Goal: Transaction & Acquisition: Purchase product/service

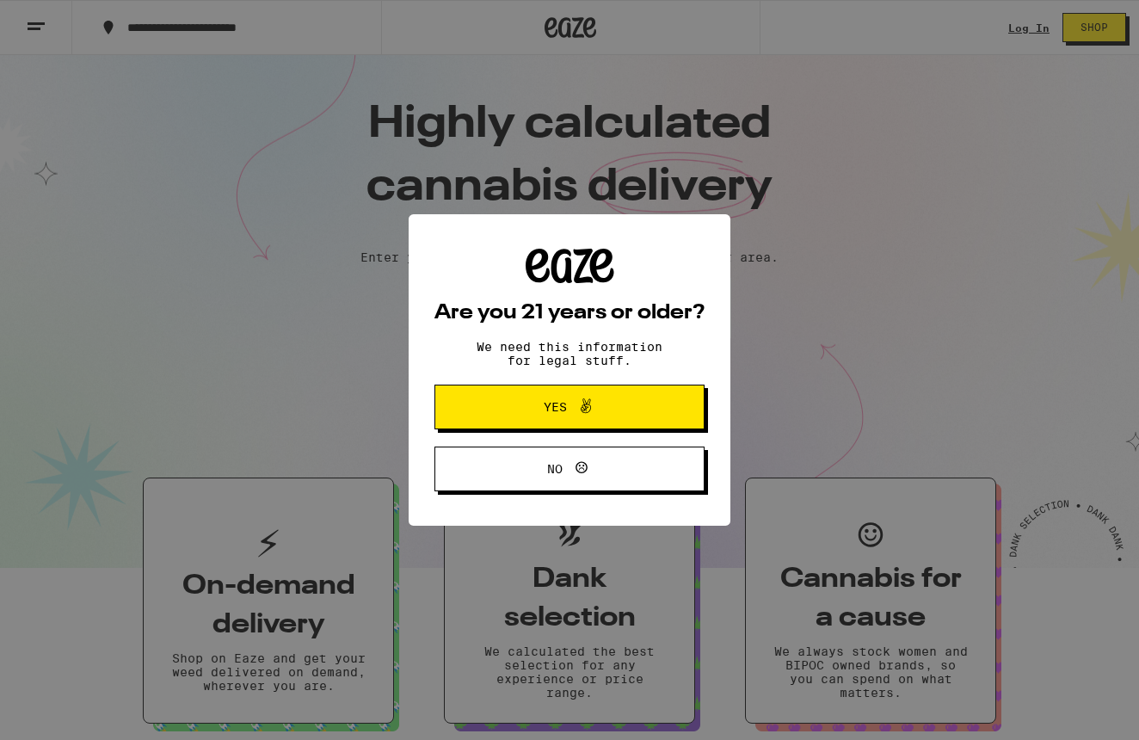
click at [538, 410] on span "Yes" at bounding box center [569, 407] width 131 height 22
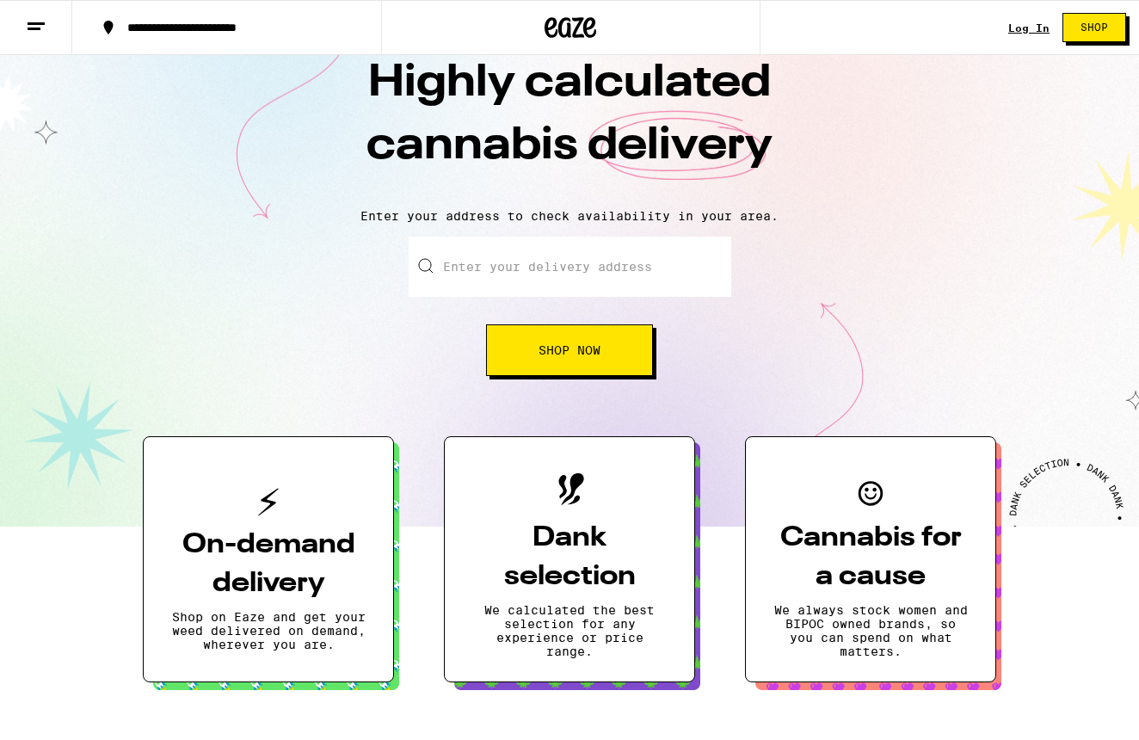
scroll to position [40, 0]
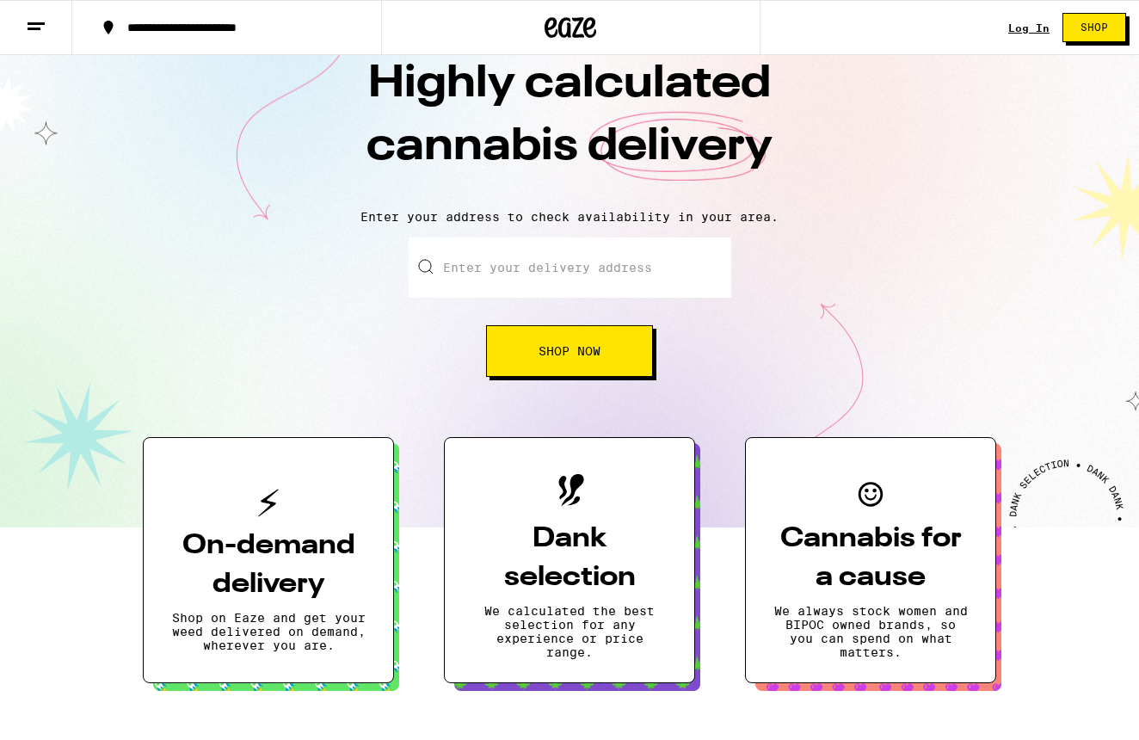
click at [492, 269] on input "Enter your delivery address" at bounding box center [570, 267] width 323 height 60
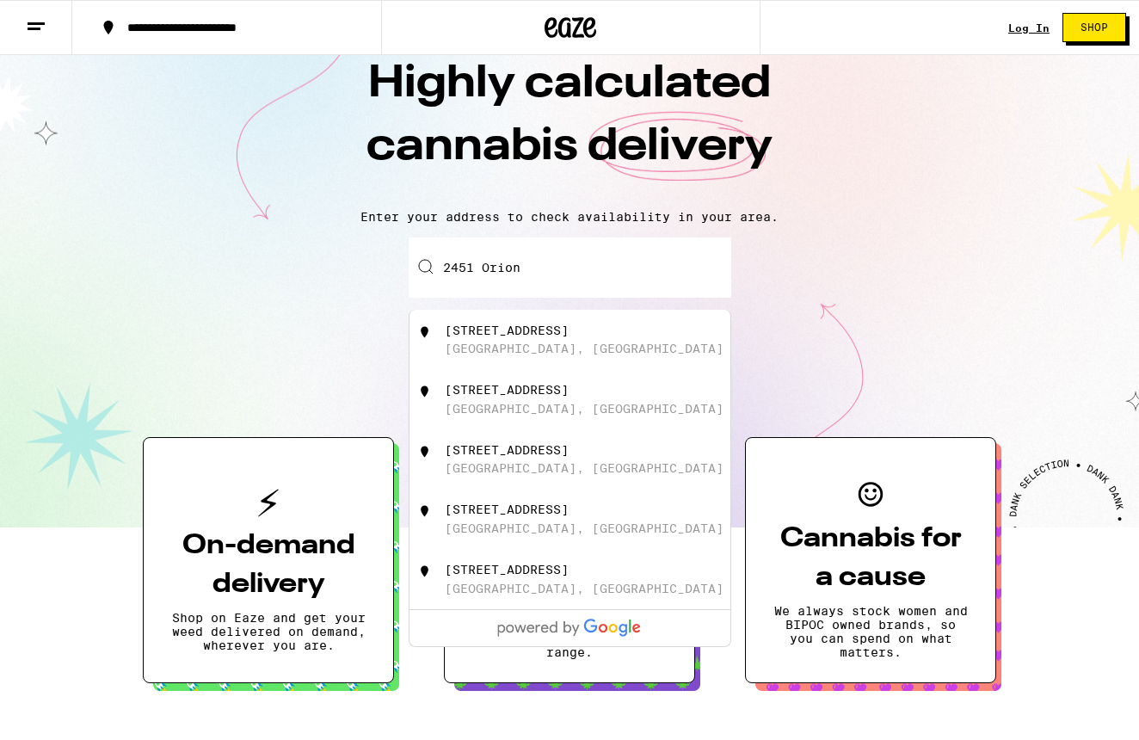
click at [522, 341] on div "2451 Orion Street Alameda, CA" at bounding box center [598, 339] width 307 height 33
type input "2451 Orion Street, Alameda, CA"
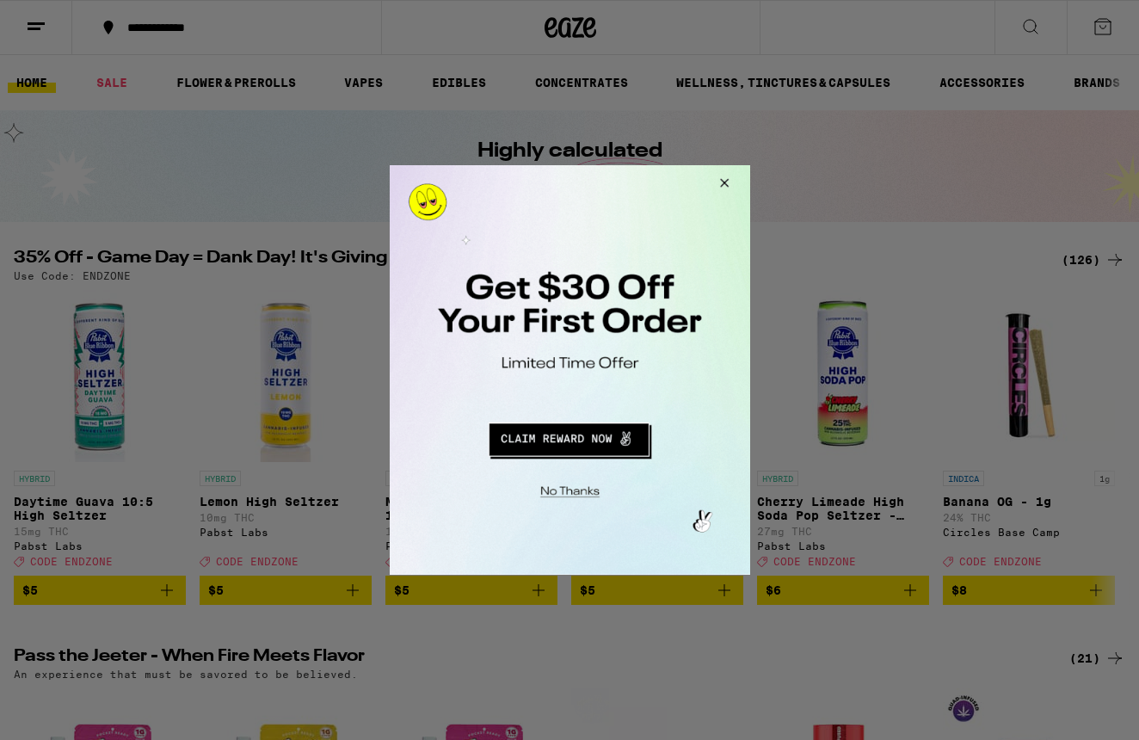
click at [583, 445] on button "Redirect to URL" at bounding box center [567, 436] width 299 height 41
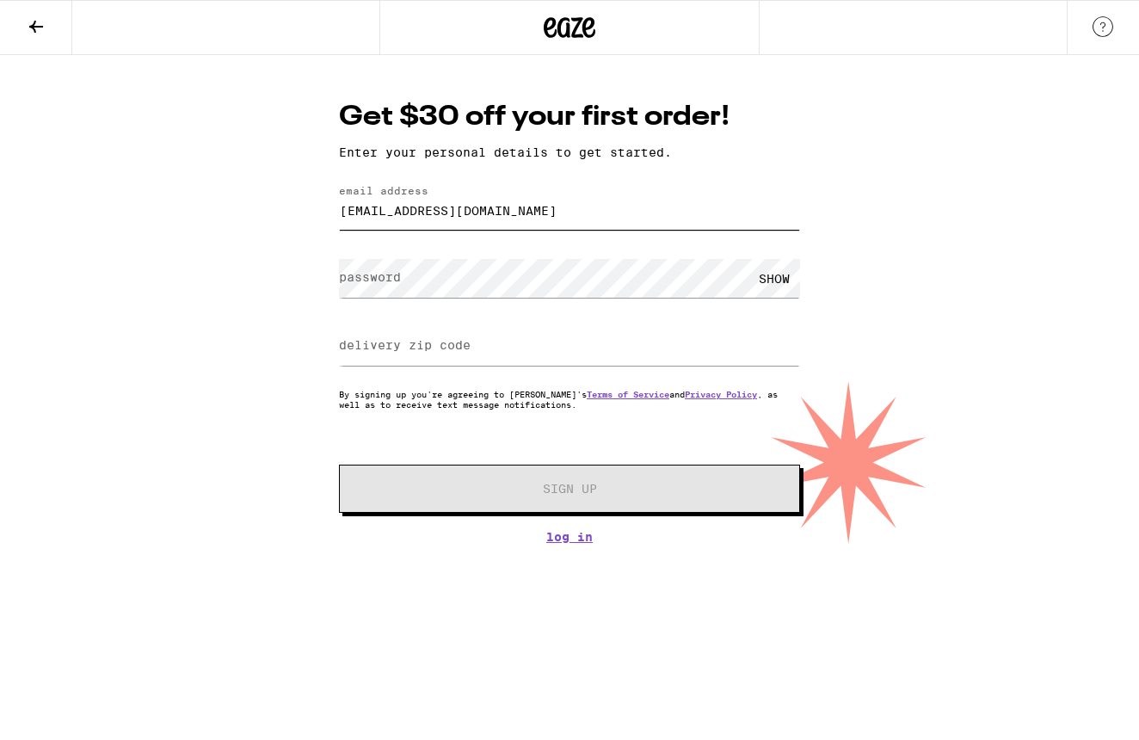
type input "[EMAIL_ADDRESS][DOMAIN_NAME]"
click at [774, 275] on div "SHOW" at bounding box center [774, 278] width 52 height 39
click at [557, 356] on input "delivery zip code" at bounding box center [569, 346] width 461 height 39
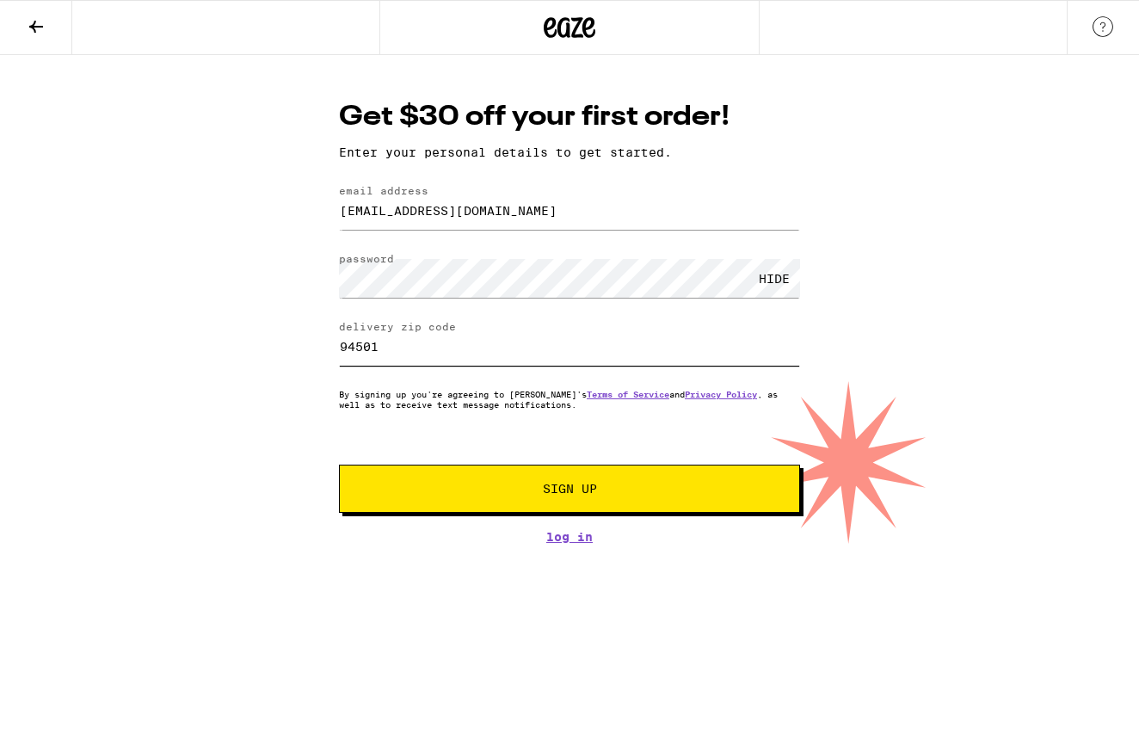
type input "94501"
click at [559, 495] on span "Sign Up" at bounding box center [570, 489] width 54 height 12
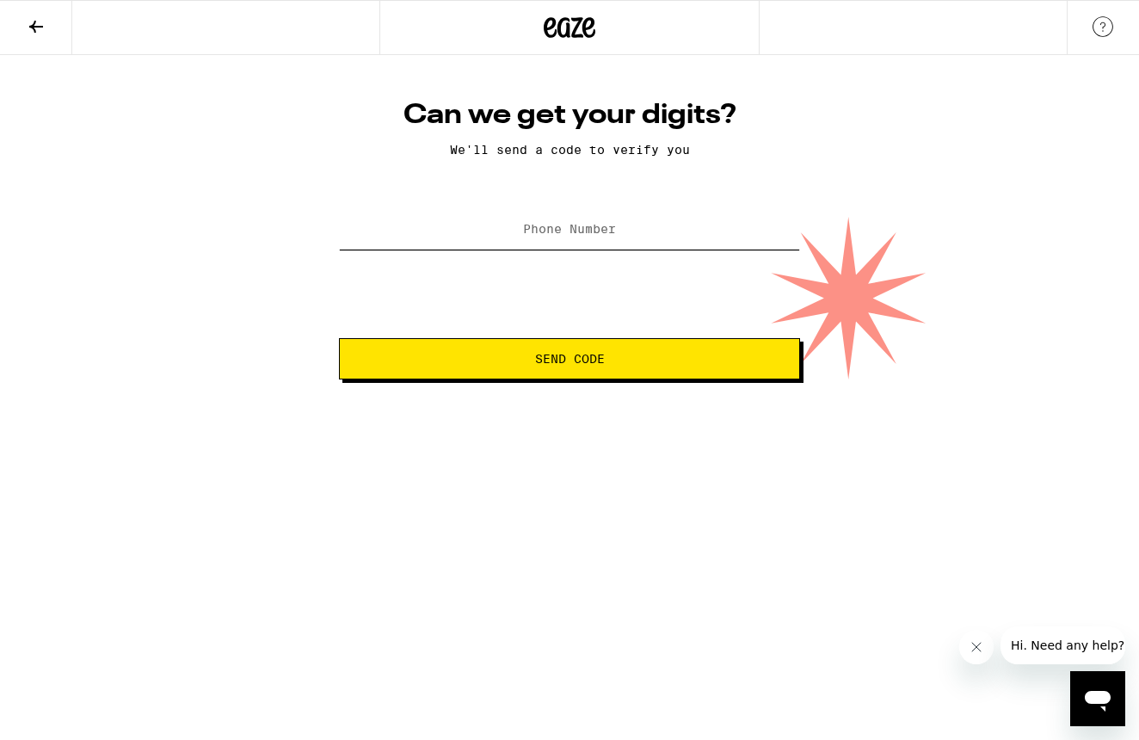
click at [544, 243] on input "Phone Number" at bounding box center [569, 230] width 461 height 39
type input "(610) 242-1023"
click at [562, 352] on button "Send Code" at bounding box center [569, 358] width 461 height 41
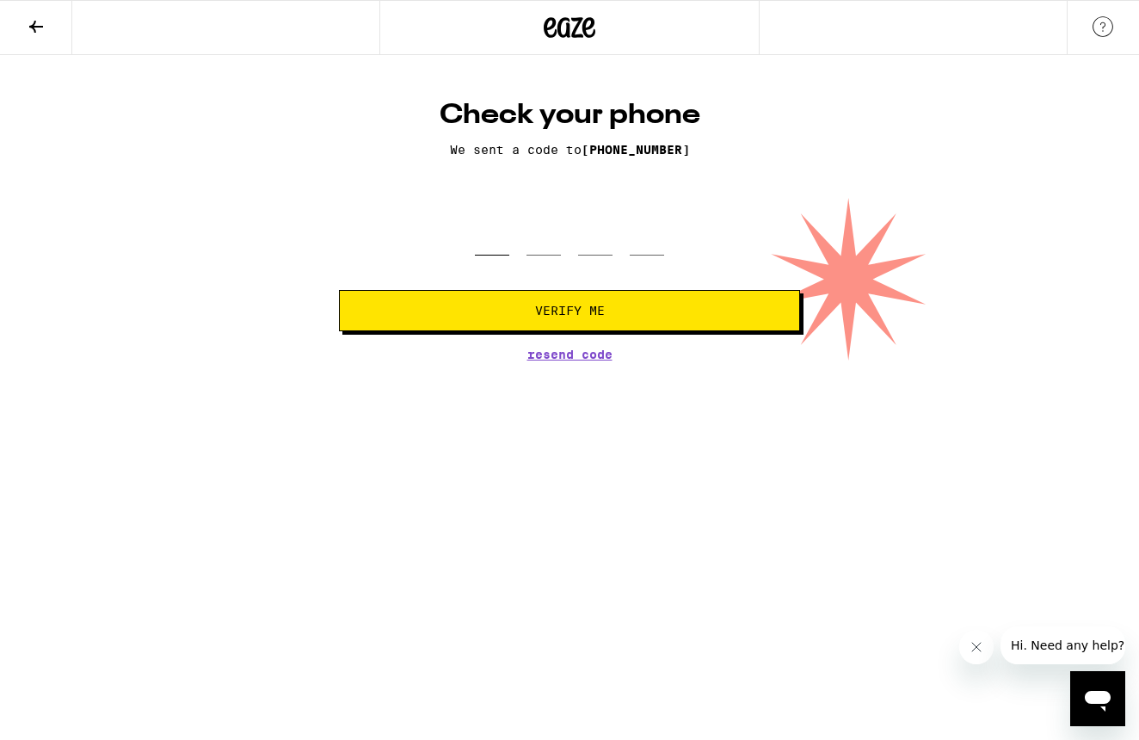
click at [500, 243] on input "tel" at bounding box center [492, 230] width 34 height 51
click at [34, 21] on icon at bounding box center [36, 27] width 14 height 12
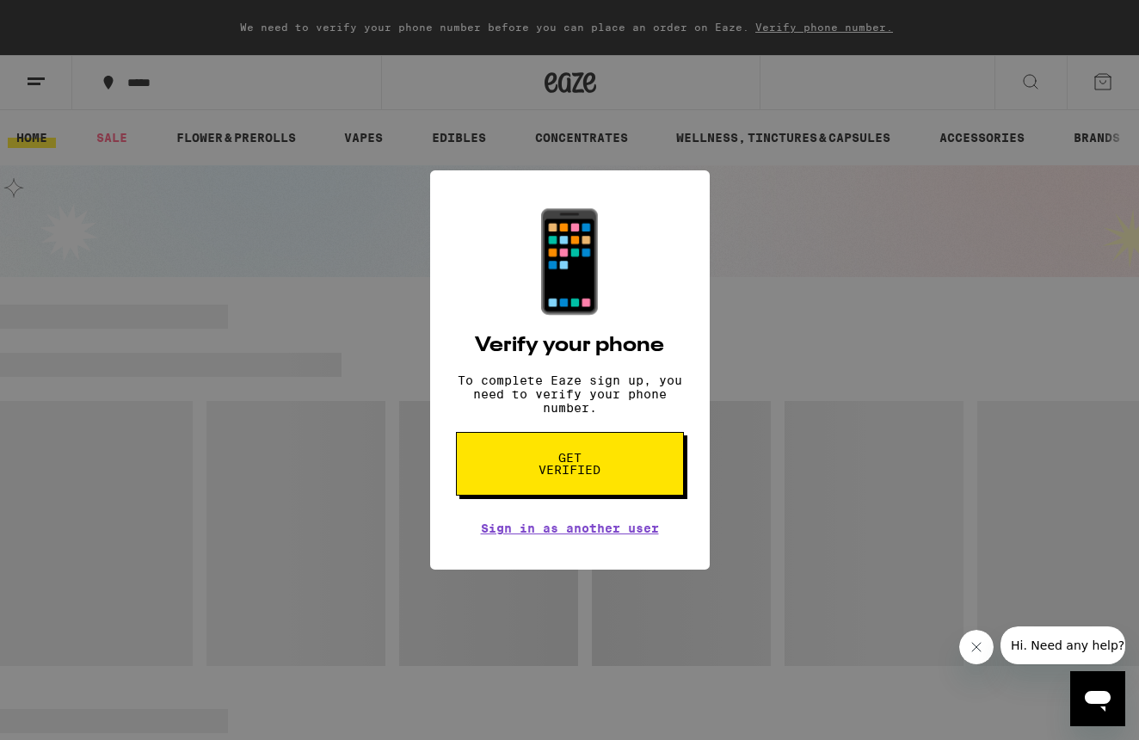
click at [531, 464] on span "Get verified" at bounding box center [570, 464] width 89 height 24
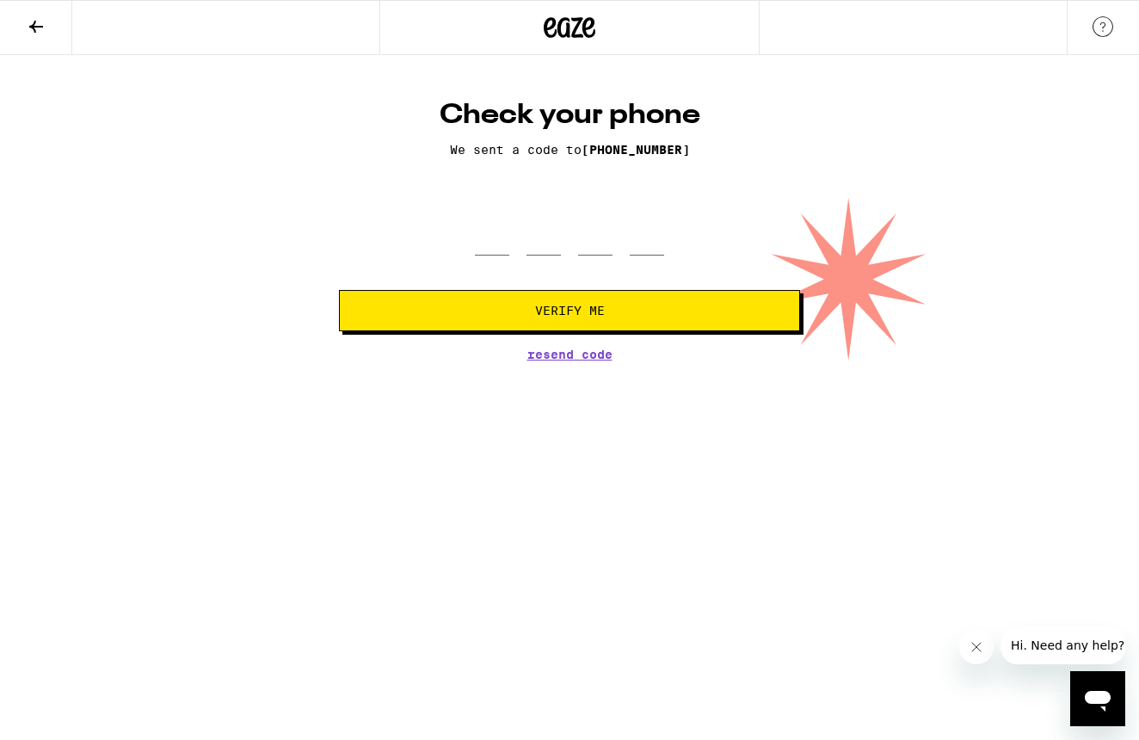
click at [50, 28] on button at bounding box center [36, 28] width 72 height 54
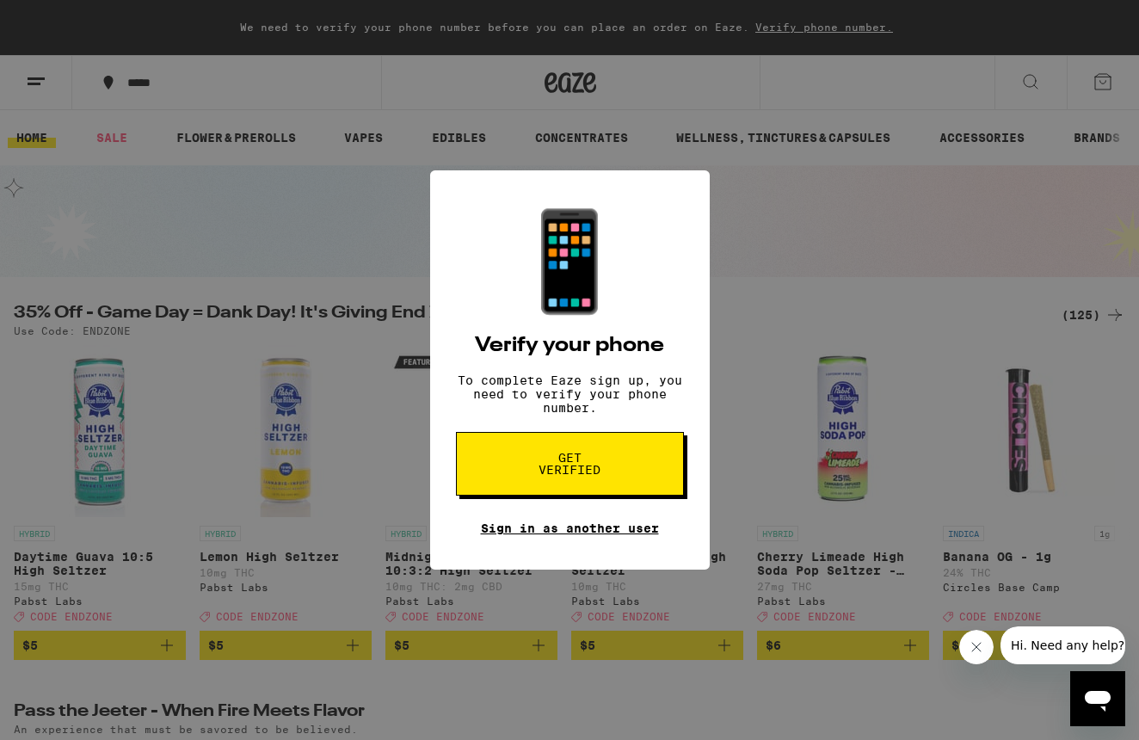
click at [523, 535] on link "Sign in as another user" at bounding box center [570, 528] width 178 height 14
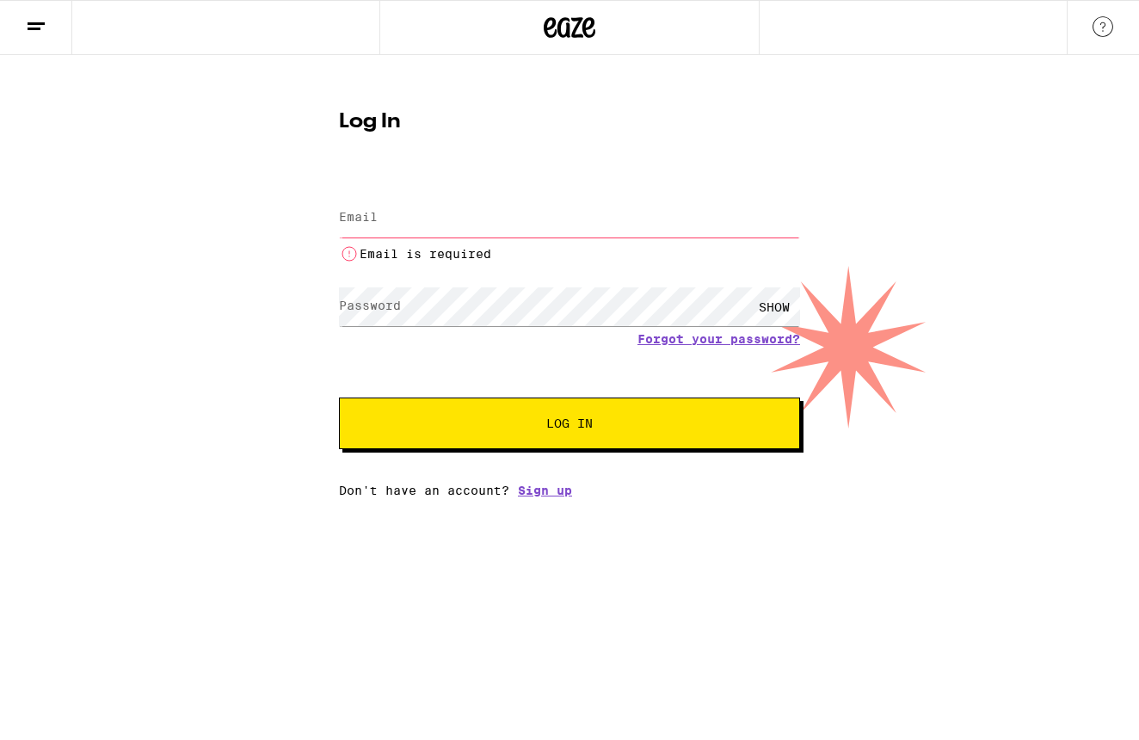
click at [550, 475] on div "Email Email Email is required Password Password SHOW Forgot your password? Log …" at bounding box center [569, 336] width 461 height 322
click at [546, 496] on link "Sign up" at bounding box center [545, 490] width 54 height 14
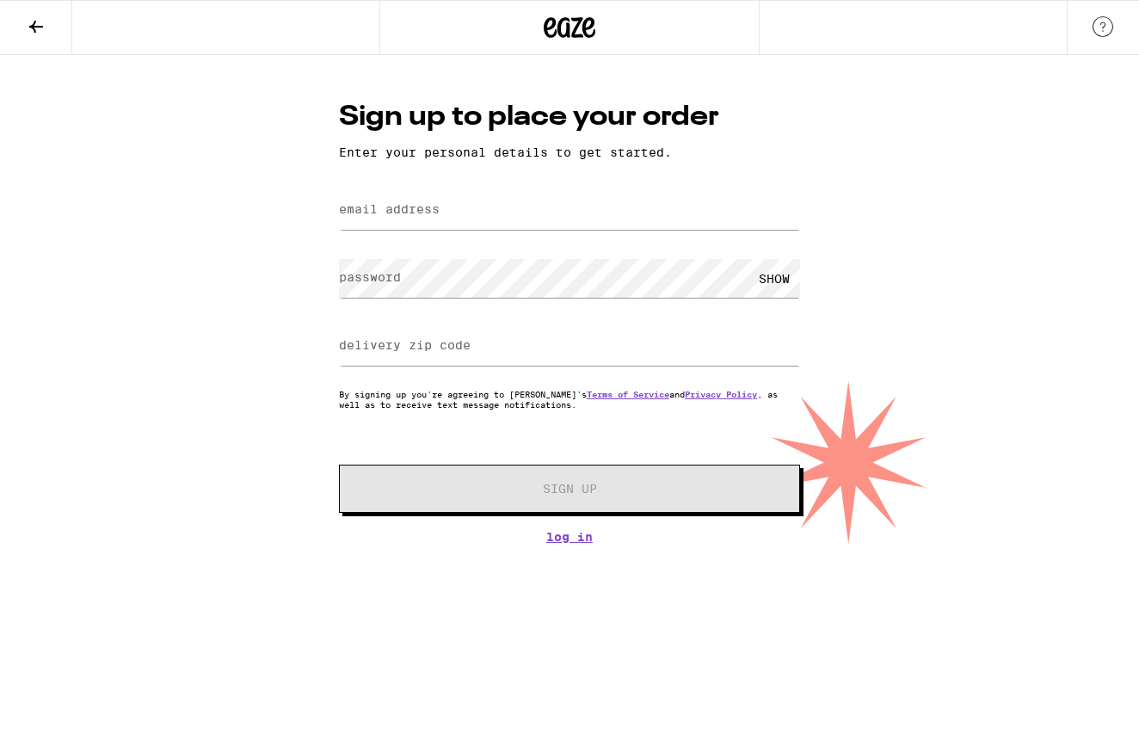
click at [426, 214] on label "email address" at bounding box center [389, 209] width 101 height 14
type input "[EMAIL_ADDRESS][DOMAIN_NAME]"
click at [770, 274] on div "SHOW" at bounding box center [774, 278] width 52 height 39
click at [717, 342] on input "delivery zip code" at bounding box center [569, 346] width 461 height 39
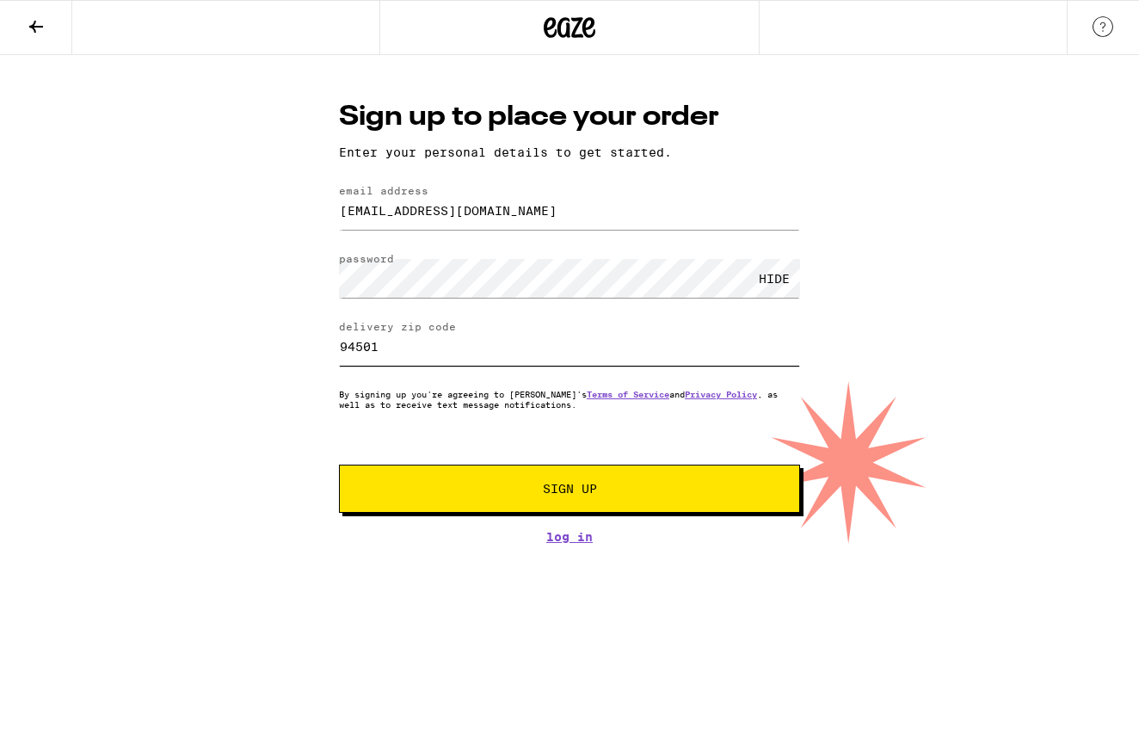
type input "94501"
click at [670, 483] on button "Sign Up" at bounding box center [569, 488] width 461 height 48
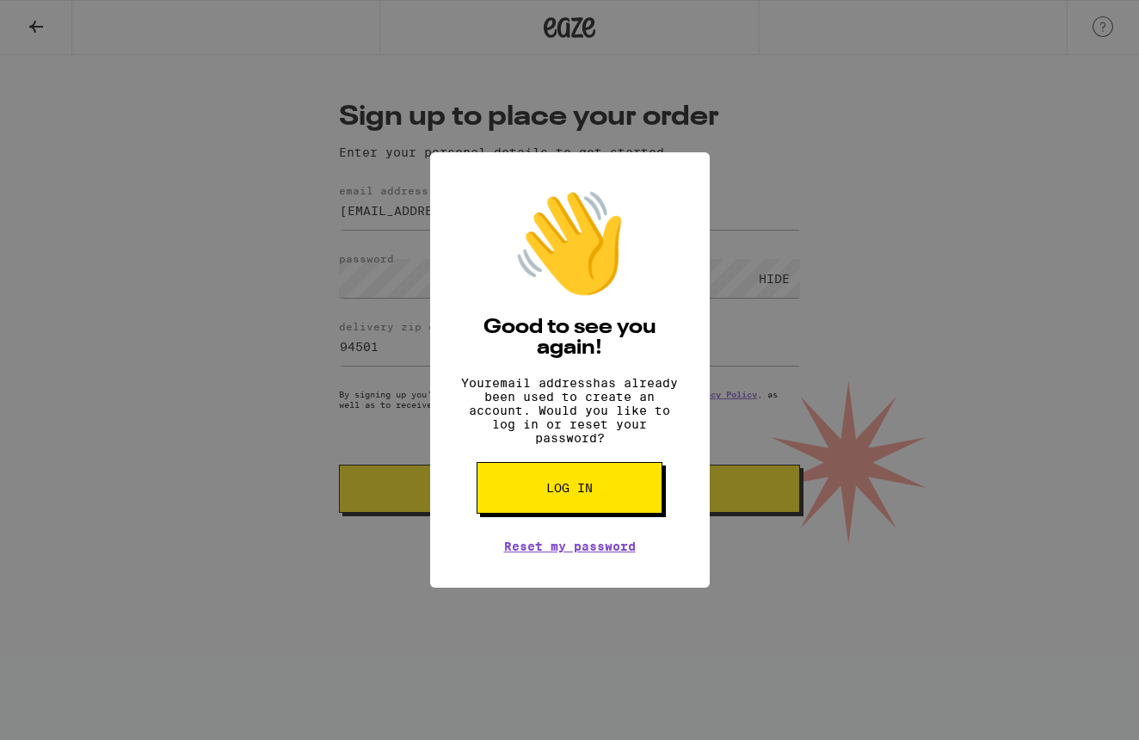
click at [615, 492] on button "Log in" at bounding box center [569, 488] width 186 height 52
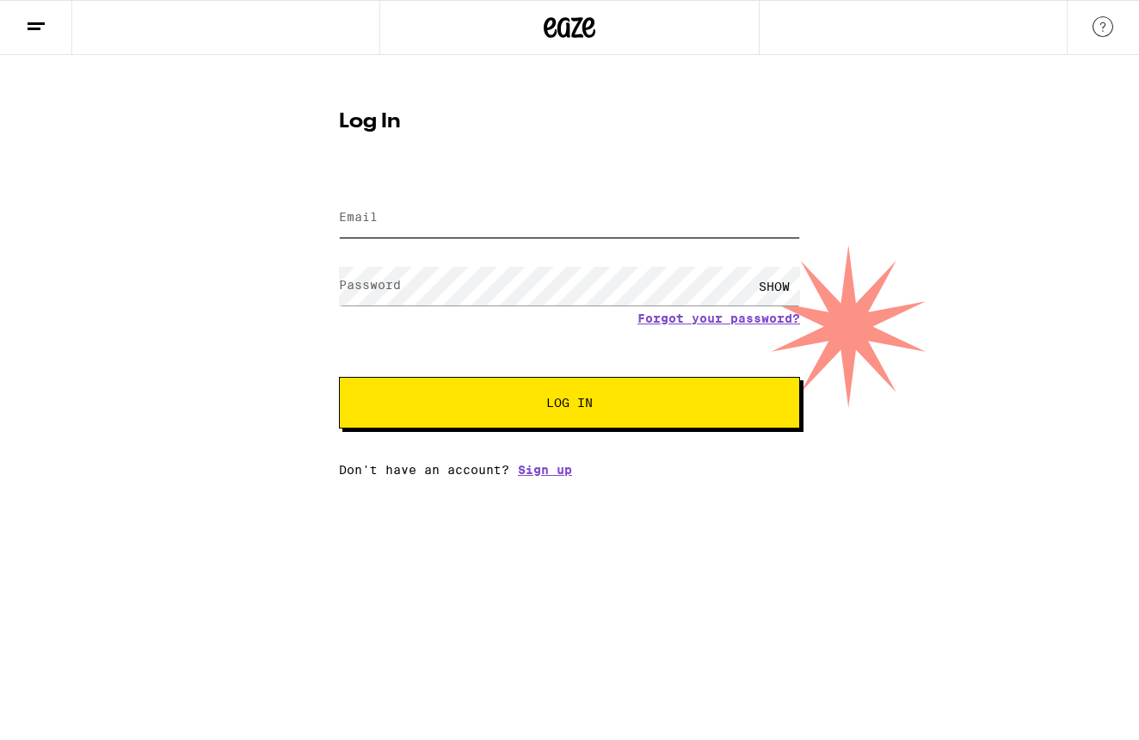
type input "[EMAIL_ADDRESS][DOMAIN_NAME]"
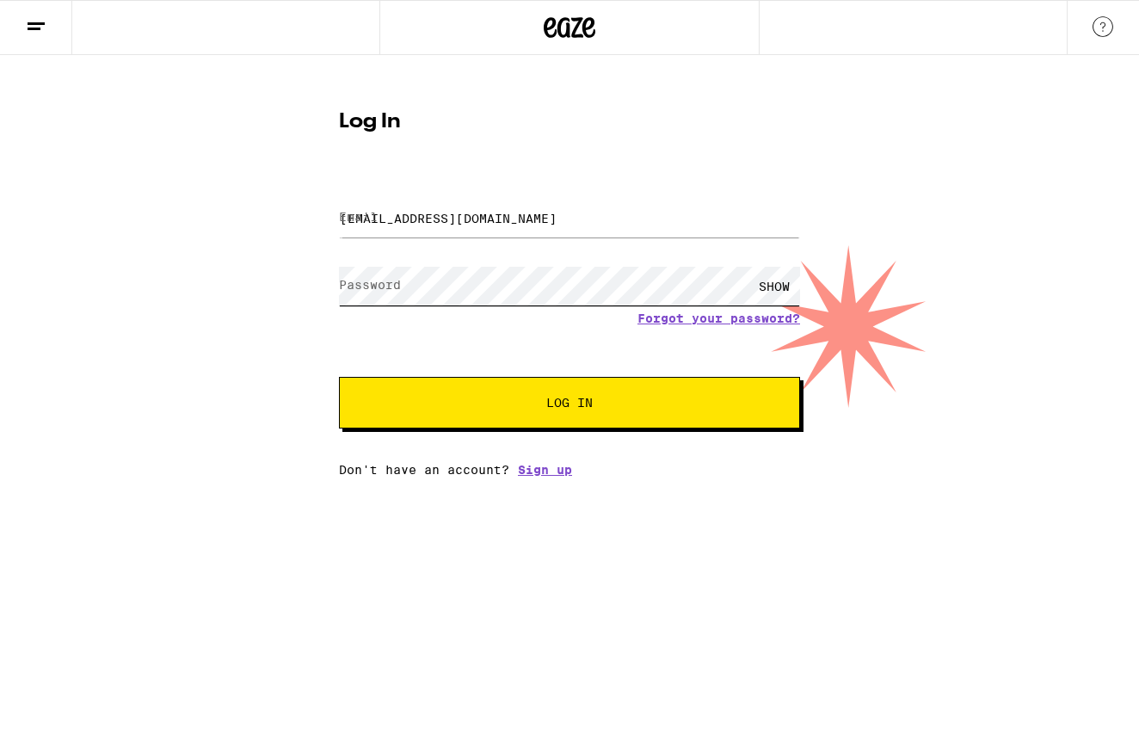
click at [569, 404] on button "Log In" at bounding box center [569, 403] width 461 height 52
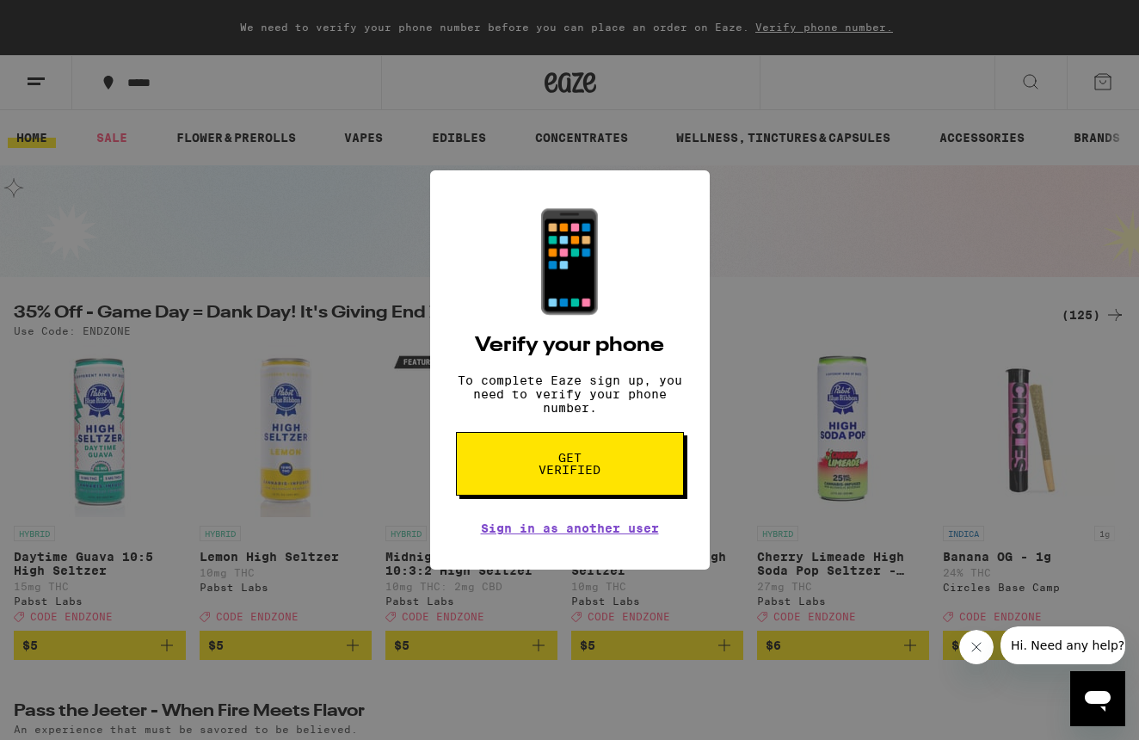
click at [1088, 691] on icon "Open messaging window" at bounding box center [1097, 698] width 31 height 31
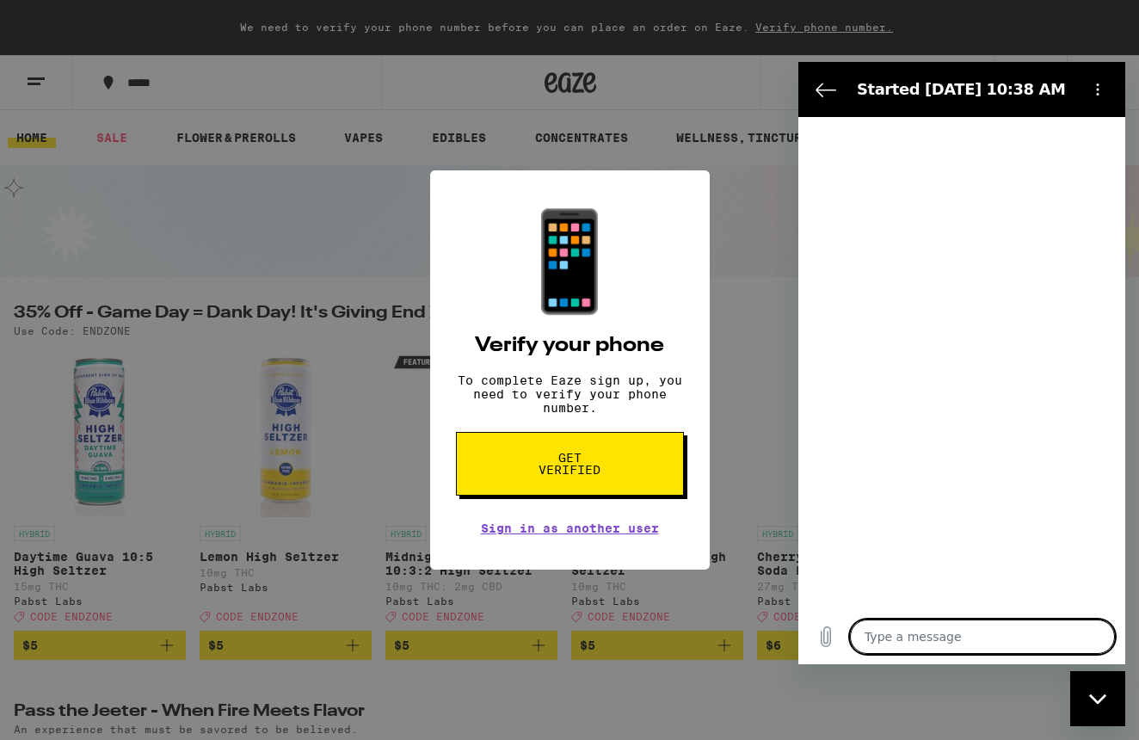
click at [966, 633] on textarea at bounding box center [982, 636] width 265 height 34
type textarea "x"
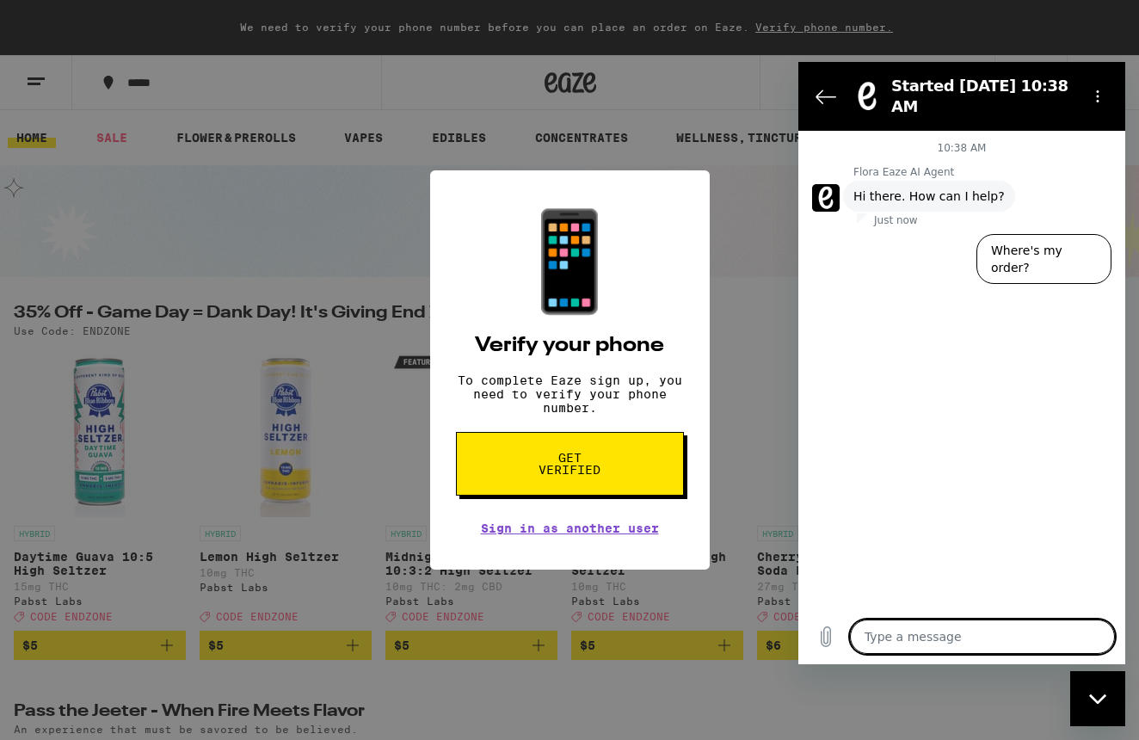
type textarea "I"
type textarea "x"
type textarea "I"
type textarea "x"
type textarea "I n"
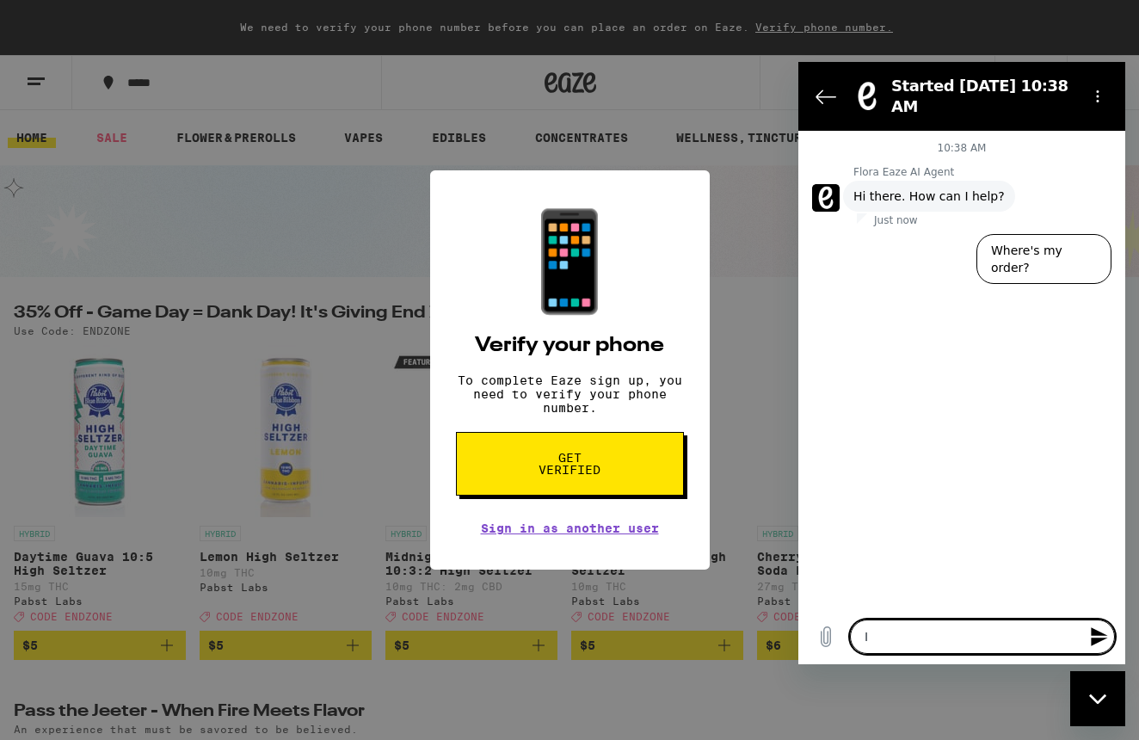
type textarea "x"
type textarea "I ne"
type textarea "x"
type textarea "I nee"
type textarea "x"
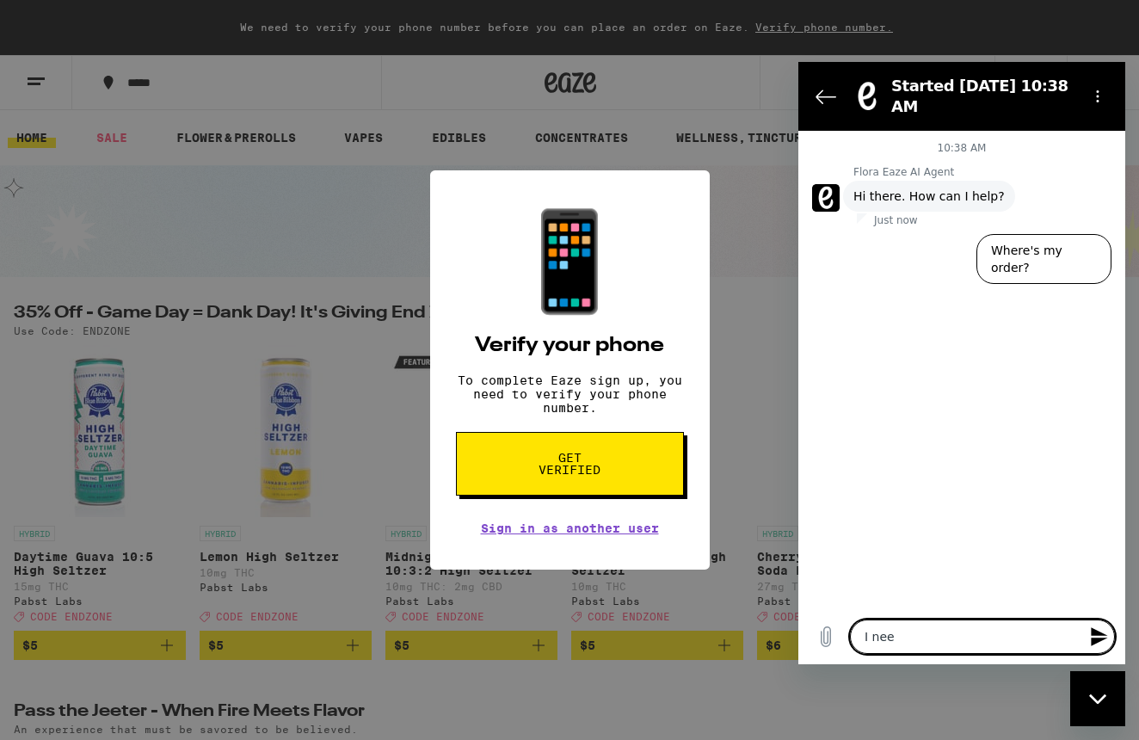
type textarea "I need"
type textarea "x"
type textarea "I need"
type textarea "x"
type textarea "I need t"
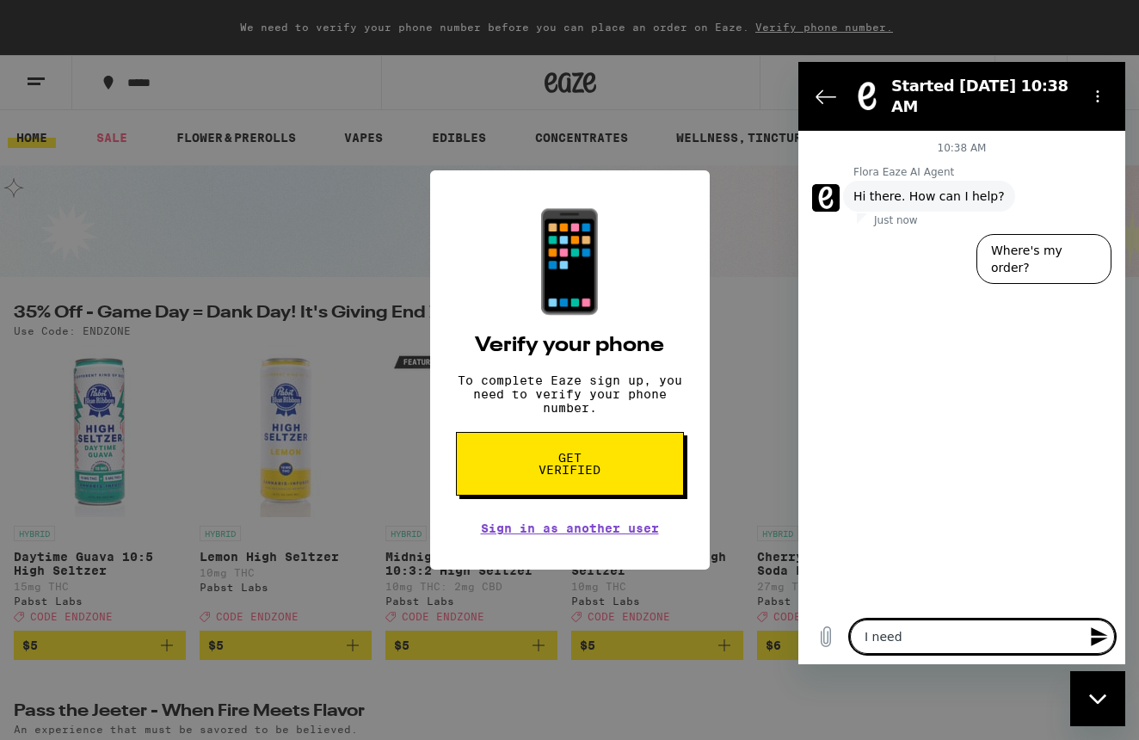
type textarea "x"
type textarea "I need to"
type textarea "x"
type textarea "I need to"
type textarea "x"
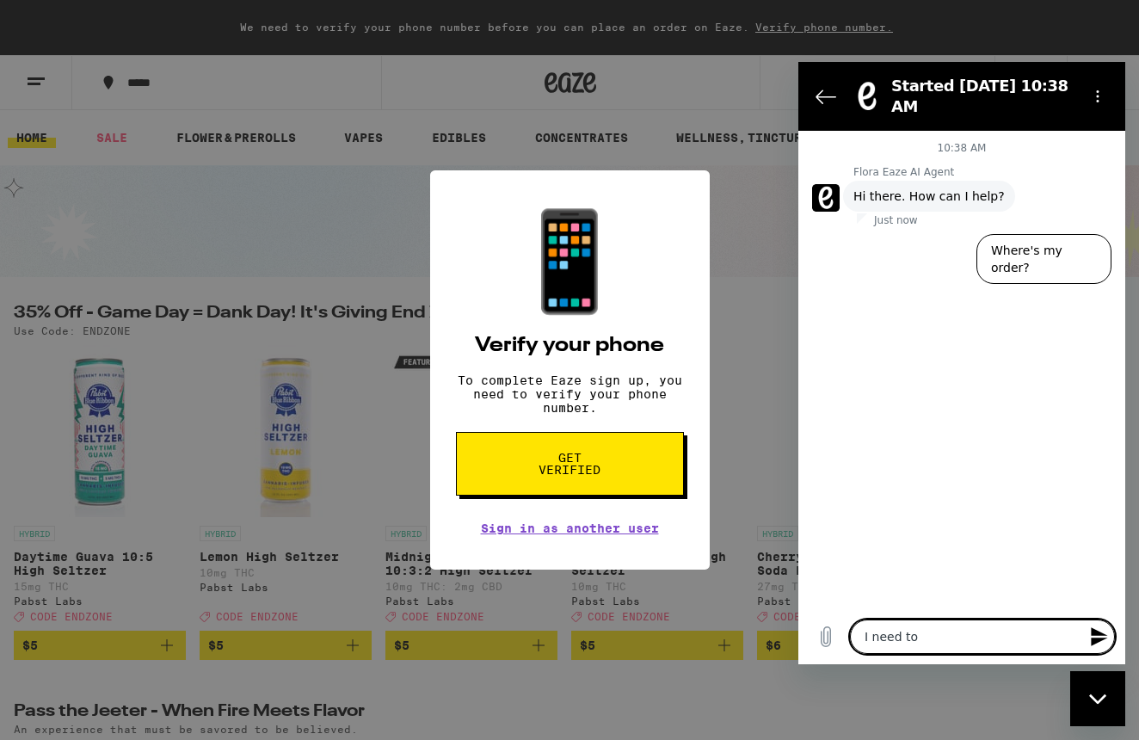
type textarea "I need to u"
type textarea "x"
type textarea "I need to us"
type textarea "x"
type textarea "I need to use"
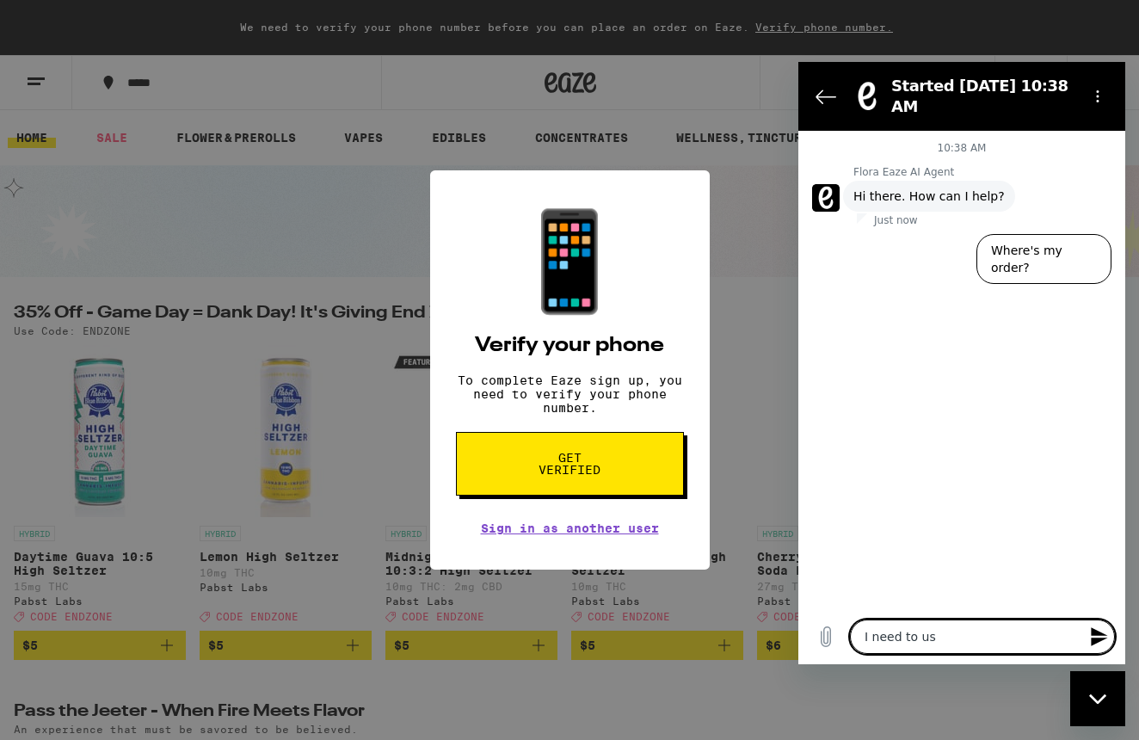
type textarea "x"
type textarea "I need to use"
type textarea "x"
type textarea "I need to use a"
type textarea "x"
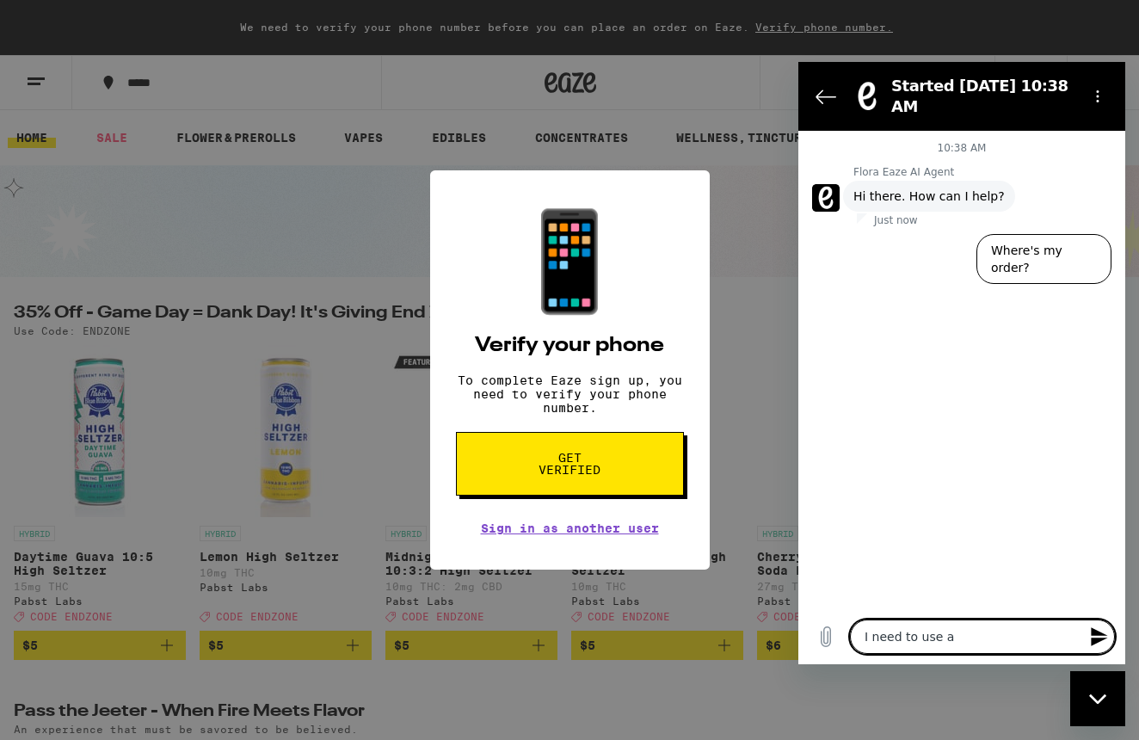
type textarea "I need to use a"
type textarea "x"
type textarea "I need to use a f"
type textarea "x"
type textarea "I need to use a"
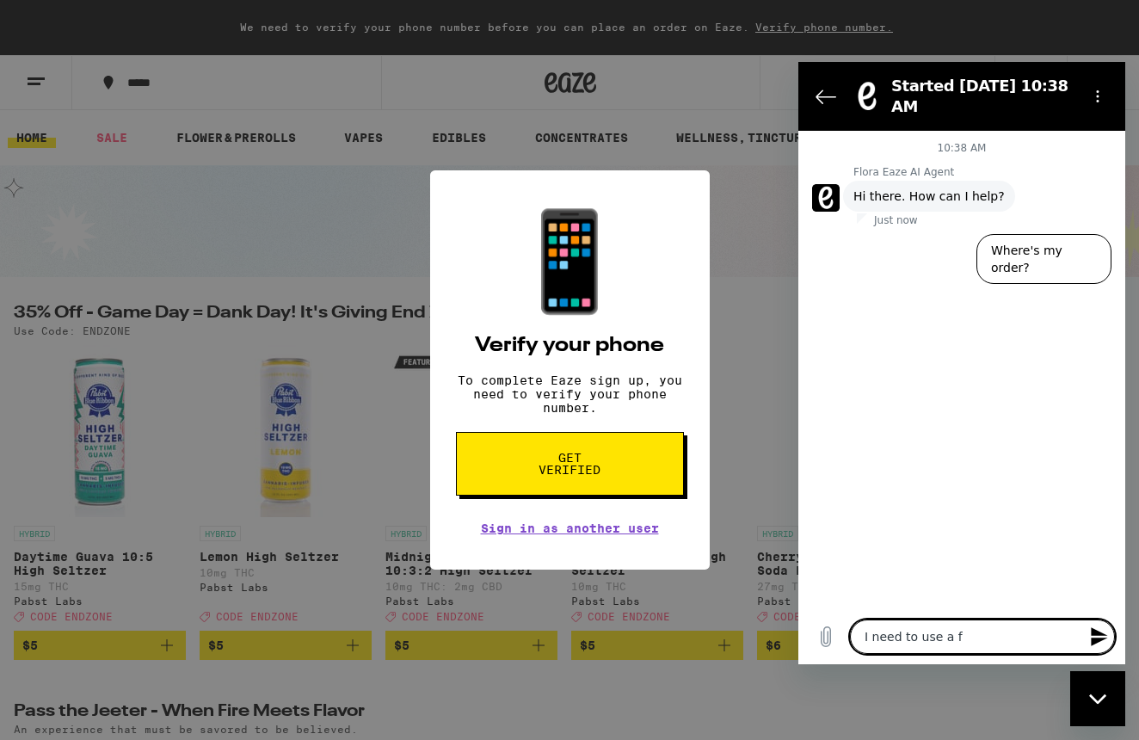
type textarea "x"
type textarea "I need to use a d"
type textarea "x"
type textarea "I need to use a di"
type textarea "x"
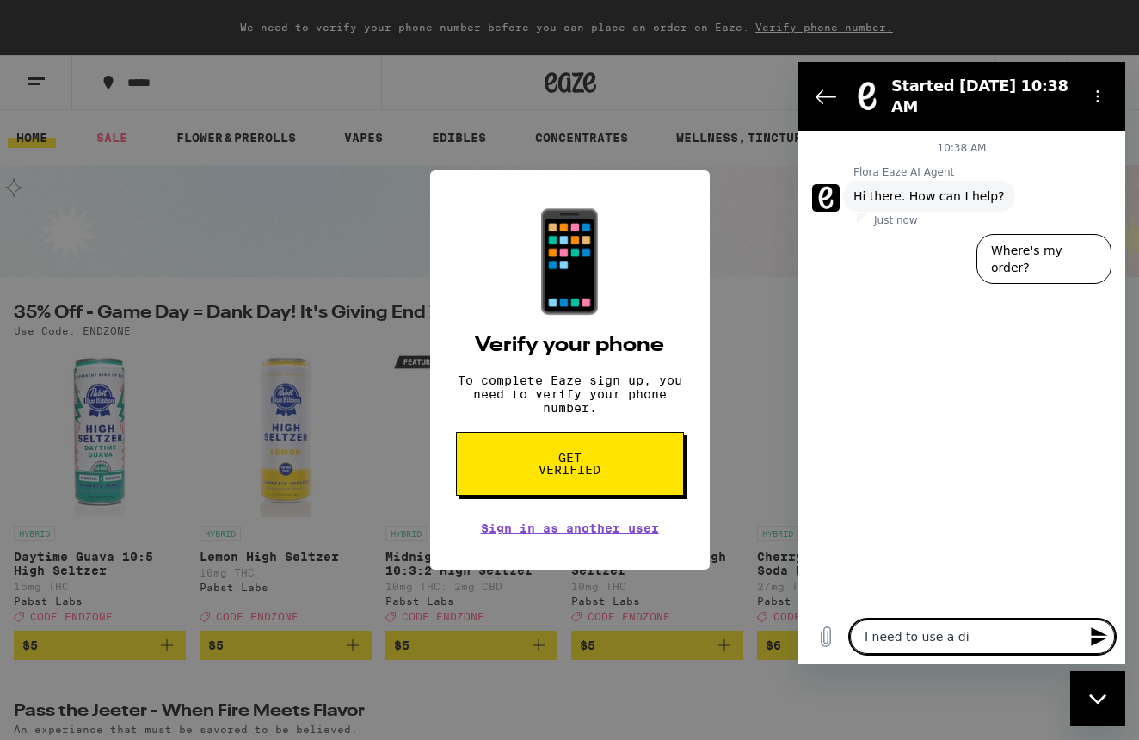
type textarea "I need to use a dif"
type textarea "x"
type textarea "I need to use a diff"
type textarea "x"
type textarea "I need to use a diffe"
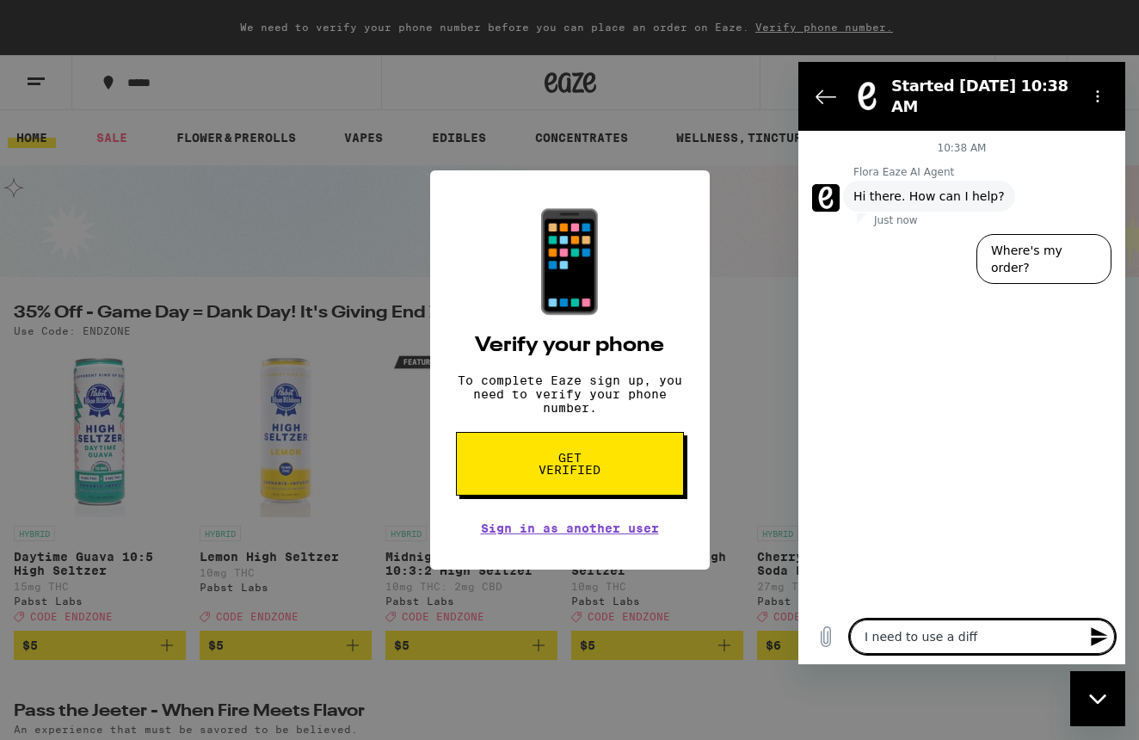
type textarea "x"
type textarea "I need to use a differ"
type textarea "x"
type textarea "I need to use a differe"
type textarea "x"
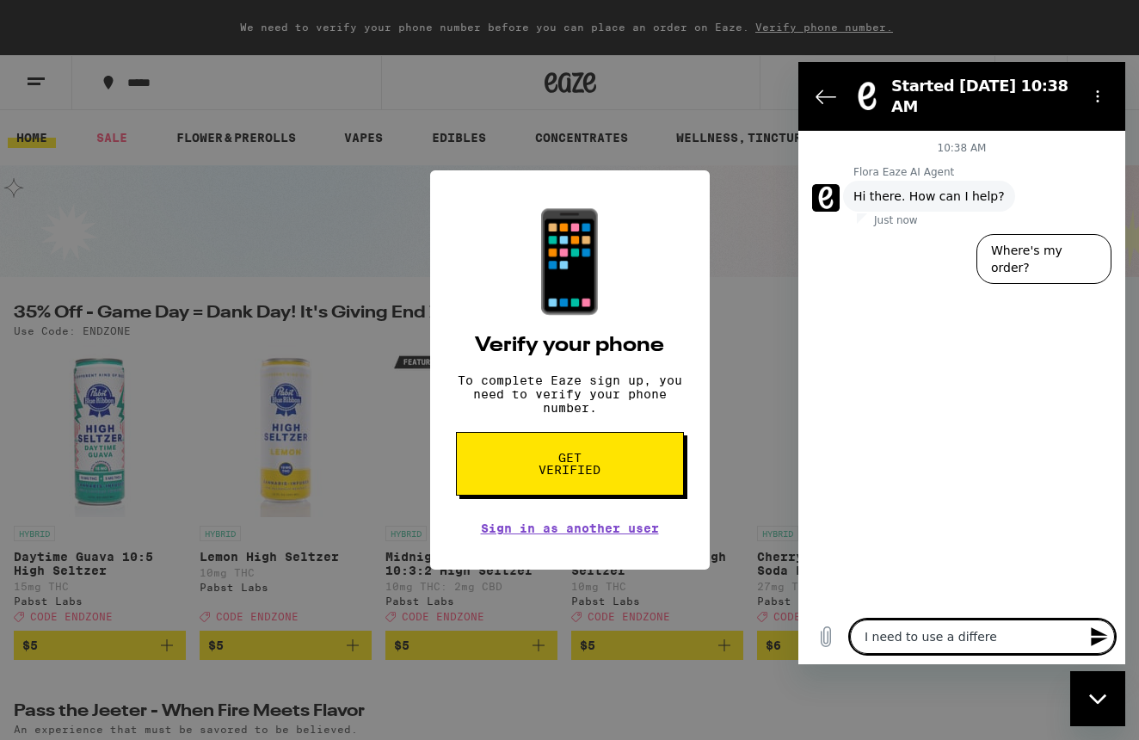
type textarea "I need to use a differen"
type textarea "x"
type textarea "I need to use a different"
type textarea "x"
type textarea "I need to use a different"
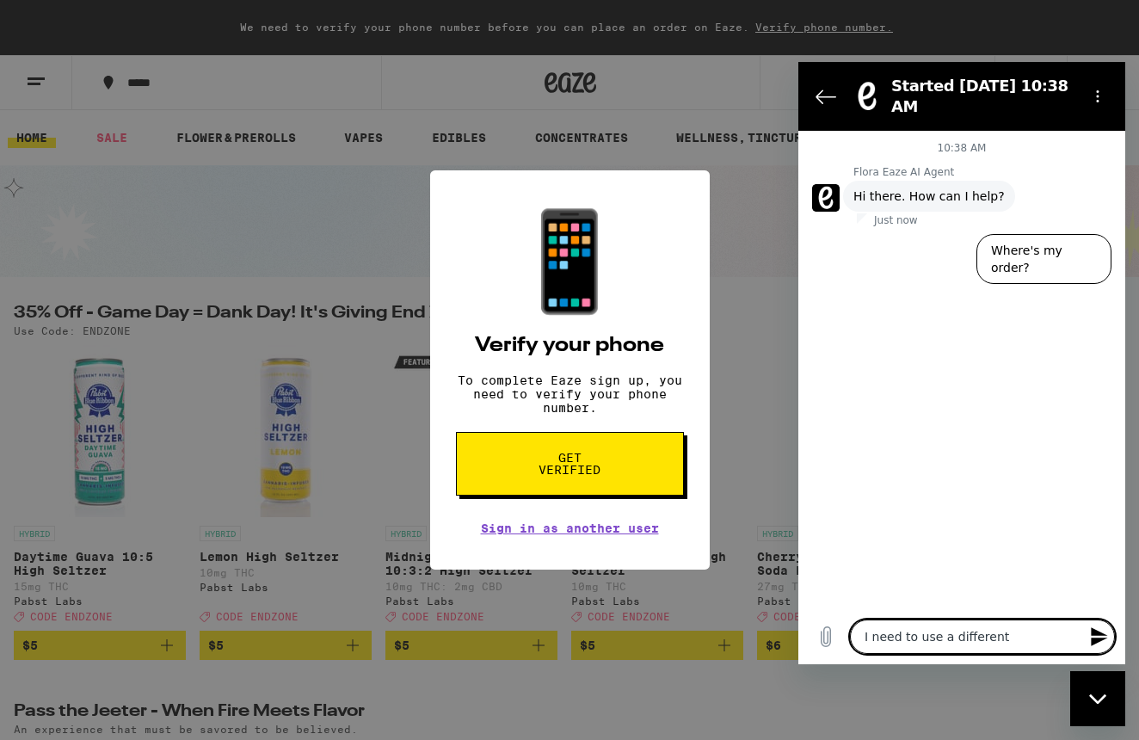
type textarea "x"
type textarea "I need to use a different p"
type textarea "x"
type textarea "I need to use a different ph"
type textarea "x"
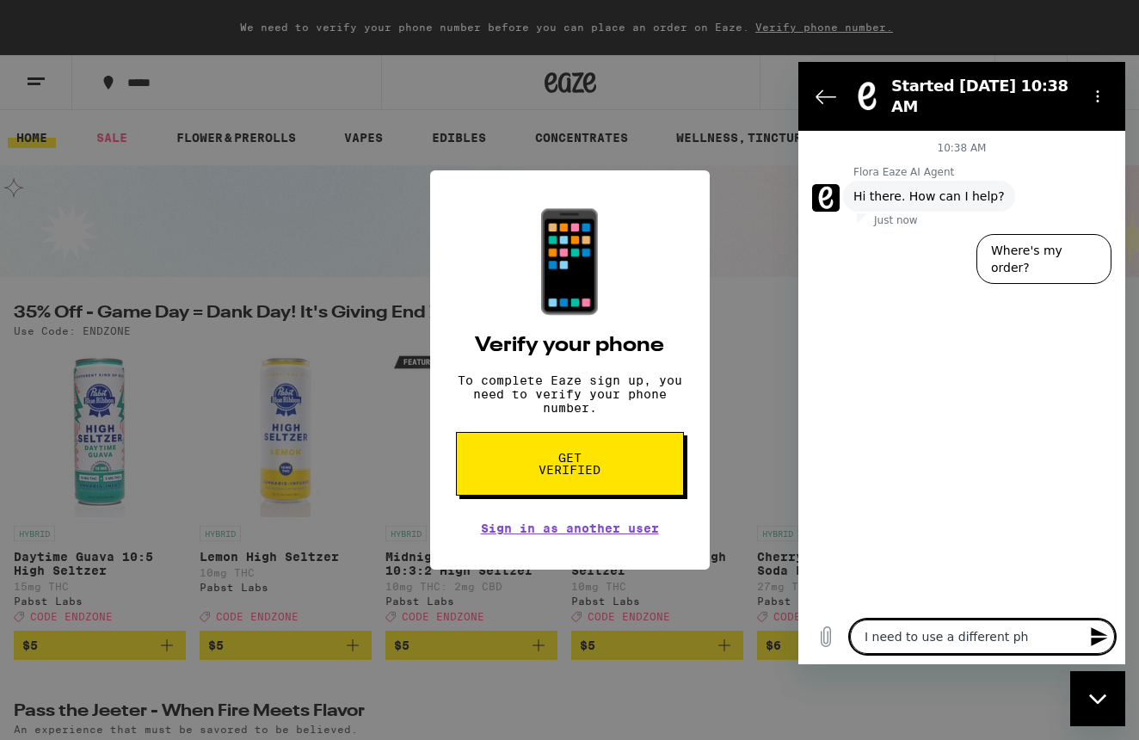
type textarea "I need to use a different pho"
type textarea "x"
type textarea "I need to use a different phon"
type textarea "x"
type textarea "I need to use a different phone"
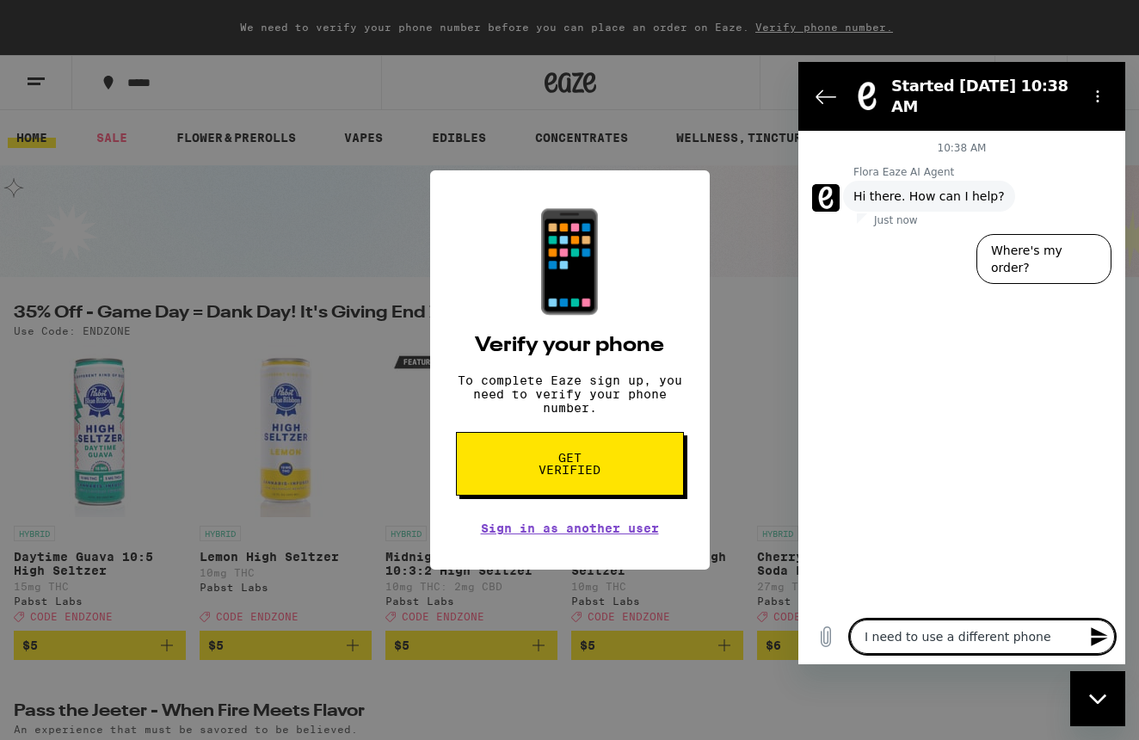
type textarea "x"
type textarea "I need to use a different phone"
type textarea "x"
type textarea "I need to use a different phone n"
type textarea "x"
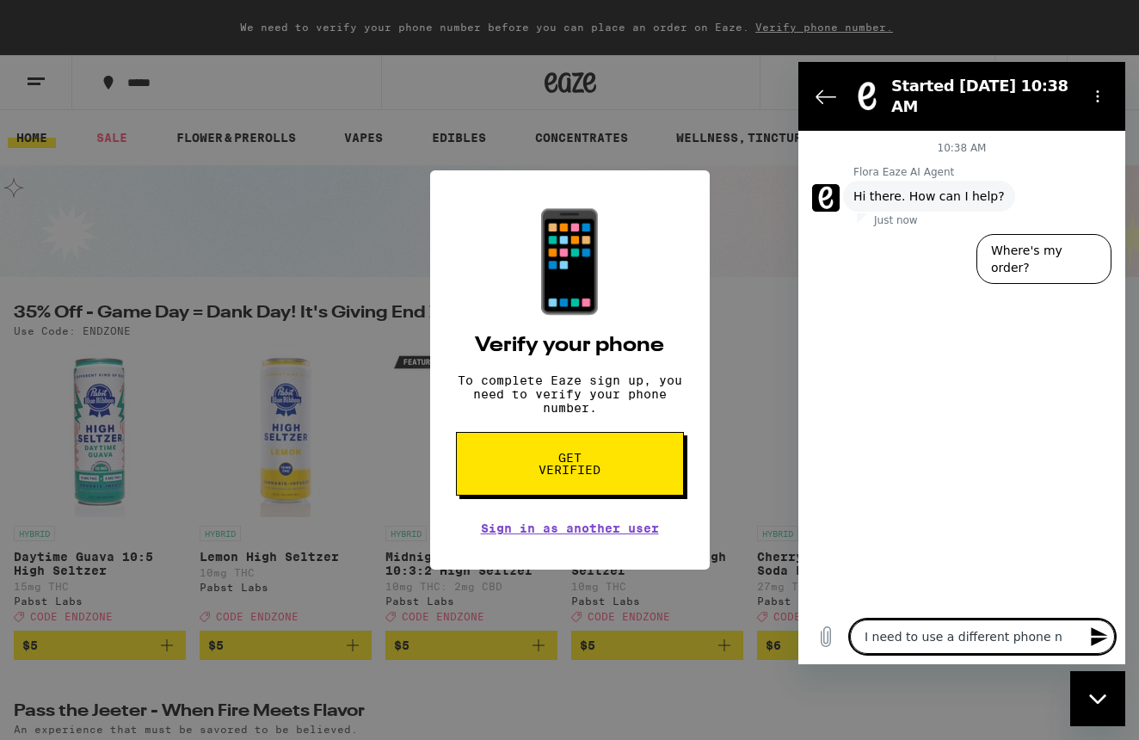
type textarea "I need to use a different phone nu"
type textarea "x"
type textarea "I need to use a different phone num"
type textarea "x"
type textarea "I need to use a different phone numb"
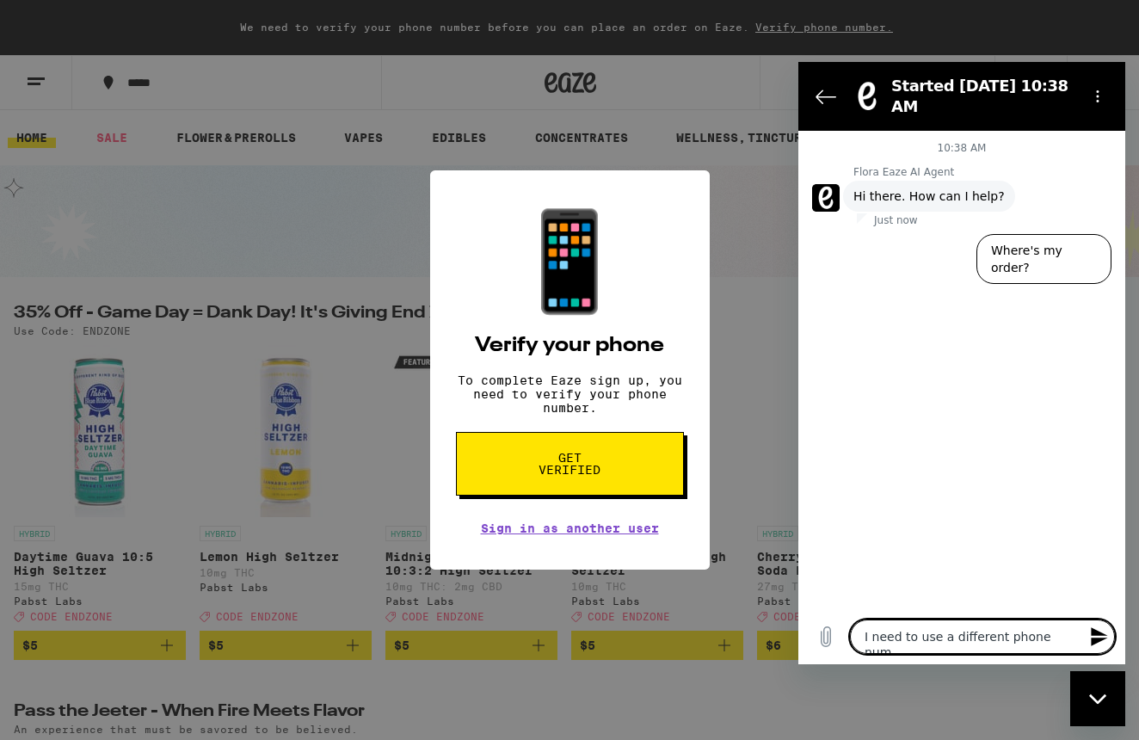
type textarea "x"
type textarea "I need to use a different phone numbe"
type textarea "x"
type textarea "I need to use a different phone number"
type textarea "x"
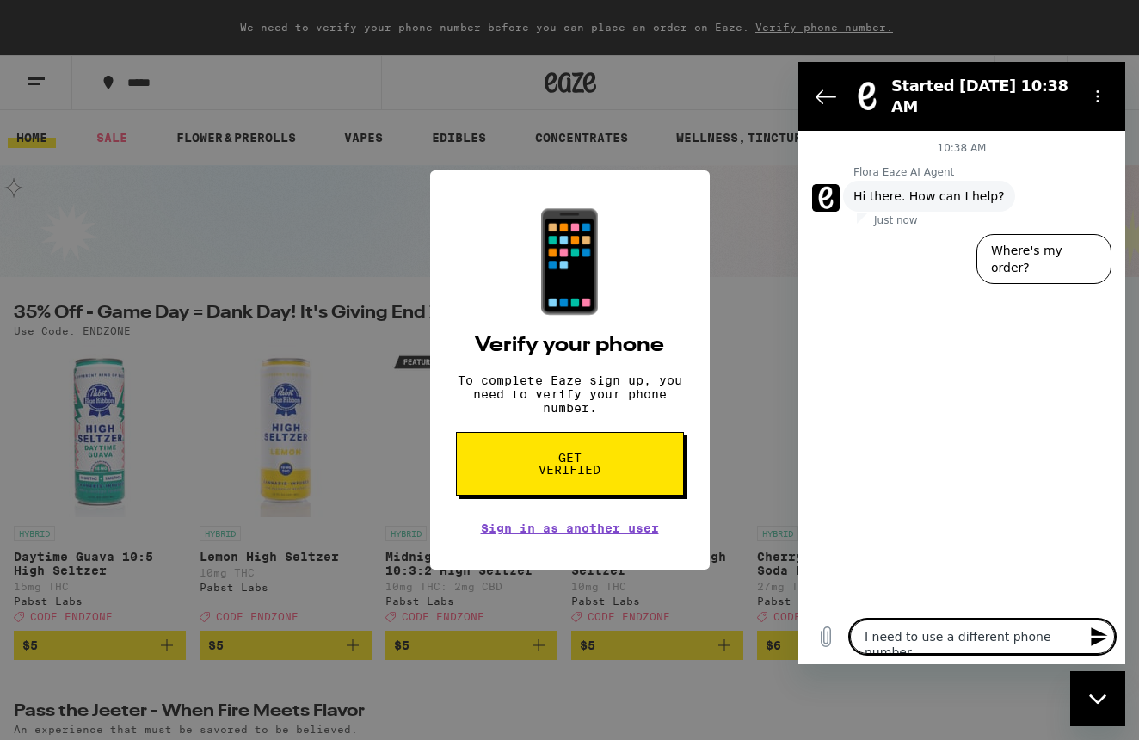
type textarea "I need to use a different phone number"
type textarea "x"
type textarea "I need to use a different phone number"
type textarea "x"
type textarea "I need to use a different phone number,"
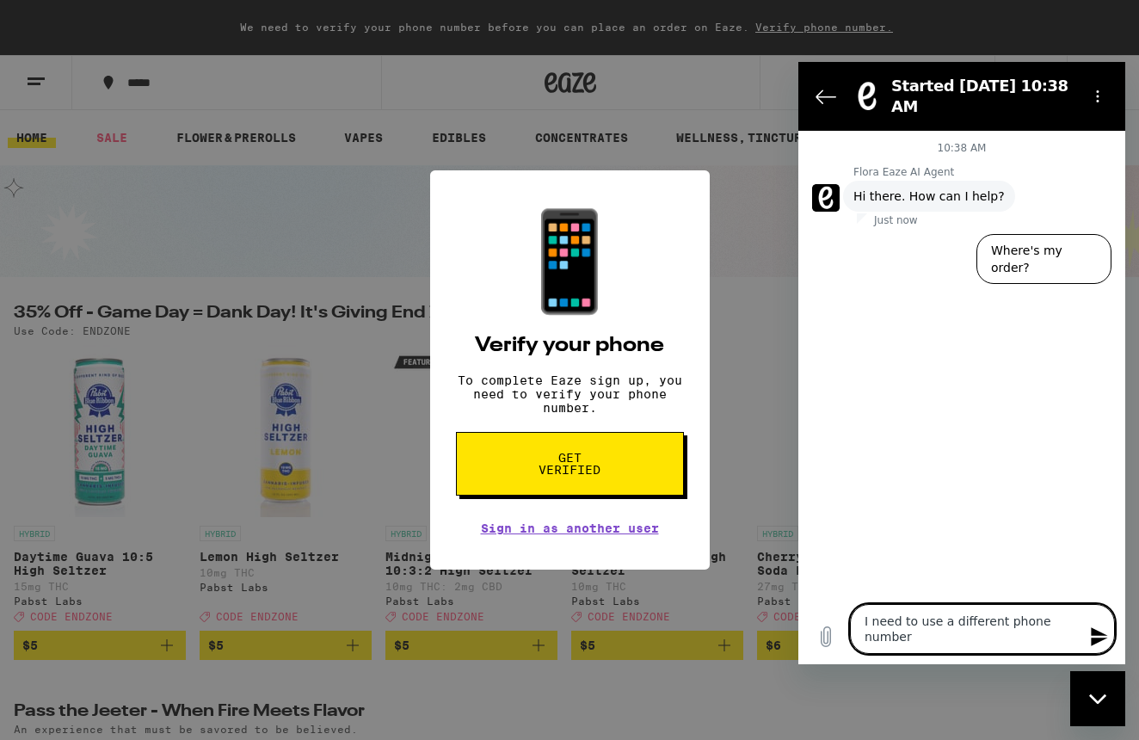
type textarea "x"
type textarea "I need to use a different phone number"
type textarea "x"
type textarea "I need to use a different phone number"
type textarea "x"
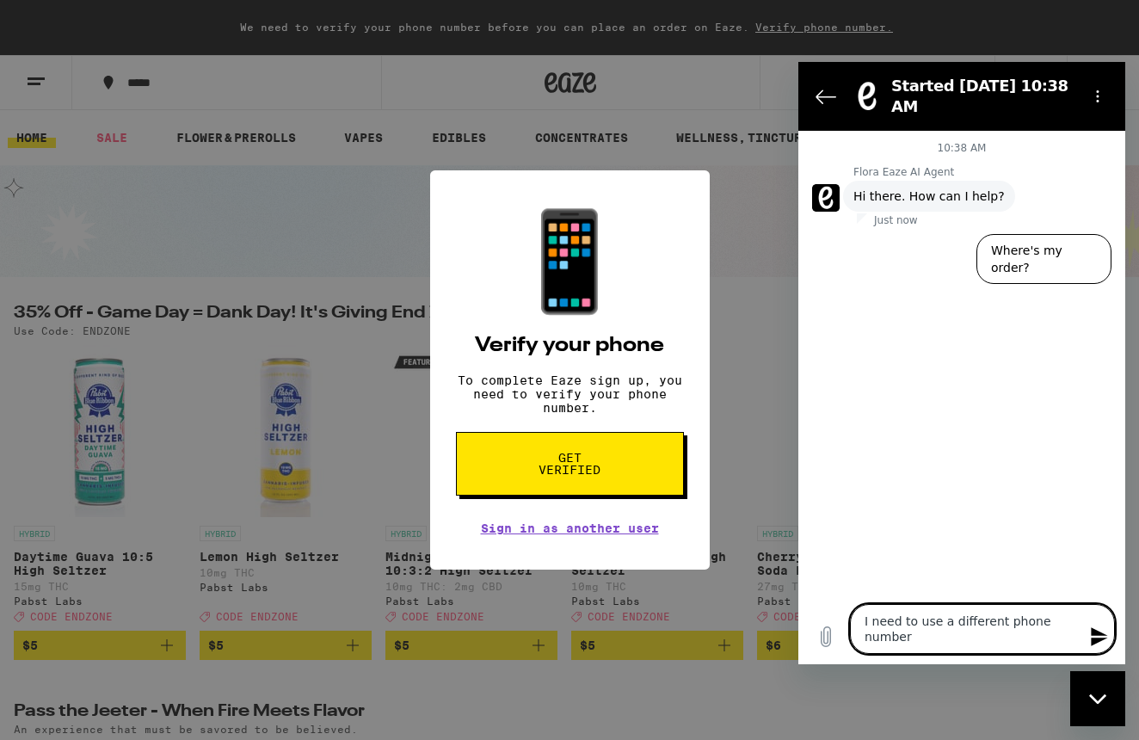
type textarea "I need to use a different phone number b"
type textarea "x"
type textarea "I need to use a different phone number be"
type textarea "x"
type textarea "I need to use a different phone number bec"
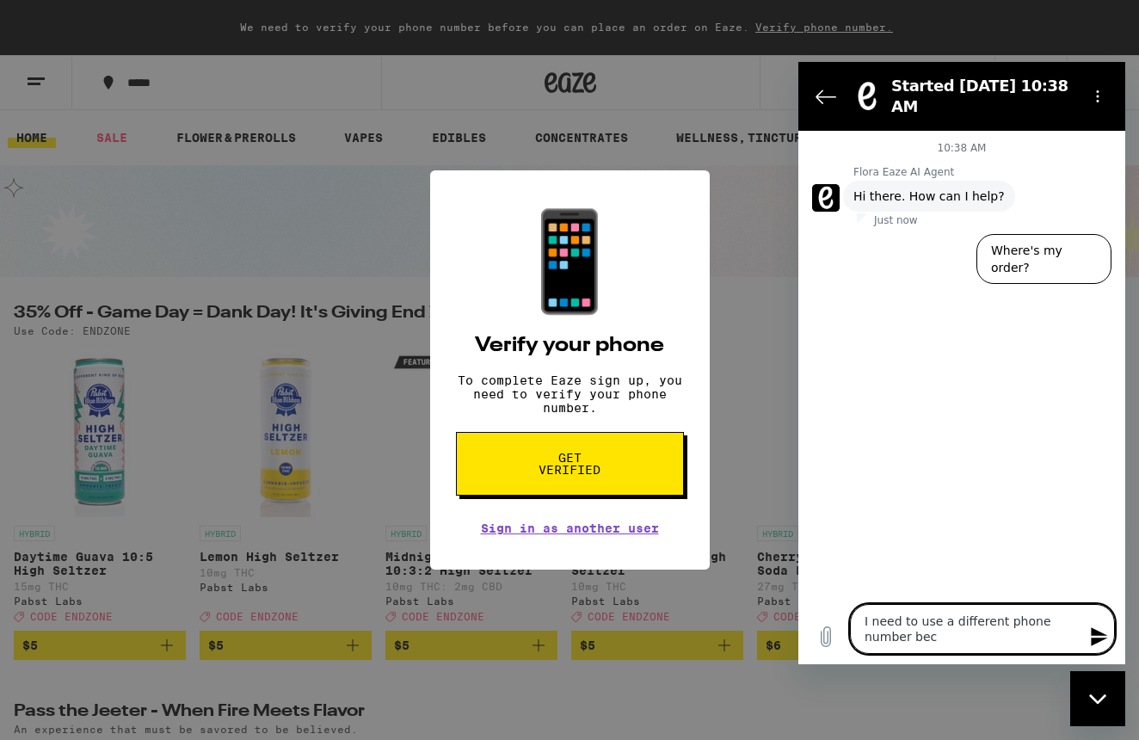
type textarea "x"
type textarea "I need to use a different phone number beca"
type textarea "x"
type textarea "I need to use a different phone number becau"
type textarea "x"
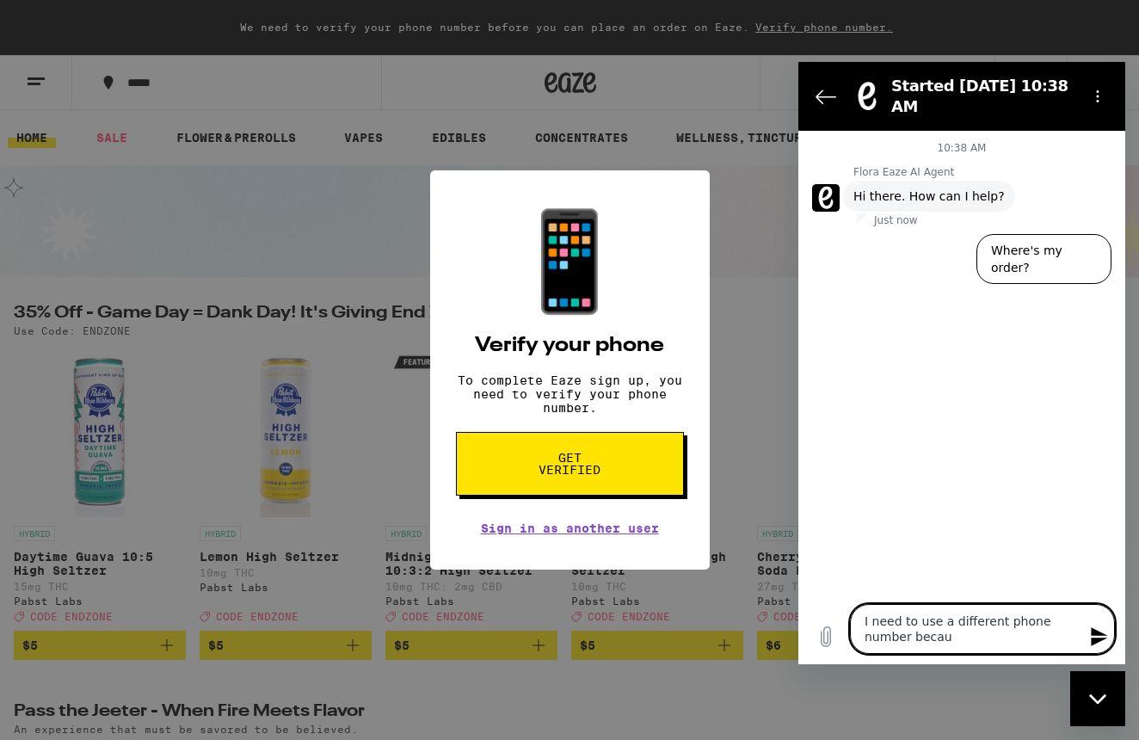
type textarea "I need to use a different phone number becaus"
type textarea "x"
type textarea "I need to use a different phone number because"
type textarea "x"
type textarea "I need to use a different phone number because"
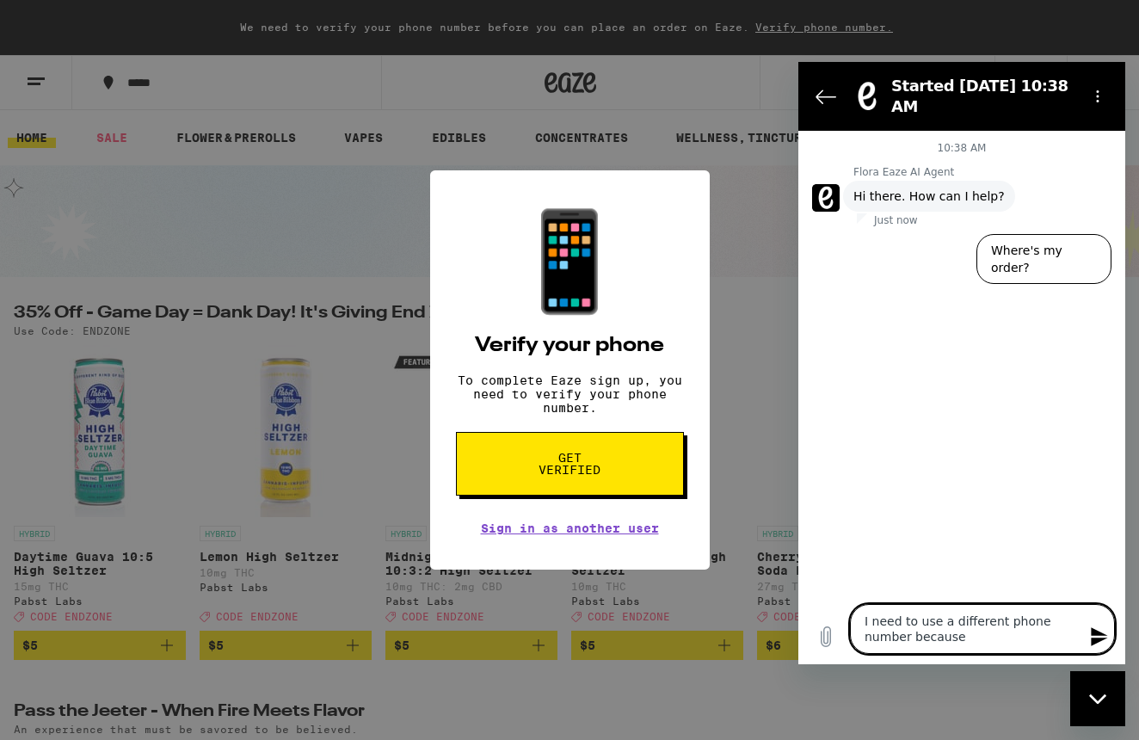
type textarea "x"
type textarea "I need to use a different phone number because t"
type textarea "x"
type textarea "I need to use a different phone number because th"
type textarea "x"
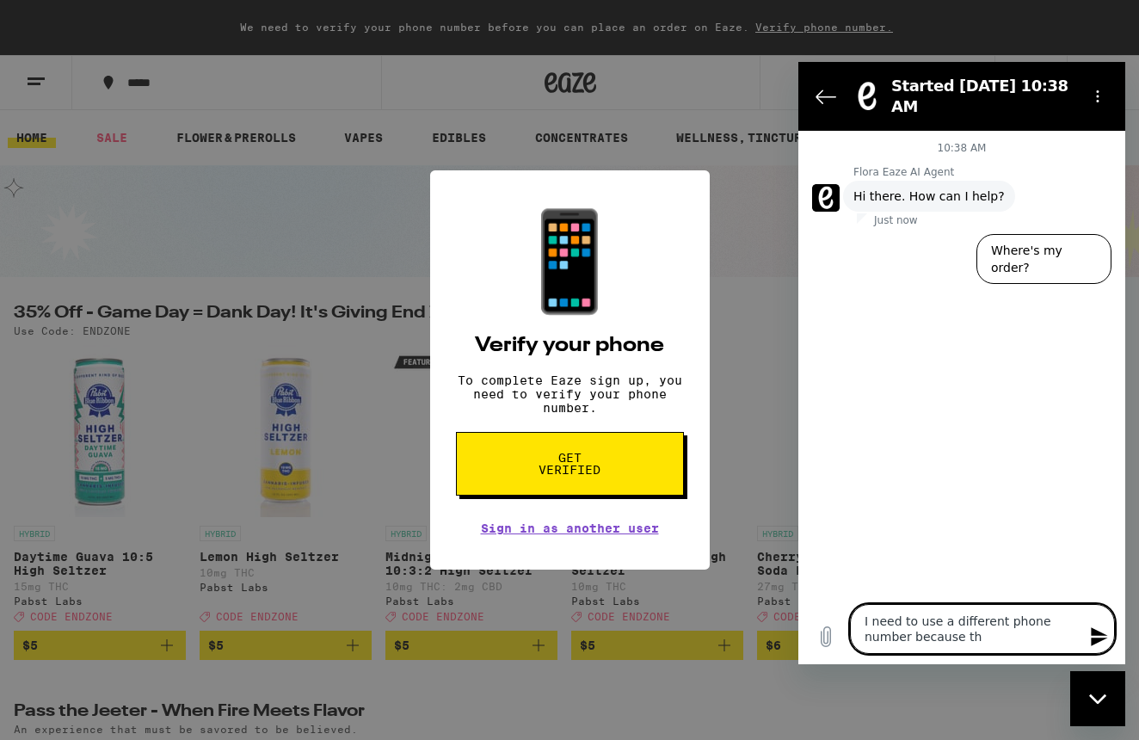
type textarea "I need to use a different phone number because tha"
type textarea "x"
type textarea "I need to use a different phone number because that"
type textarea "x"
type textarea "I need to use a different phone number because that"
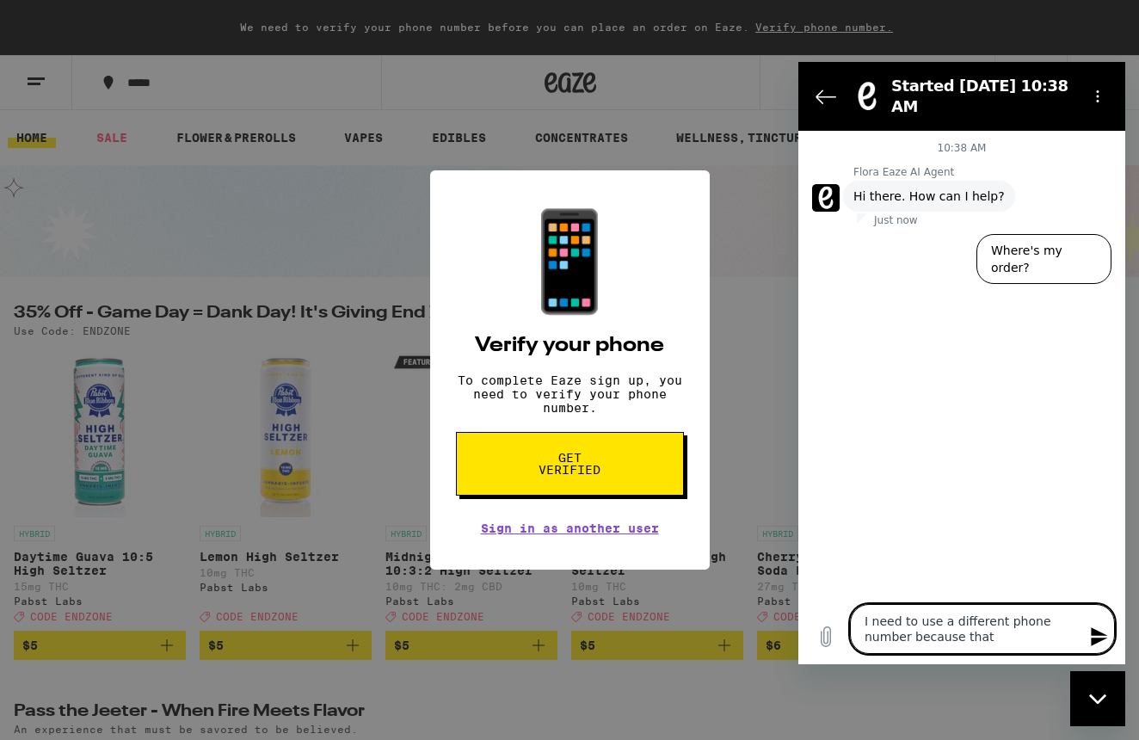
type textarea "x"
type textarea "I need to use a different phone number because that n"
type textarea "x"
type textarea "I need to use a different phone number because that nu"
type textarea "x"
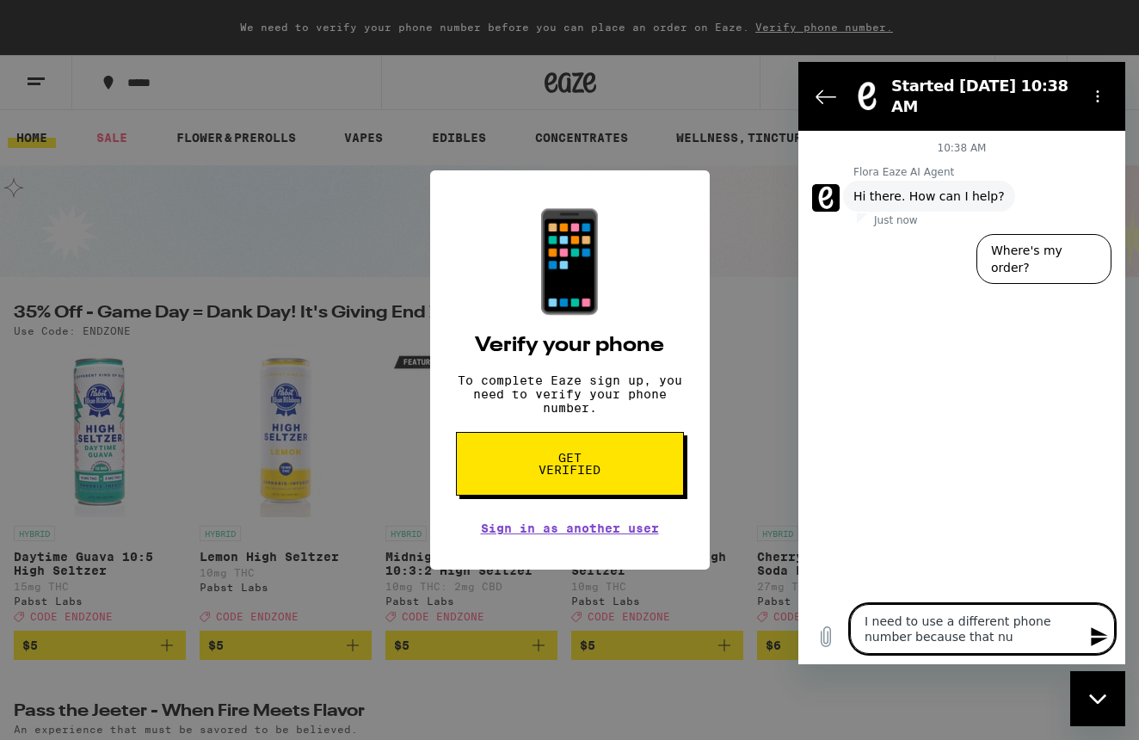
type textarea "I need to use a different phone number because that num"
type textarea "x"
type textarea "I need to use a different phone number because that numb"
type textarea "x"
type textarea "I need to use a different phone number because that numbe"
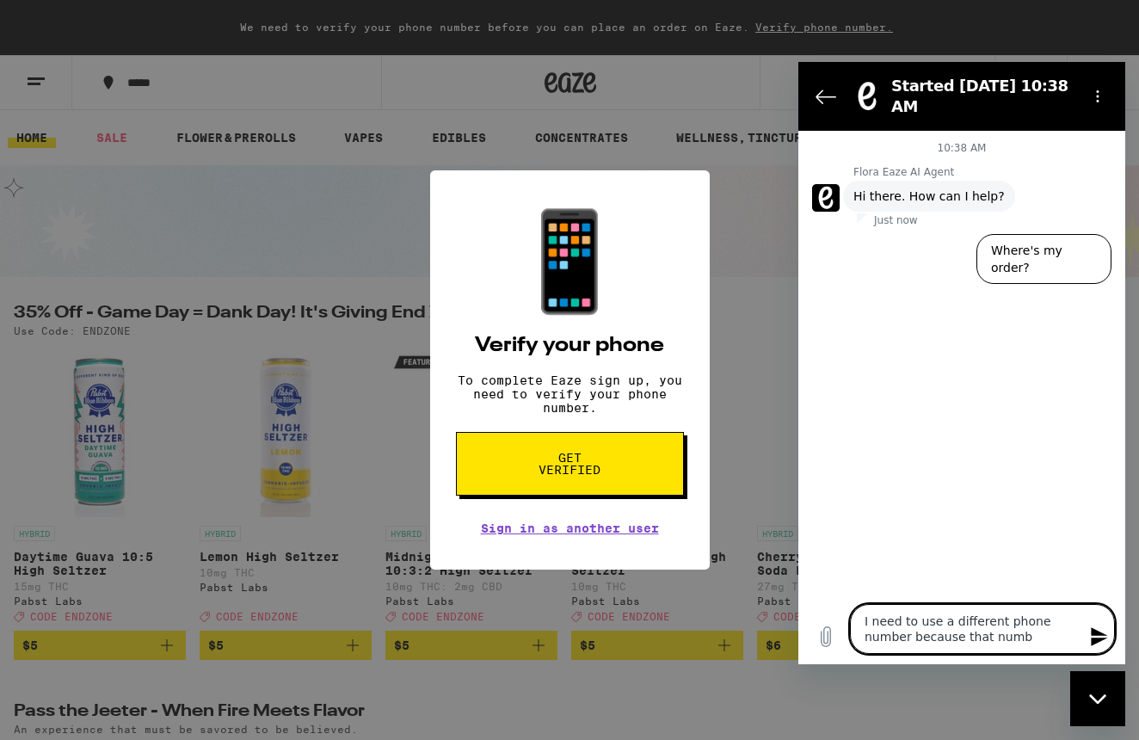
type textarea "x"
type textarea "I need to use a different phone number because that number"
type textarea "x"
type textarea "I need to use a different phone number because that number"
type textarea "x"
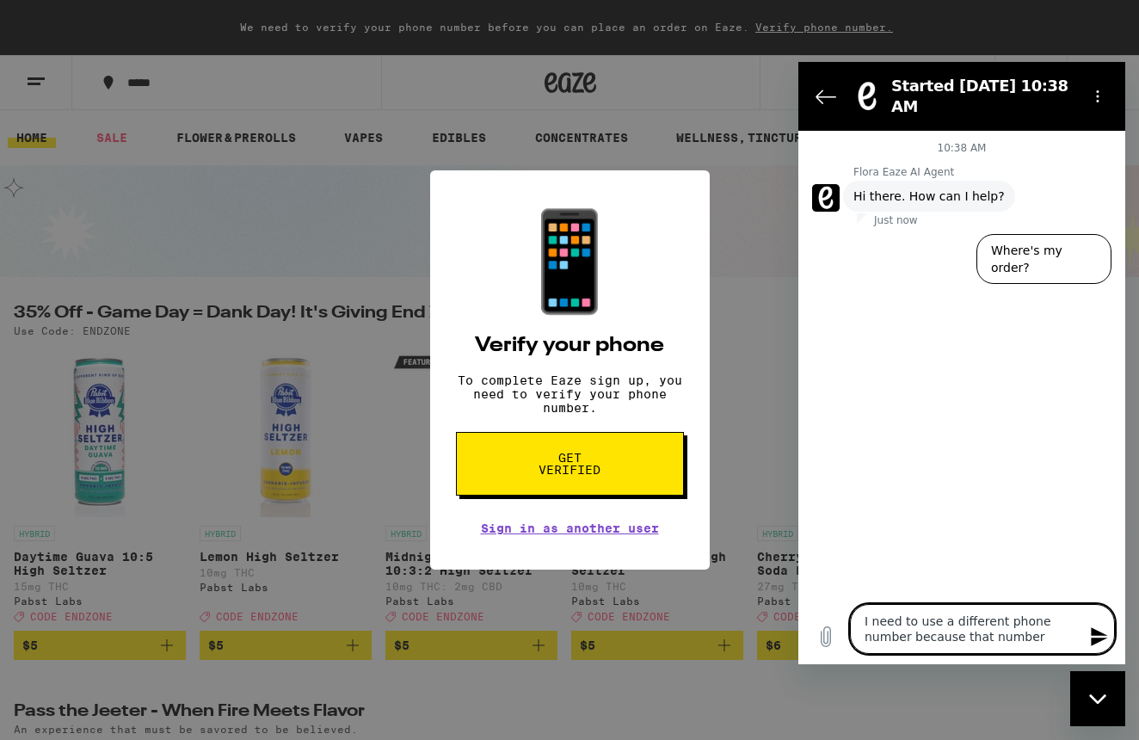
type textarea "I need to use a different phone number because that number i"
type textarea "x"
type textarea "I need to use a different phone number because that number is"
type textarea "x"
type textarea "I need to use a different phone number because that number is"
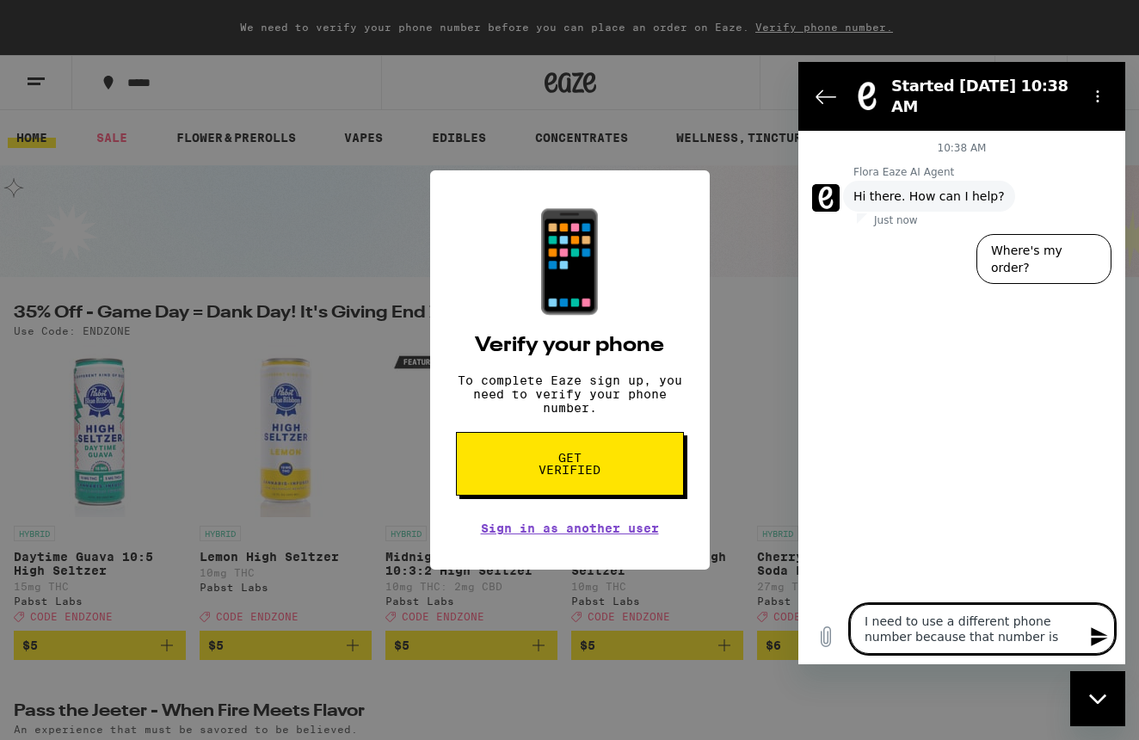
type textarea "x"
type textarea "I need to use a different phone number because that number is"
type textarea "x"
type textarea "I need to use a different phone number because that number is"
type textarea "x"
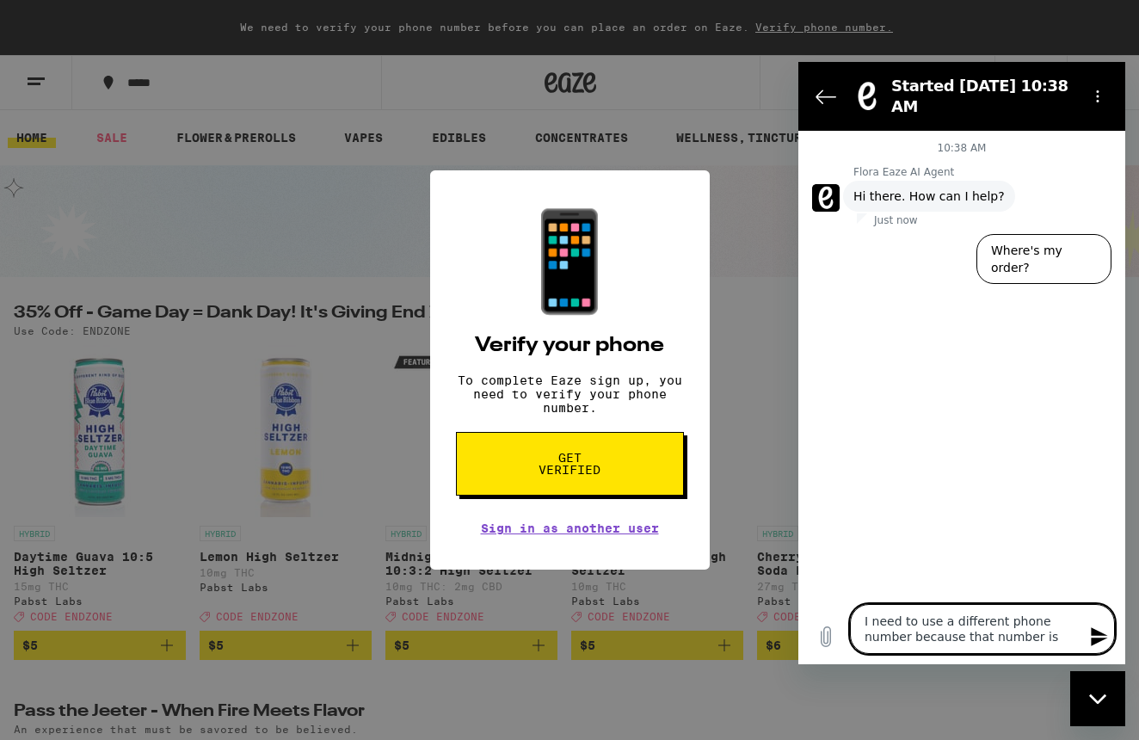
type textarea "I need to use a different phone number because that number is o"
type textarea "x"
type textarea "I need to use a different phone number because that number is ou"
type textarea "x"
type textarea "I need to use a different phone number because that number is out"
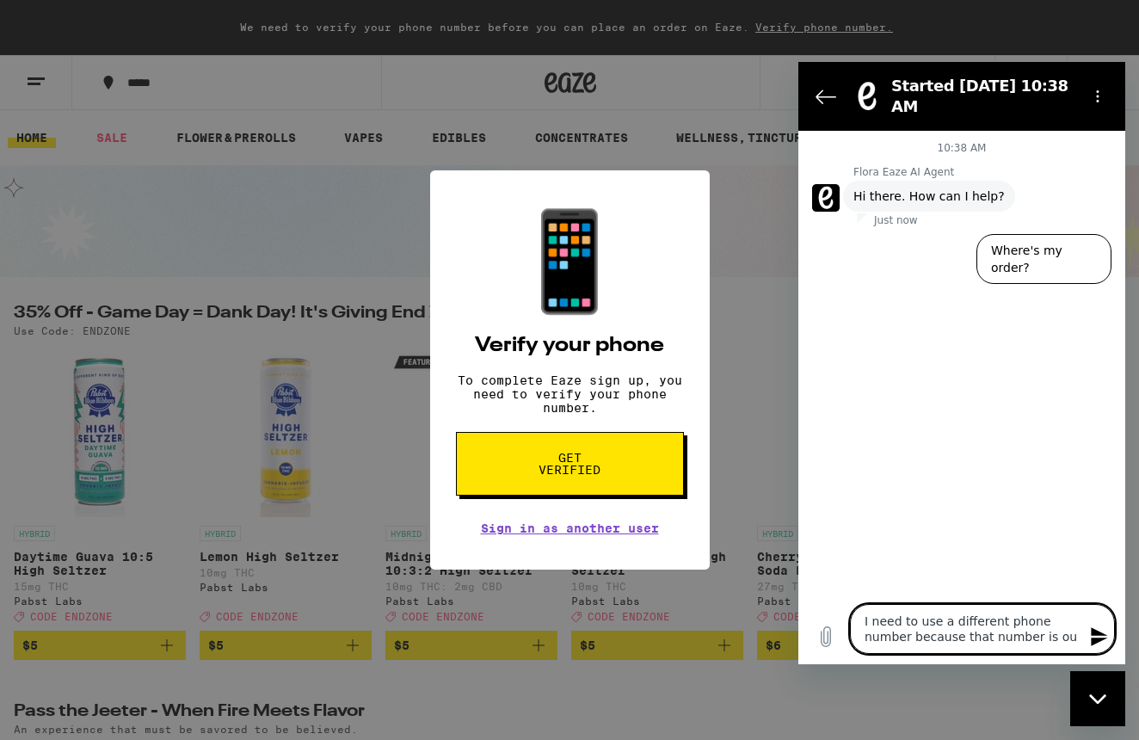
type textarea "x"
type textarea "I need to use a different phone number because that number is out"
type textarea "x"
type textarea "I need to use a different phone number because that number is out o"
type textarea "x"
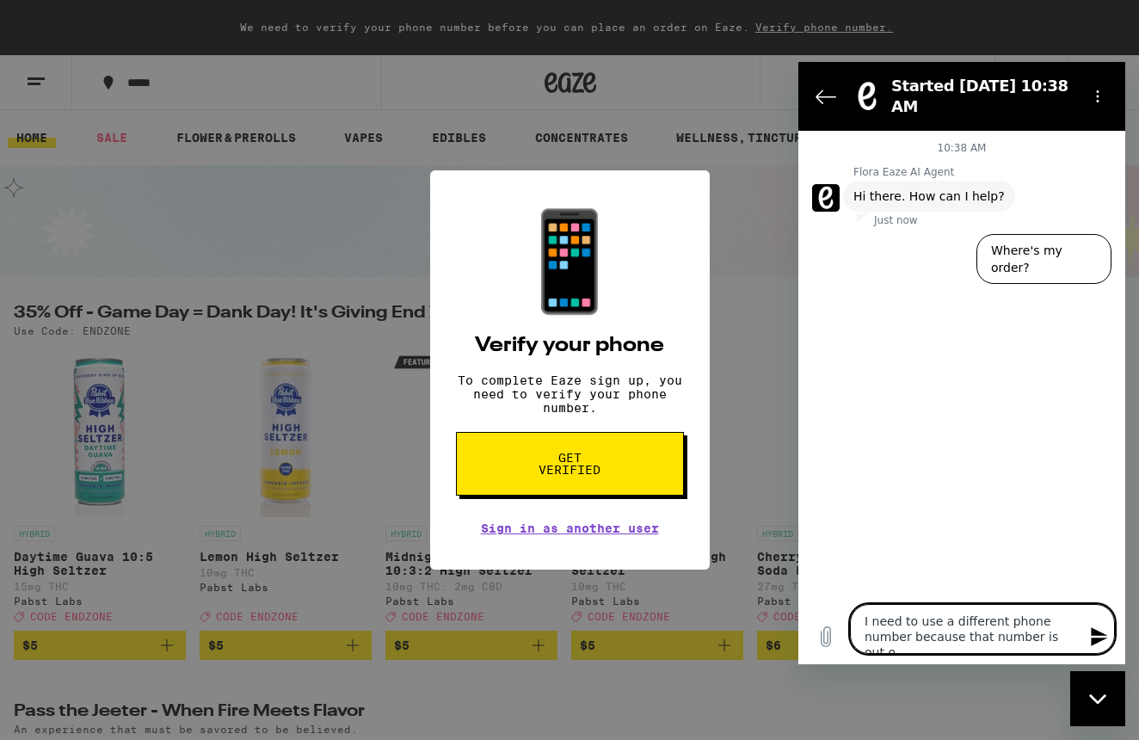
type textarea "I need to use a different phone number because that number is out of"
type textarea "x"
type textarea "I need to use a different phone number because that number is out of"
type textarea "x"
type textarea "I need to use a different phone number because that number is out of s"
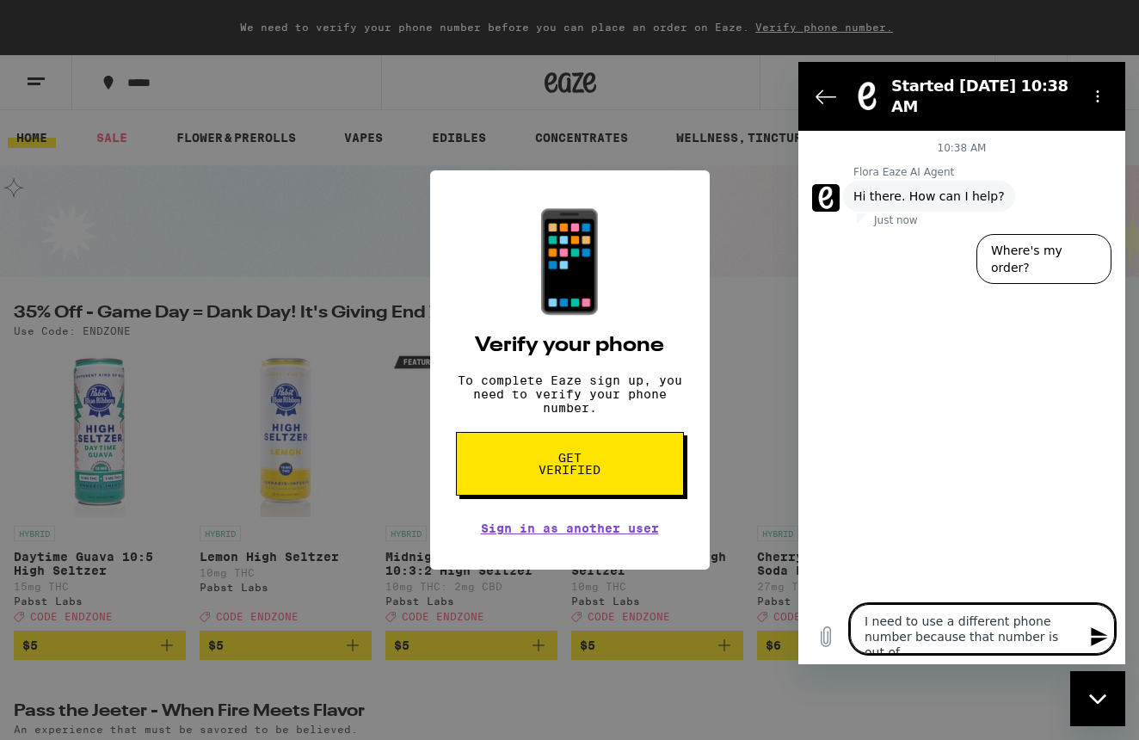
type textarea "x"
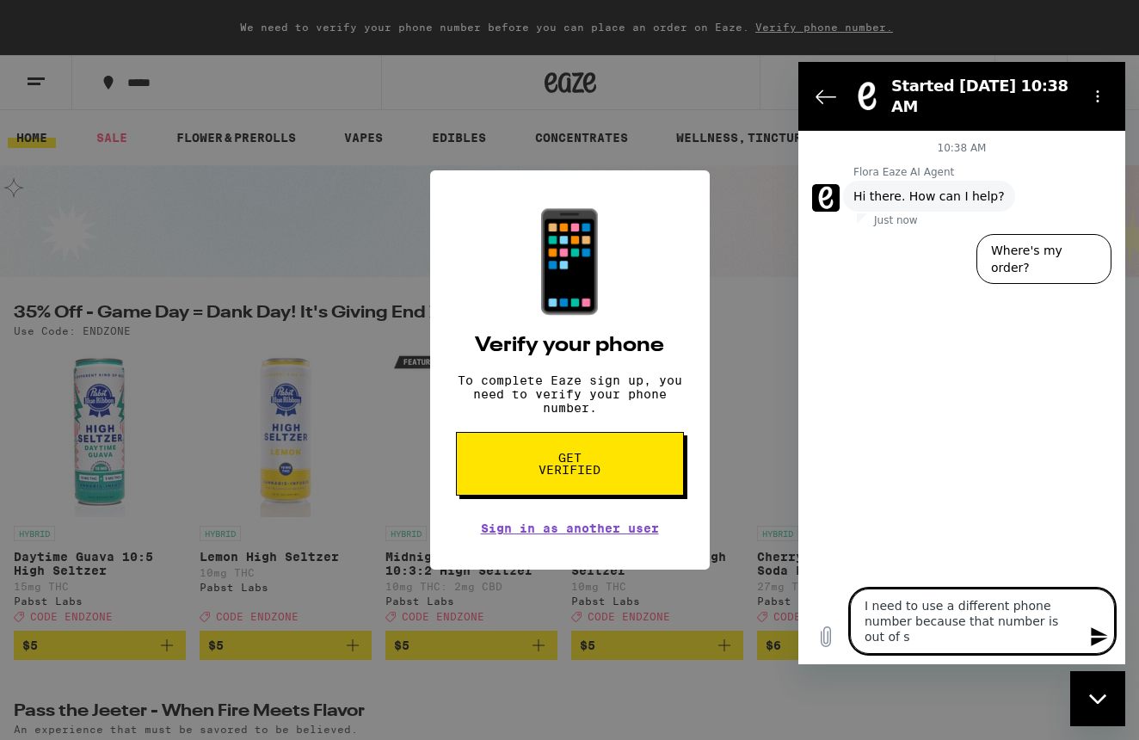
type textarea "I need to use a different phone number because that number is out of se"
type textarea "x"
type textarea "I need to use a different phone number because that number is out of ser"
type textarea "x"
type textarea "I need to use a different phone number because that number is out of serv"
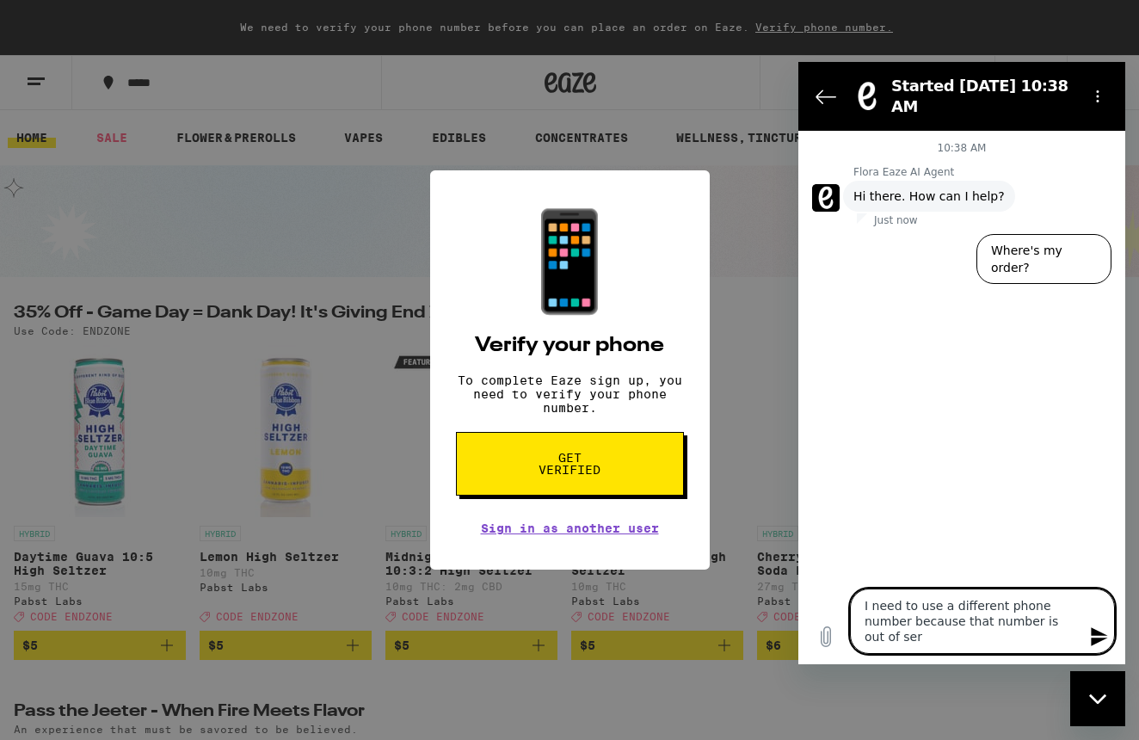
type textarea "x"
type textarea "I need to use a different phone number because that number is out of servi"
type textarea "x"
type textarea "I need to use a different phone number because that number is out of servic"
type textarea "x"
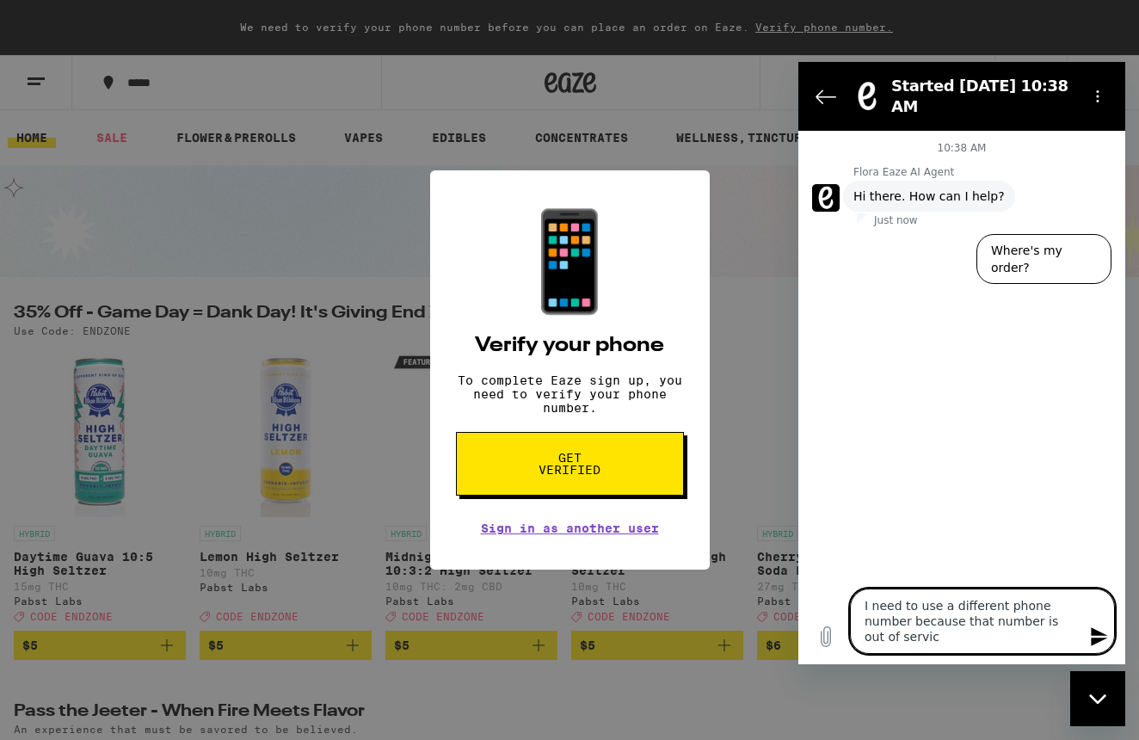
type textarea "I need to use a different phone number because that number is out of service"
type textarea "x"
type textarea "I need to use a different phone number because that number is out of service"
type textarea "x"
type textarea "I need to use a different phone number because that number is out of service"
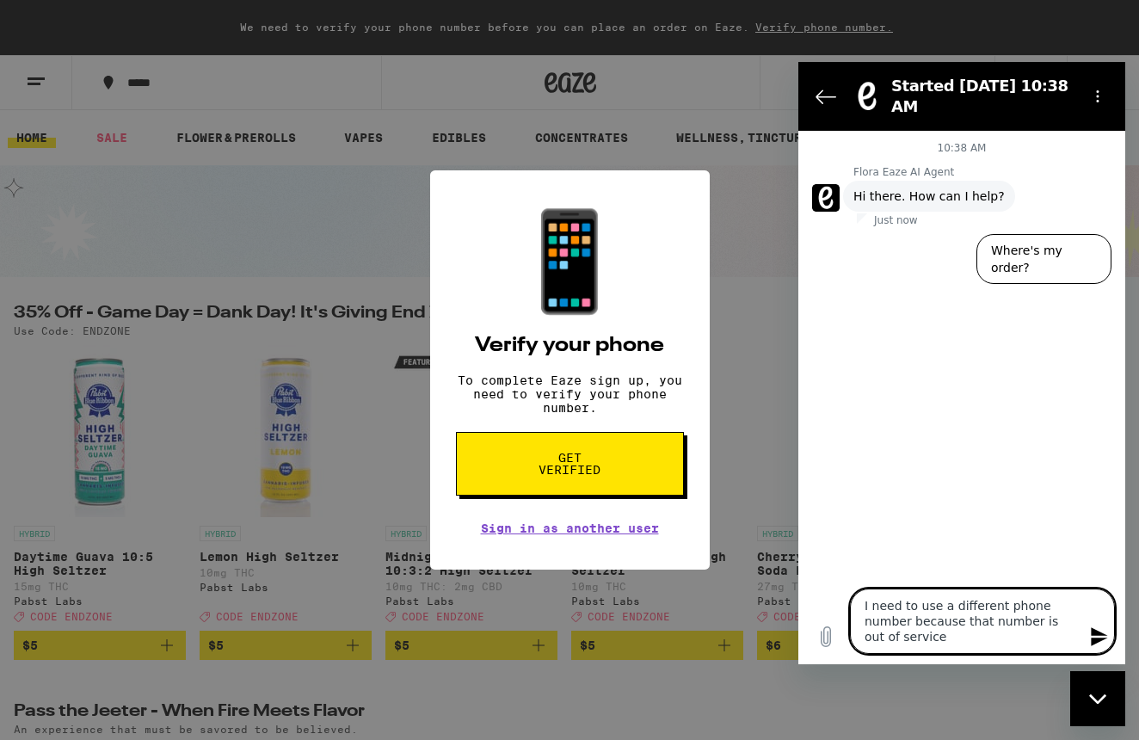
type textarea "x"
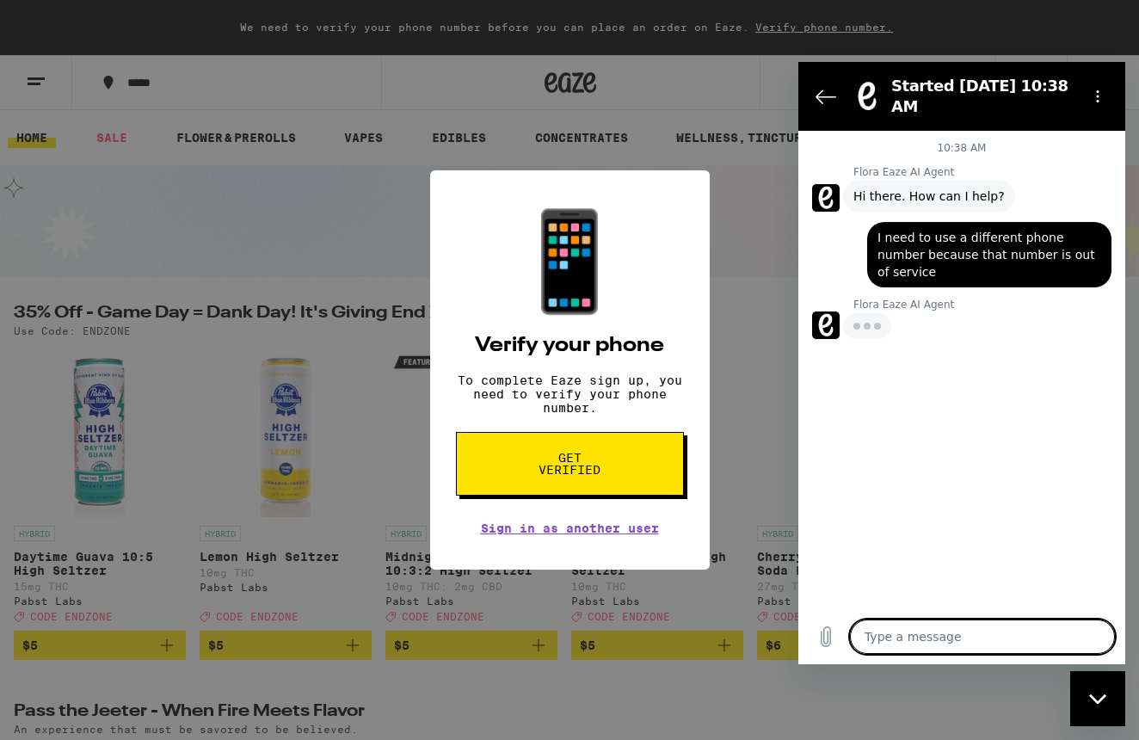
type textarea "x"
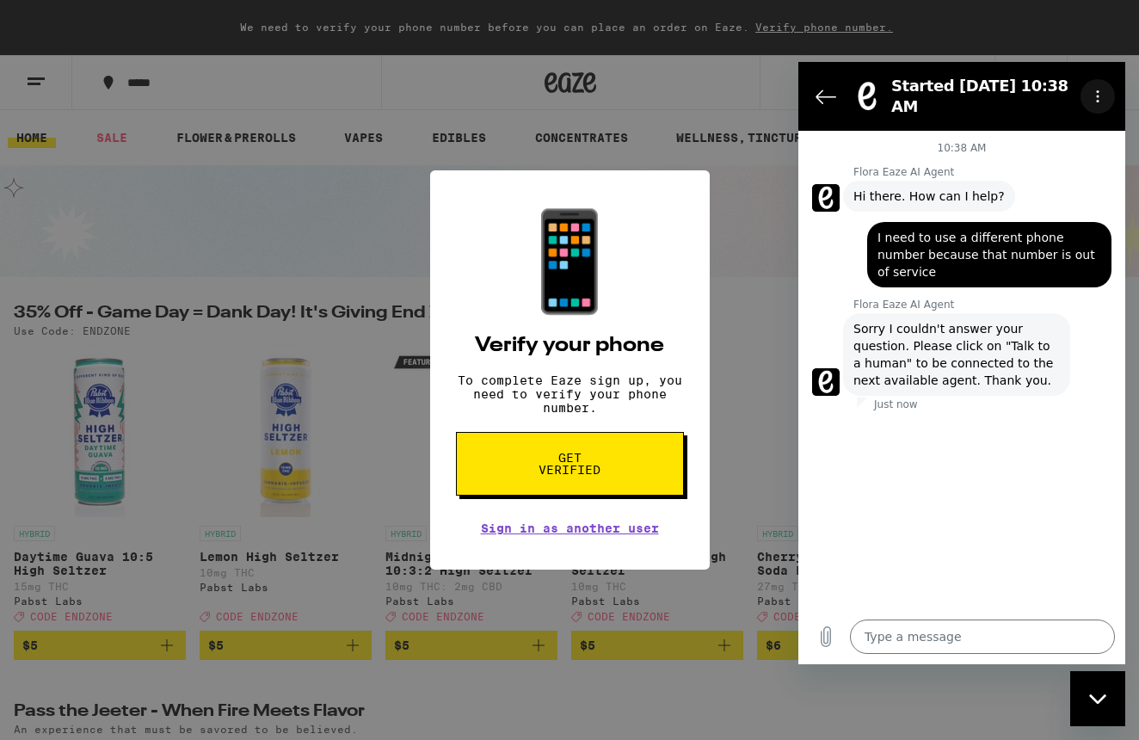
click at [1092, 101] on icon "Options menu" at bounding box center [1098, 96] width 14 height 14
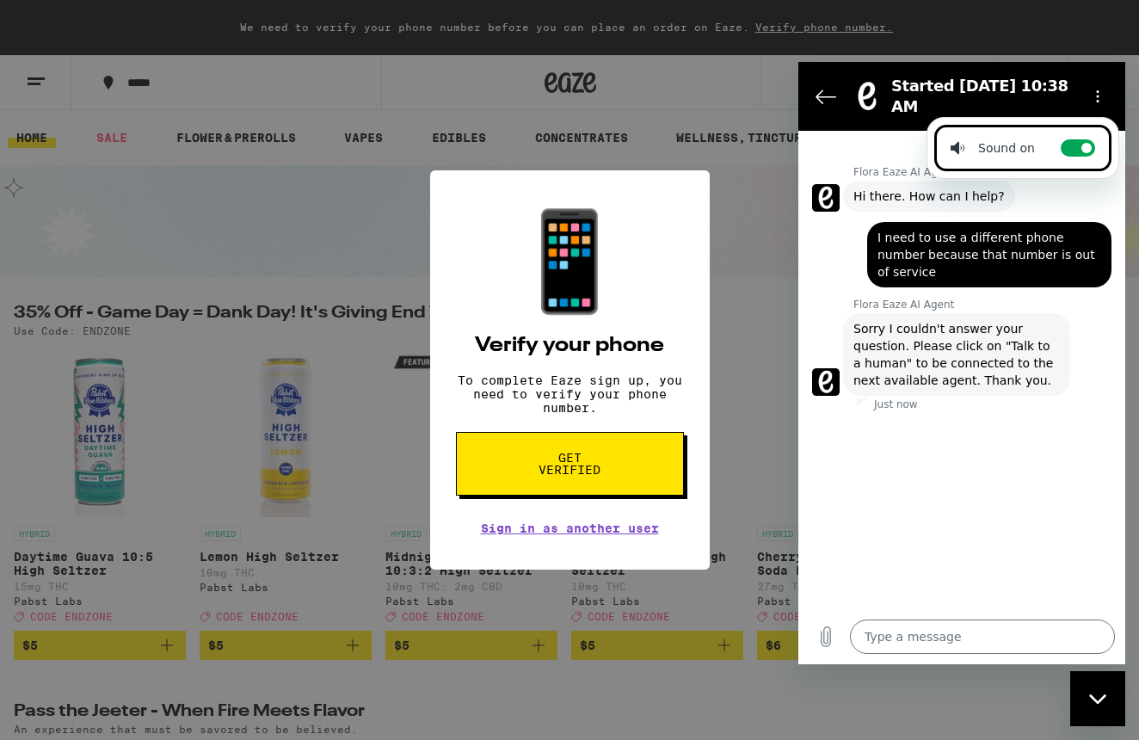
click at [823, 368] on figure at bounding box center [826, 382] width 28 height 28
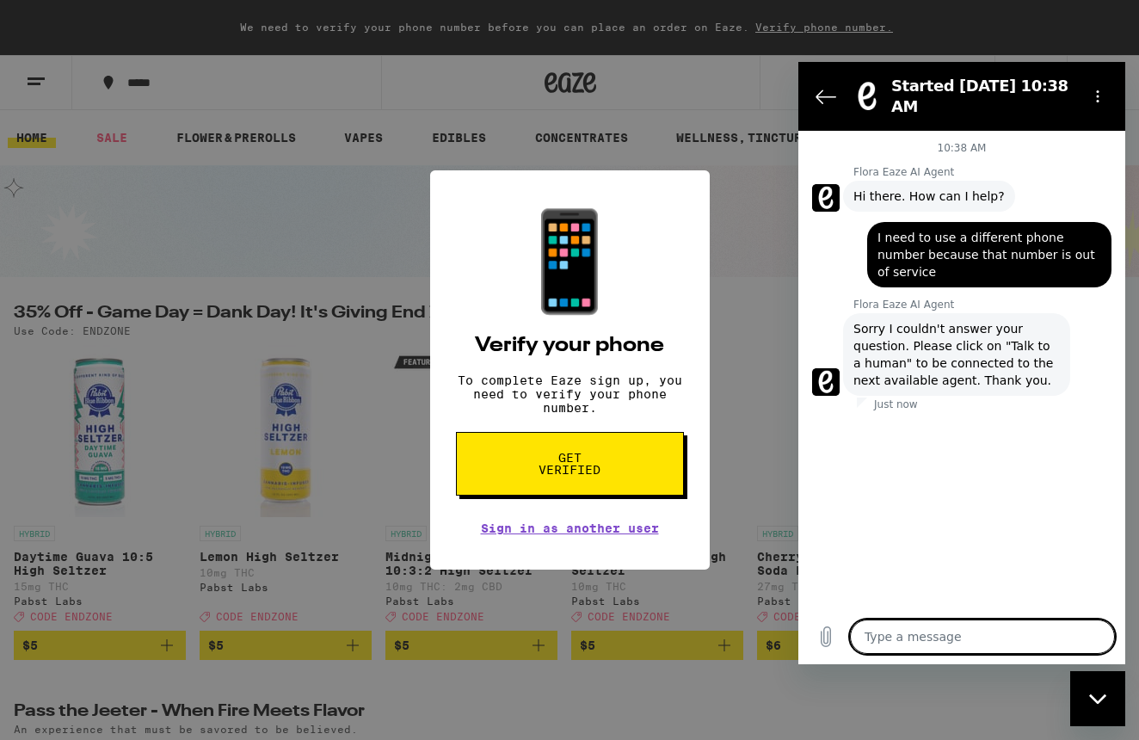
click at [875, 634] on textarea at bounding box center [982, 636] width 265 height 34
type textarea "t"
type textarea "x"
type textarea "ta"
type textarea "x"
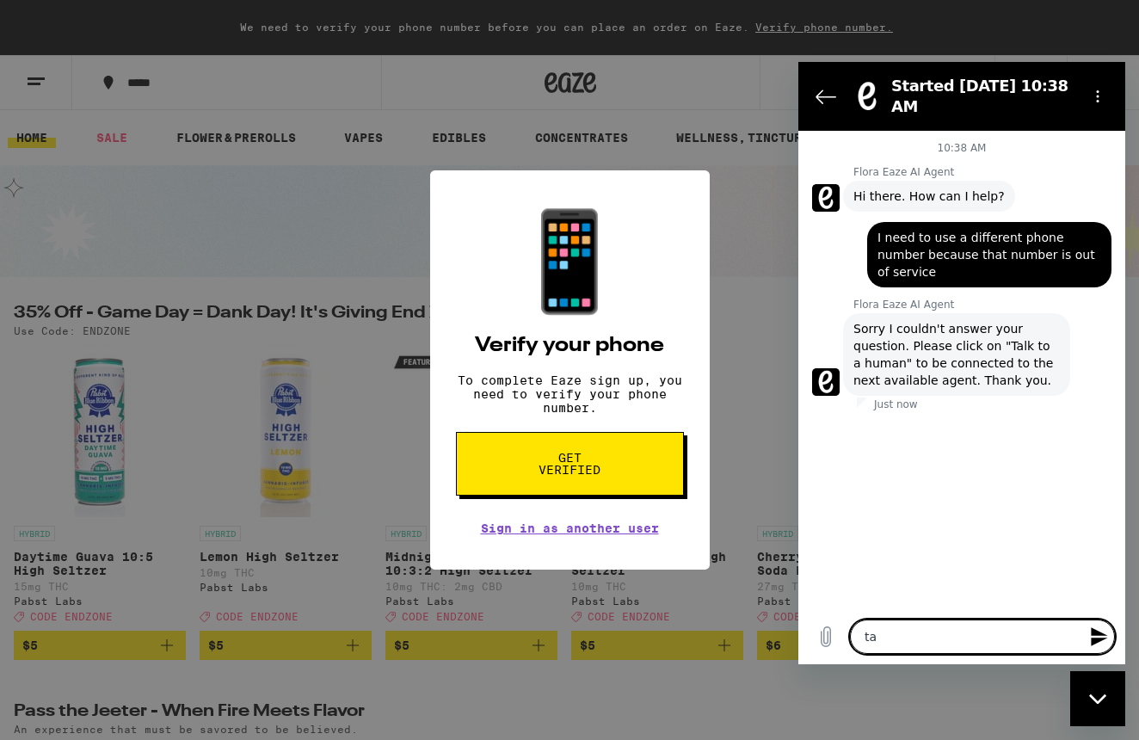
type textarea "tal"
type textarea "x"
type textarea "talk"
type textarea "x"
type textarea "talk"
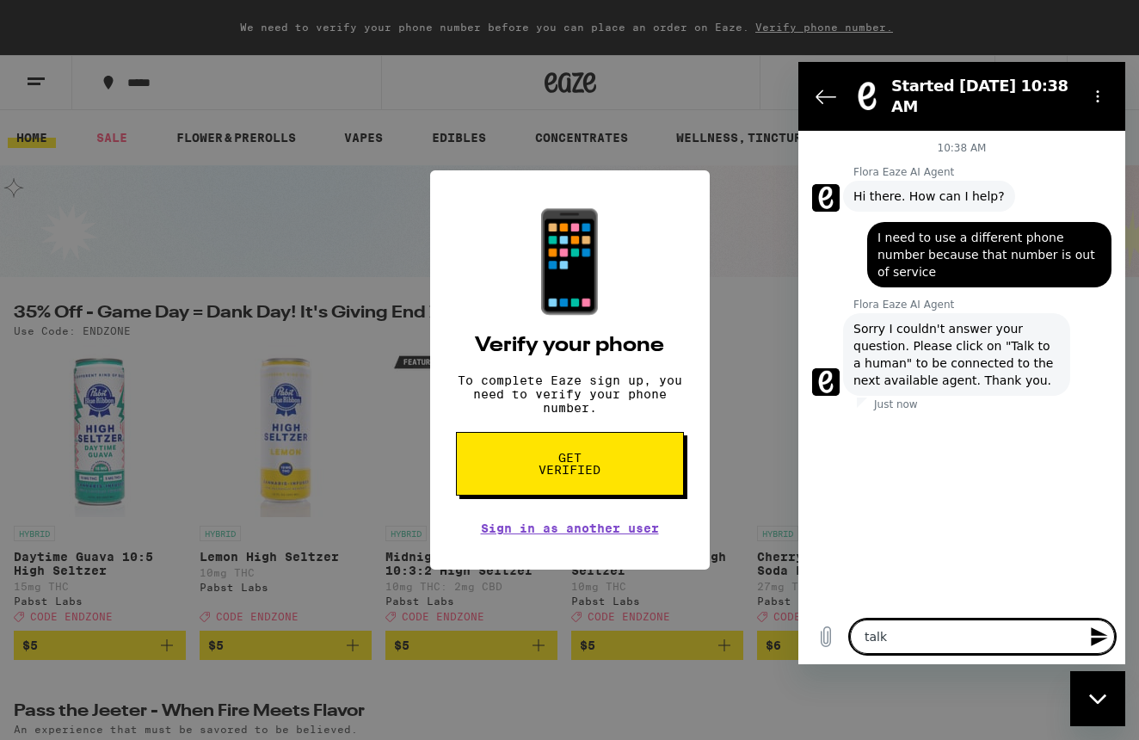
type textarea "x"
type textarea "talk t"
type textarea "x"
type textarea "talk to"
type textarea "x"
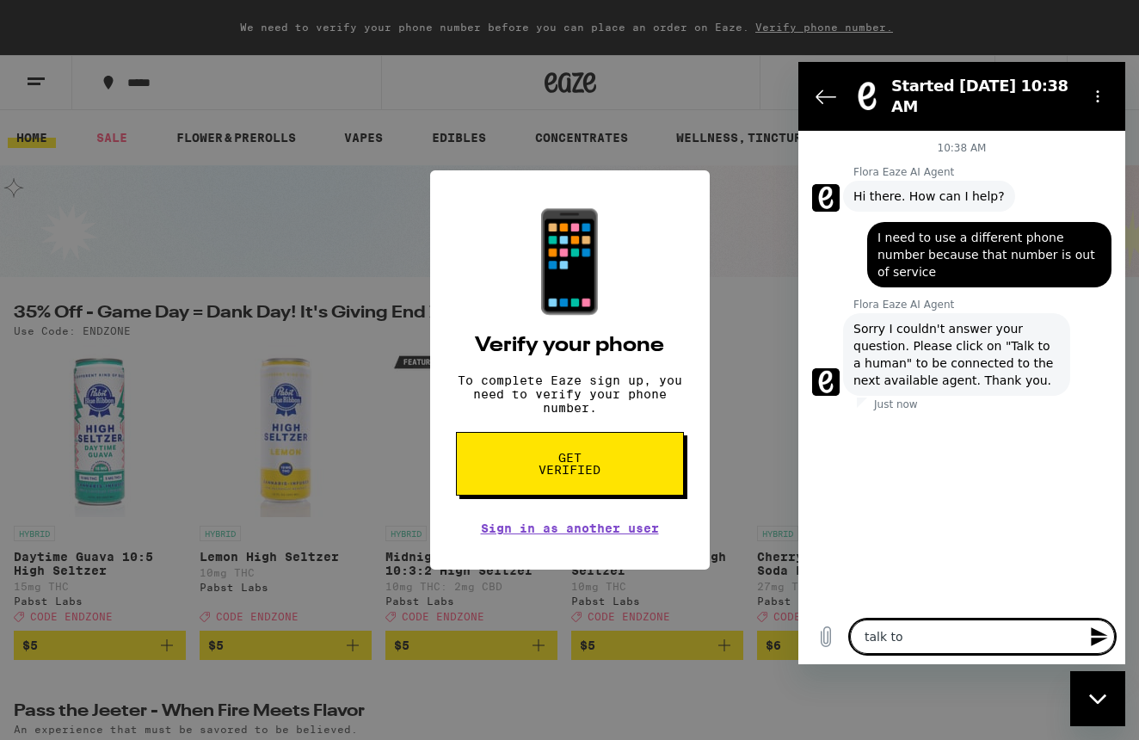
type textarea "talk to"
type textarea "x"
type textarea "talk to h"
type textarea "x"
type textarea "talk to hu"
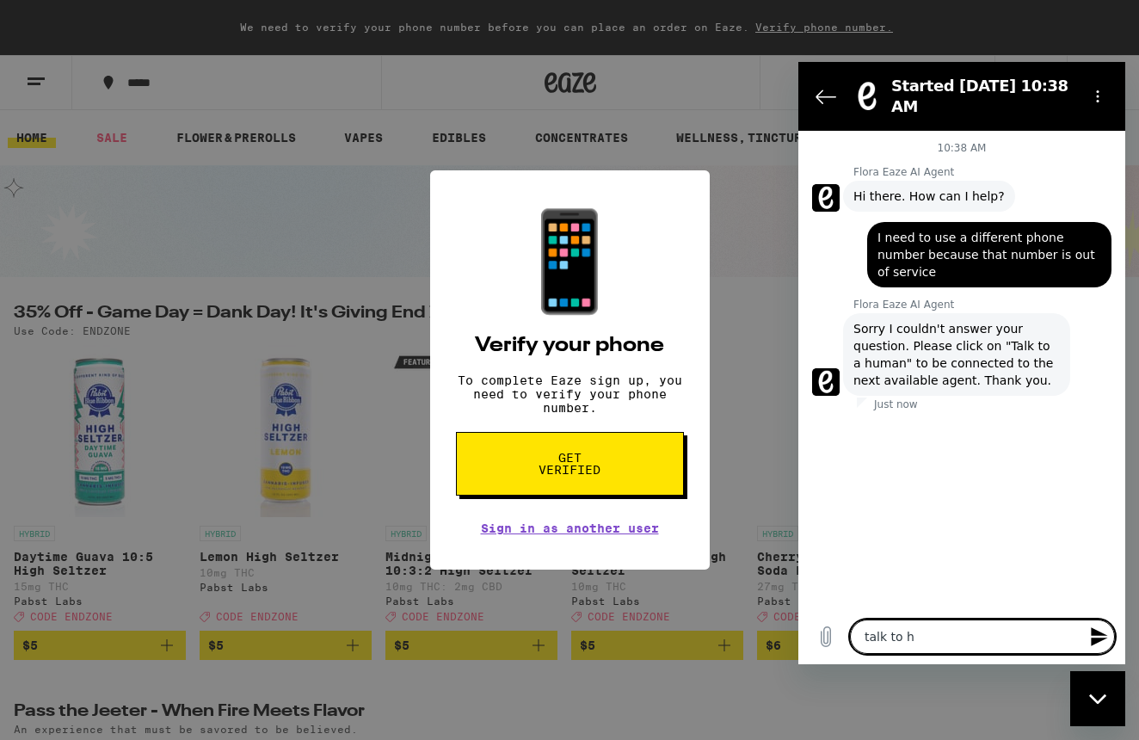
type textarea "x"
type textarea "talk to hum"
type textarea "x"
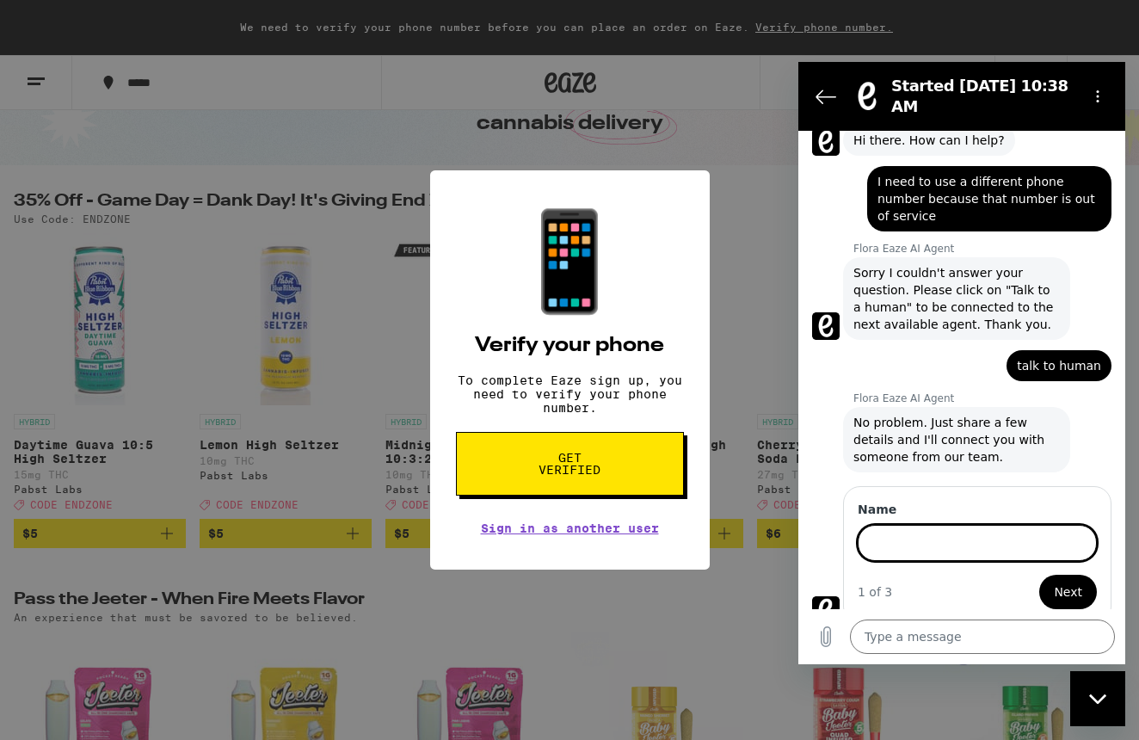
scroll to position [54, 0]
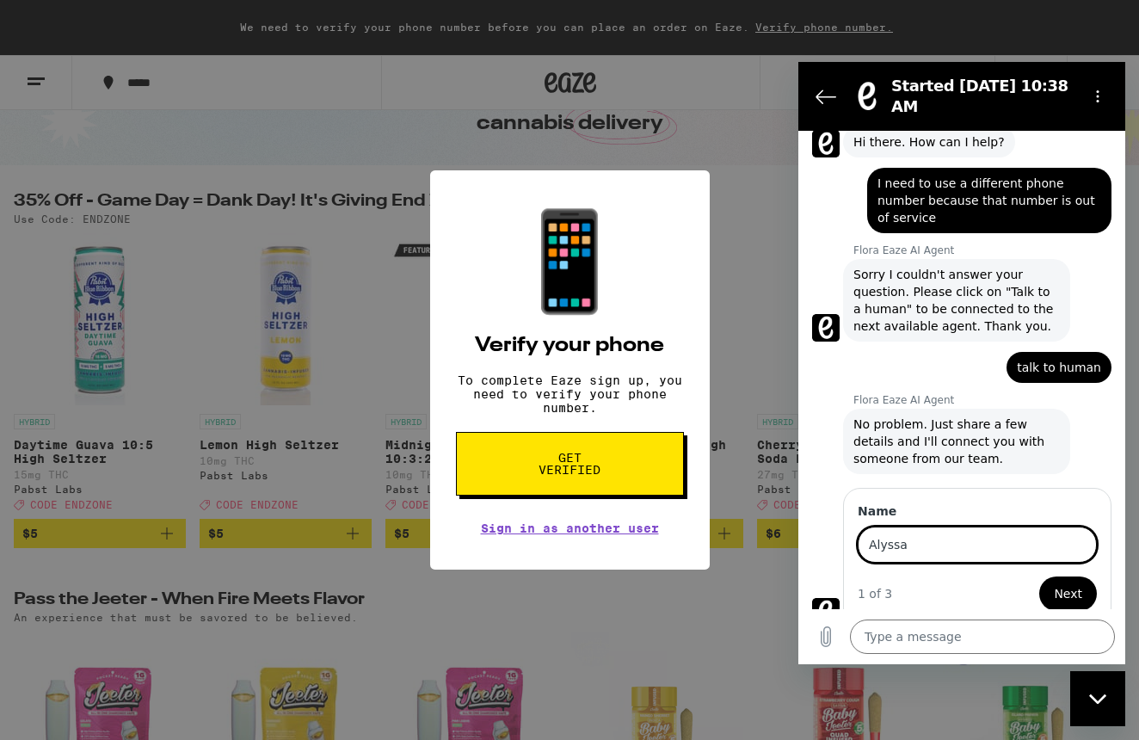
click at [1067, 583] on span "Next" at bounding box center [1068, 593] width 28 height 21
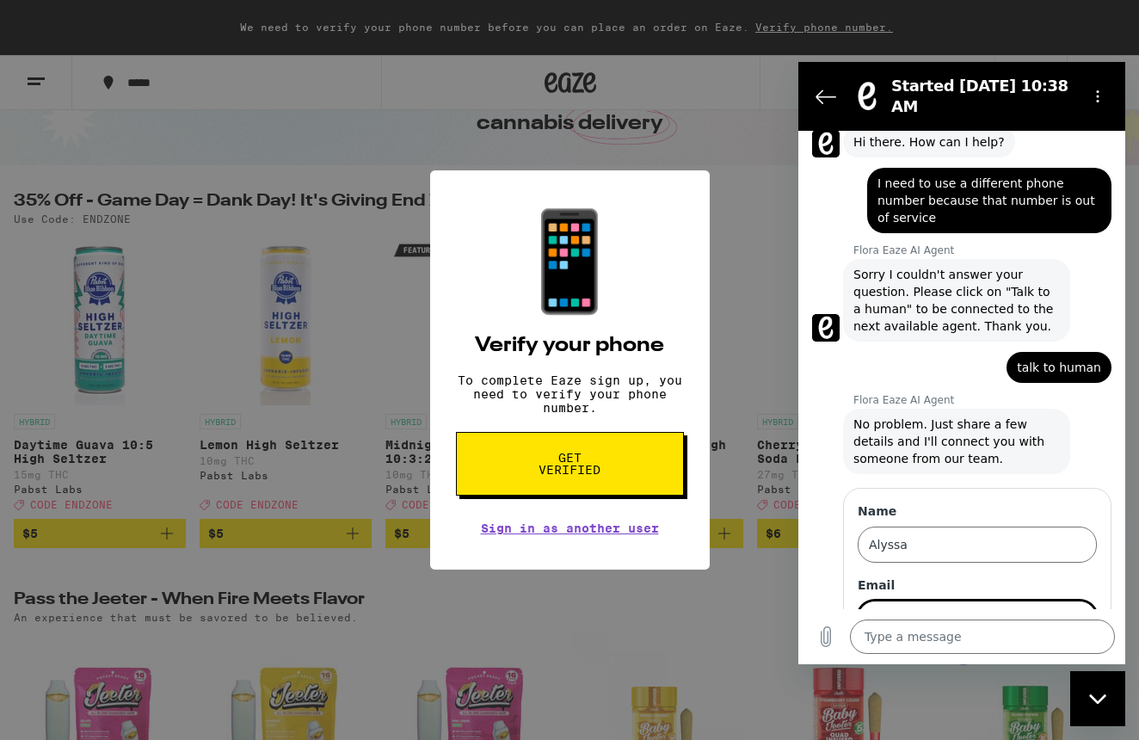
scroll to position [57, 0]
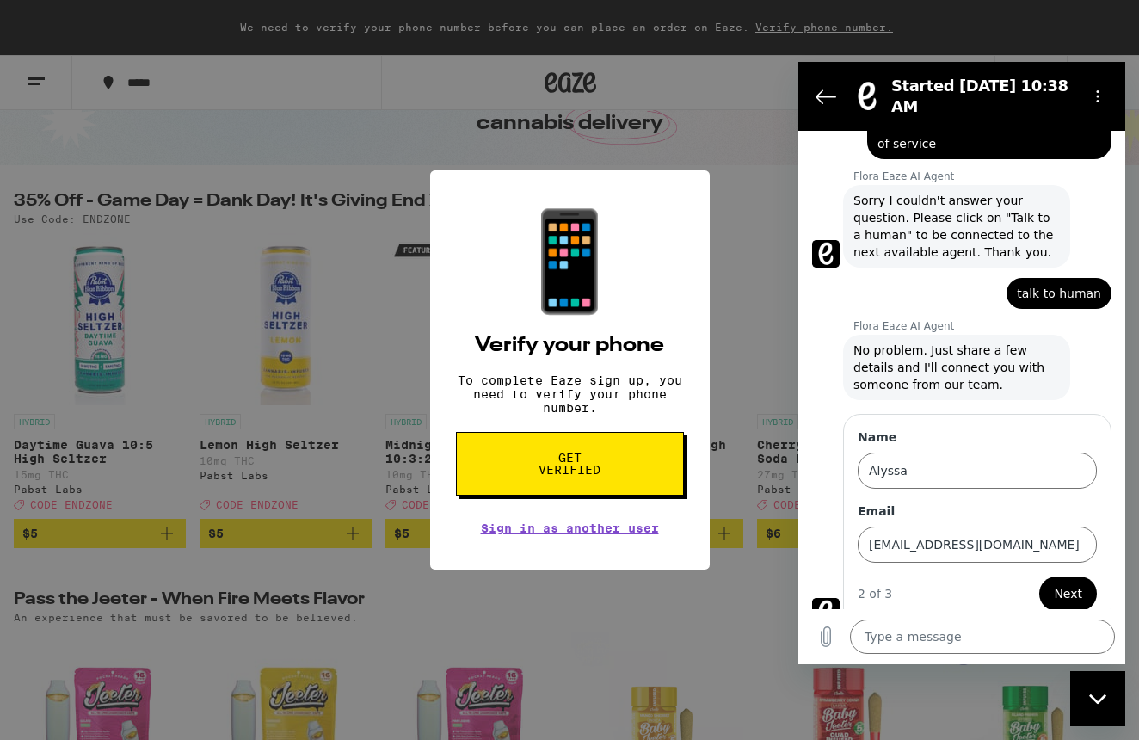
click at [1073, 583] on span "Next" at bounding box center [1068, 593] width 28 height 21
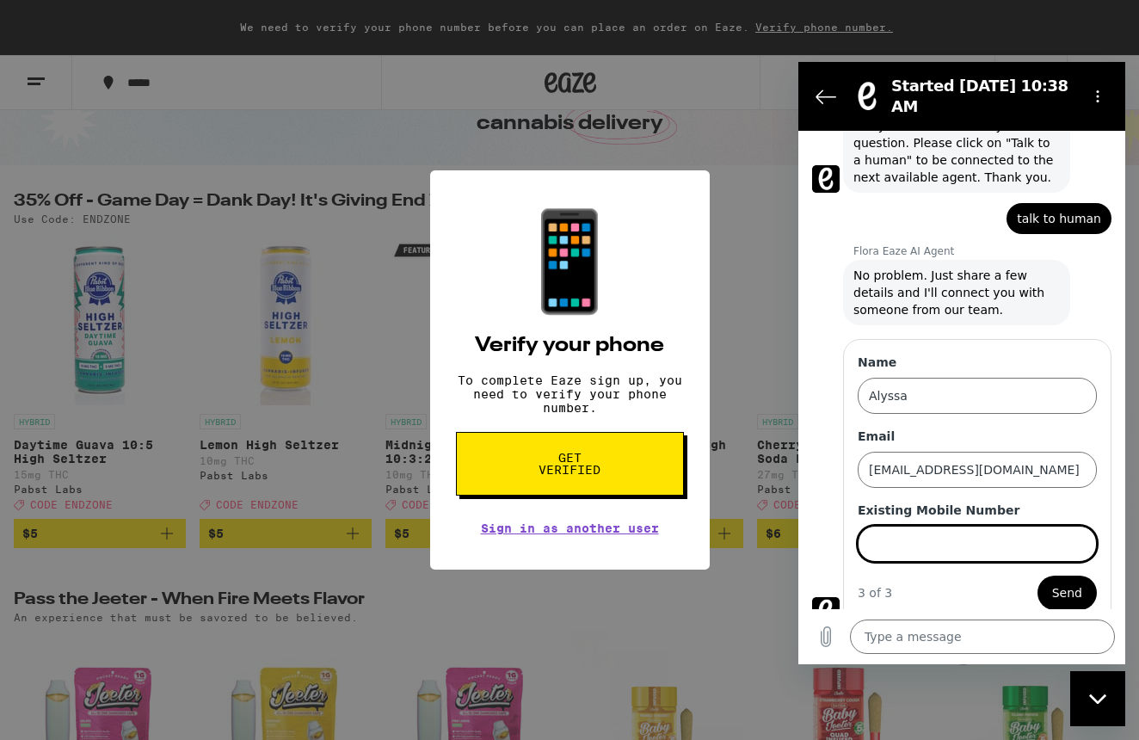
scroll to position [202, 0]
click at [827, 101] on icon "Back to the conversation list" at bounding box center [825, 96] width 21 height 21
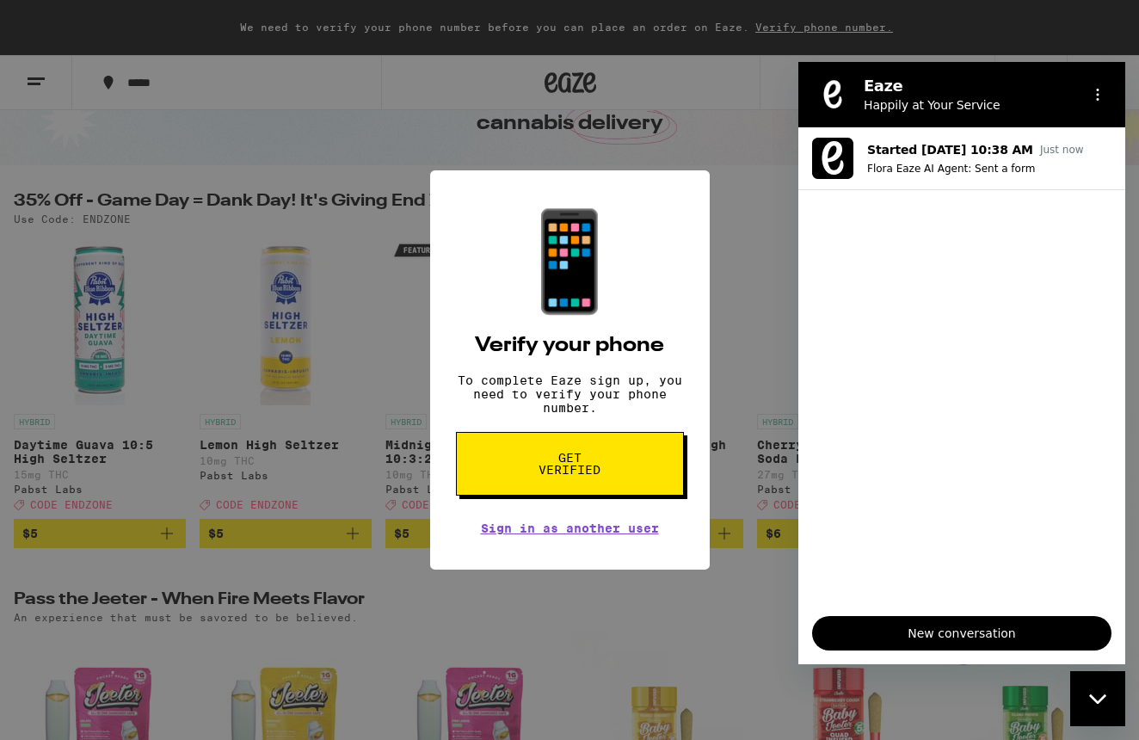
click at [752, 146] on div "📱 Verify your phone To complete Eaze sign up, you need to verify your phone num…" at bounding box center [569, 370] width 1139 height 740
click at [1083, 680] on div "Close messaging window" at bounding box center [1098, 699] width 52 height 52
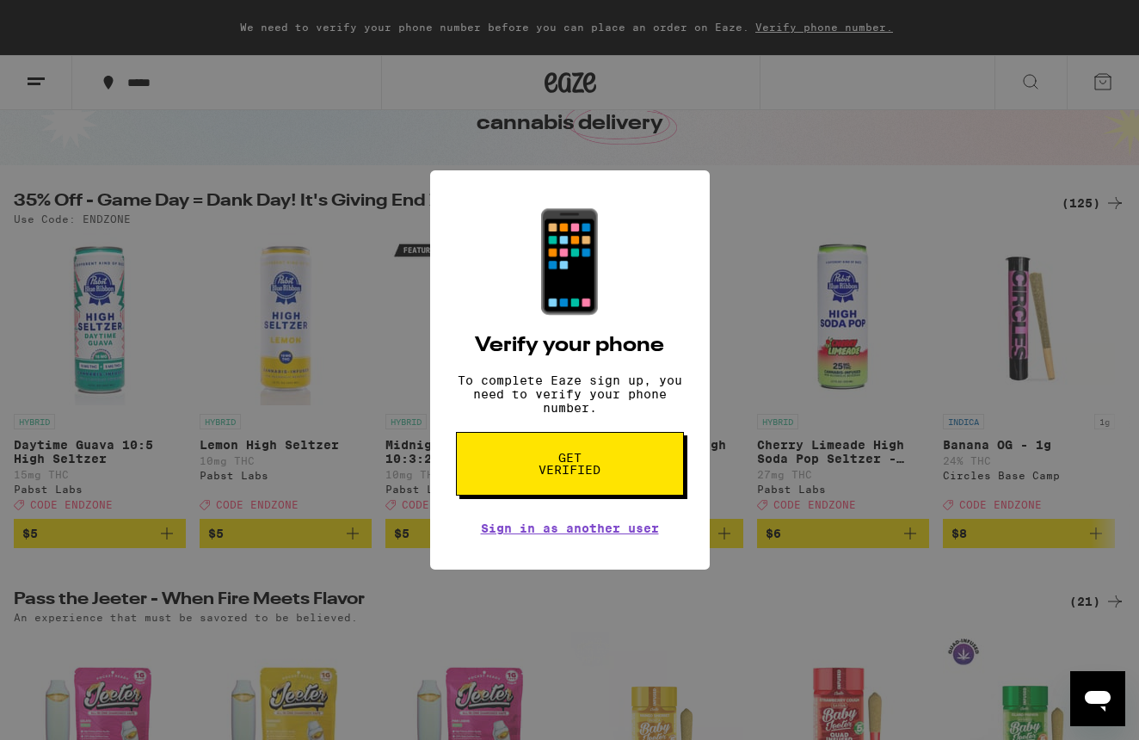
click at [135, 329] on div "📱 Verify your phone To complete Eaze sign up, you need to verify your phone num…" at bounding box center [569, 370] width 1139 height 740
click at [606, 476] on span "Get verified" at bounding box center [570, 464] width 89 height 24
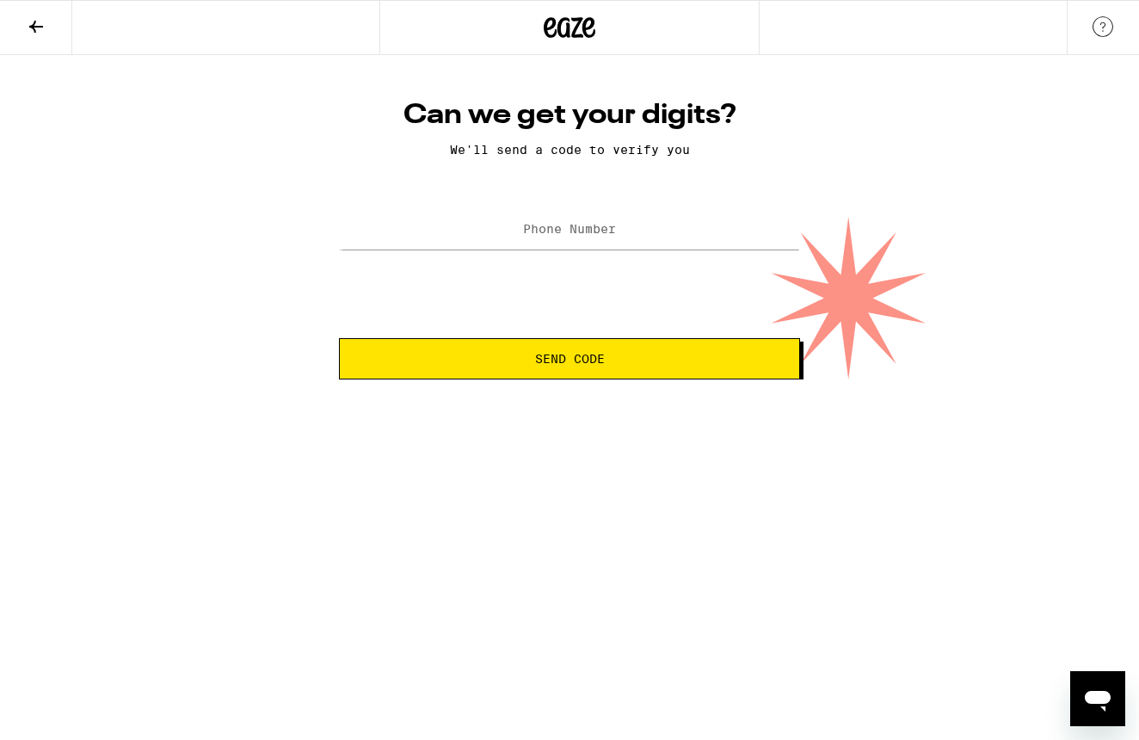
click at [614, 235] on label "Phone Number" at bounding box center [569, 229] width 93 height 14
click at [634, 357] on span "Send Code" at bounding box center [570, 359] width 432 height 12
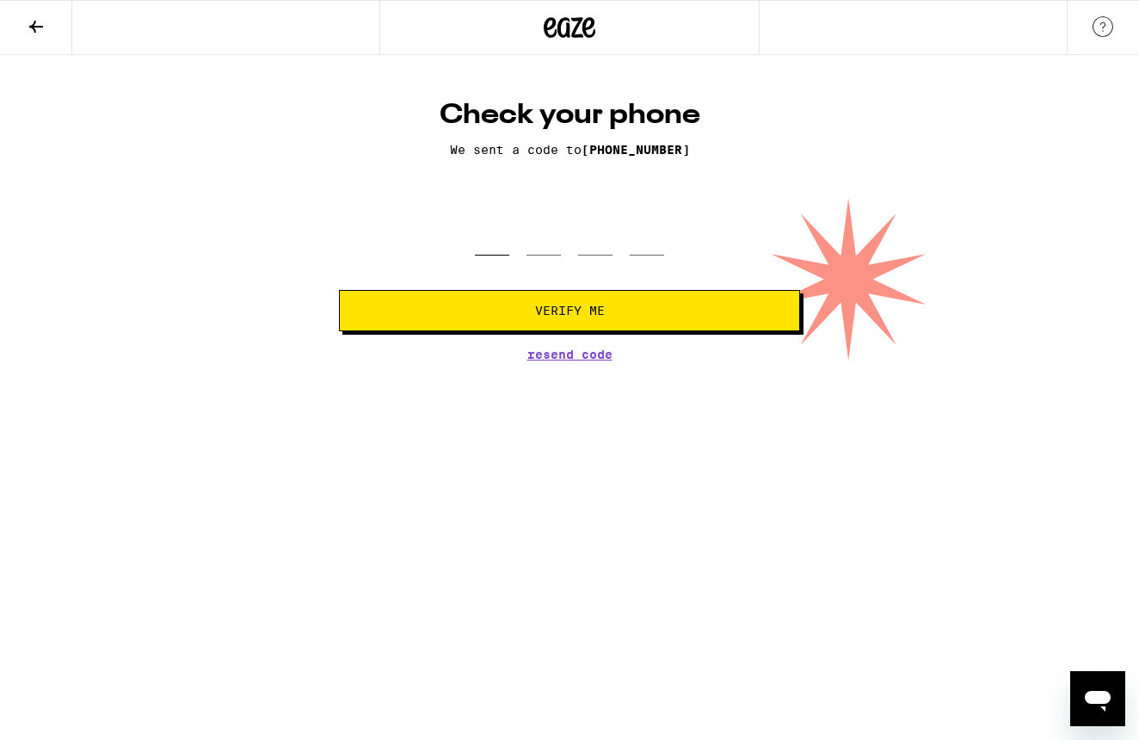
click at [484, 243] on input "tel" at bounding box center [492, 230] width 34 height 51
click at [440, 315] on span "Verify Me" at bounding box center [570, 310] width 432 height 12
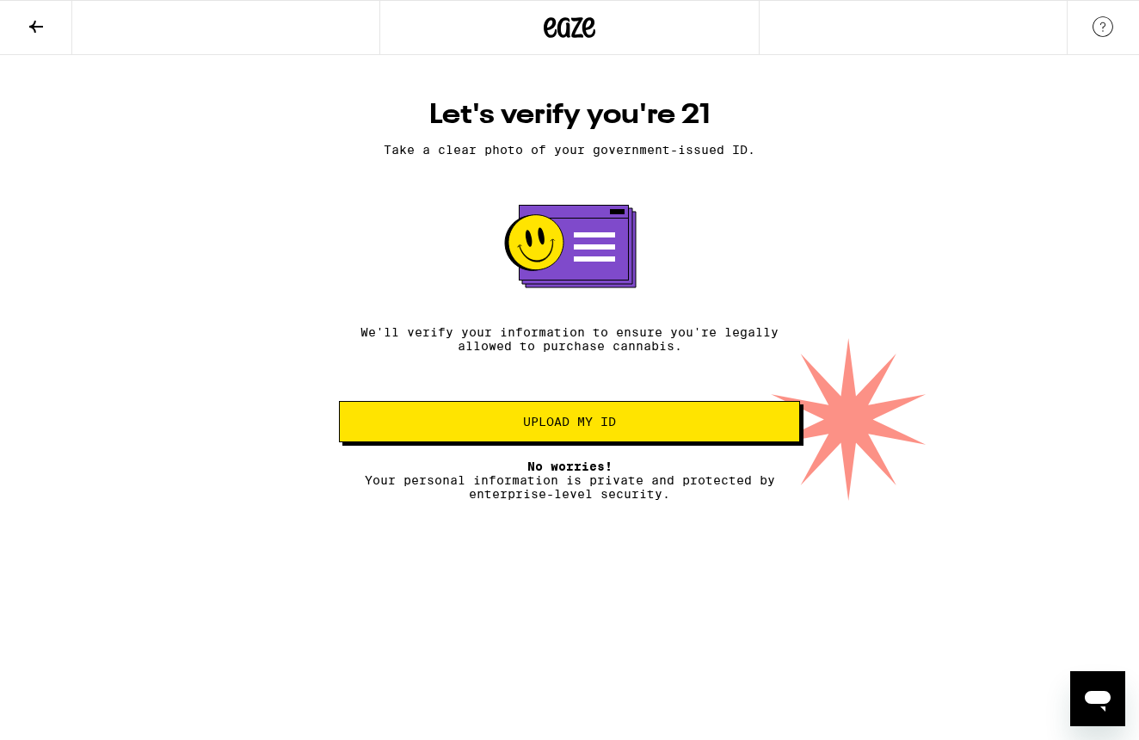
click at [470, 415] on button "Upload my ID" at bounding box center [569, 421] width 461 height 41
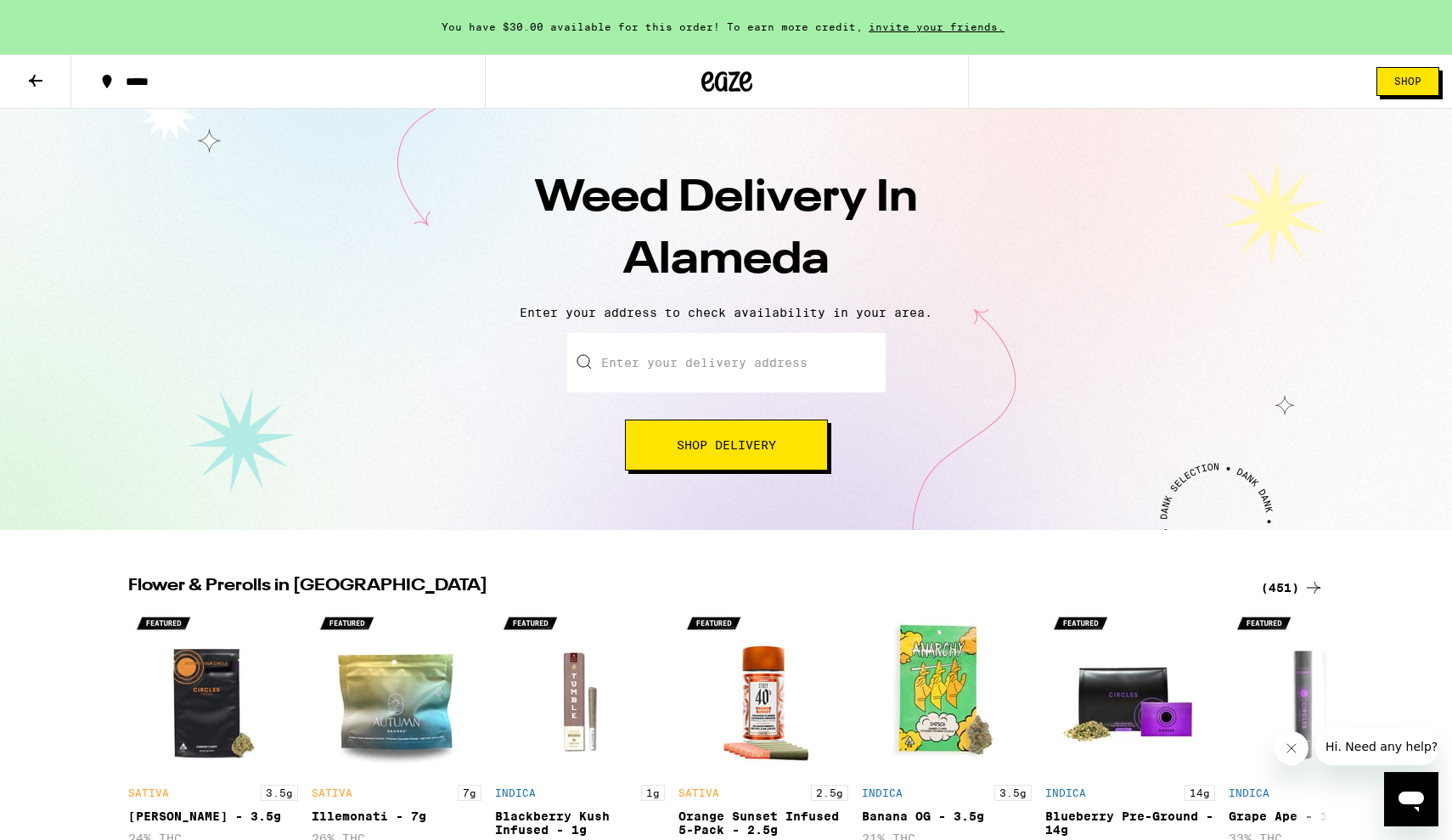
click at [34, 87] on icon at bounding box center [36, 80] width 21 height 21
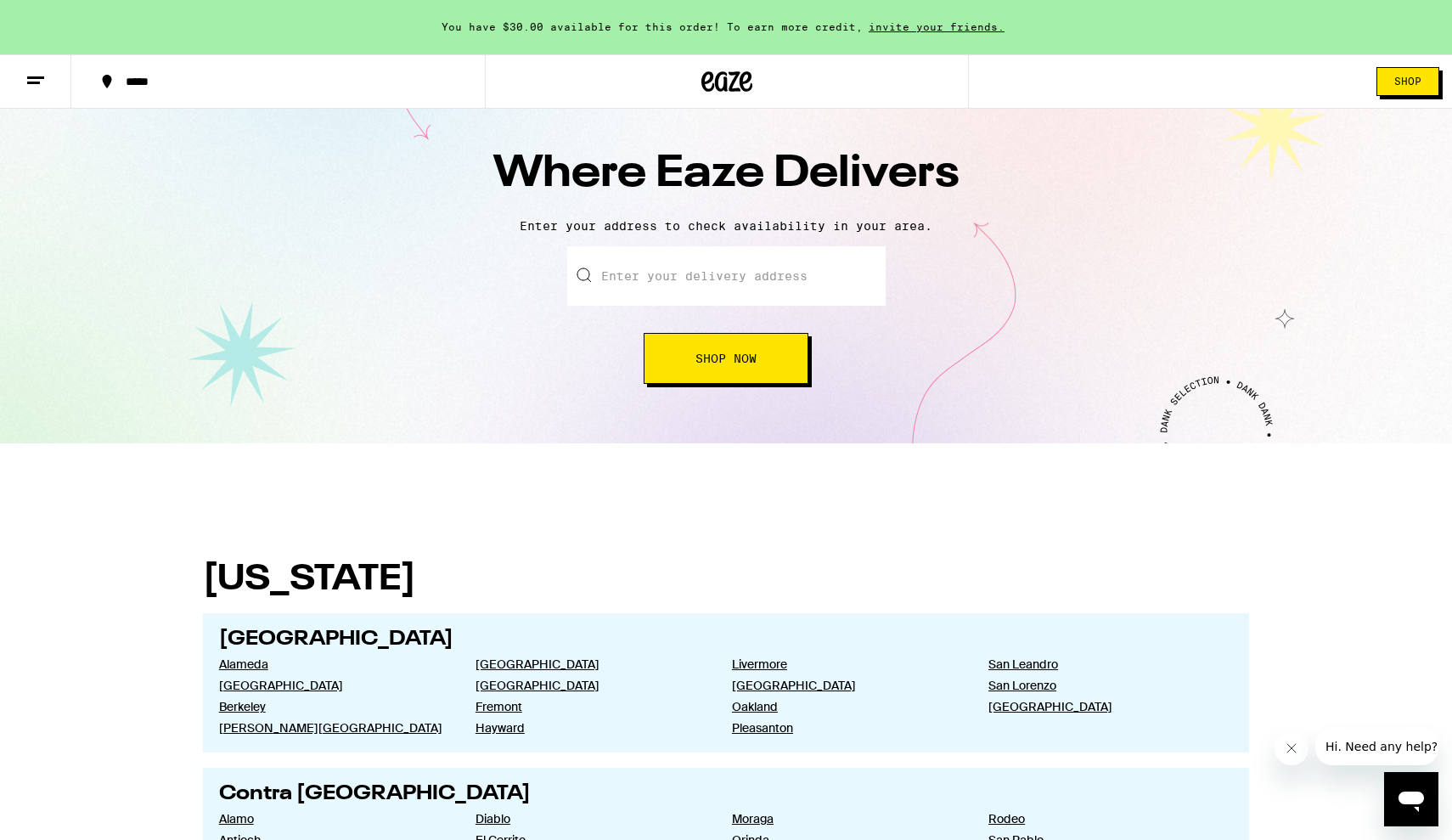
scroll to position [47, 0]
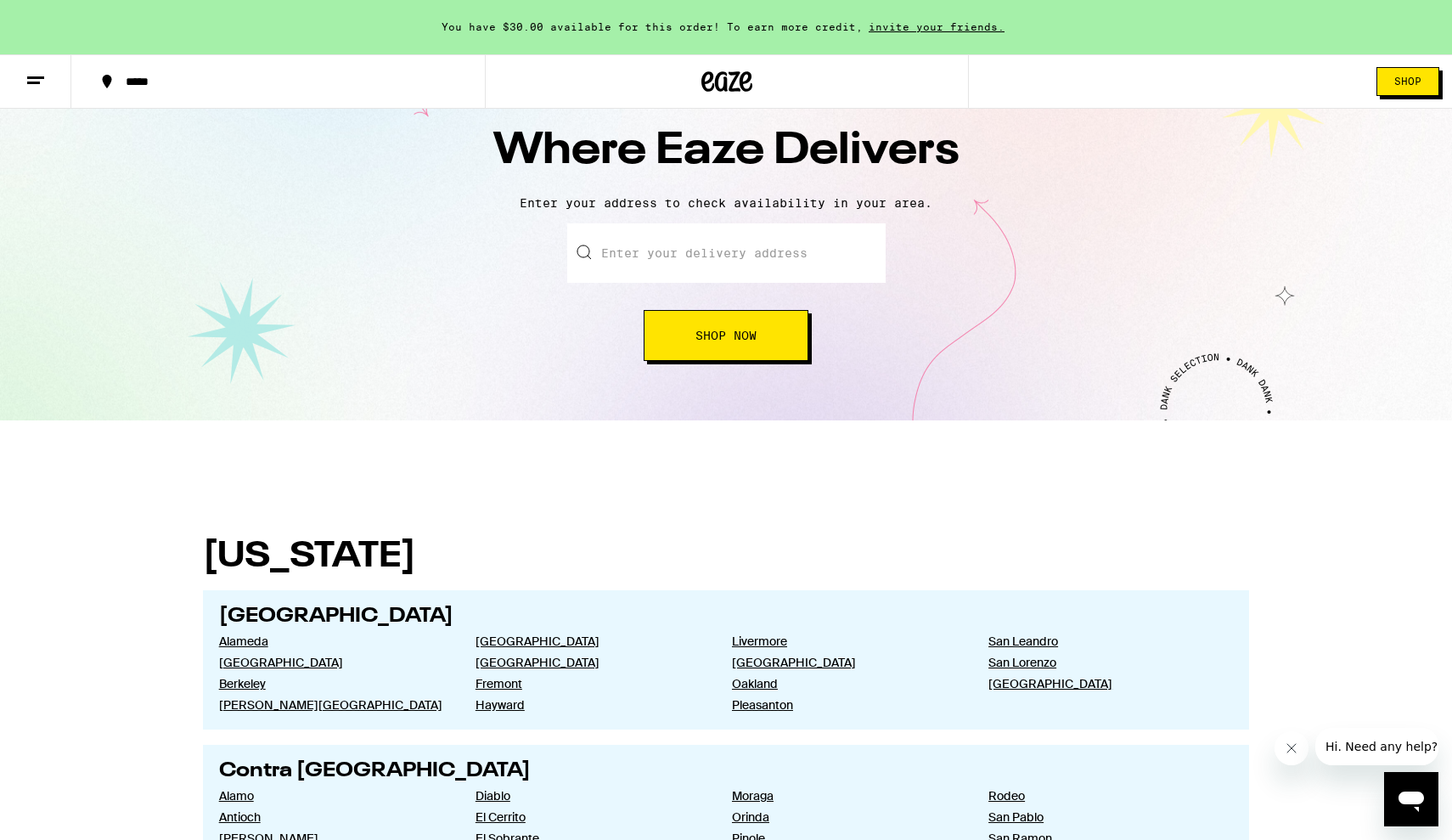
click at [1420, 83] on span "Shop" at bounding box center [1408, 81] width 28 height 10
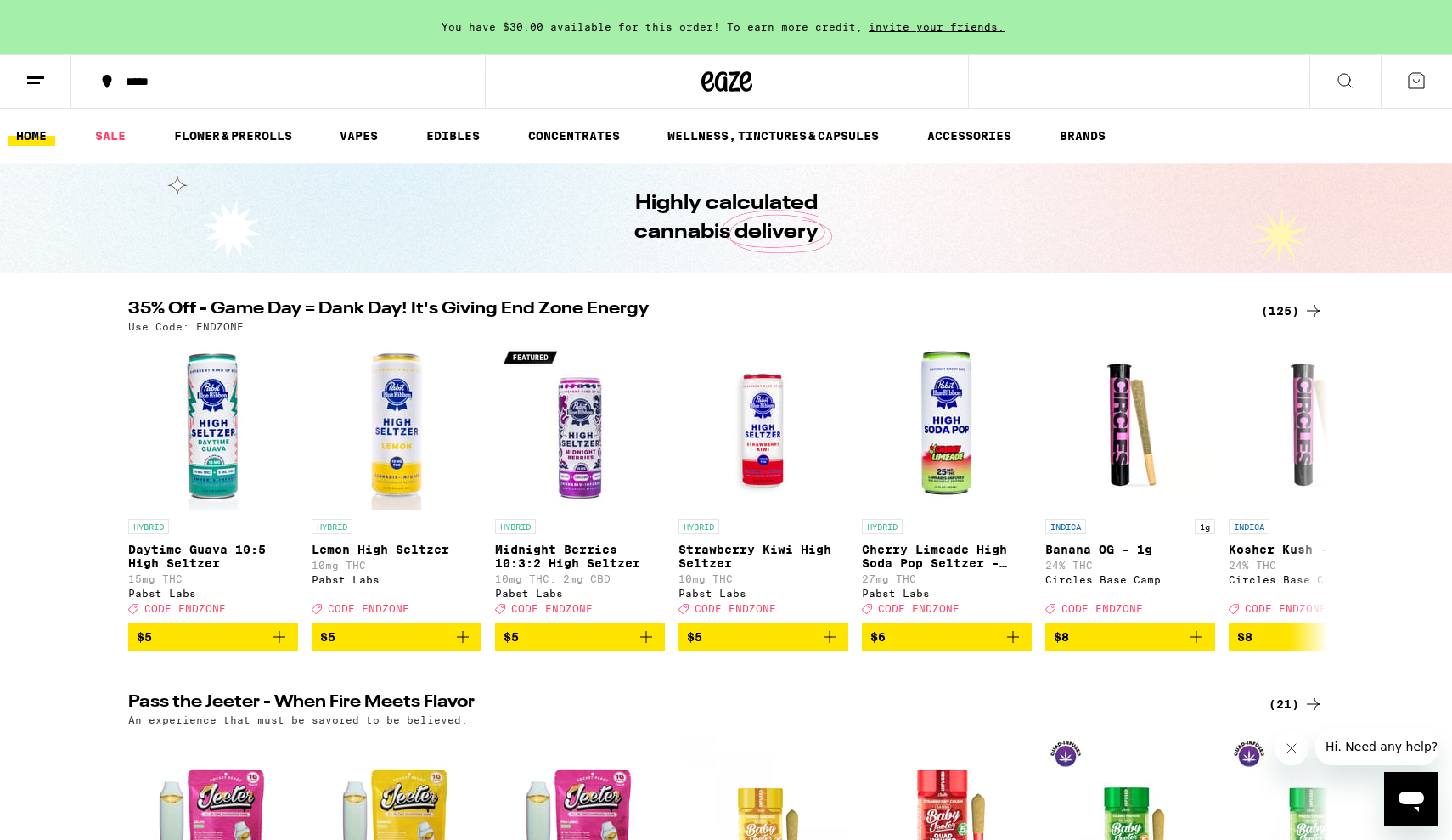
click at [1431, 88] on button at bounding box center [1416, 81] width 71 height 52
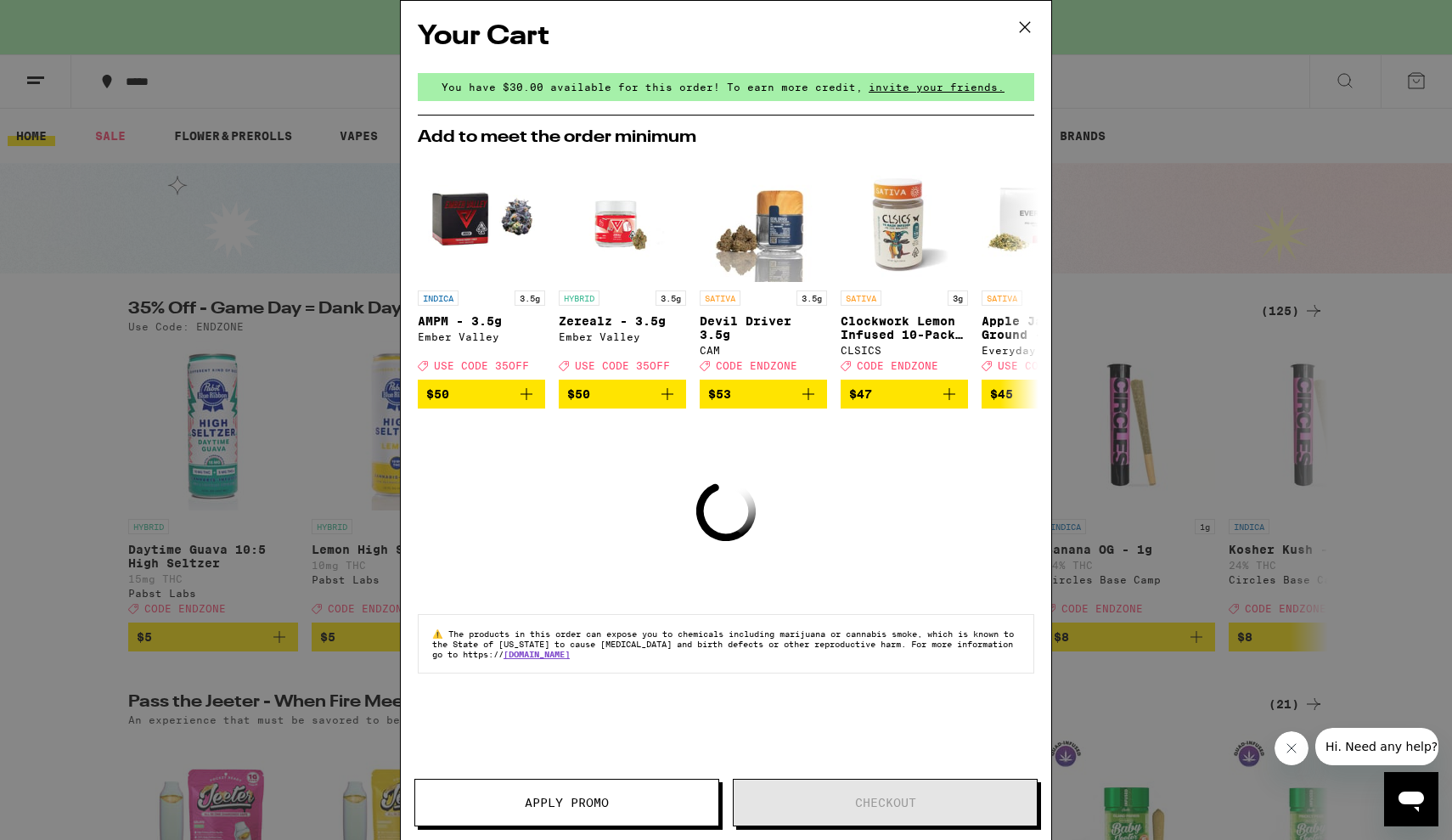
click at [1026, 24] on icon at bounding box center [1025, 28] width 26 height 26
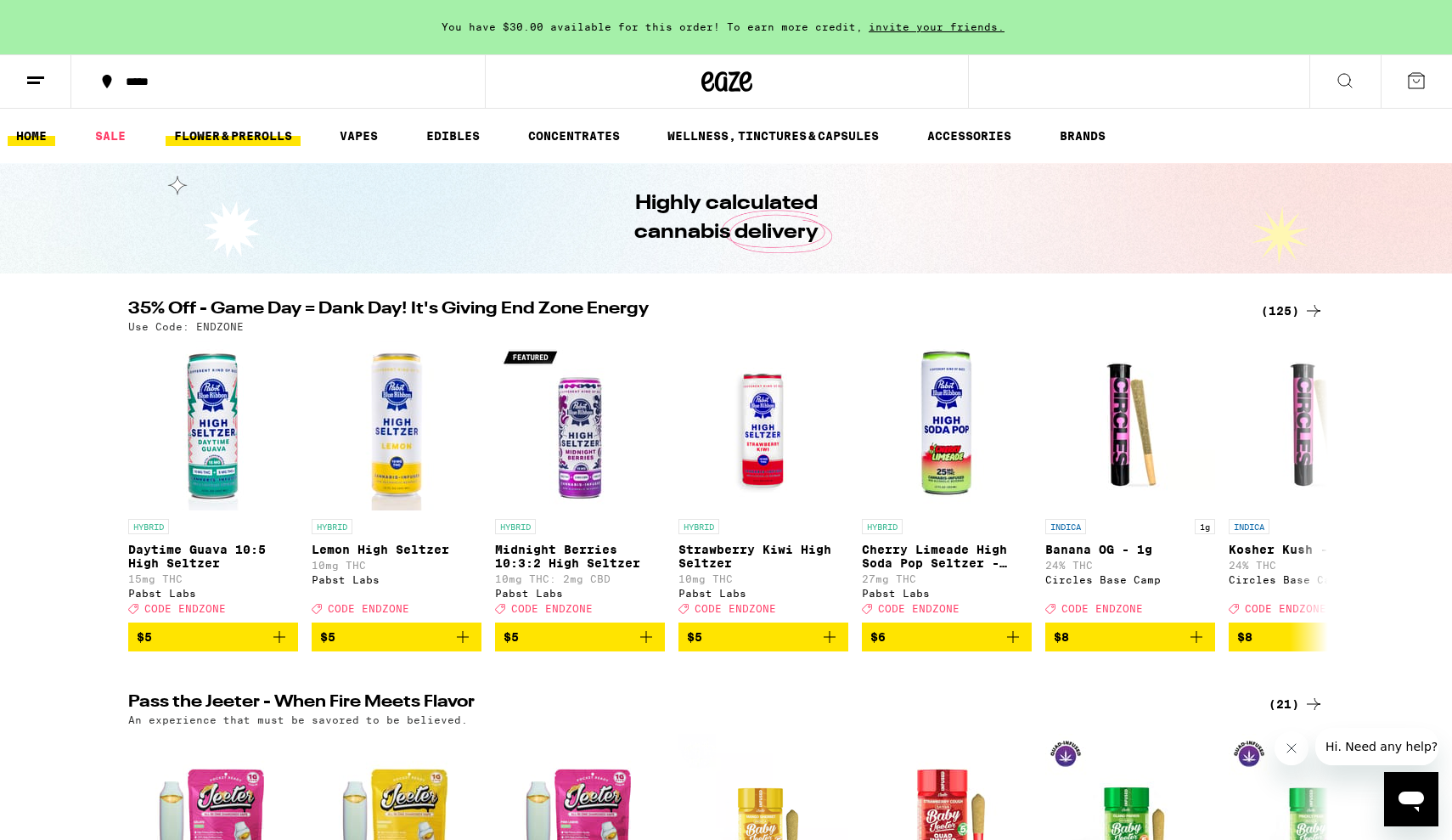
click at [222, 140] on link "FLOWER & PREROLLS" at bounding box center [233, 135] width 135 height 21
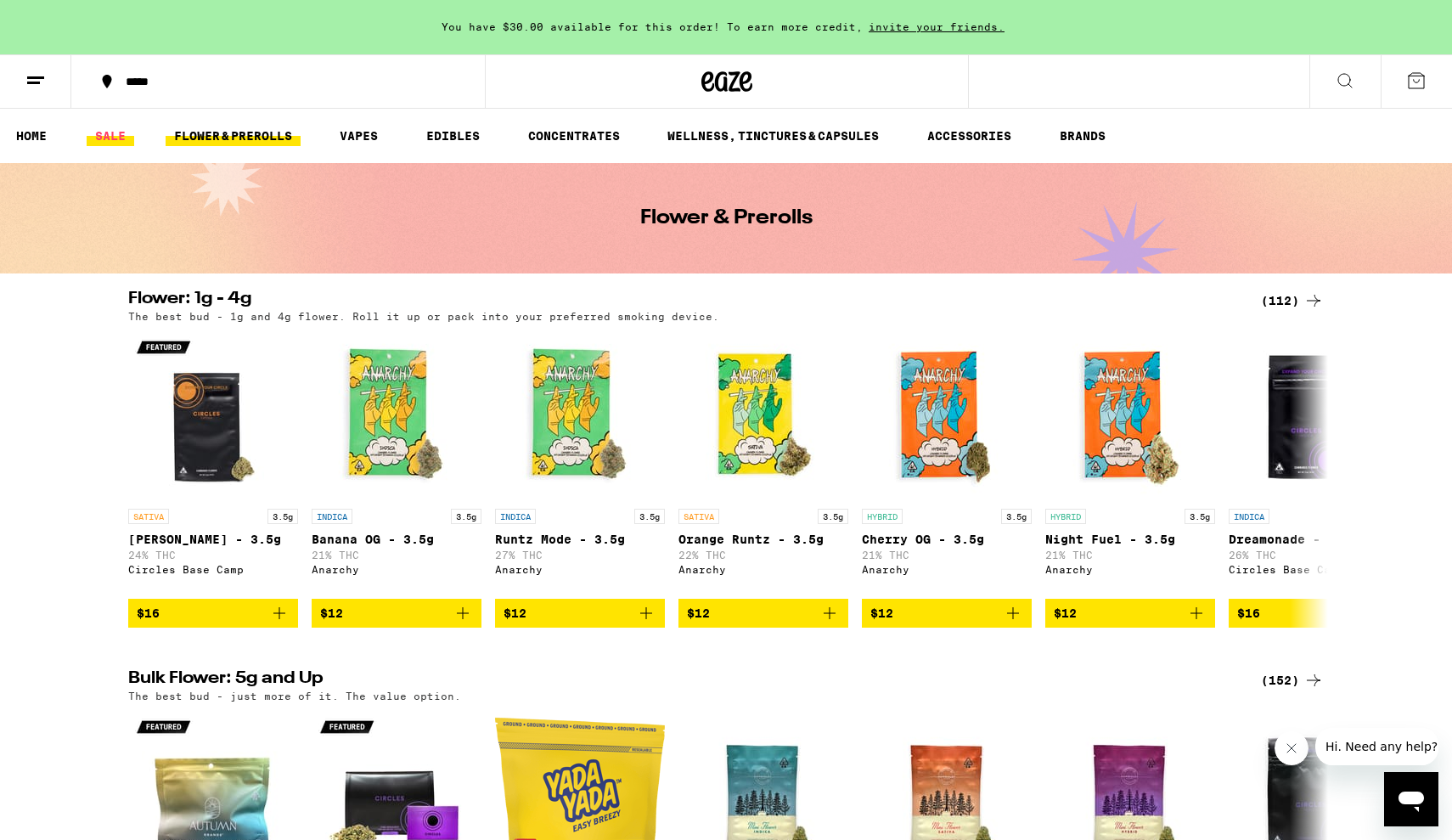
click at [124, 133] on link "SALE" at bounding box center [111, 135] width 47 height 21
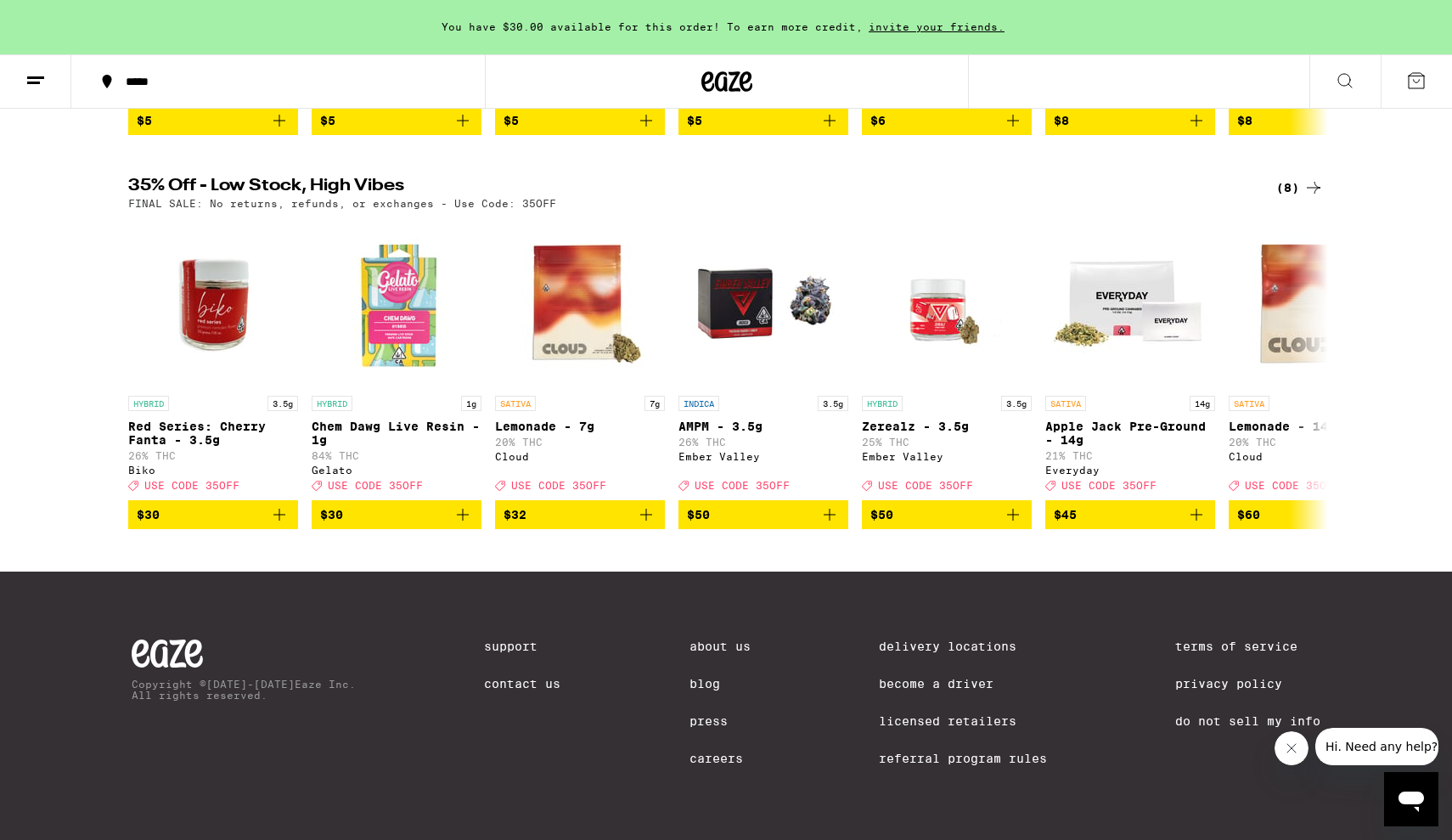
scroll to position [539, 0]
click at [1139, 506] on span "$45" at bounding box center [1129, 514] width 153 height 21
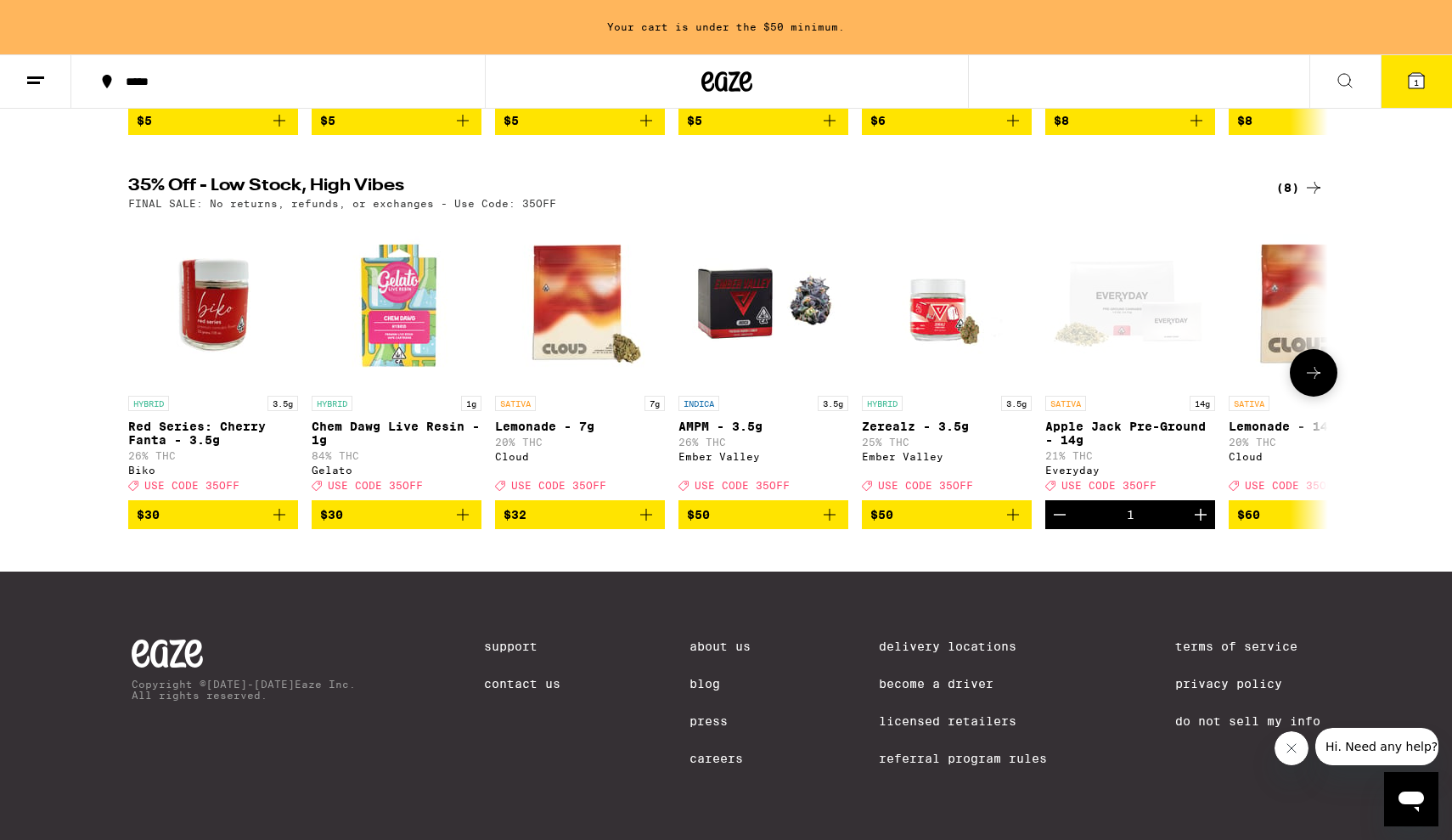
click at [1326, 372] on button at bounding box center [1314, 373] width 47 height 47
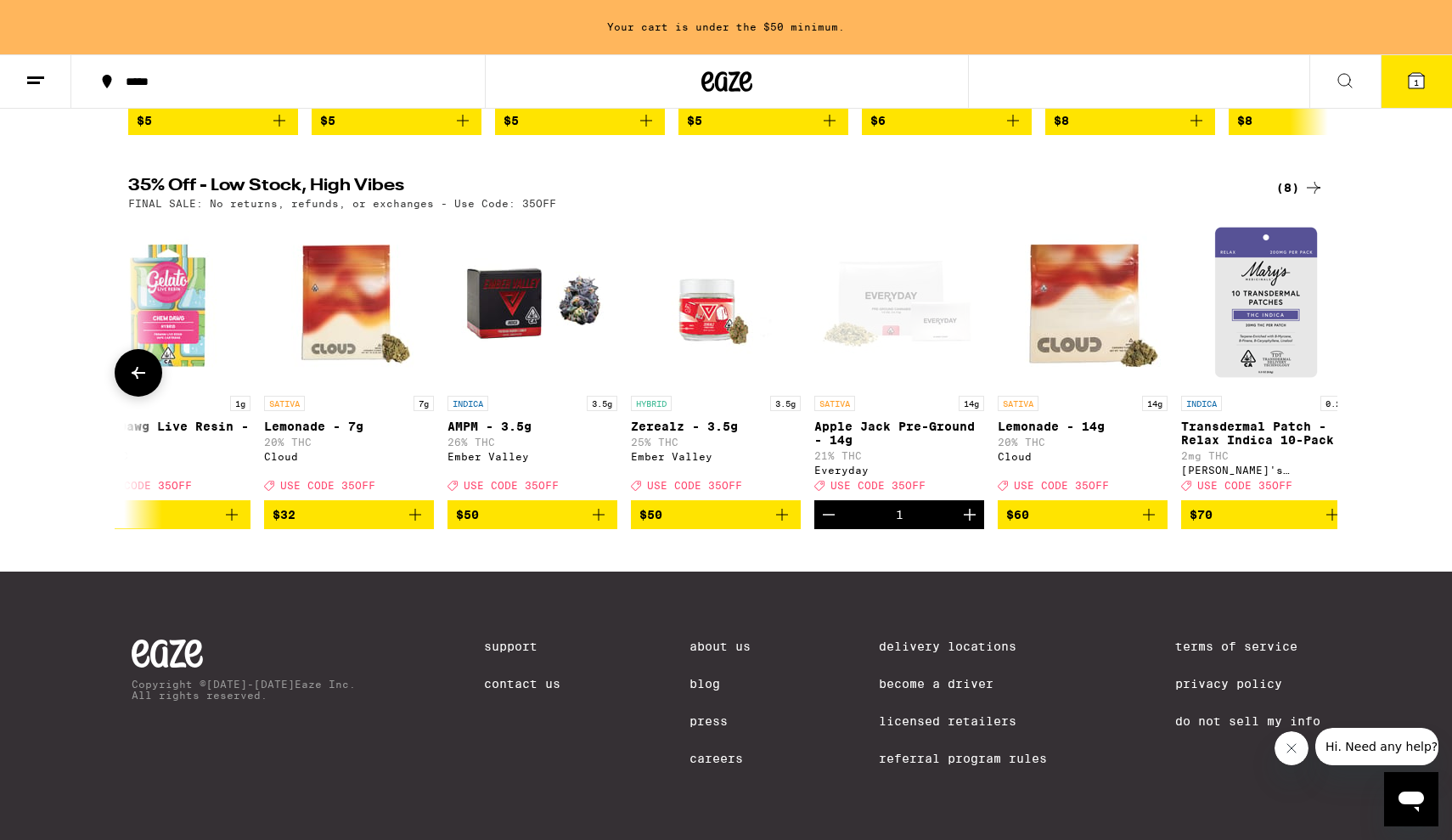
scroll to position [0, 271]
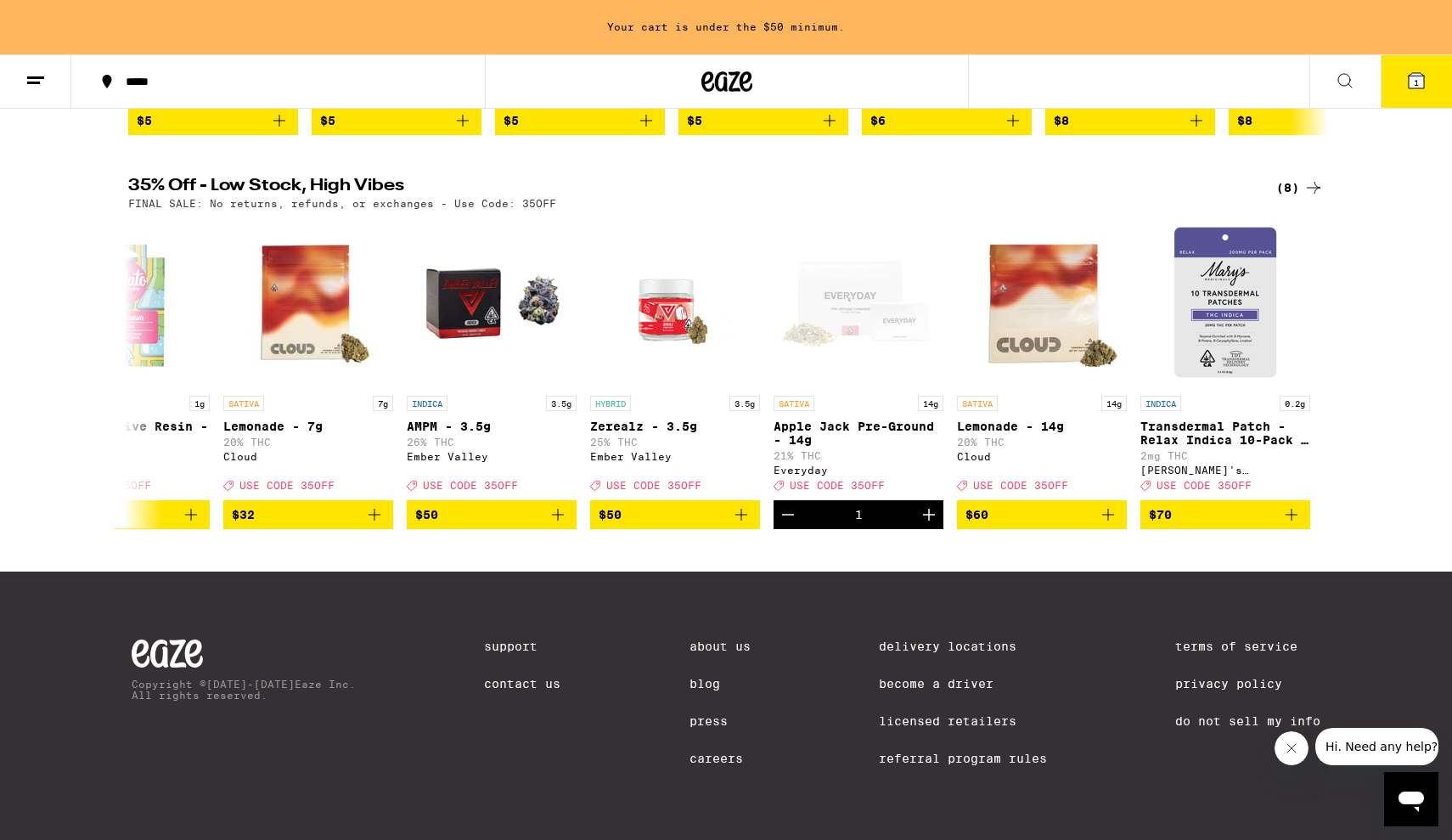
click at [1412, 90] on icon at bounding box center [1415, 80] width 21 height 21
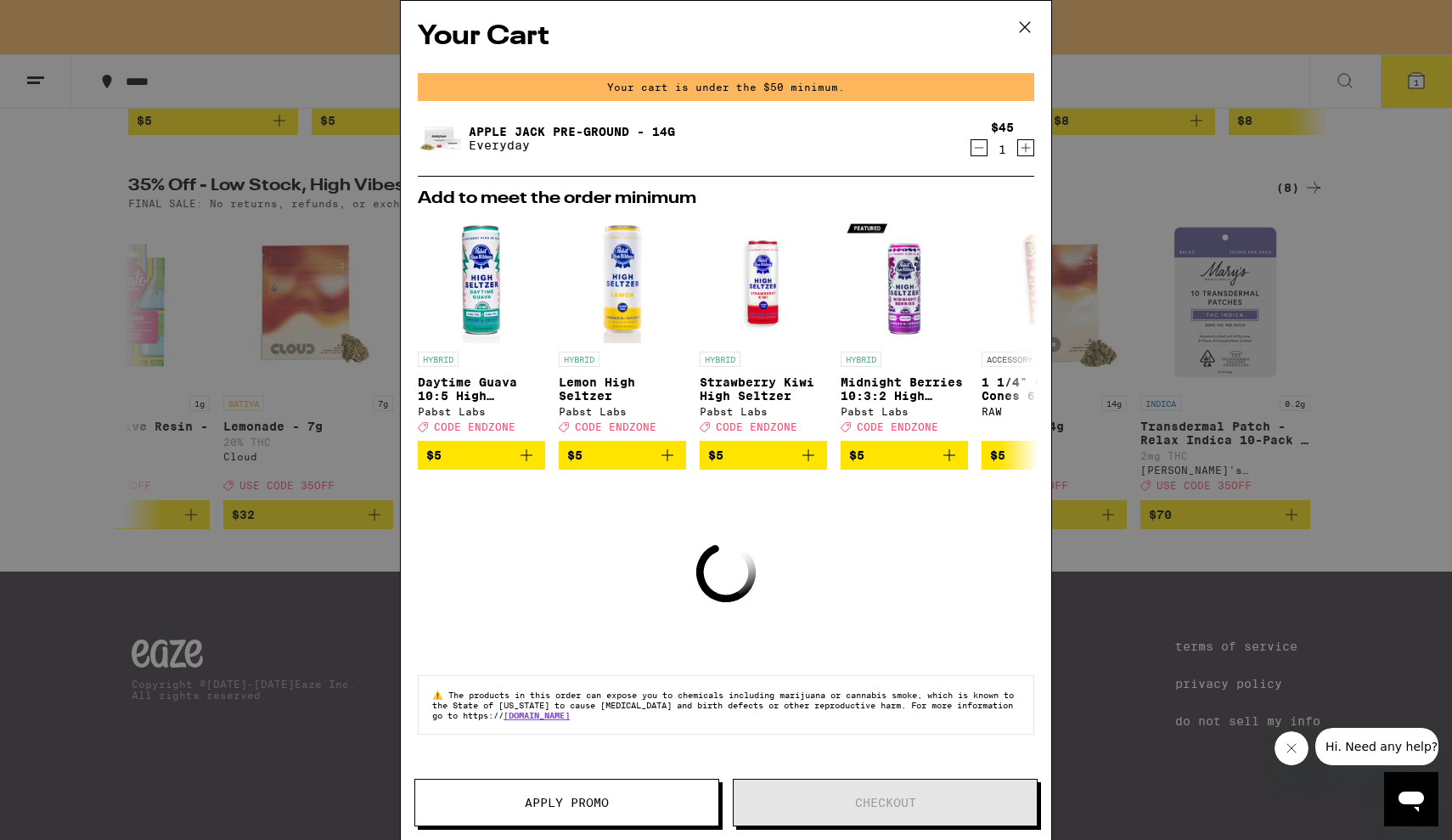
click at [588, 808] on span "Apply Promo" at bounding box center [567, 802] width 84 height 12
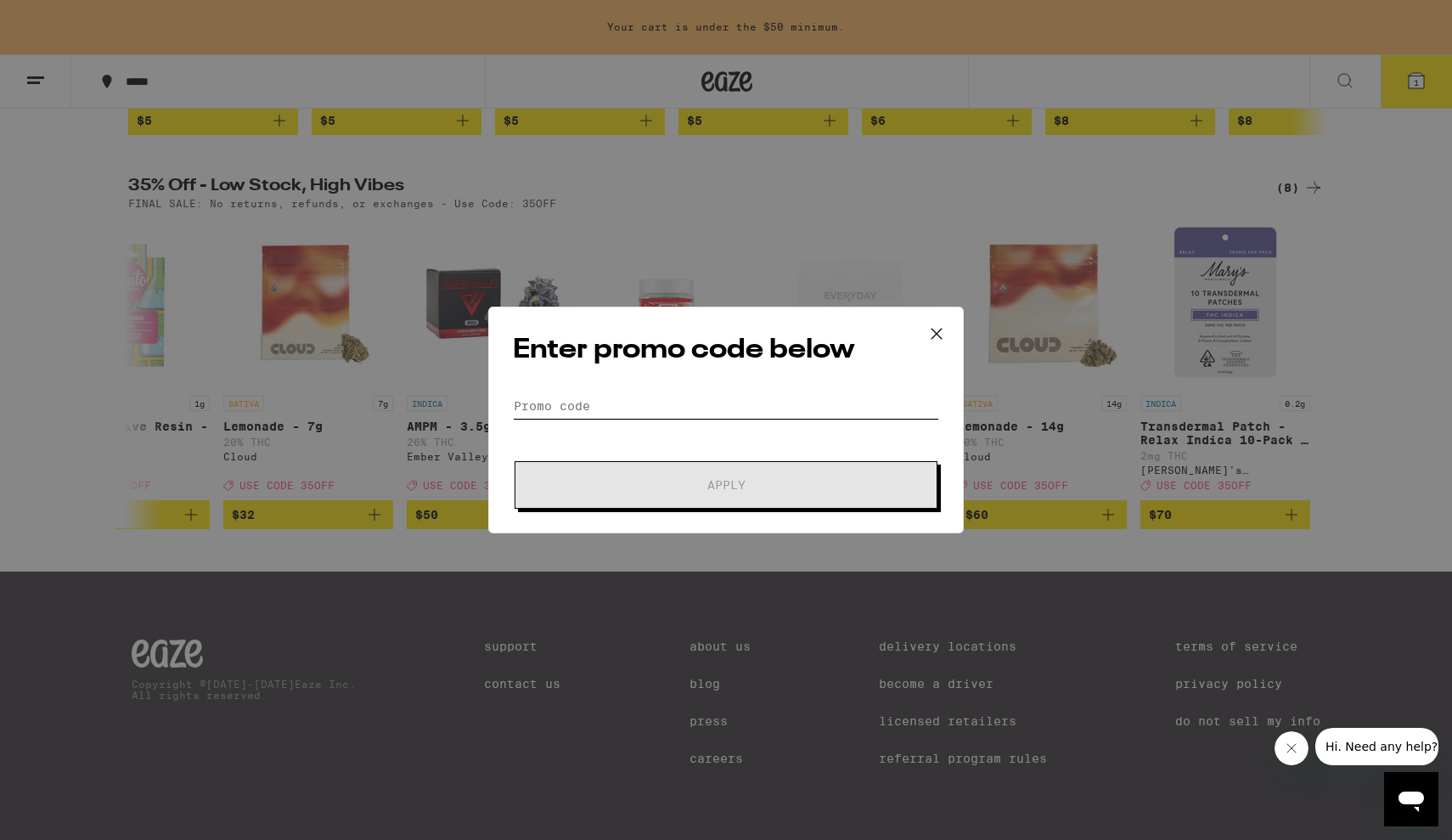
click at [633, 404] on input "Promo Code" at bounding box center [726, 406] width 426 height 26
type input "5"
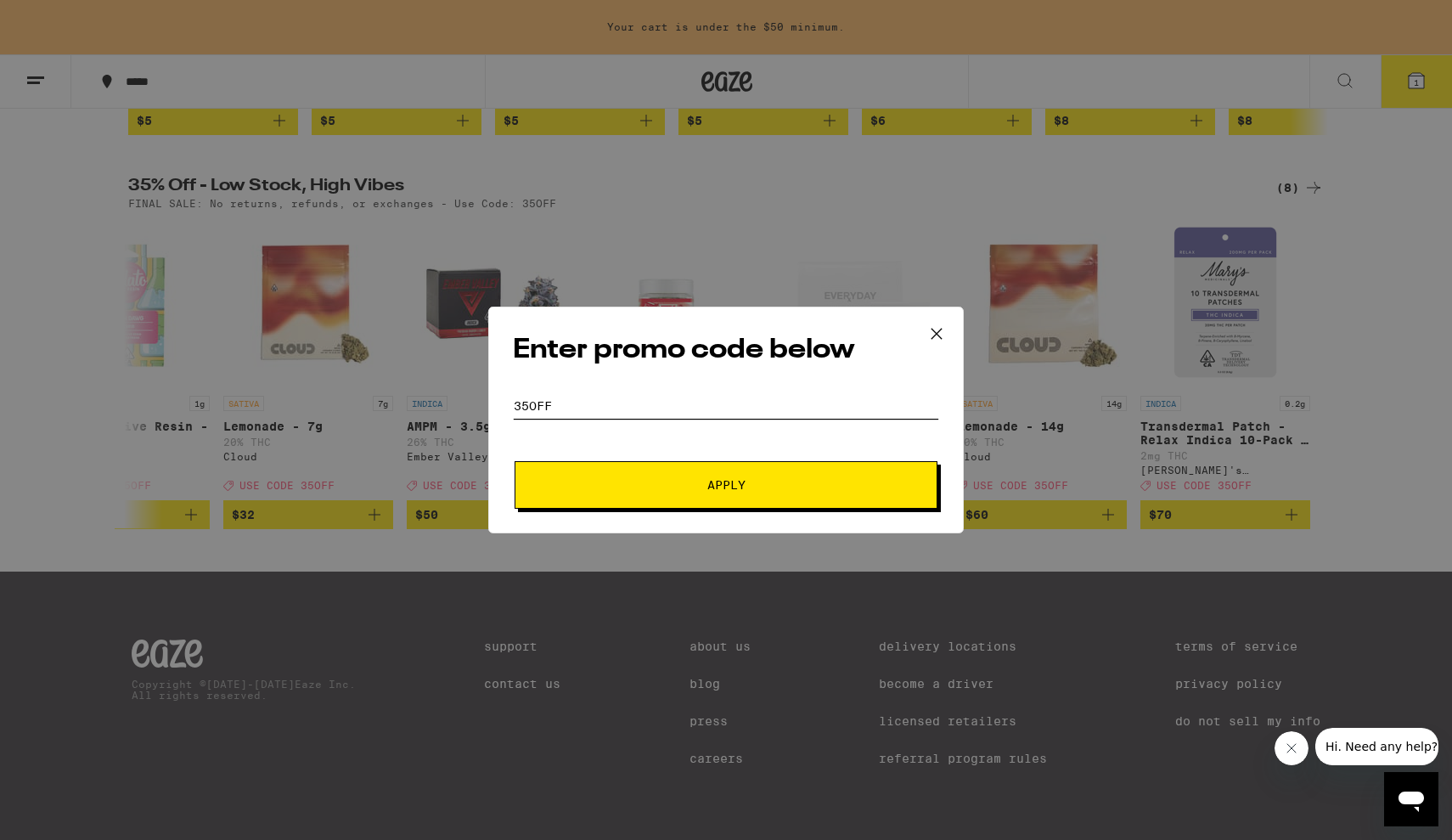
type input "35OFF"
click at [647, 479] on span "Apply" at bounding box center [726, 485] width 306 height 12
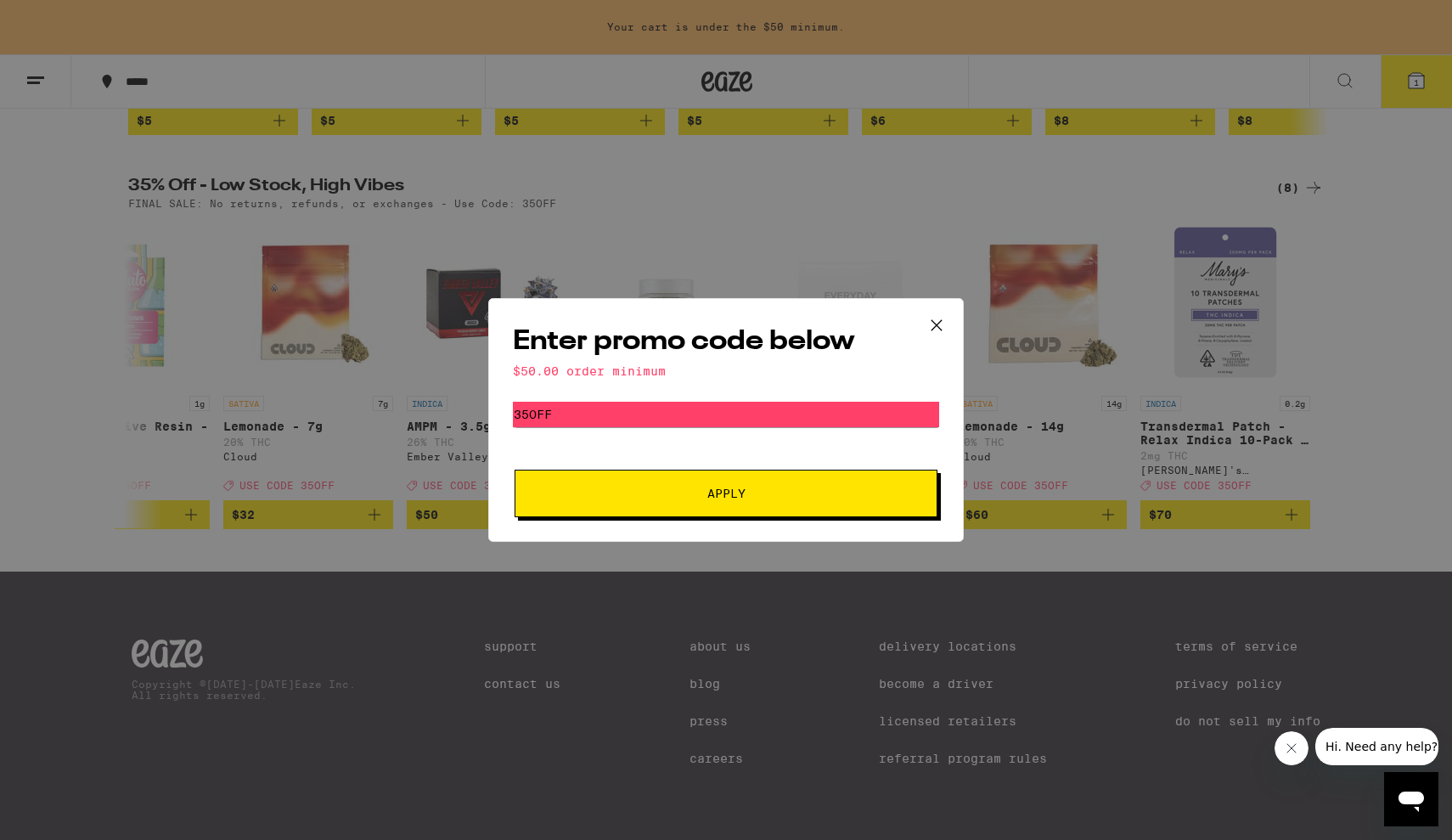
click at [932, 319] on icon at bounding box center [937, 326] width 26 height 26
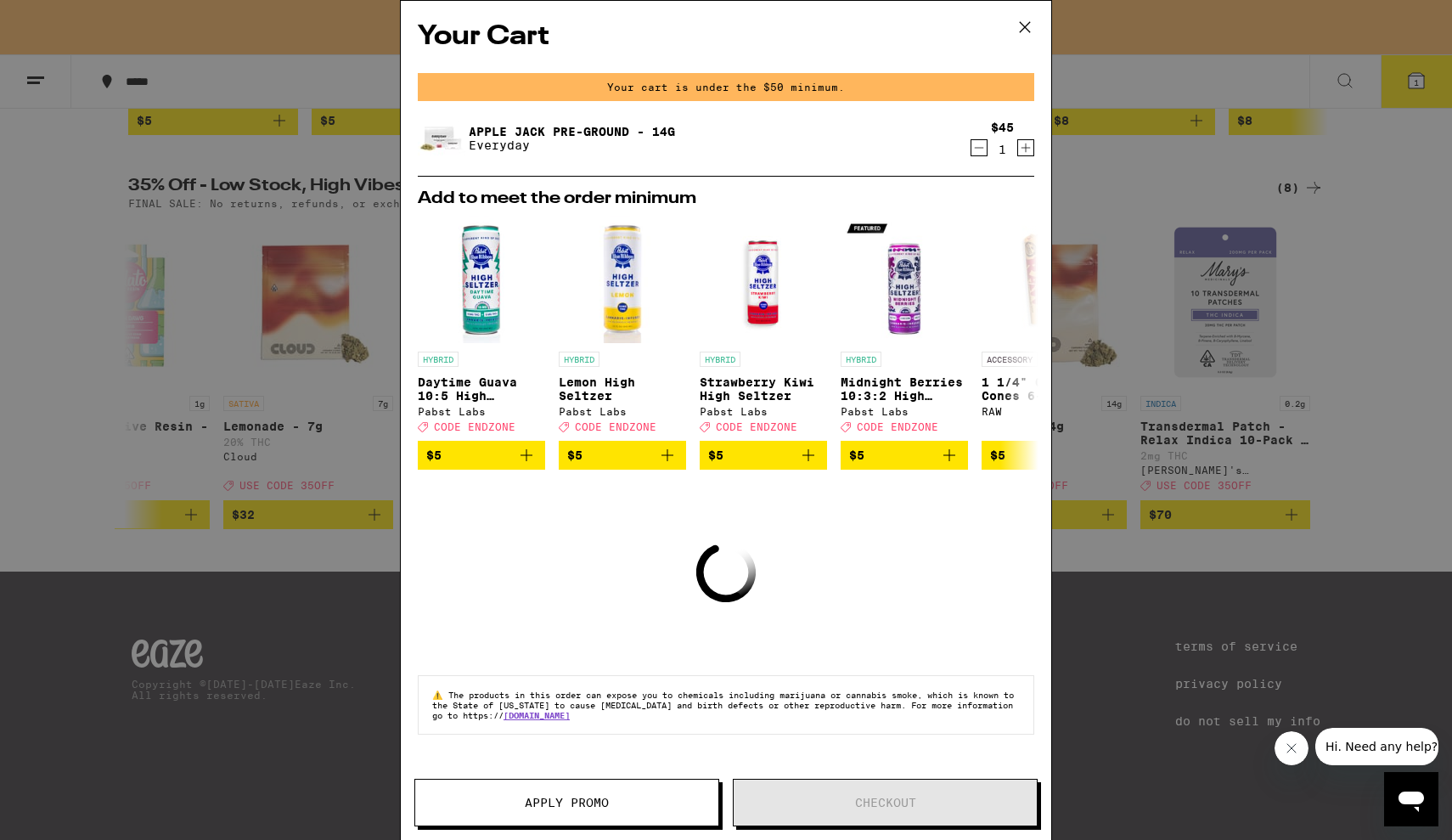
click at [1029, 23] on icon at bounding box center [1025, 28] width 26 height 26
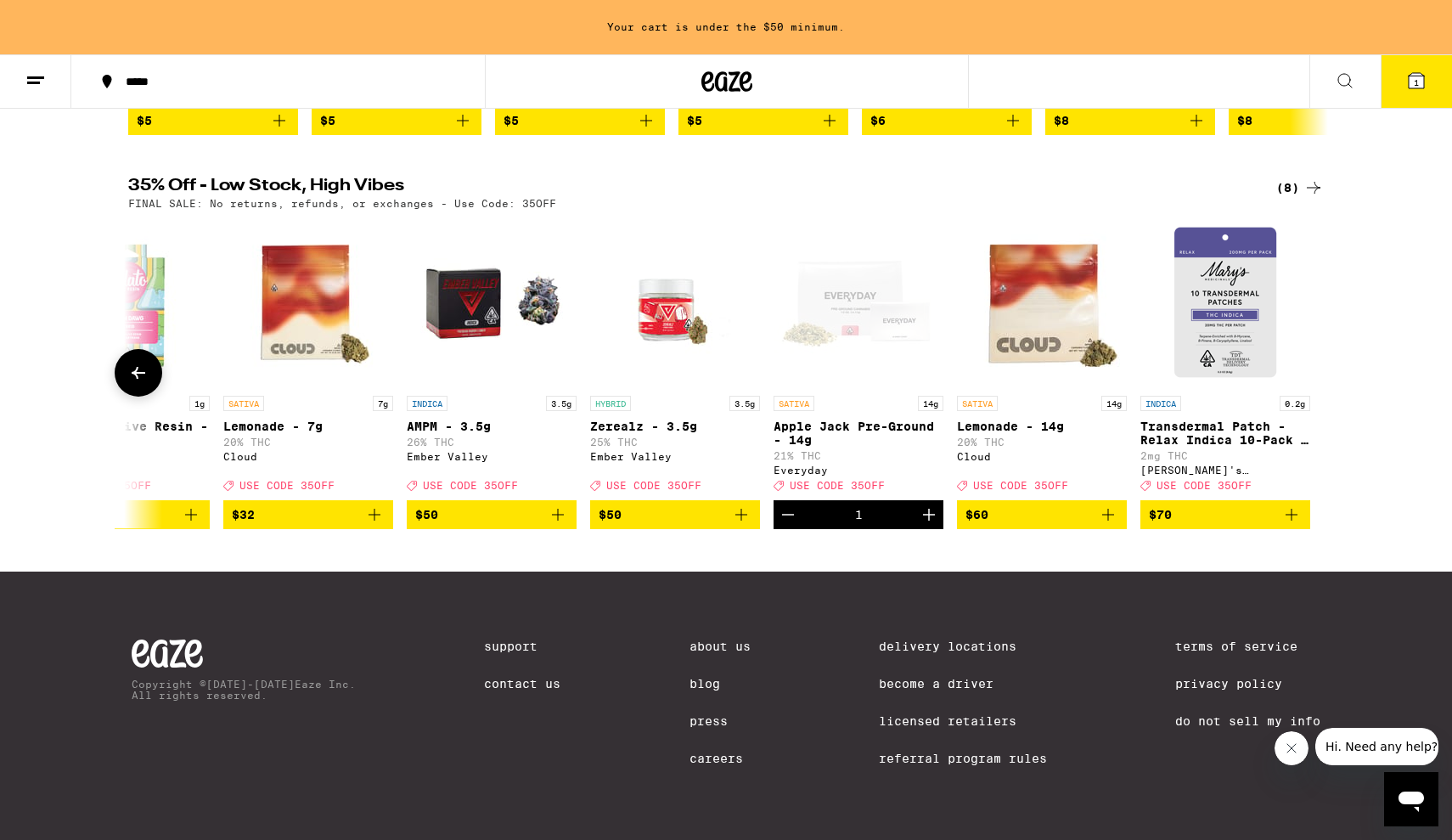
click at [789, 504] on icon "Decrement" at bounding box center [788, 514] width 21 height 21
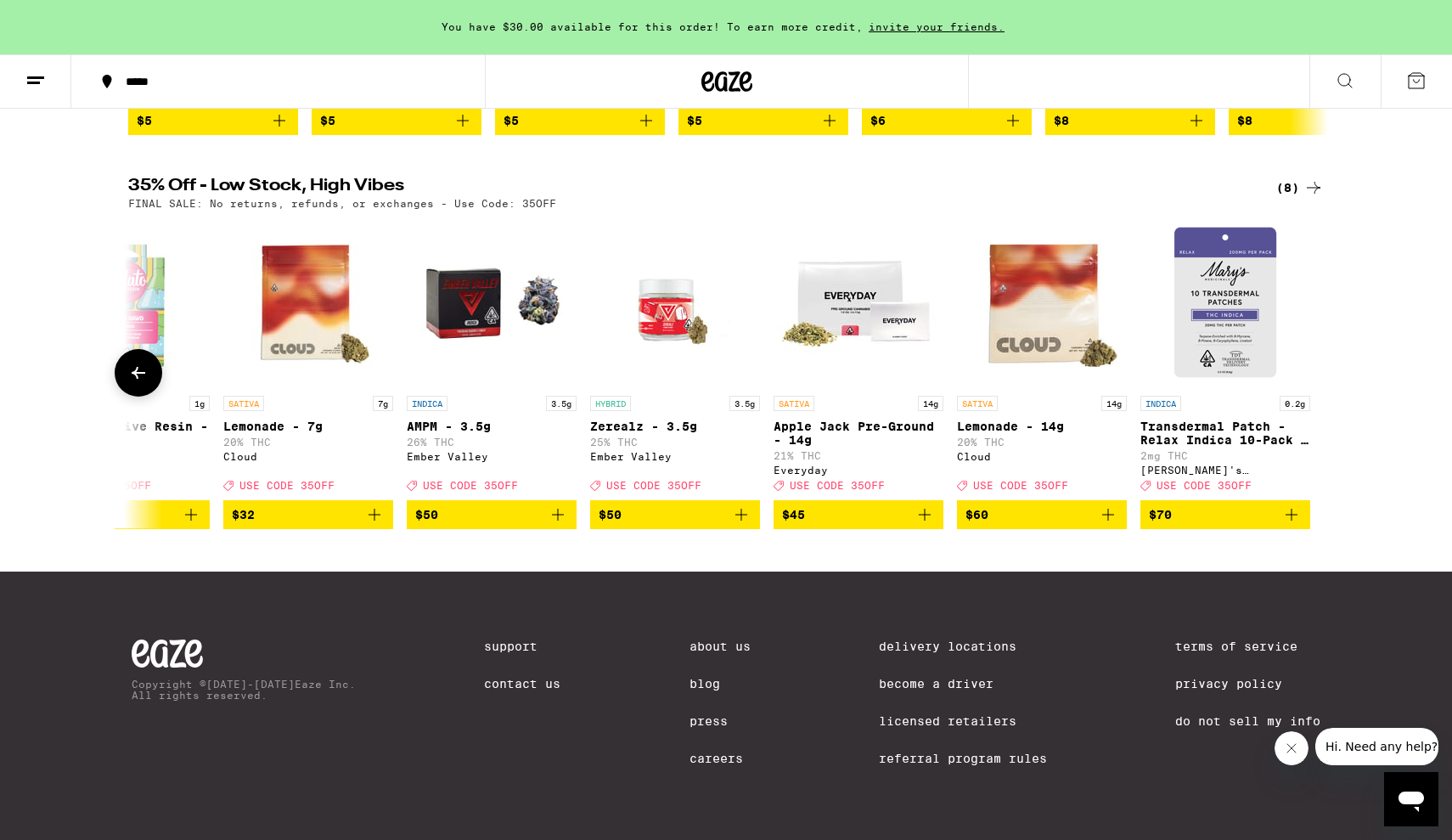
click at [1102, 504] on icon "Add to bag" at bounding box center [1108, 514] width 21 height 21
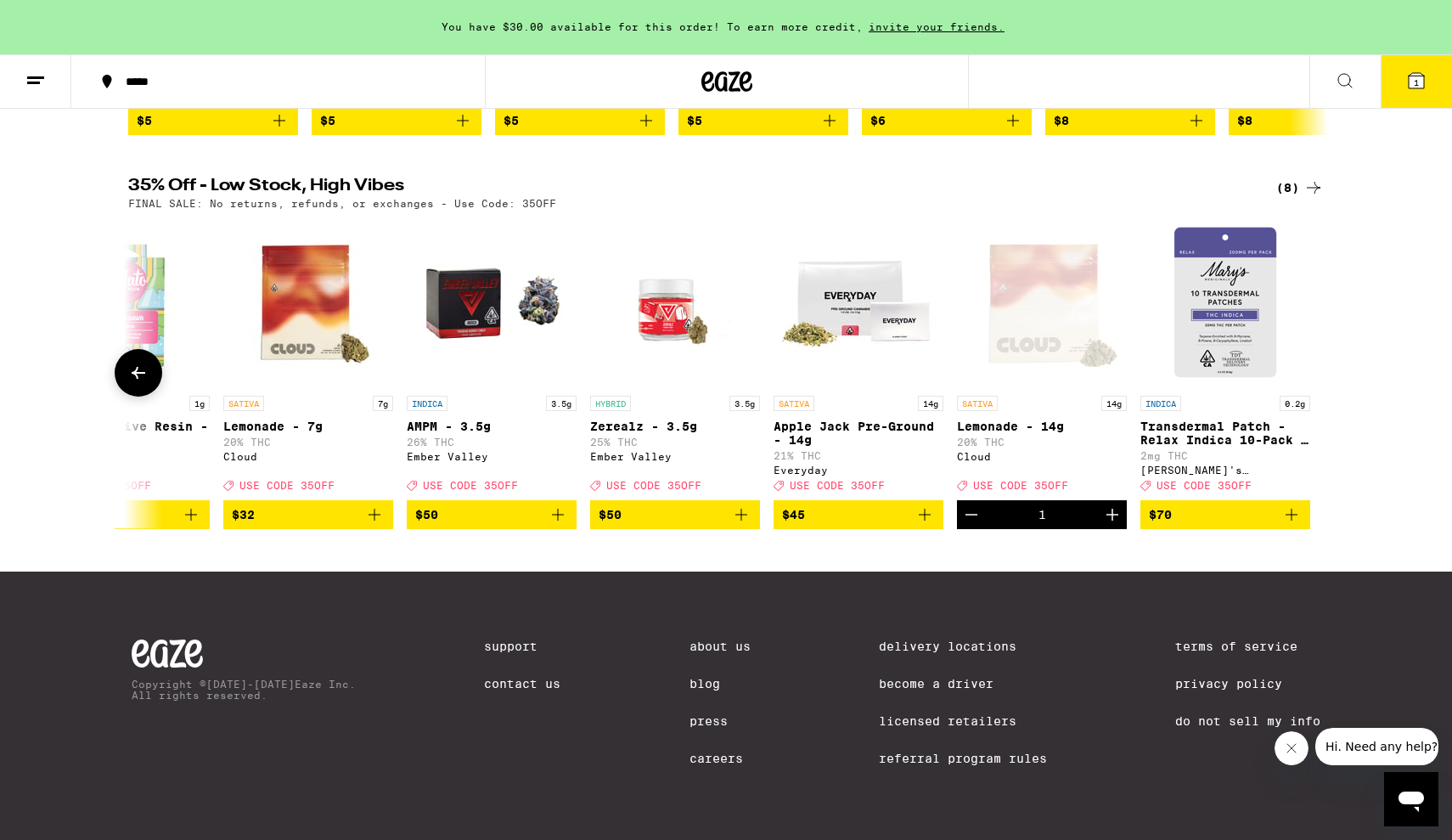
click at [1054, 332] on div "Open page for Lemonade - 14g from Cloud" at bounding box center [1041, 302] width 170 height 170
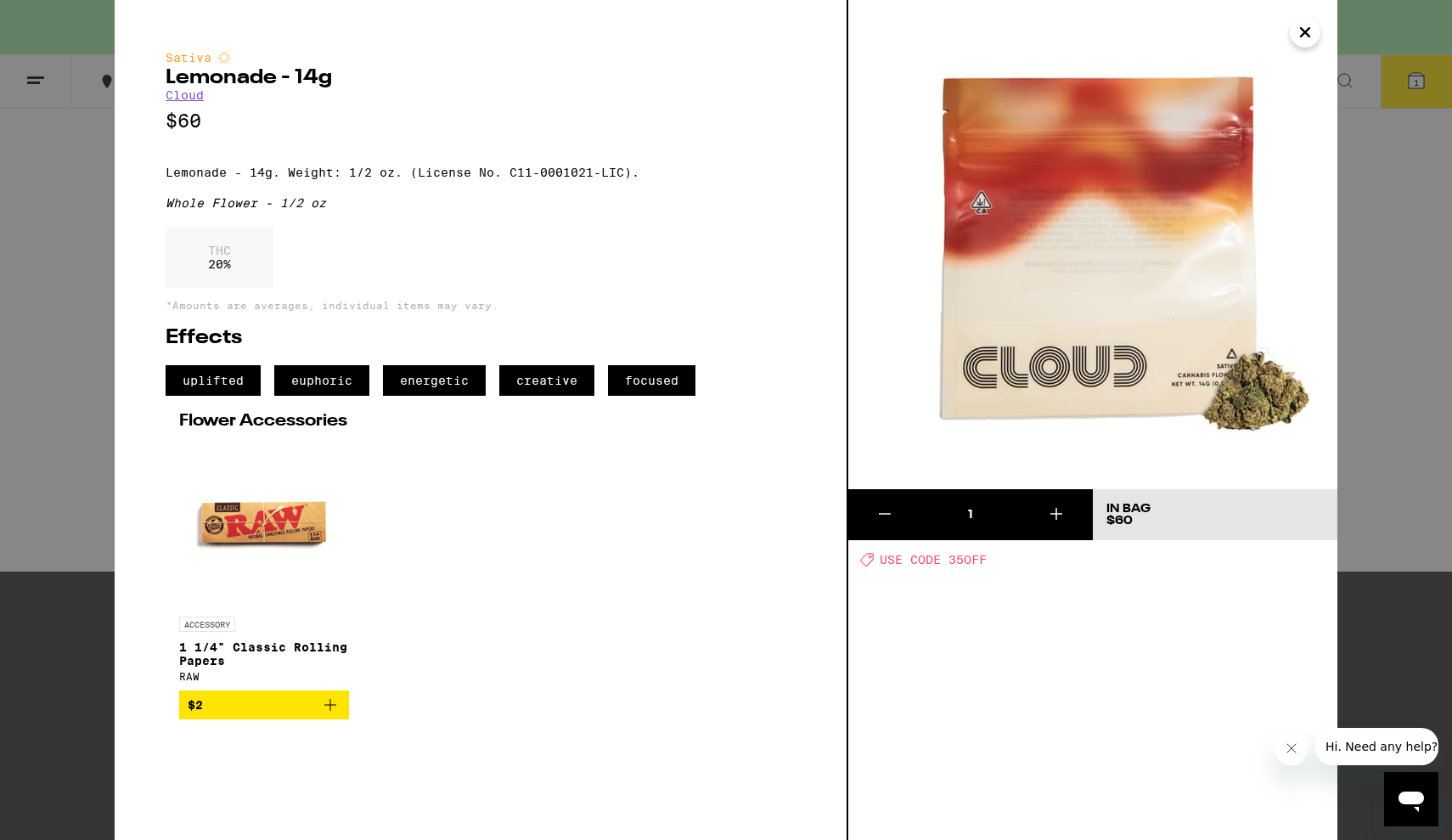
click at [1313, 24] on icon "Close" at bounding box center [1305, 33] width 21 height 26
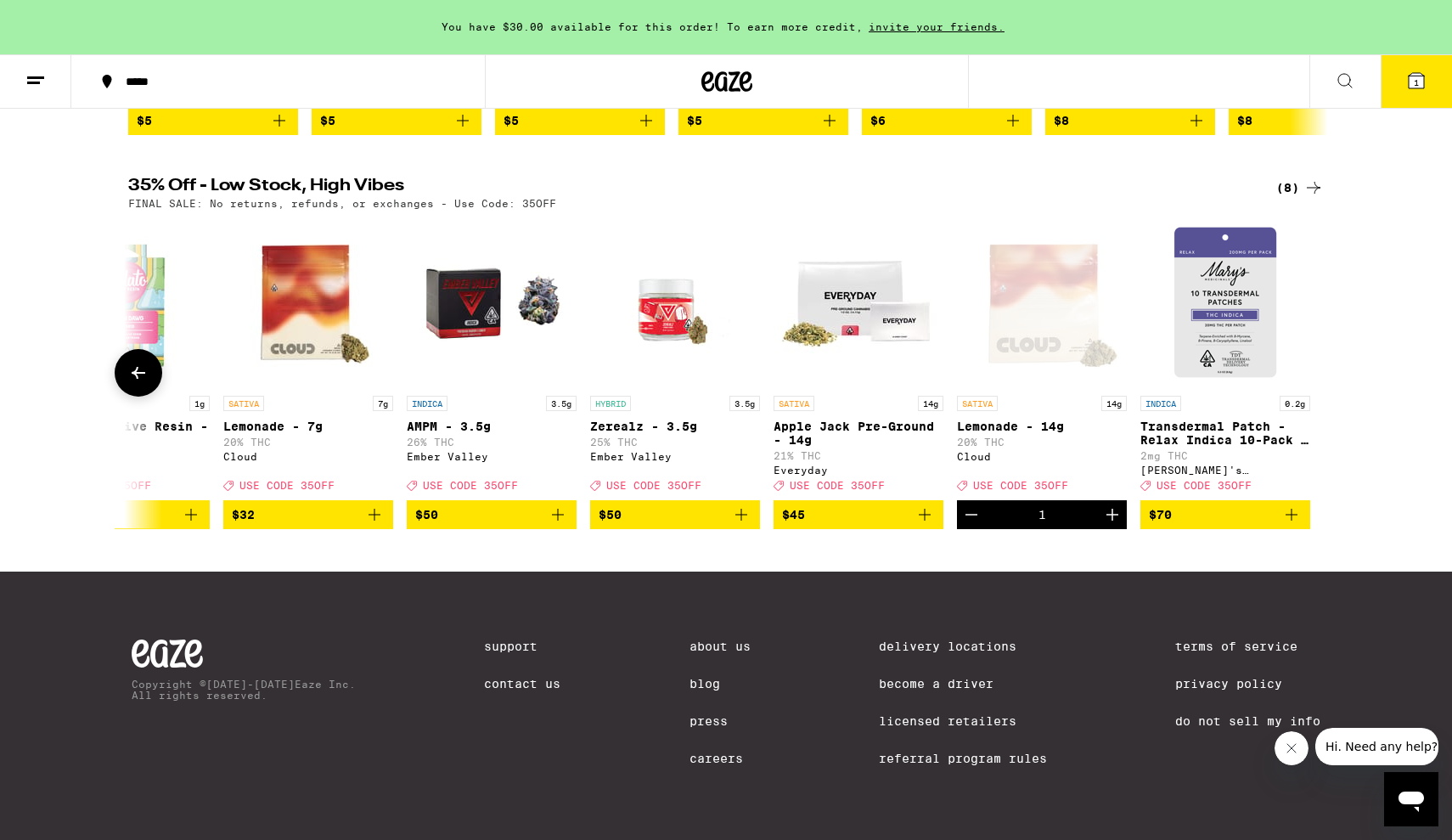
click at [973, 512] on icon "Decrement" at bounding box center [971, 514] width 21 height 21
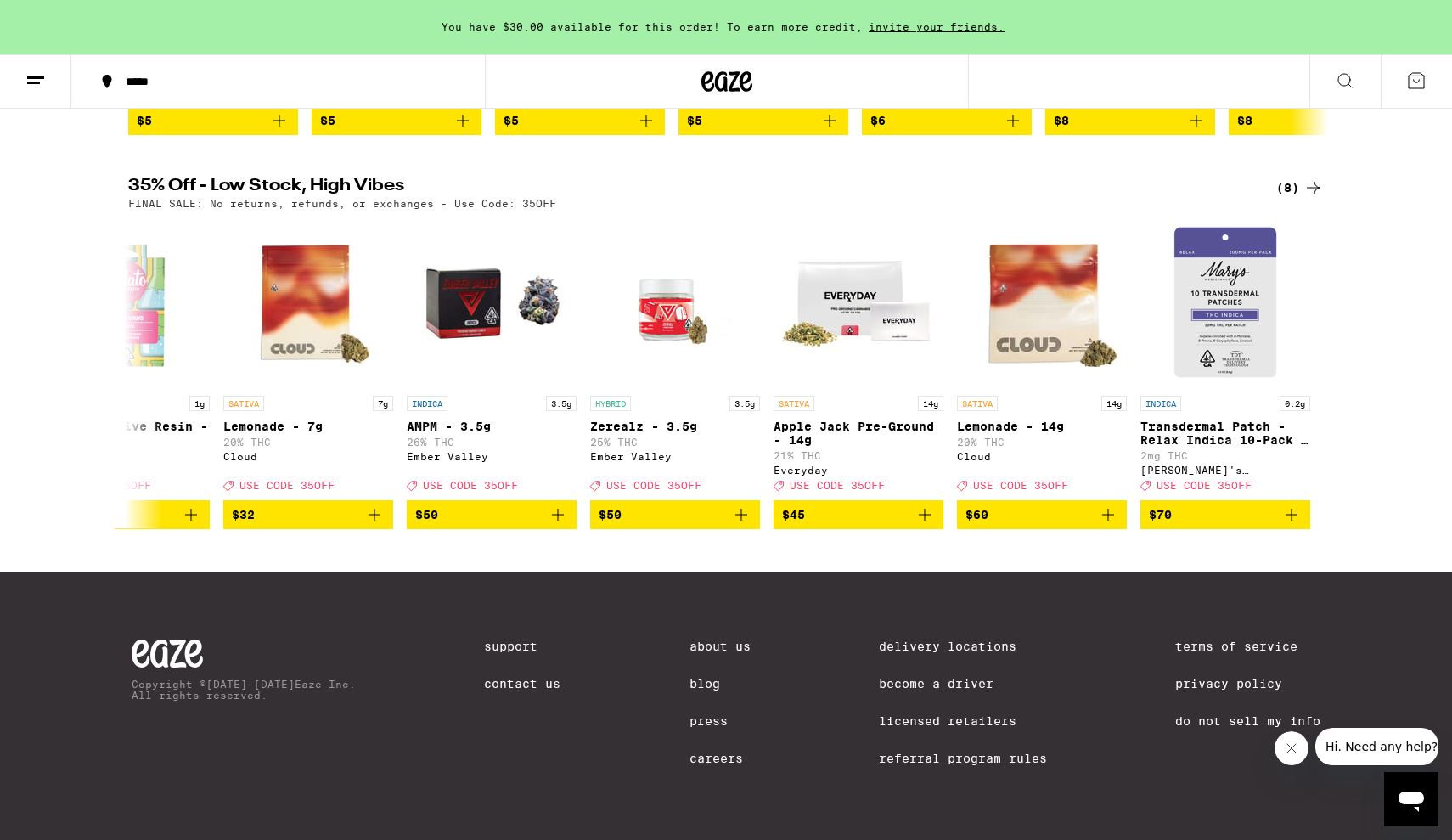
click at [1315, 178] on icon at bounding box center [1313, 188] width 21 height 21
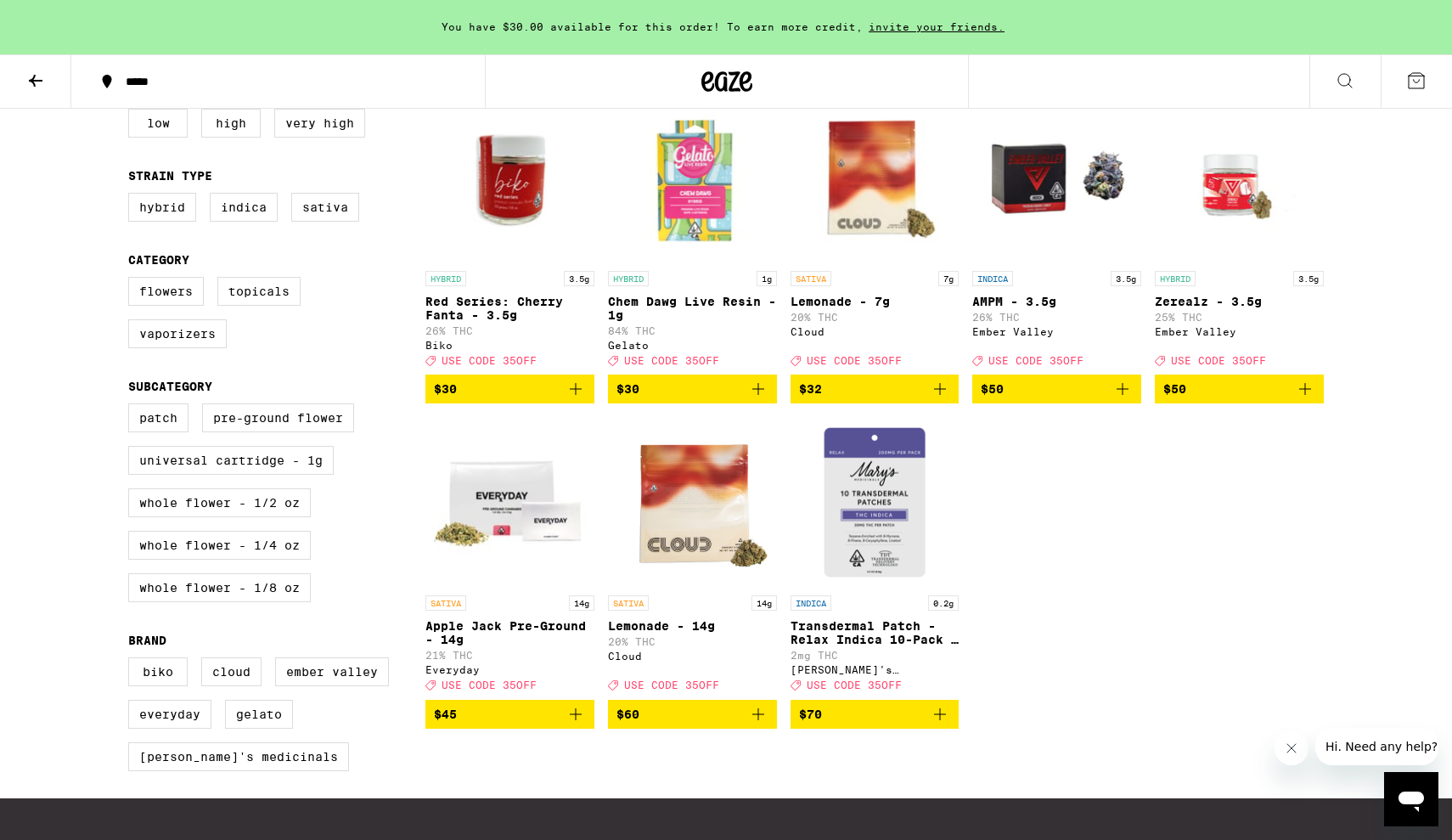
scroll to position [207, 0]
click at [581, 725] on icon "Add to bag" at bounding box center [575, 714] width 21 height 21
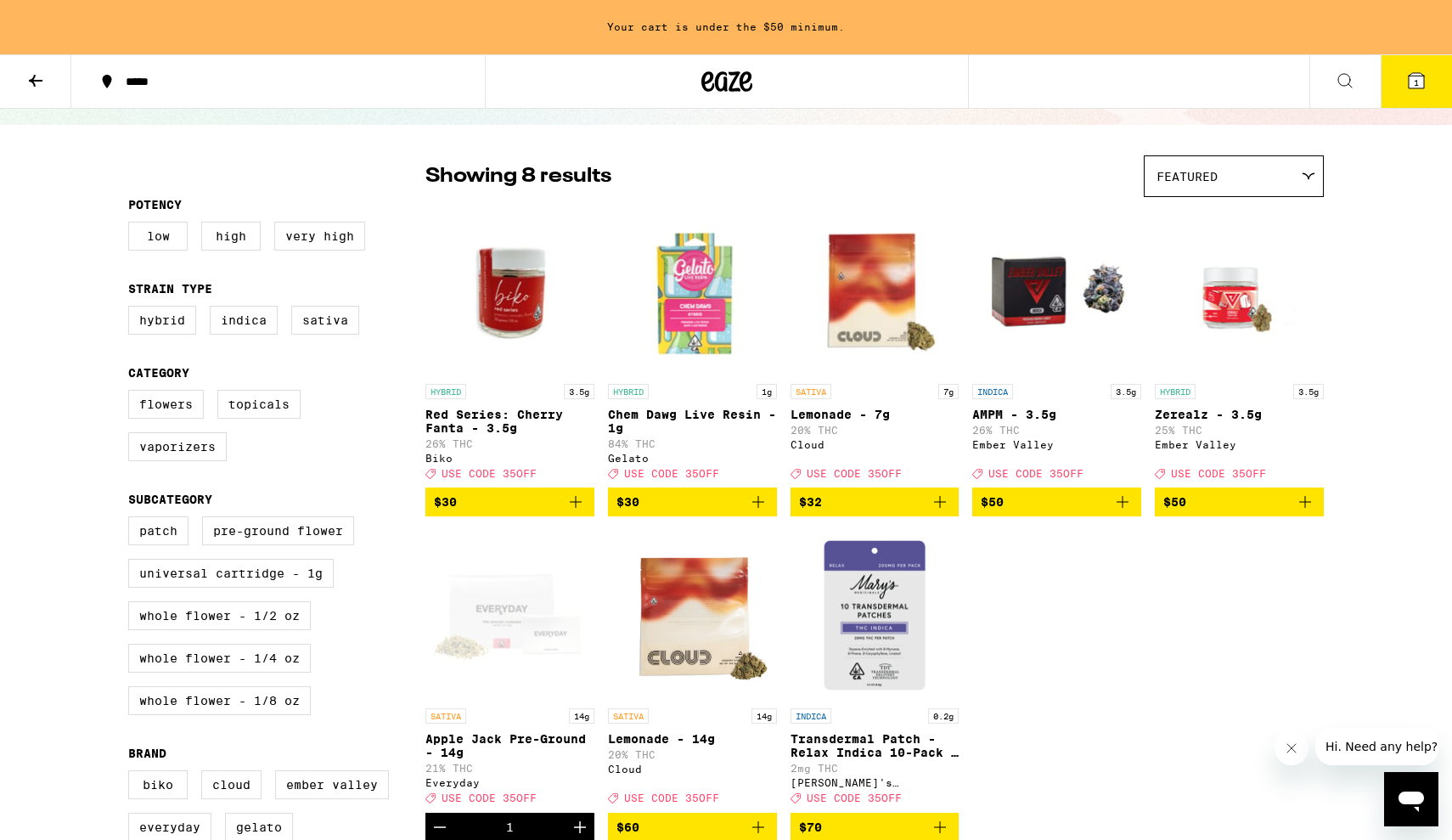
scroll to position [63, 0]
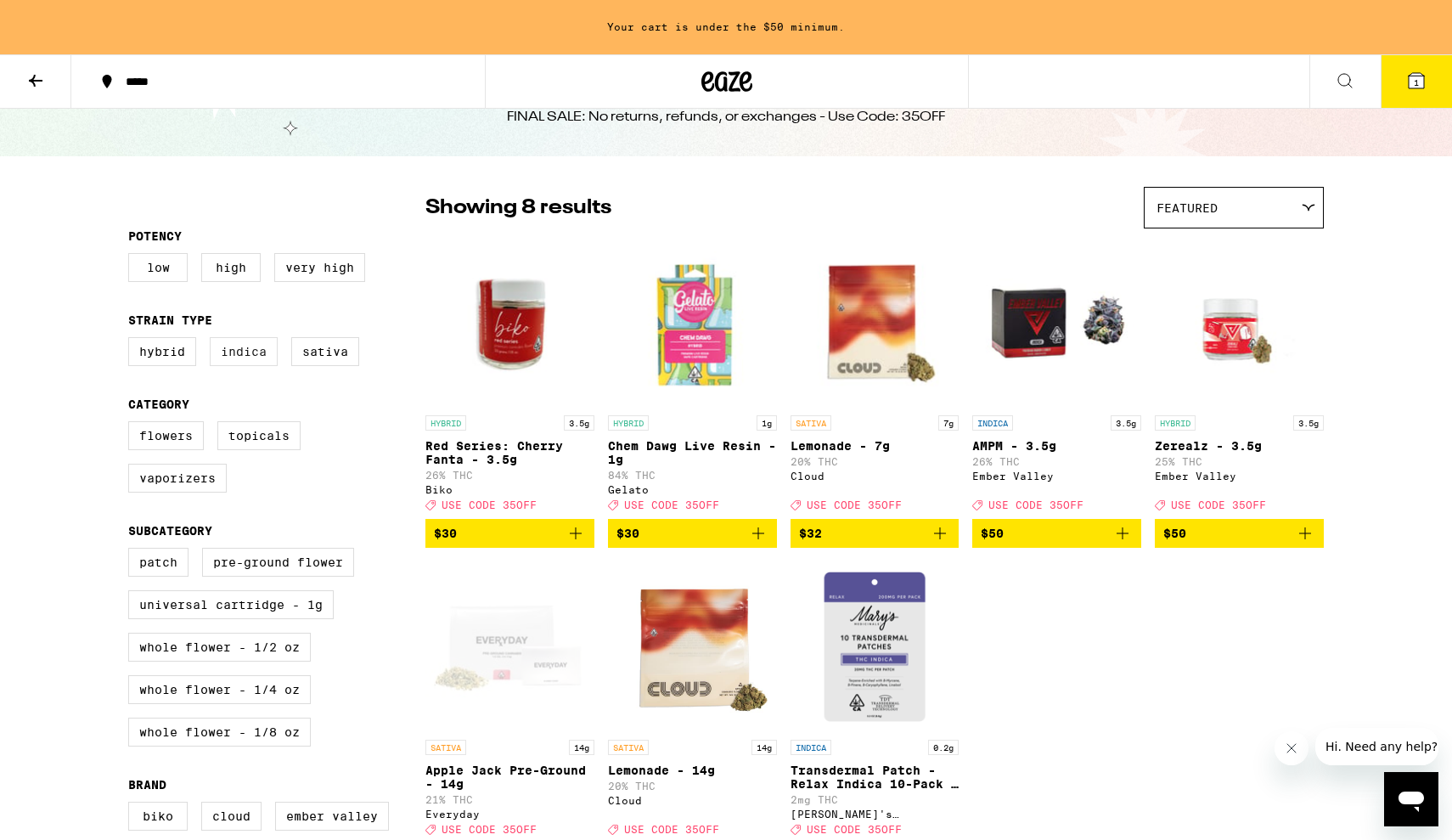
click at [257, 356] on label "Indica" at bounding box center [243, 350] width 68 height 29
click at [132, 341] on input "Indica" at bounding box center [131, 340] width 1 height 1
checkbox input "true"
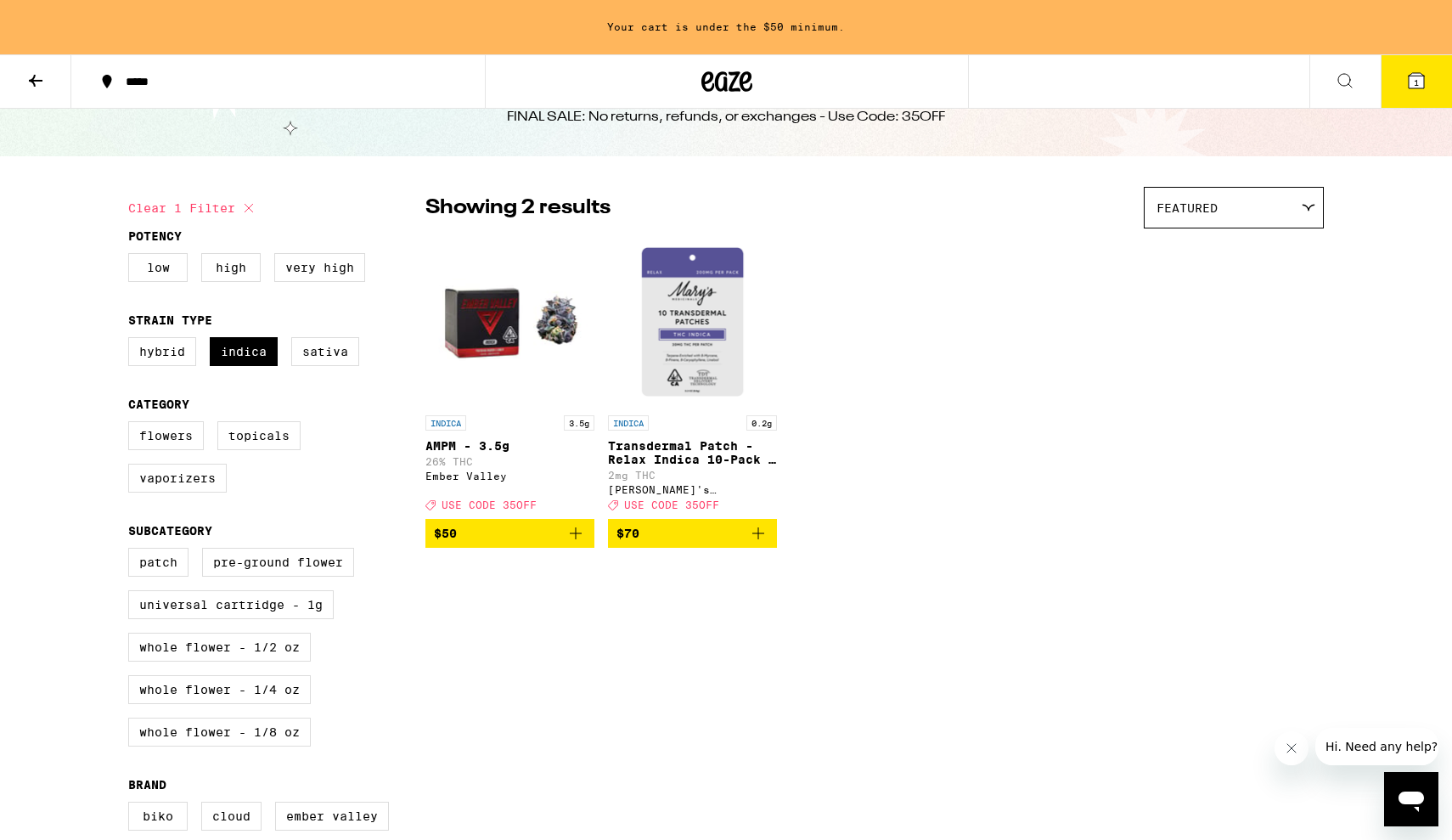
click at [33, 84] on icon at bounding box center [36, 80] width 21 height 21
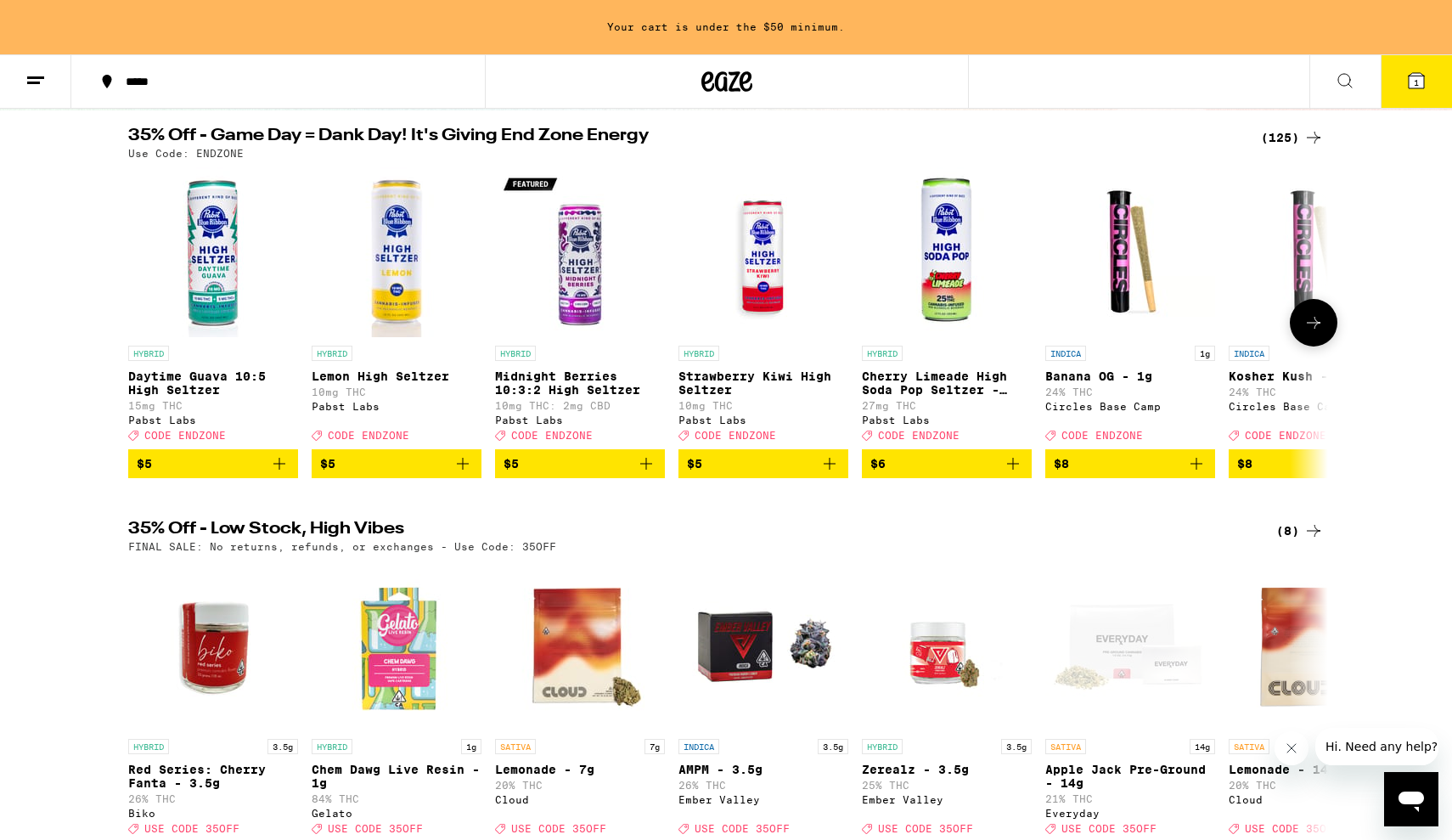
scroll to position [155, 0]
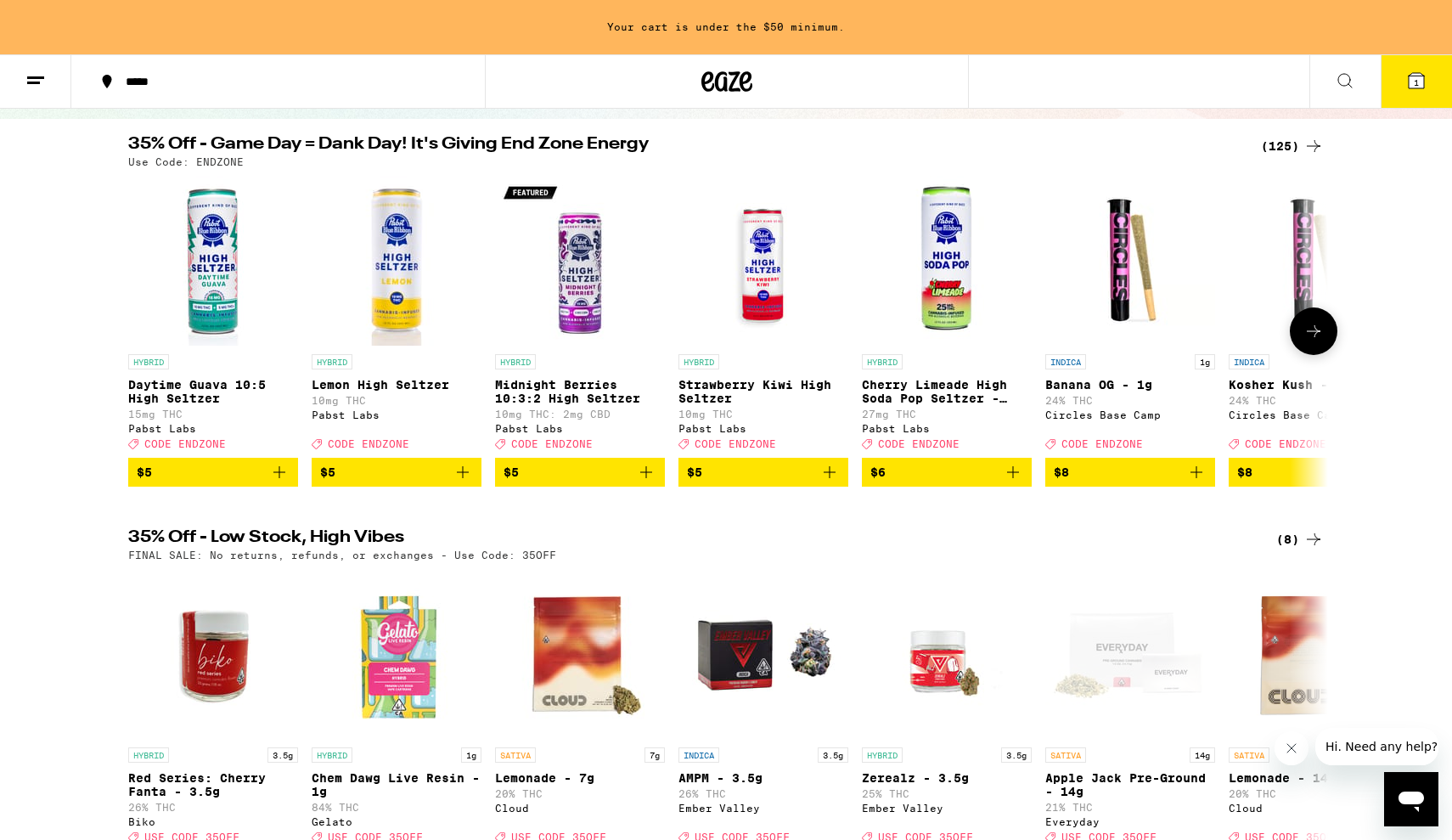
click at [1316, 335] on icon at bounding box center [1313, 331] width 21 height 21
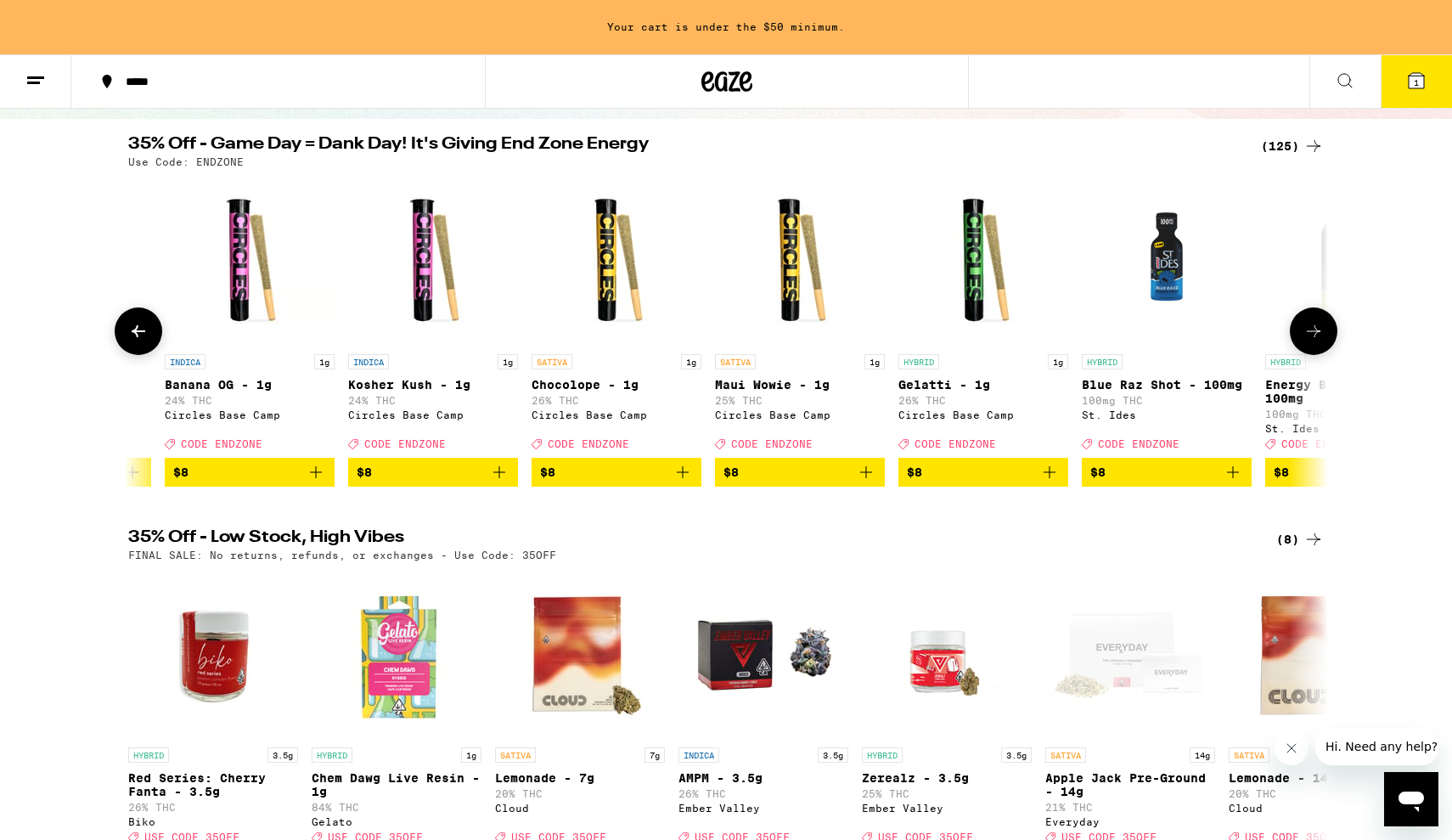
scroll to position [0, 1011]
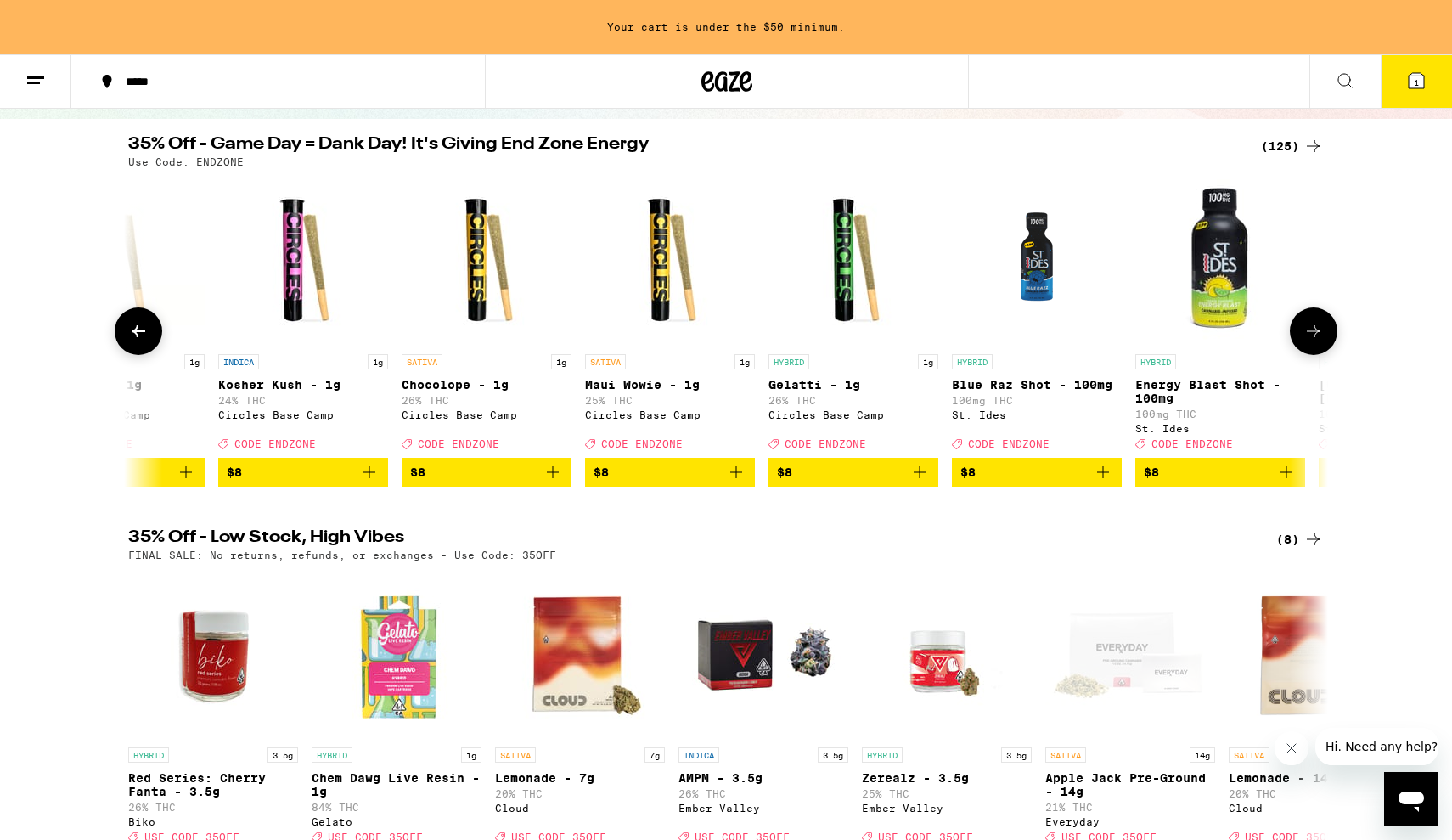
click at [373, 483] on icon "Add to bag" at bounding box center [369, 472] width 21 height 21
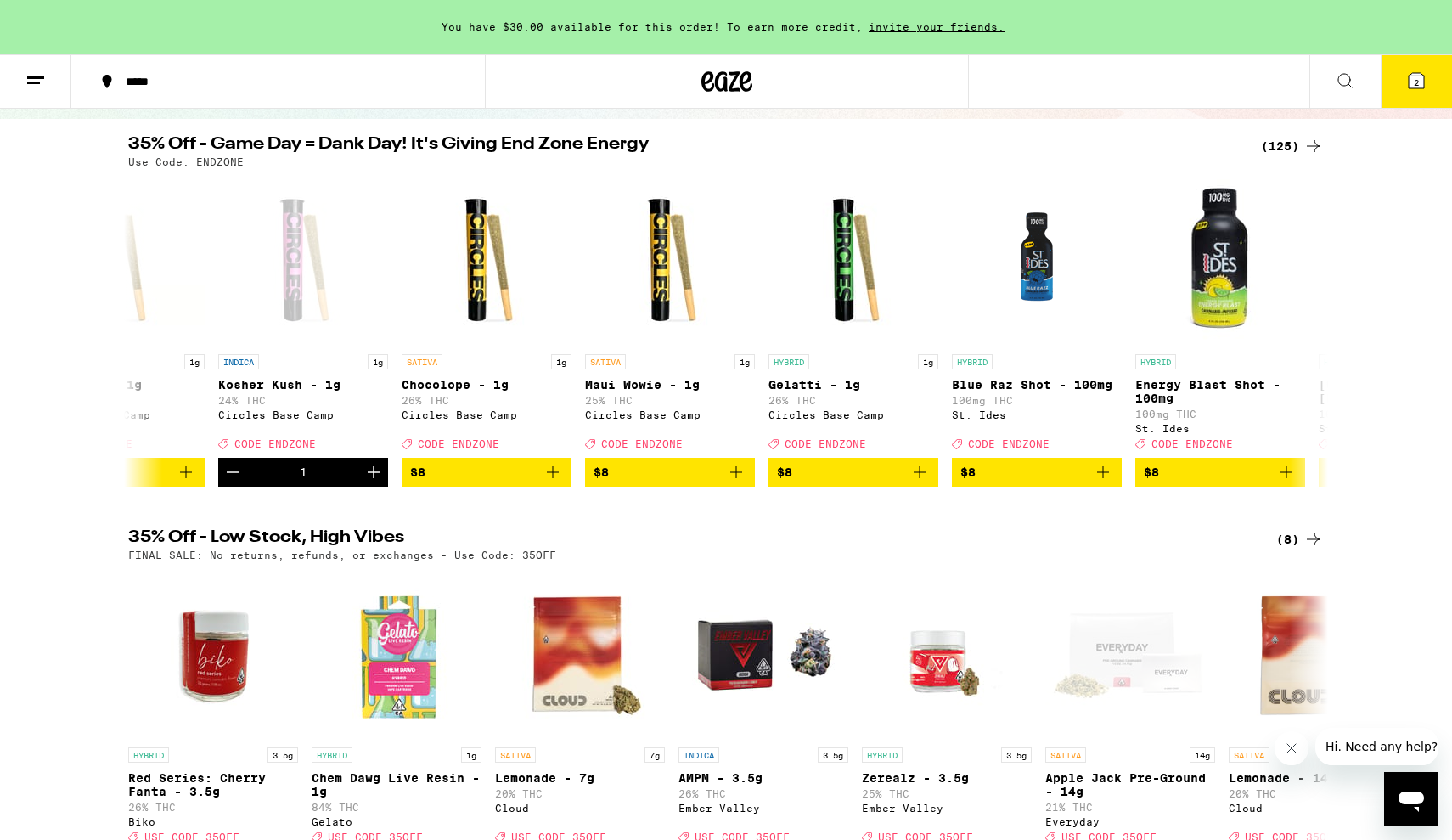
click at [1442, 79] on button "2" at bounding box center [1416, 81] width 71 height 52
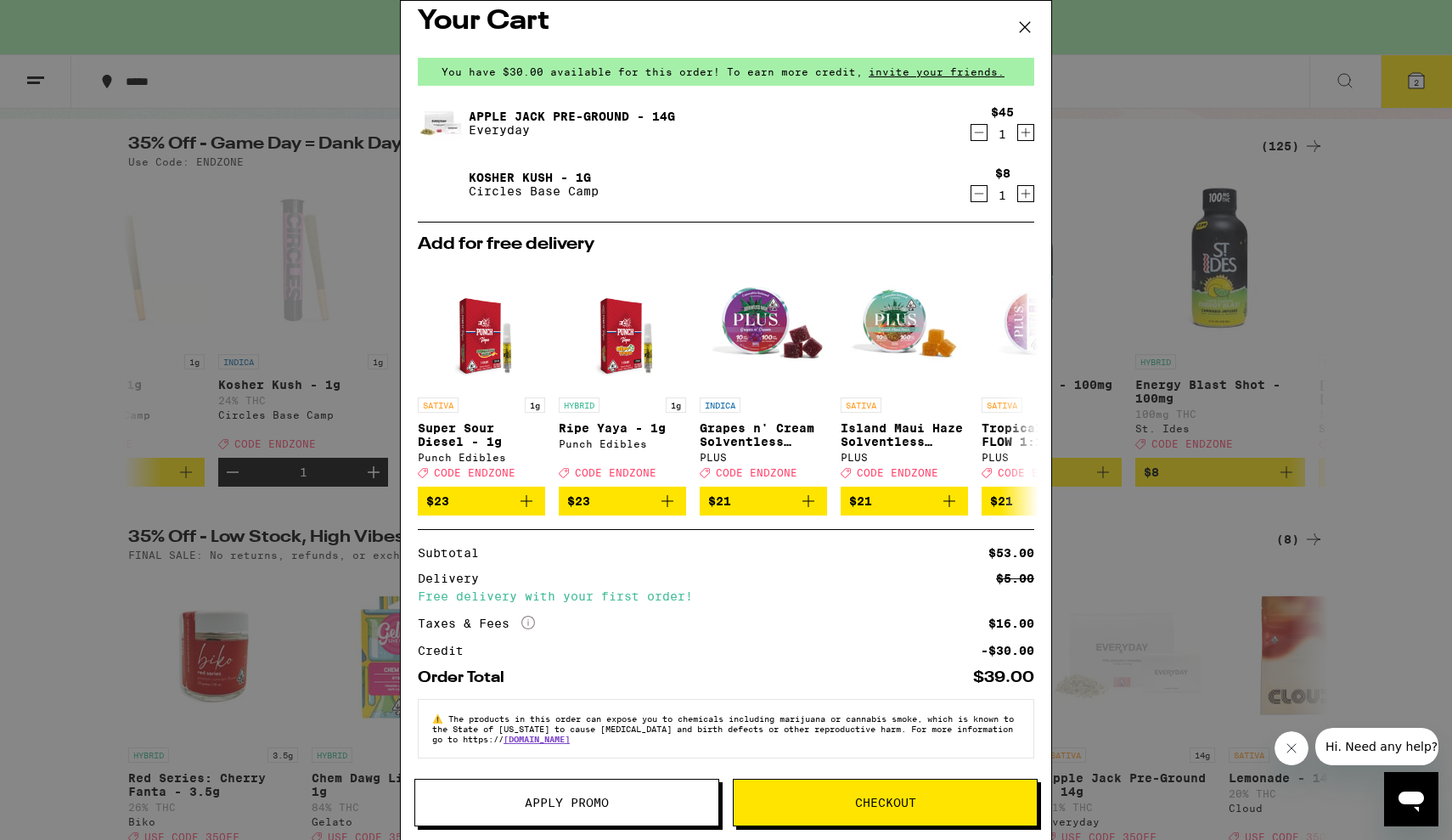
scroll to position [28, 0]
click at [502, 811] on button "Apply Promo" at bounding box center [567, 802] width 305 height 47
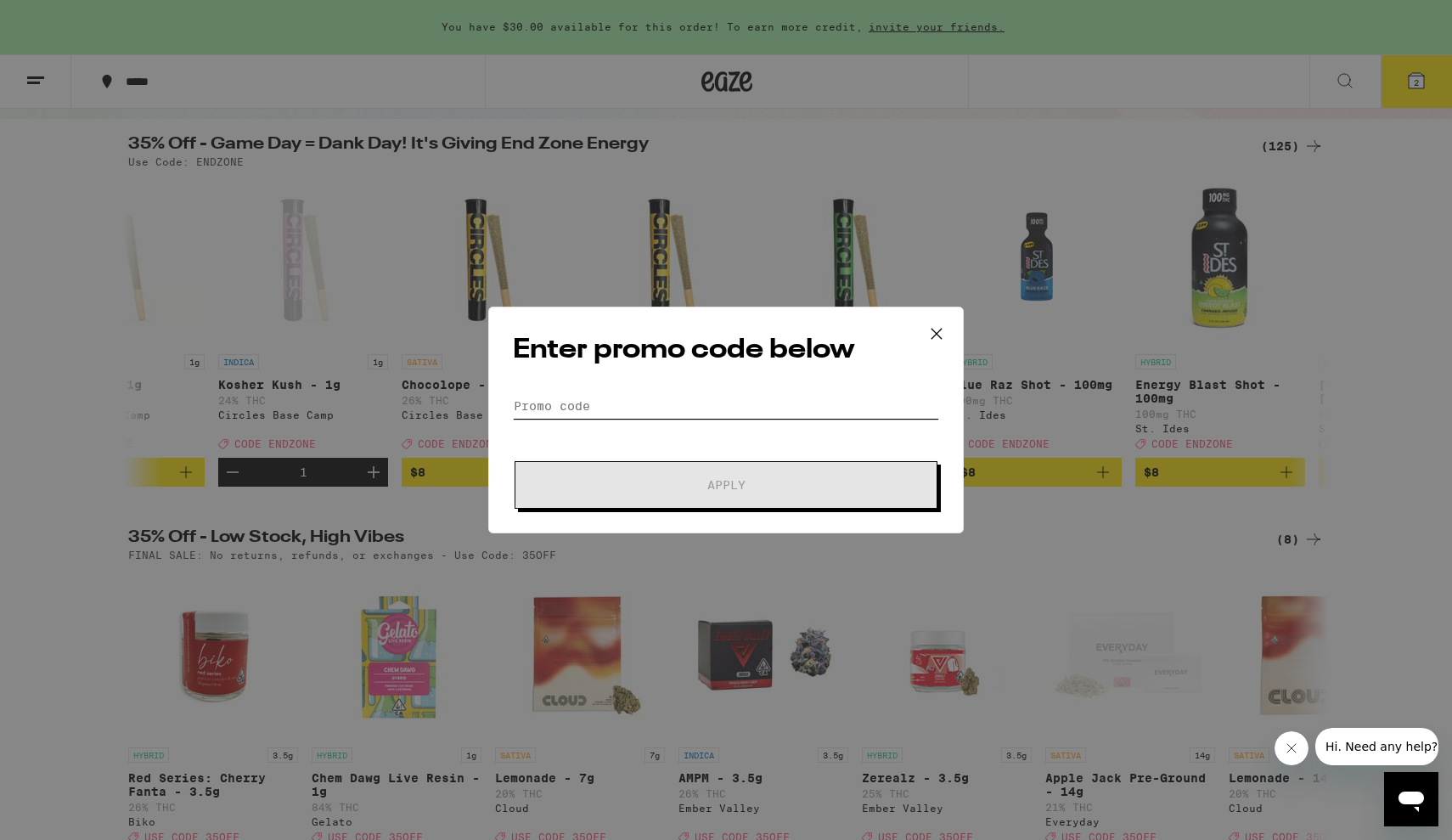
click at [620, 398] on input "Promo Code" at bounding box center [726, 406] width 426 height 26
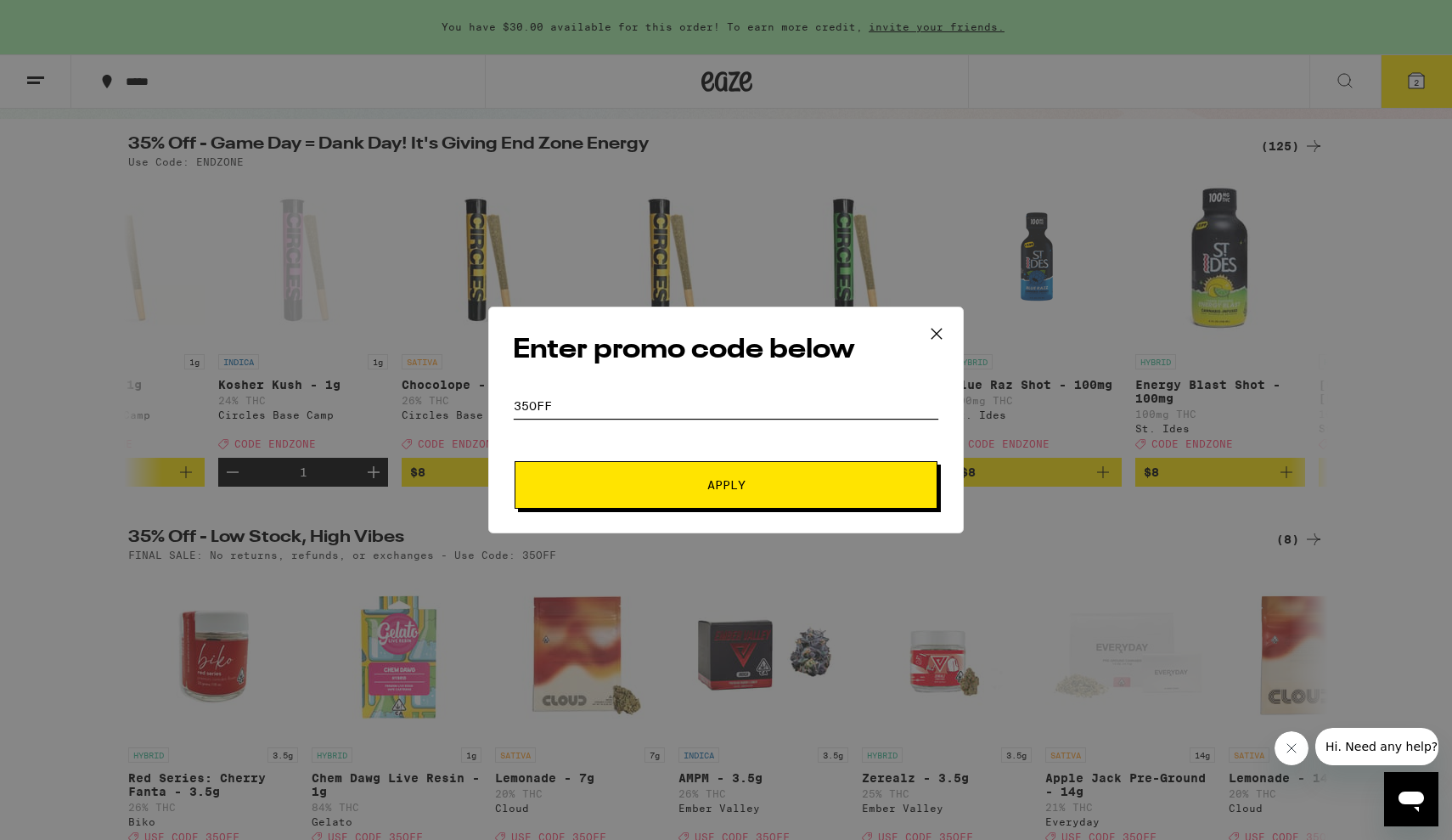
type input "35OFF"
click at [650, 477] on button "Apply" at bounding box center [726, 485] width 422 height 47
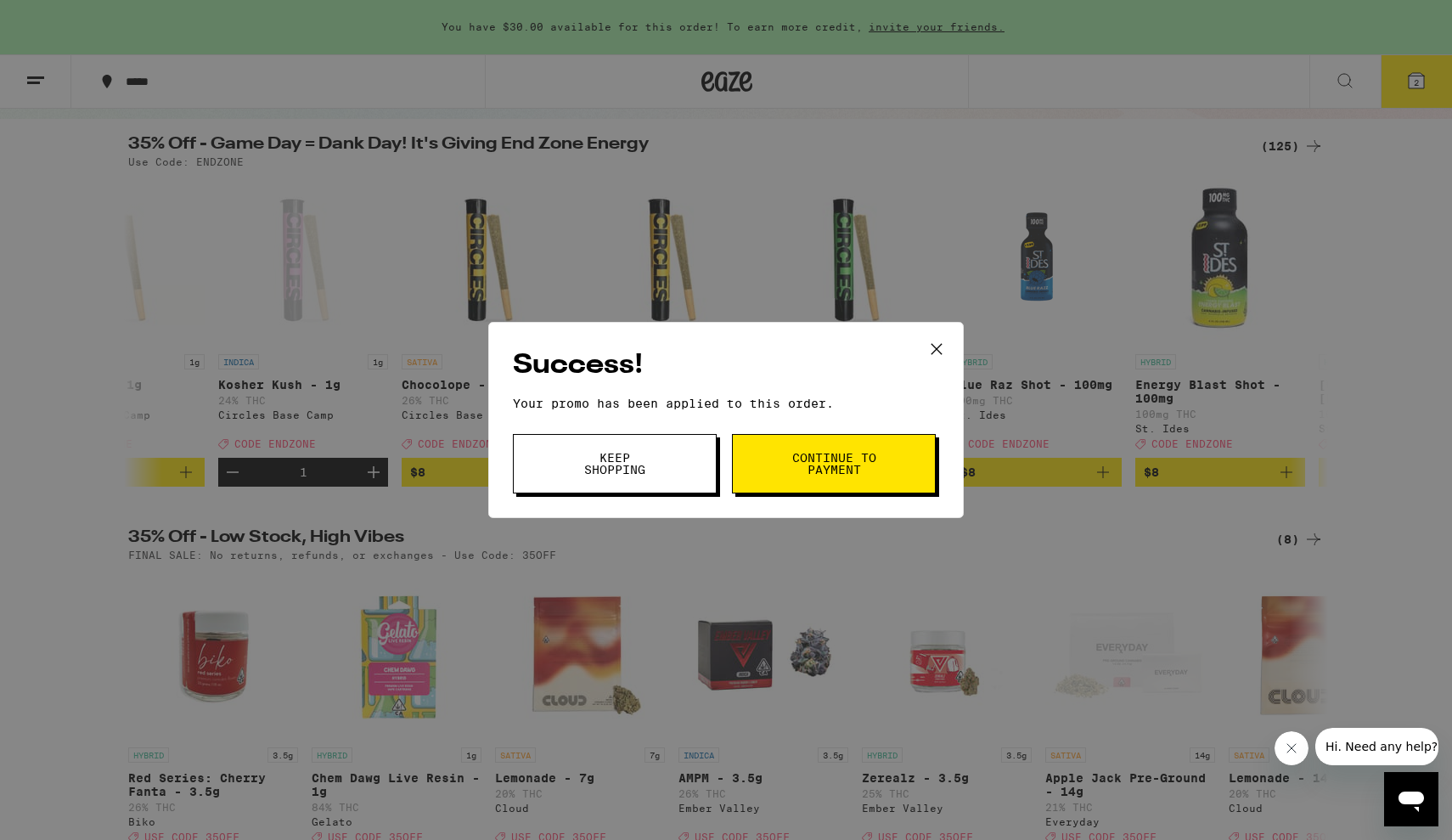
click at [664, 476] on button "Keep Shopping" at bounding box center [615, 464] width 203 height 59
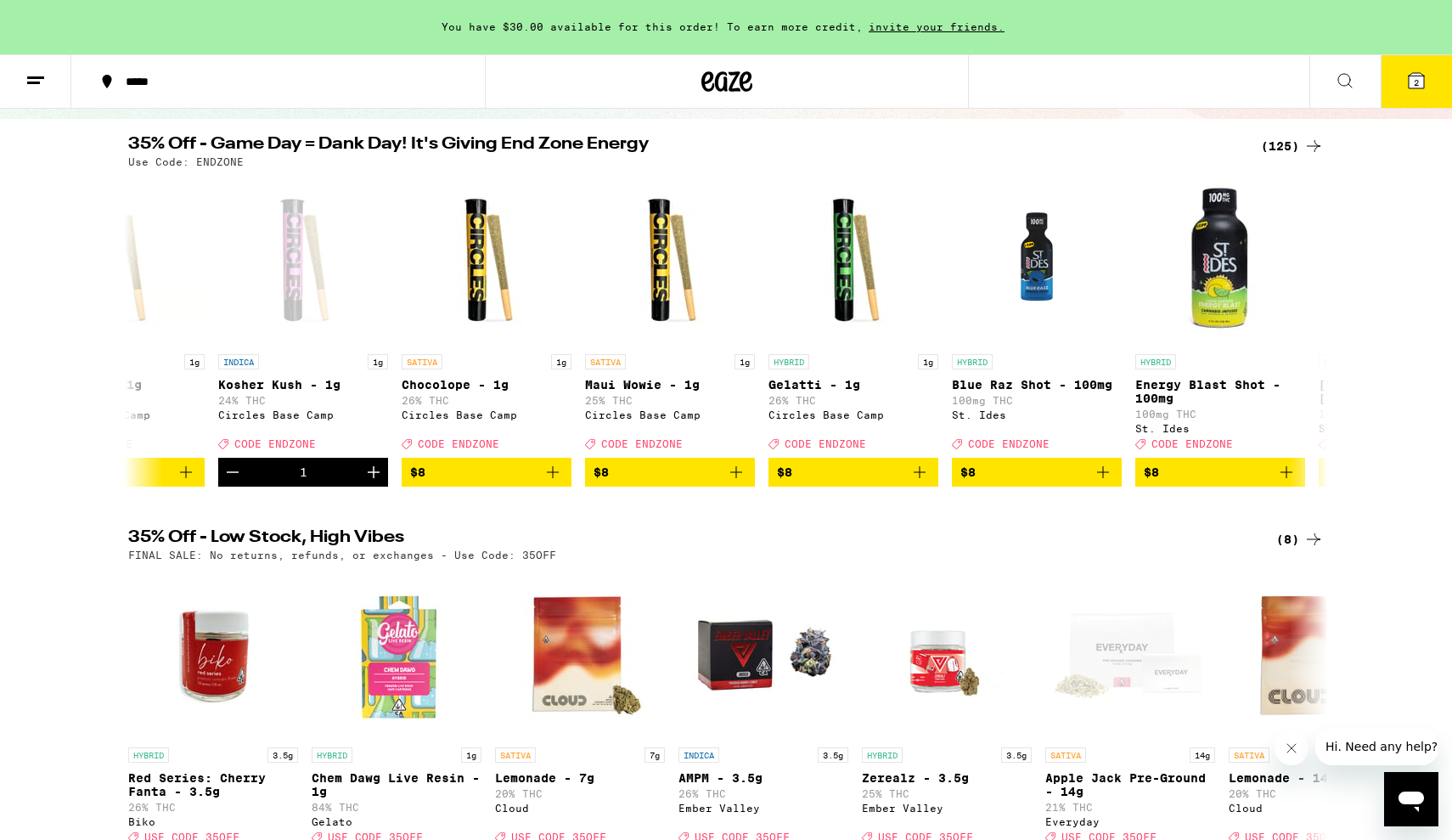
click at [1411, 78] on icon at bounding box center [1415, 80] width 15 height 15
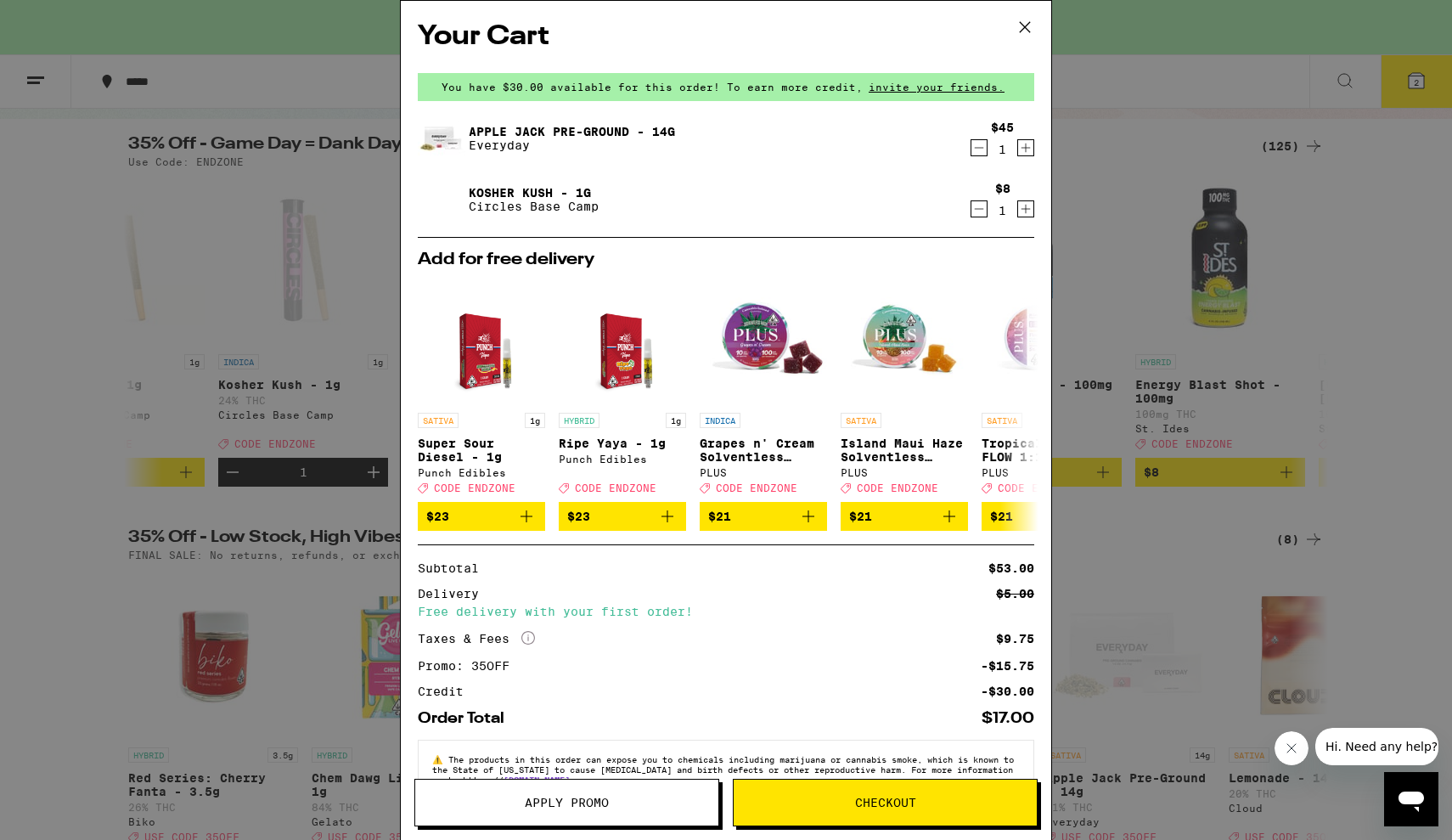
click at [1023, 25] on icon at bounding box center [1025, 27] width 10 height 10
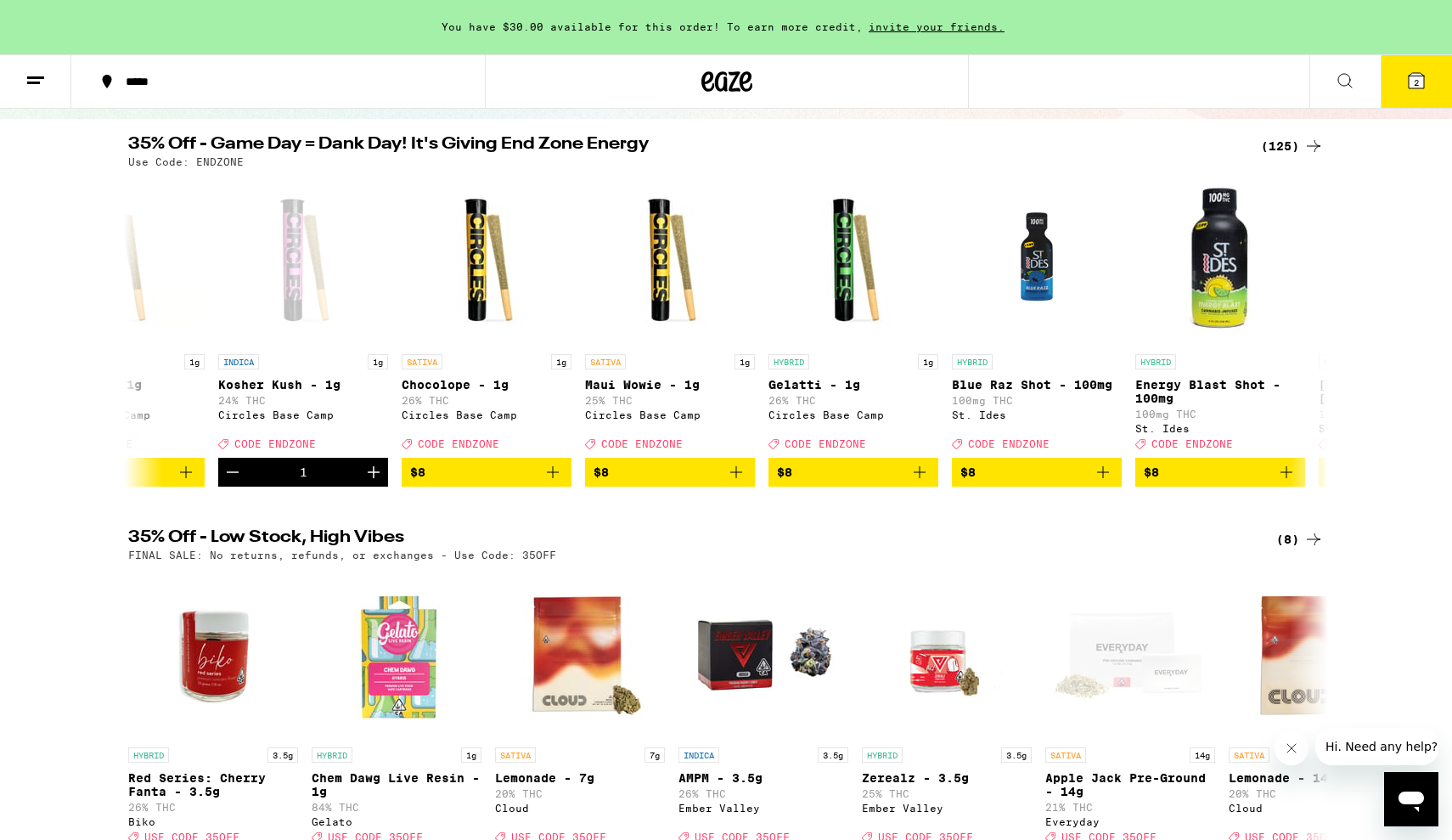
click at [1409, 67] on button "2" at bounding box center [1416, 81] width 71 height 52
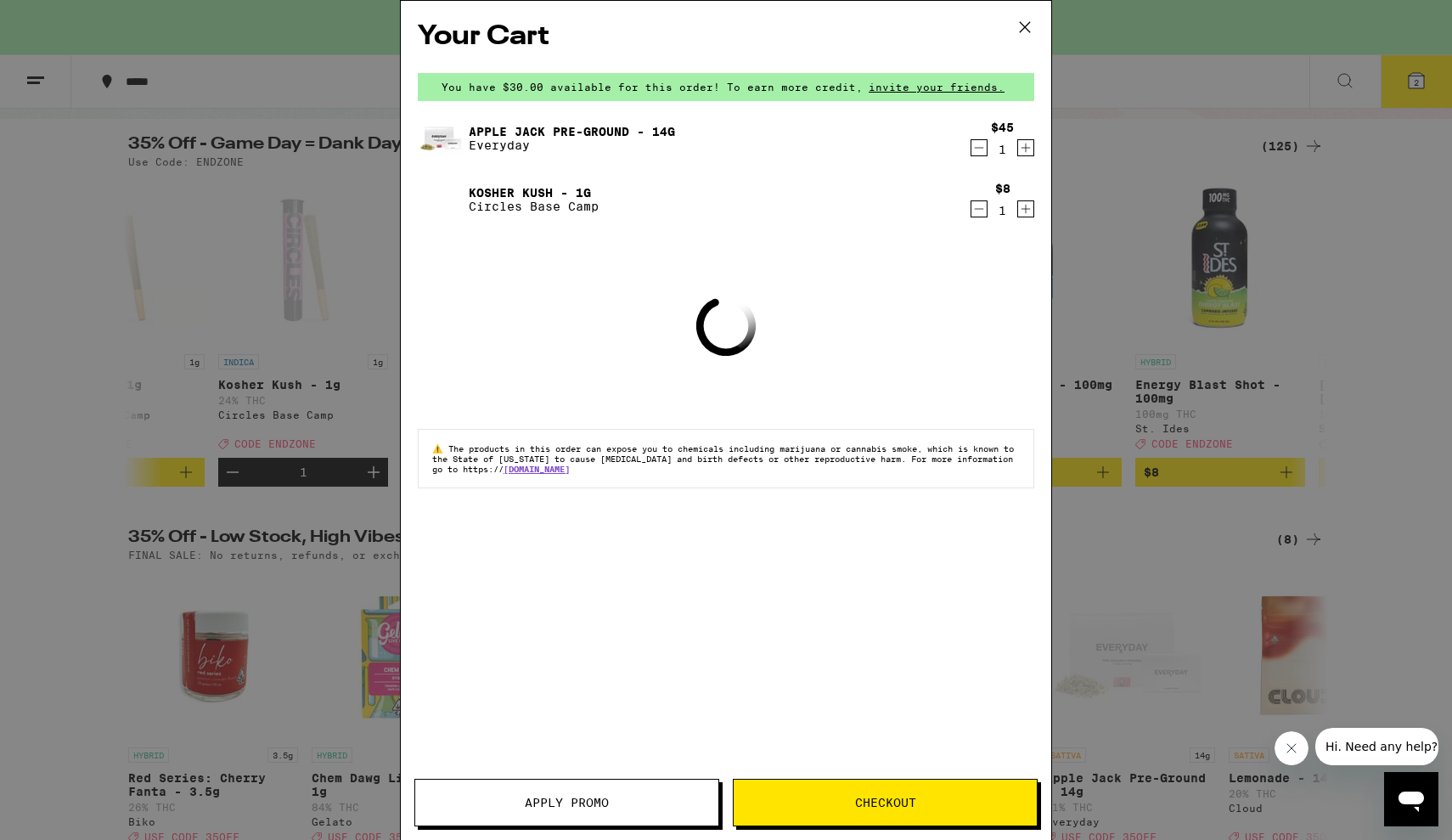
click at [518, 813] on button "Apply Promo" at bounding box center [567, 802] width 305 height 47
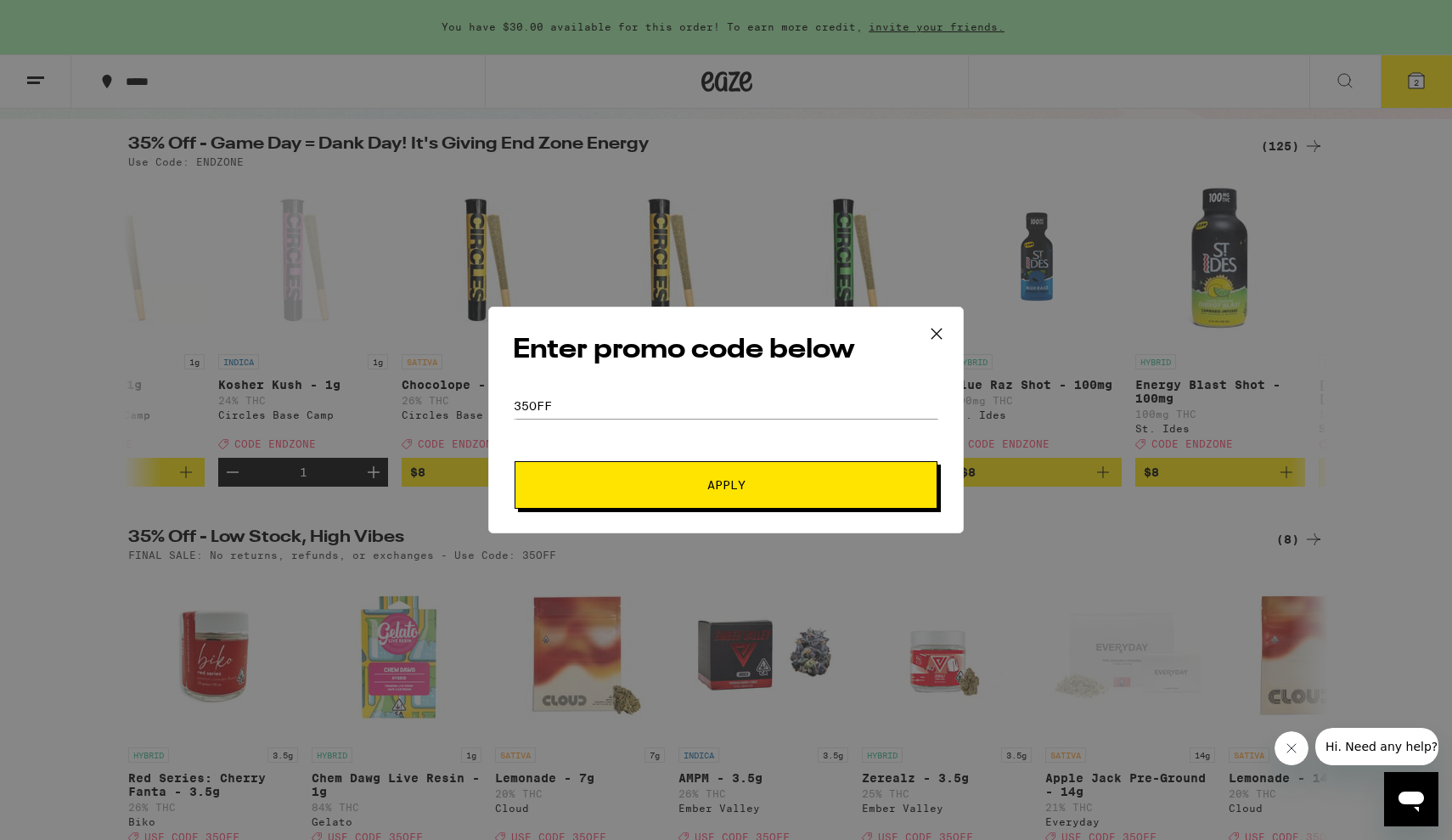
click at [938, 324] on icon at bounding box center [937, 334] width 26 height 26
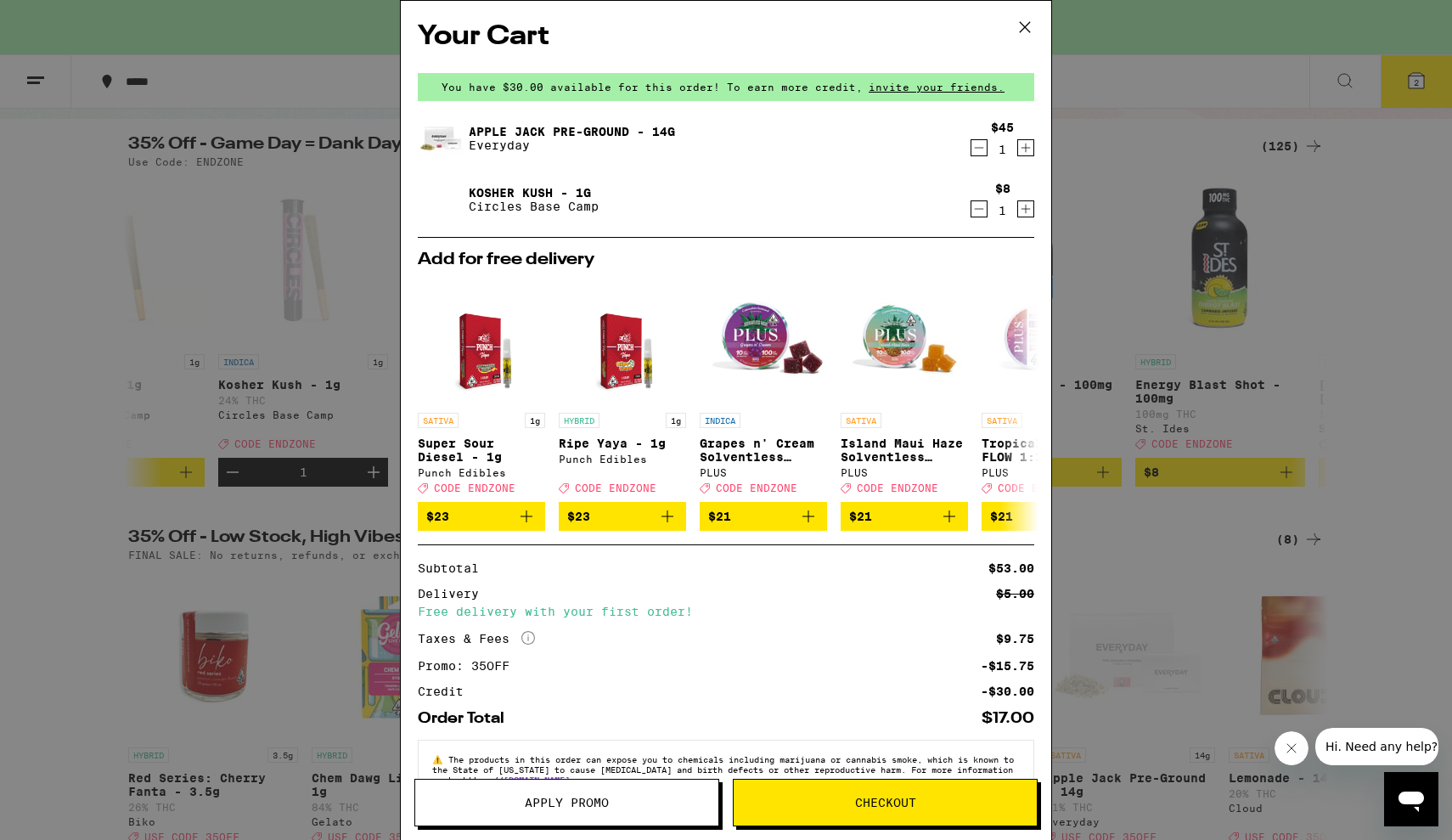
click at [1022, 20] on icon at bounding box center [1025, 28] width 26 height 26
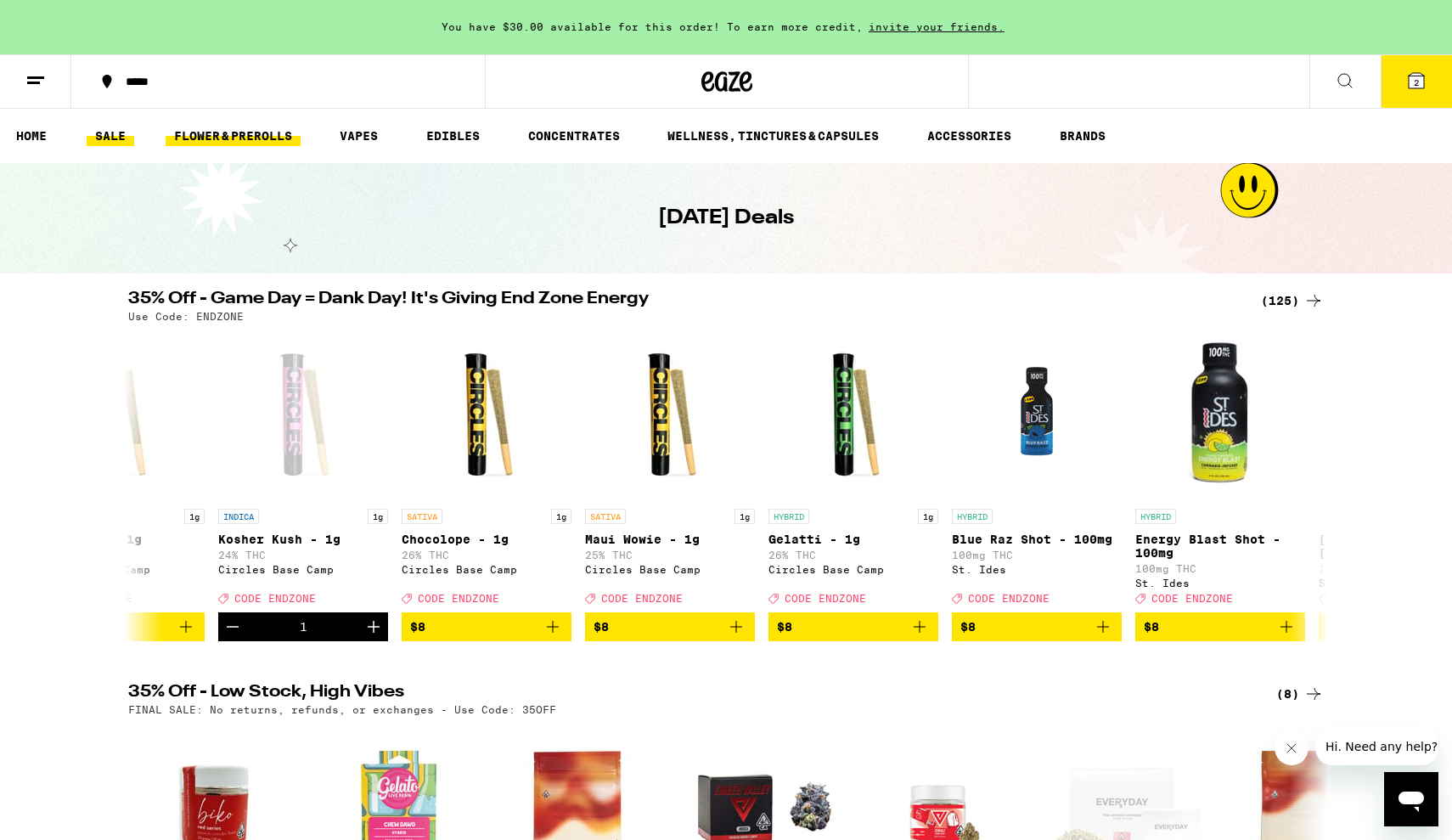
click at [222, 129] on link "FLOWER & PREROLLS" at bounding box center [233, 135] width 135 height 21
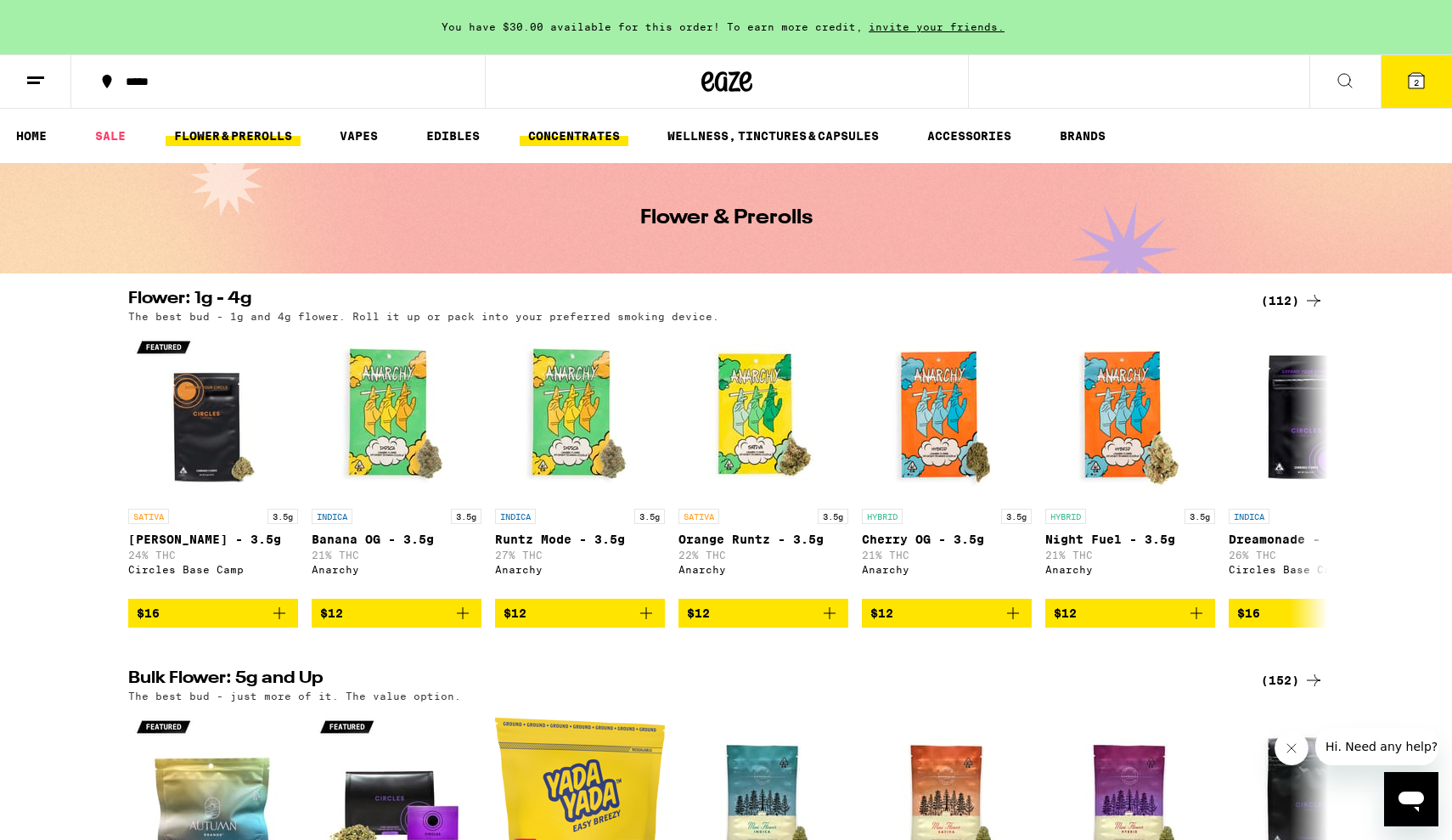
click at [570, 139] on link "CONCENTRATES" at bounding box center [573, 135] width 109 height 21
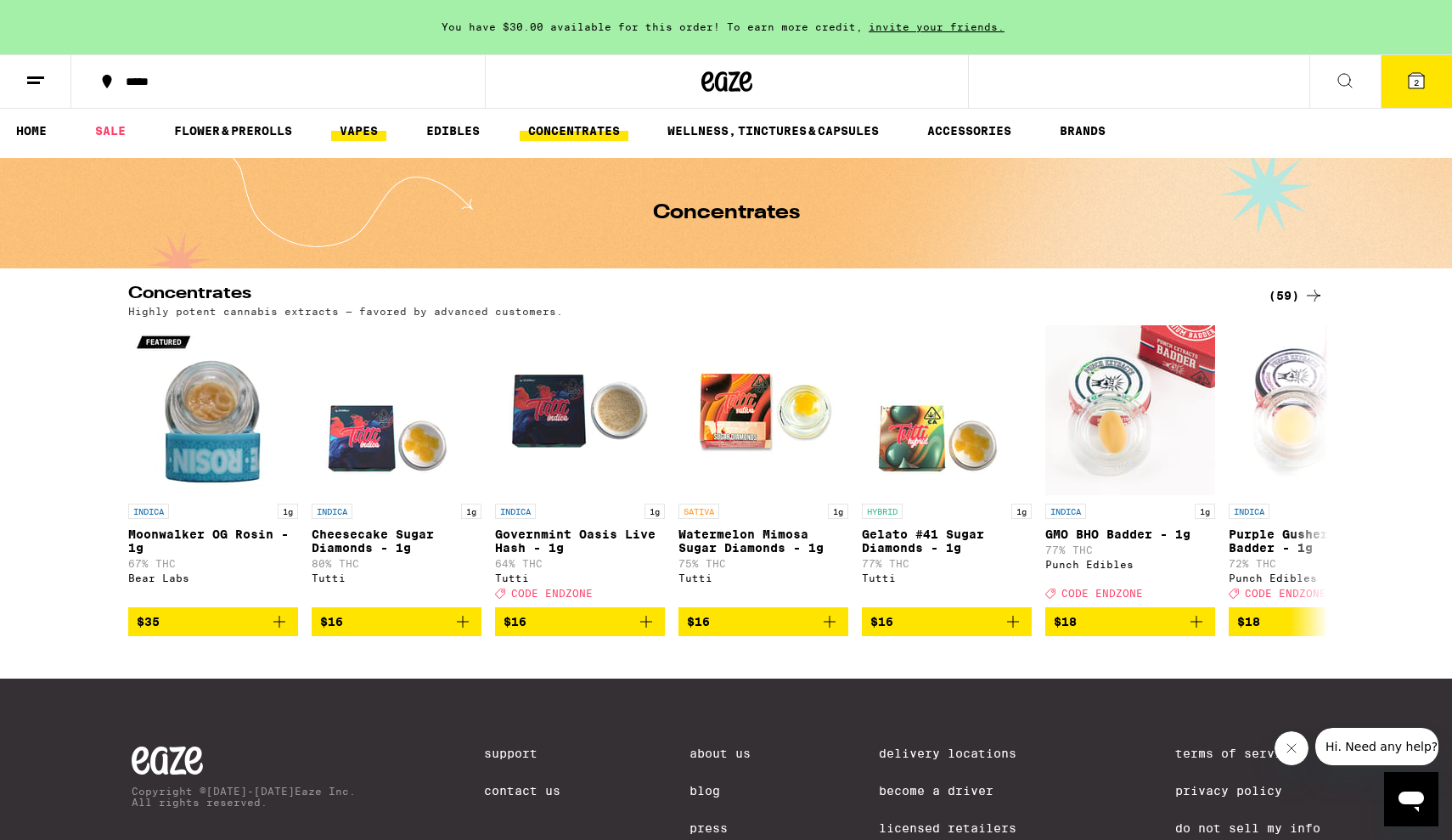
scroll to position [7, 0]
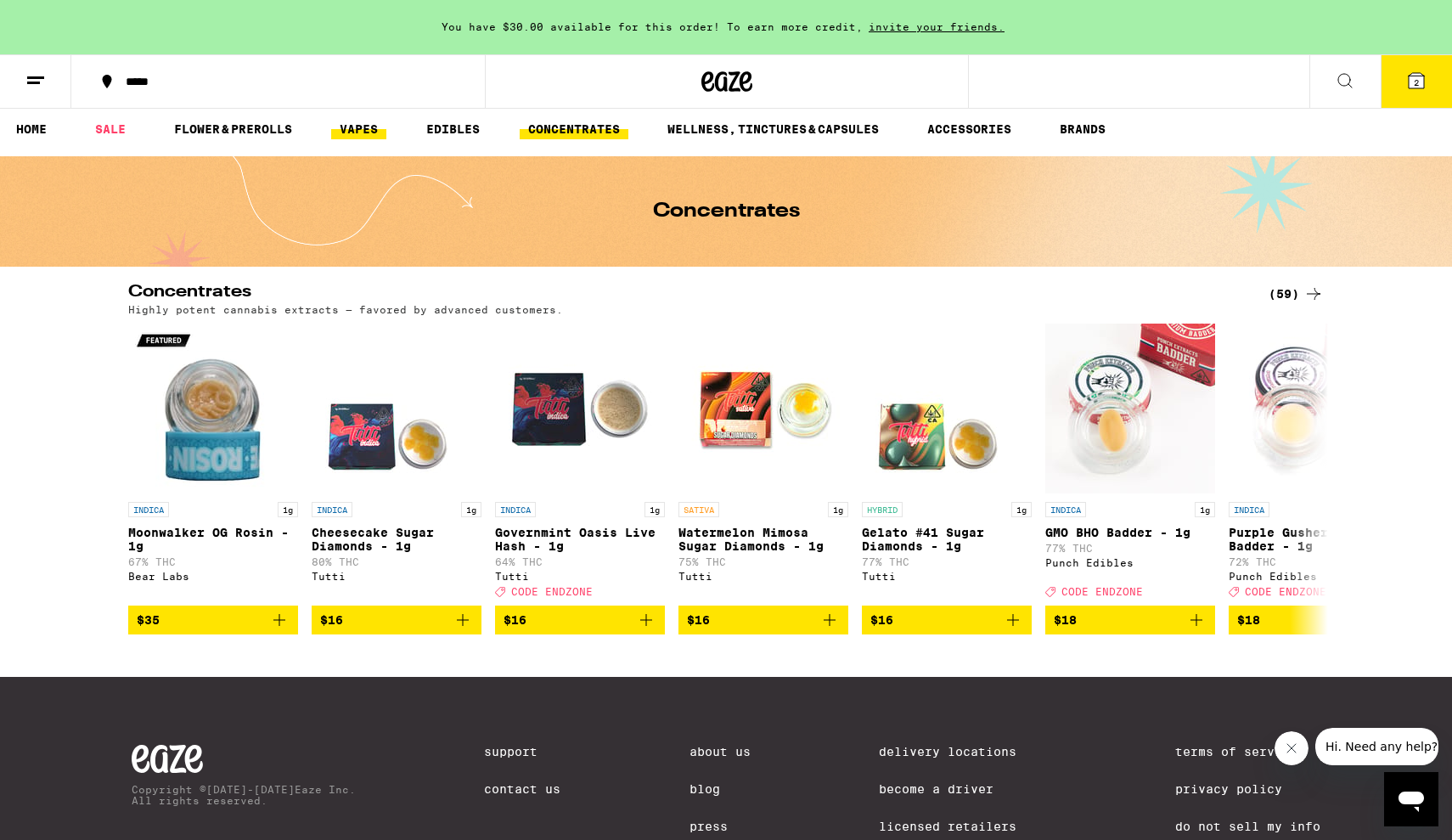
click at [341, 130] on link "VAPES" at bounding box center [358, 128] width 55 height 21
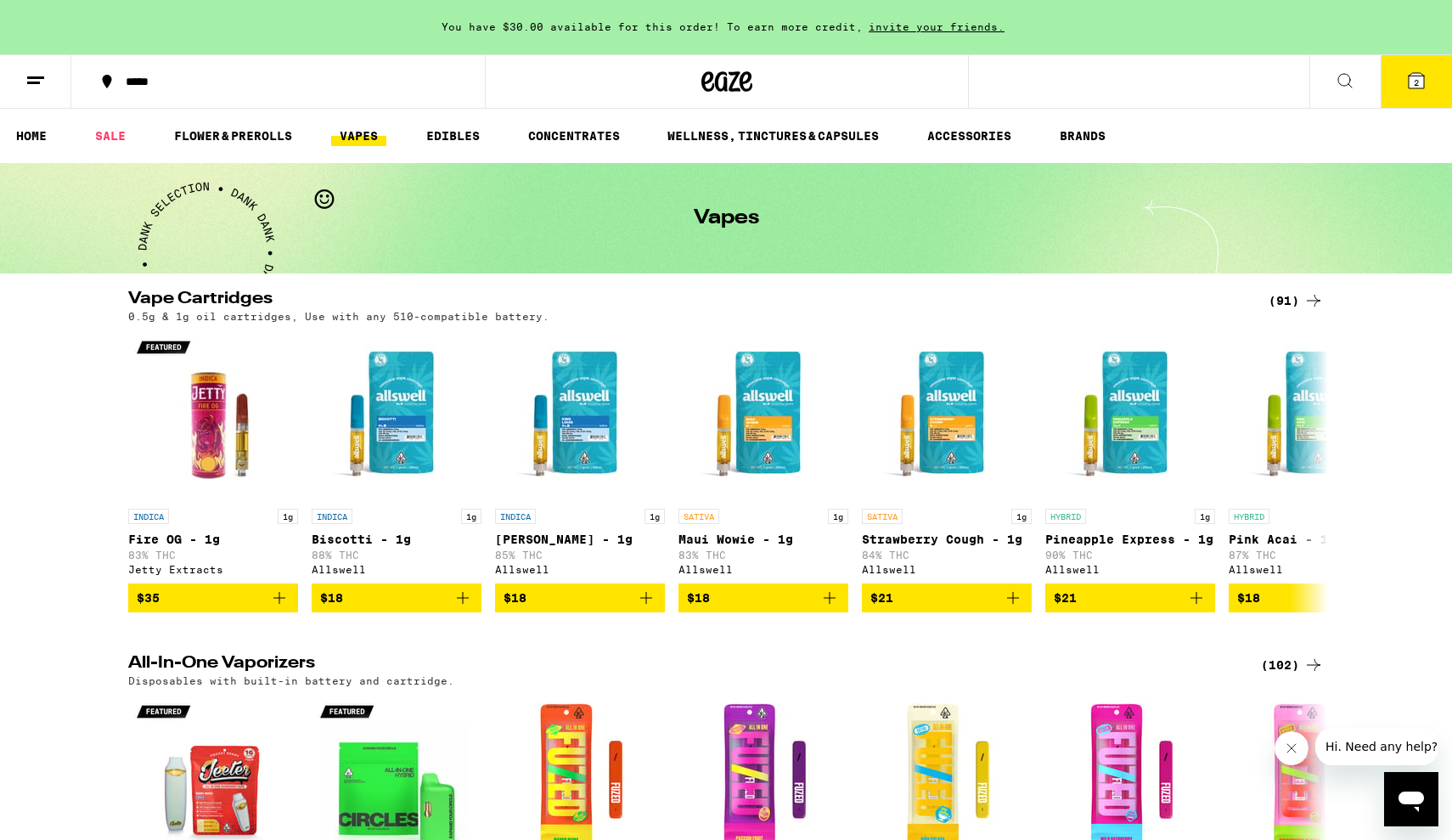
click at [1348, 78] on icon at bounding box center [1344, 80] width 21 height 21
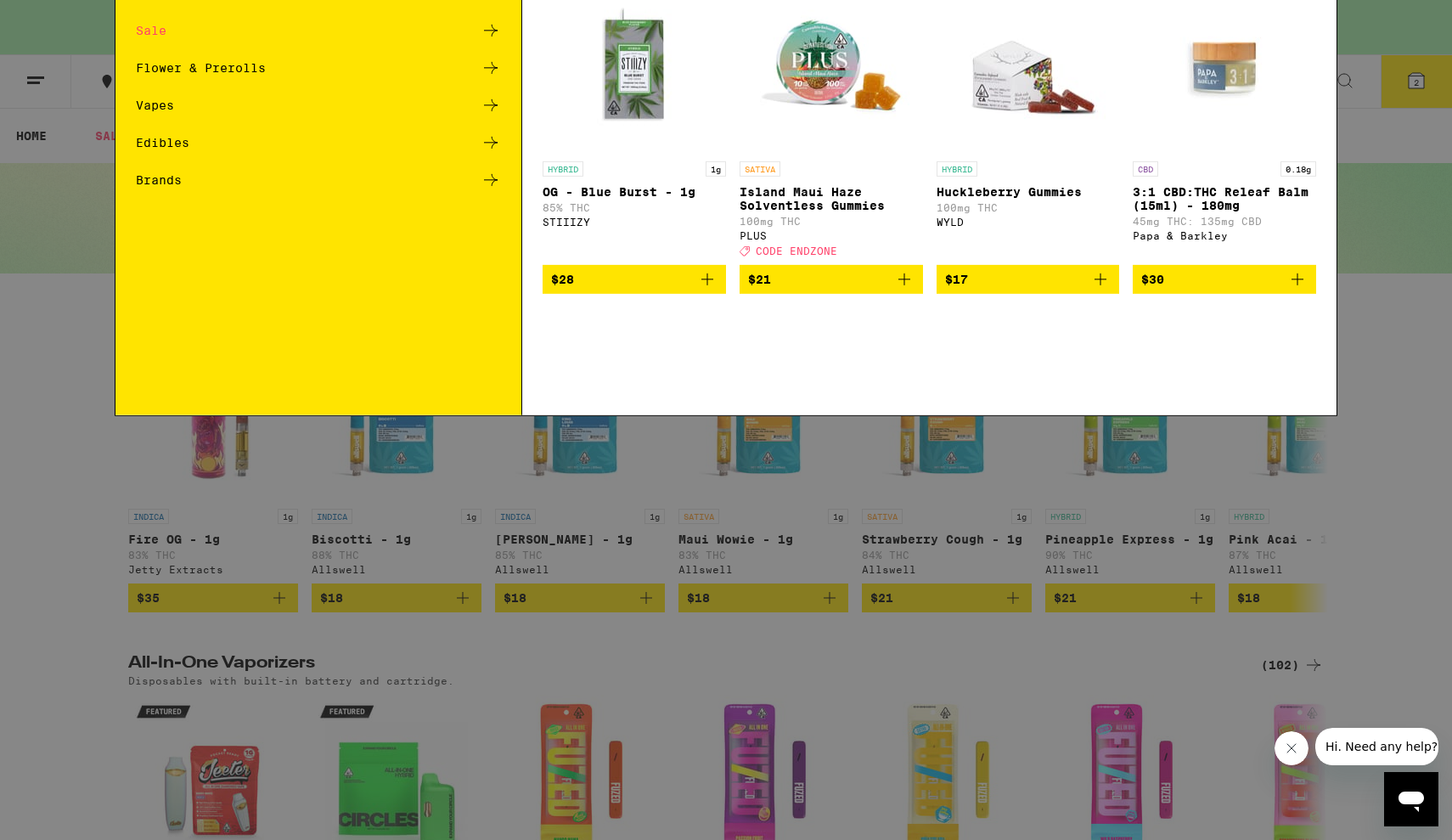
click at [493, 231] on icon at bounding box center [491, 232] width 21 height 21
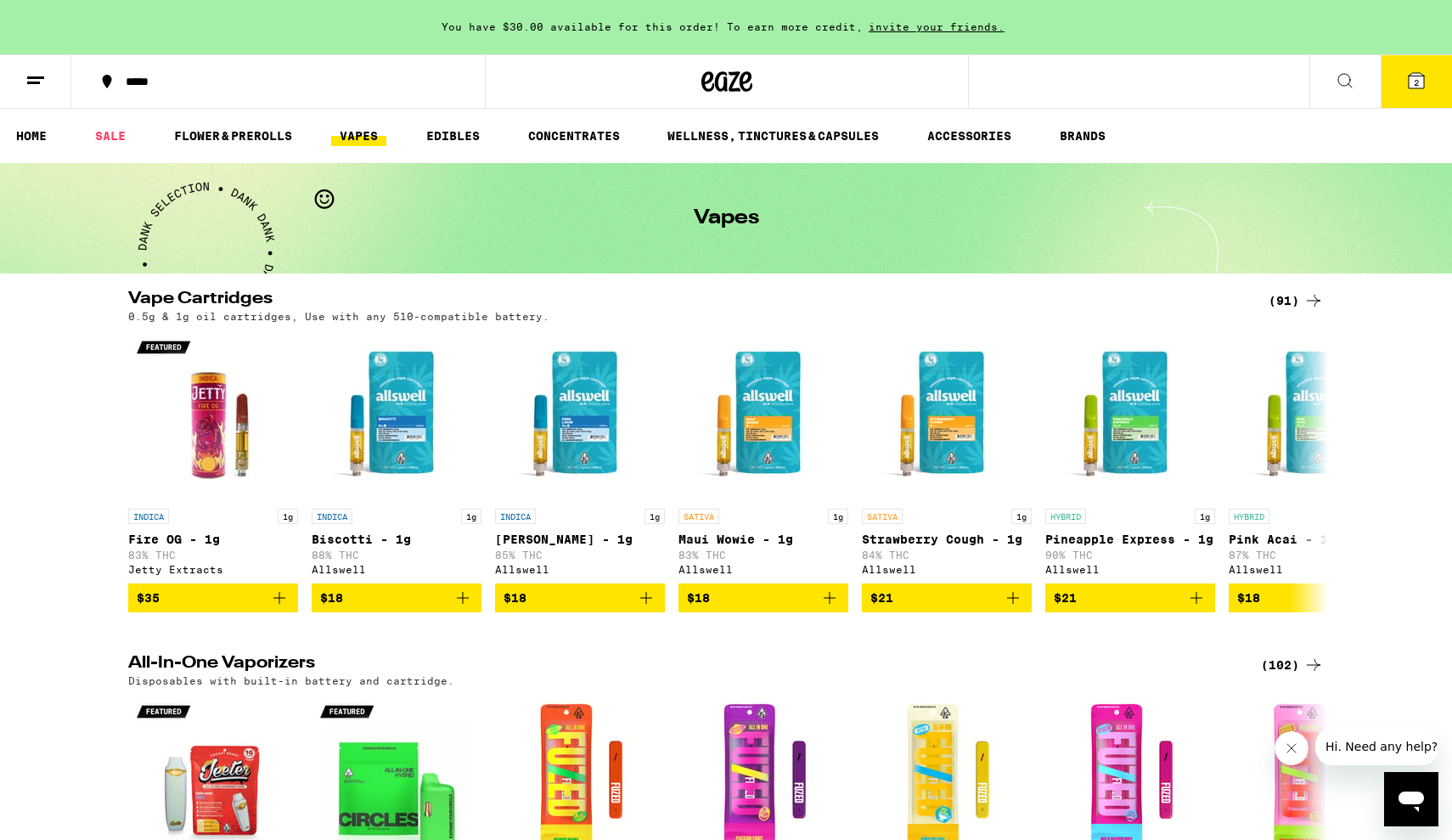
click at [341, 132] on link "VAPES" at bounding box center [358, 135] width 55 height 21
click at [25, 88] on button at bounding box center [36, 82] width 71 height 53
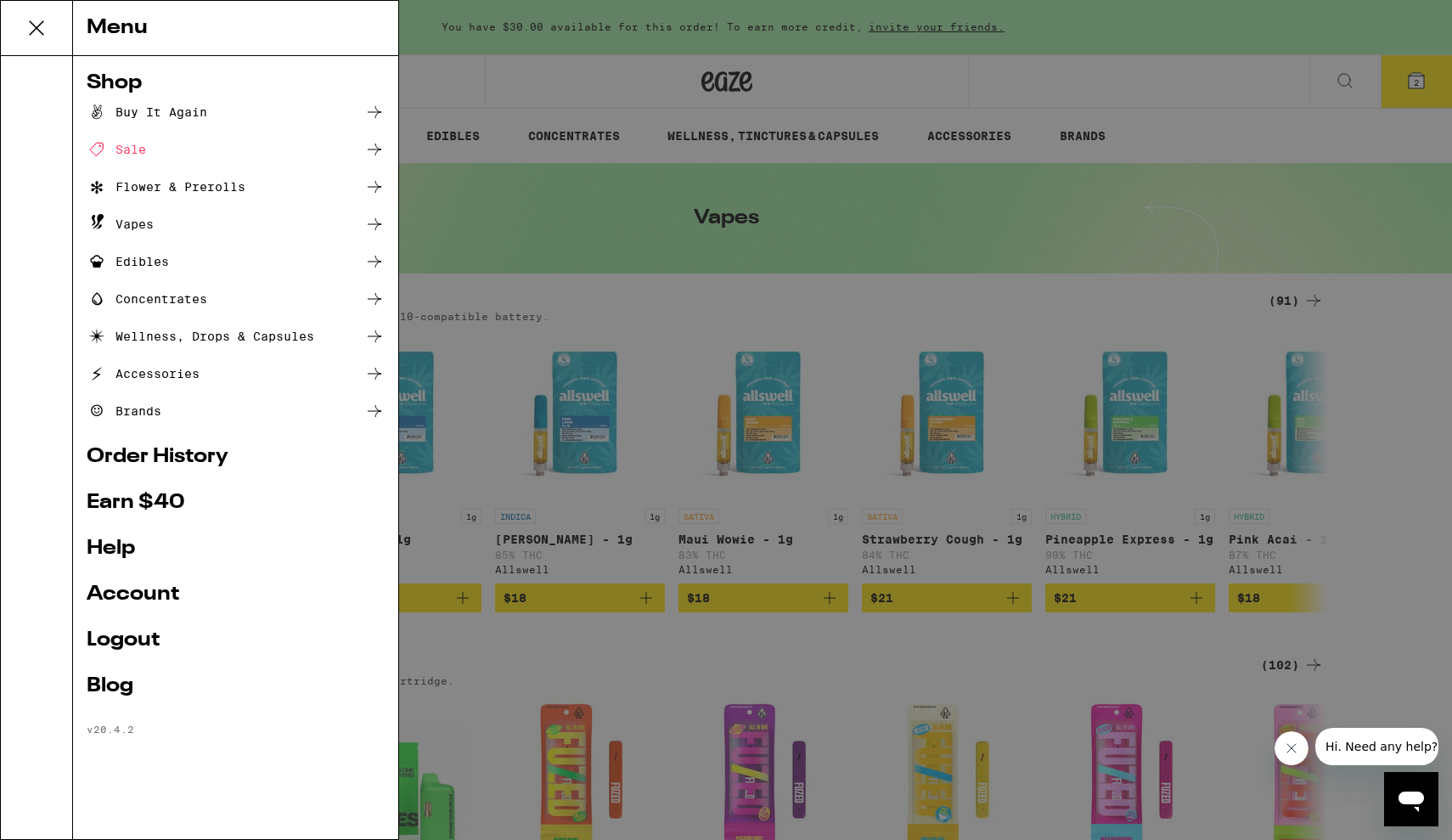
click at [355, 221] on div "Vapes" at bounding box center [236, 224] width 298 height 21
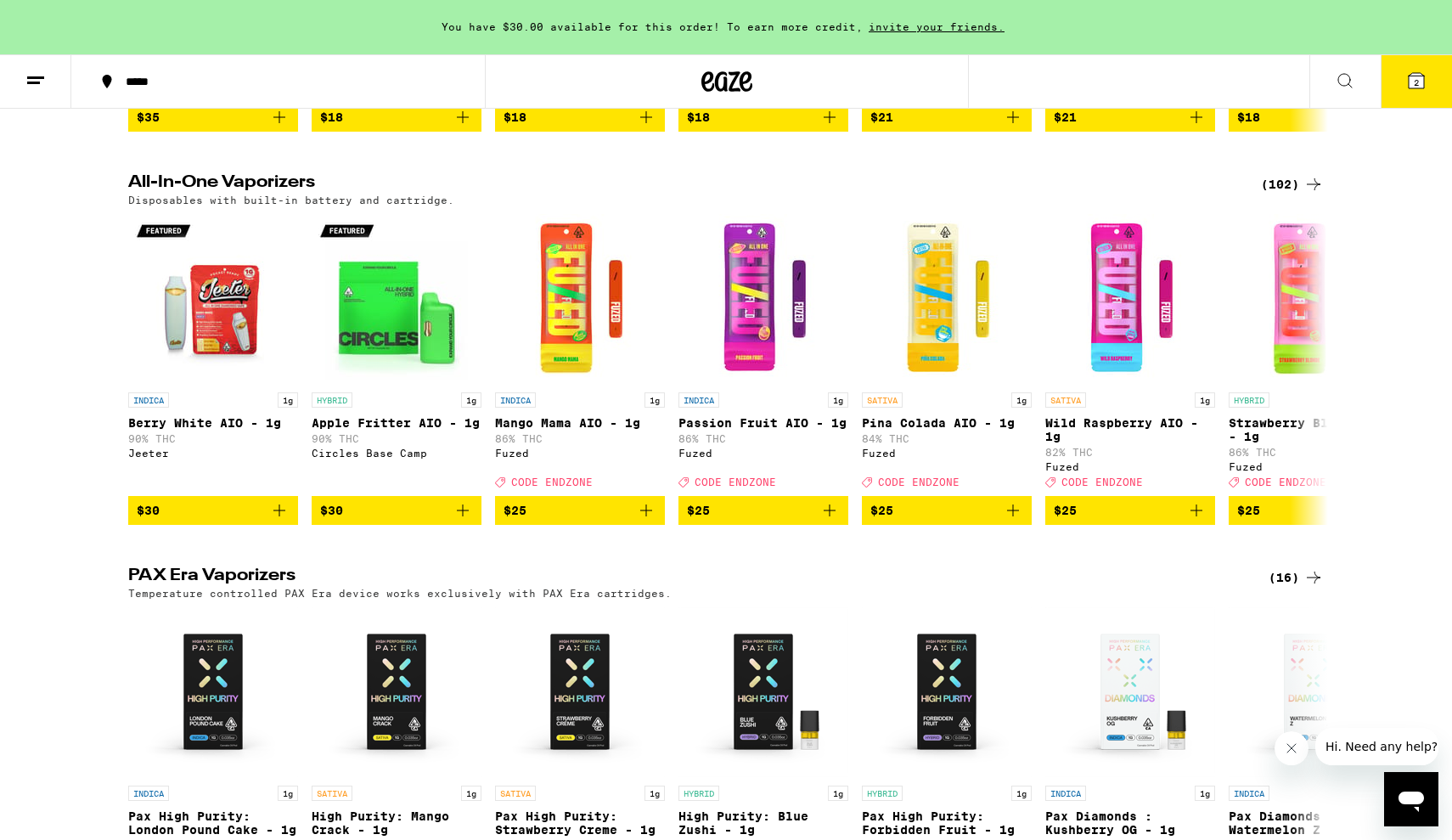
scroll to position [478, 0]
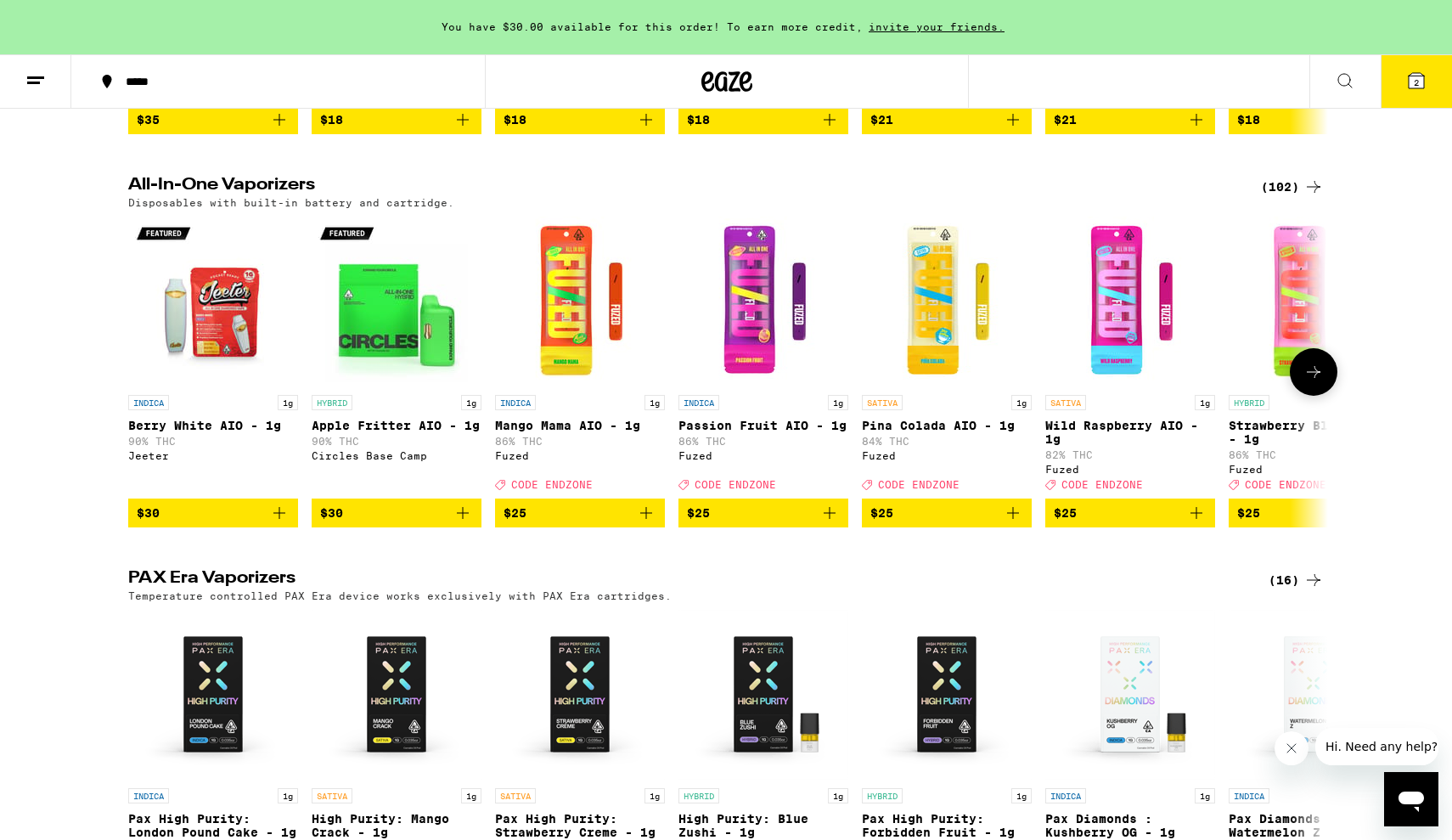
click at [1312, 382] on icon at bounding box center [1313, 371] width 21 height 21
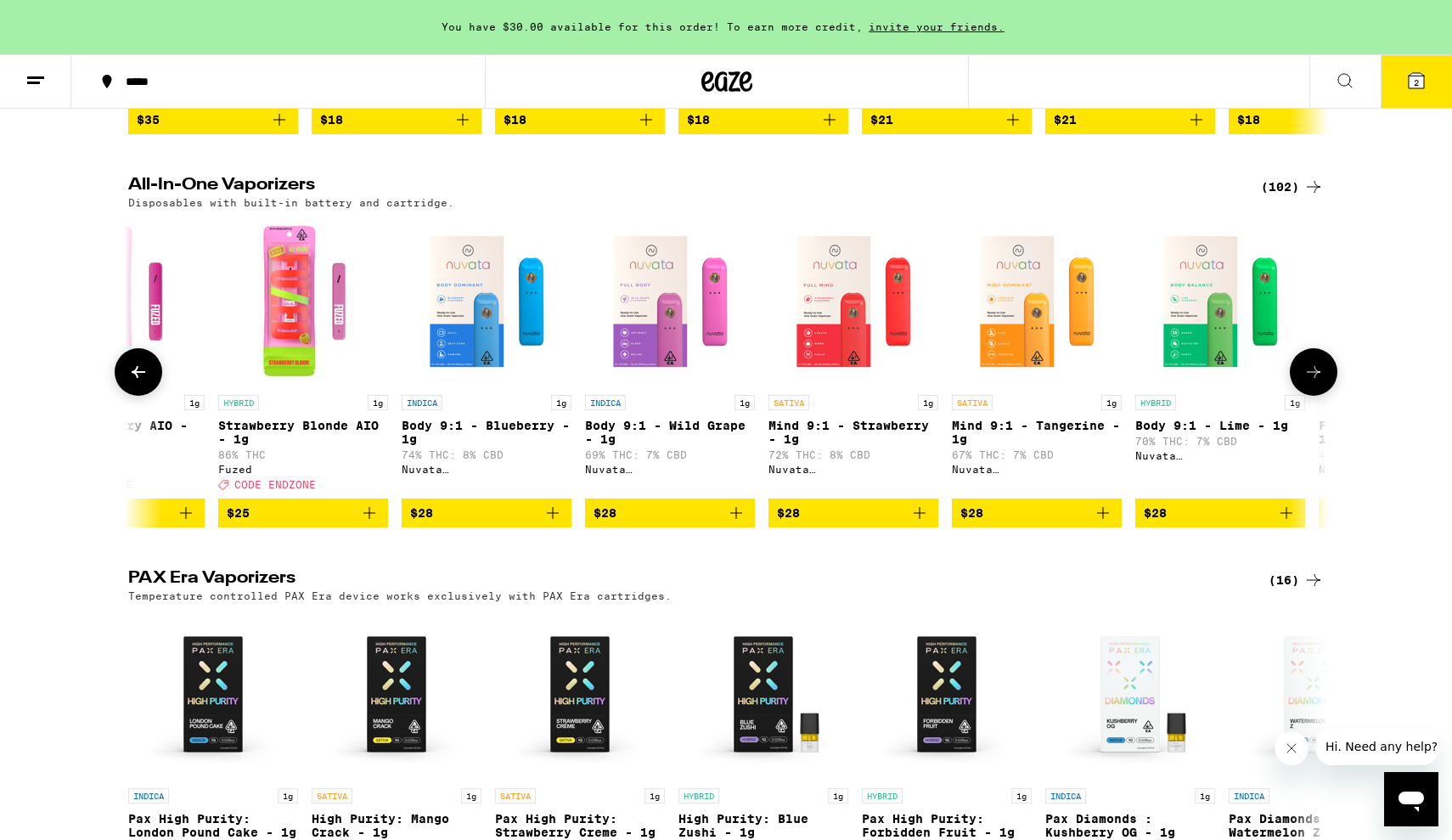
click at [1312, 382] on icon at bounding box center [1313, 371] width 21 height 21
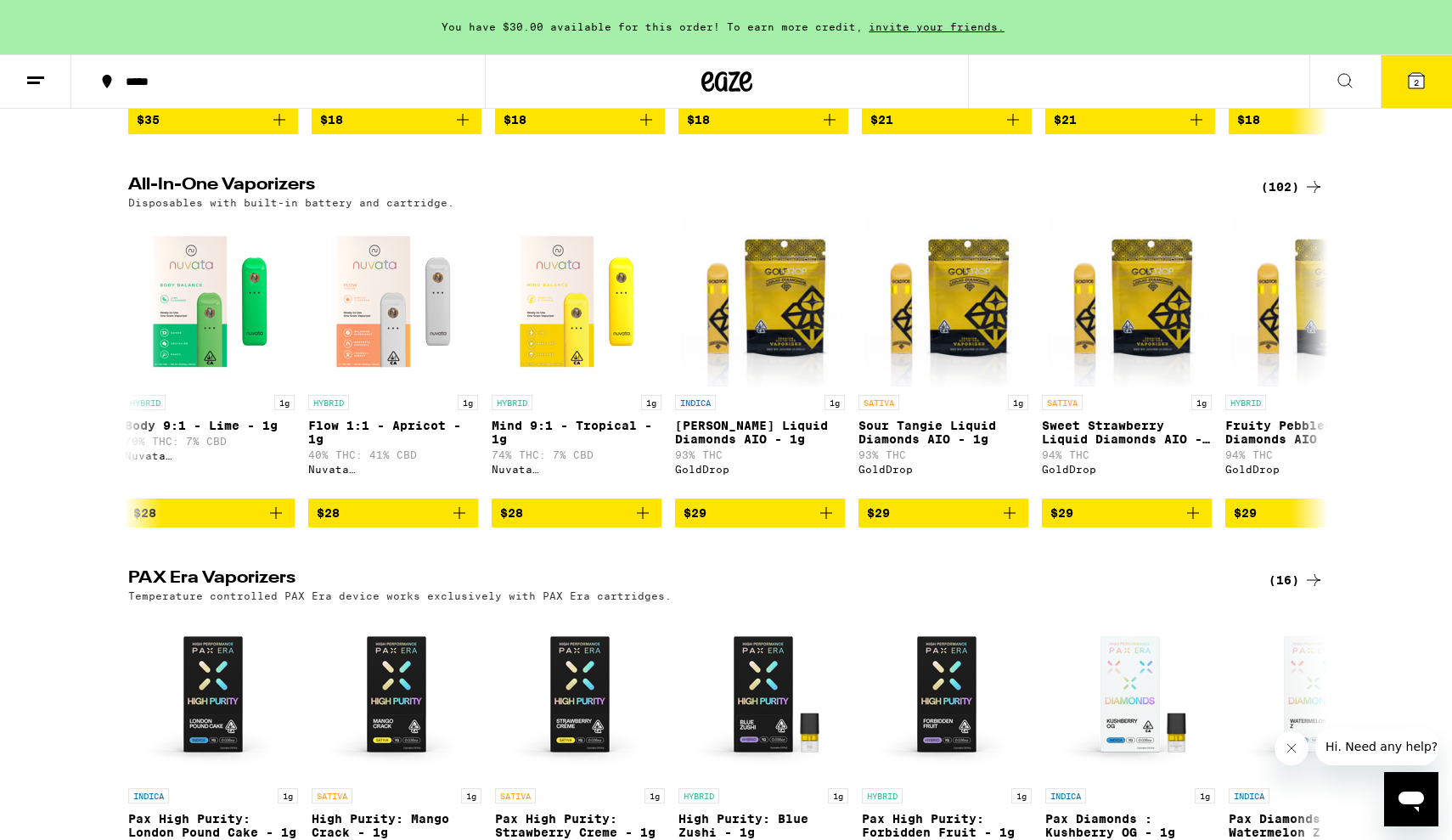
click at [1290, 196] on div "(102)" at bounding box center [1292, 187] width 63 height 21
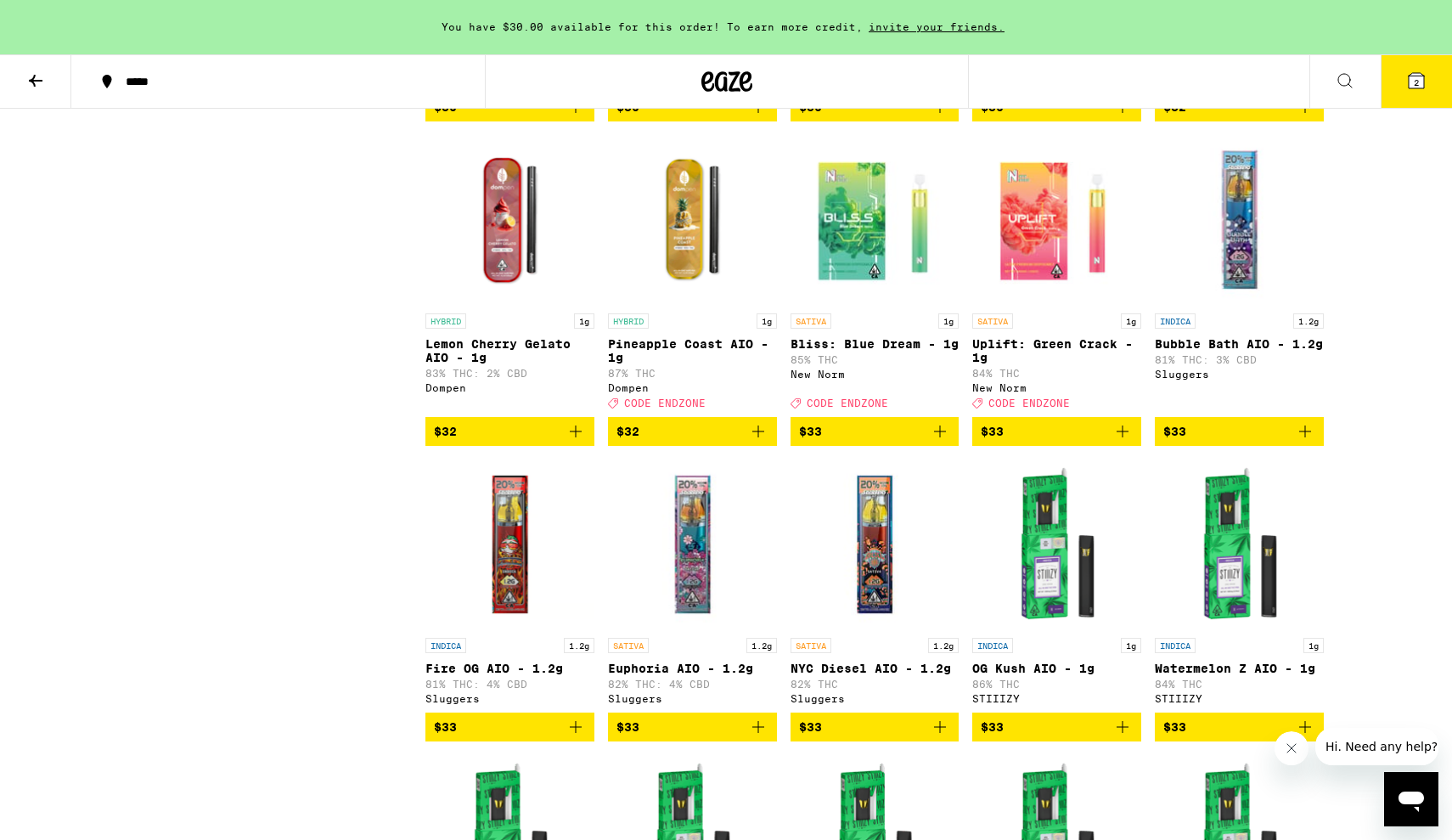
scroll to position [2966, 0]
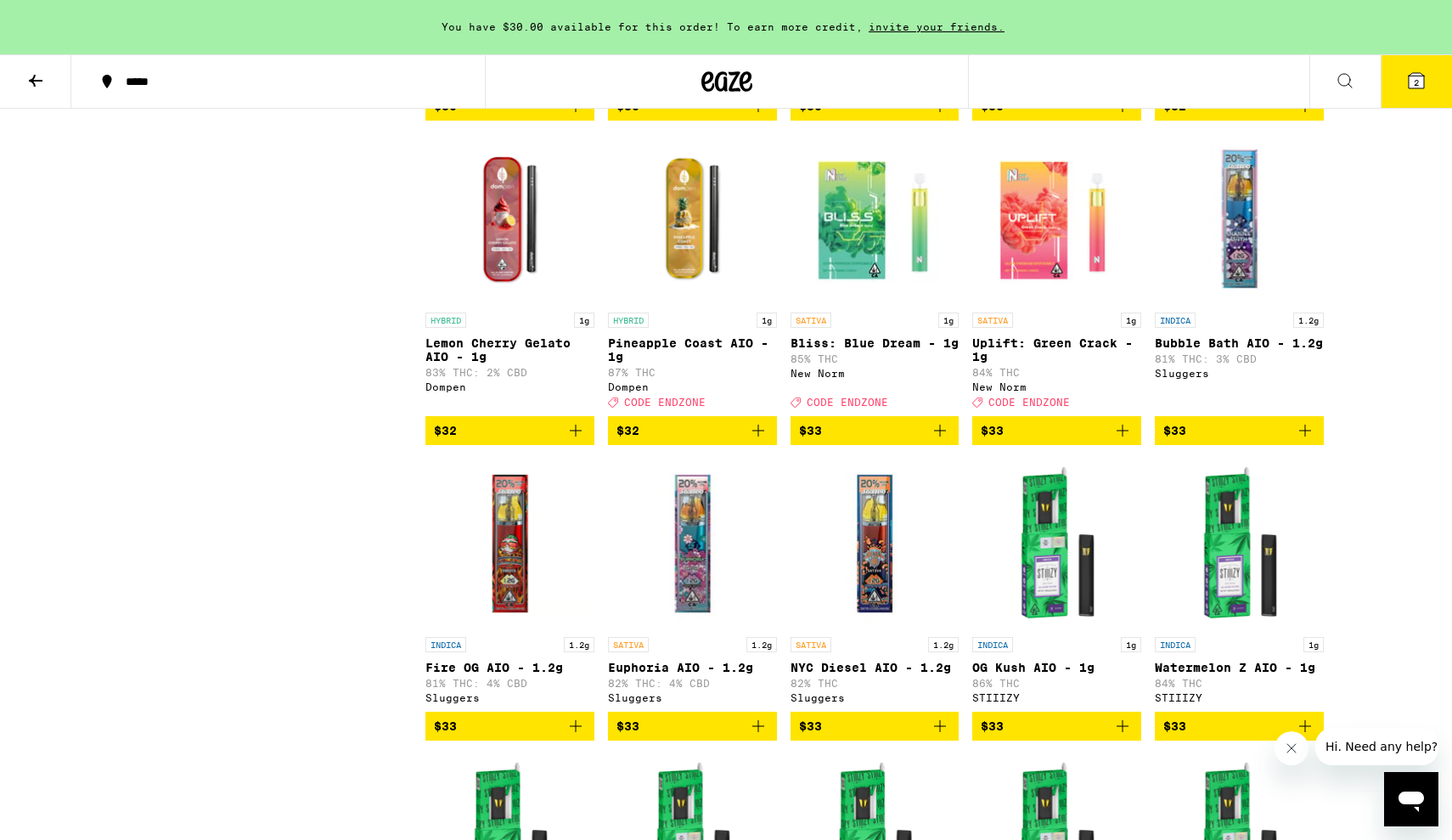
click at [1230, 349] on p "Bubble Bath AIO - 1.2g" at bounding box center [1239, 344] width 169 height 14
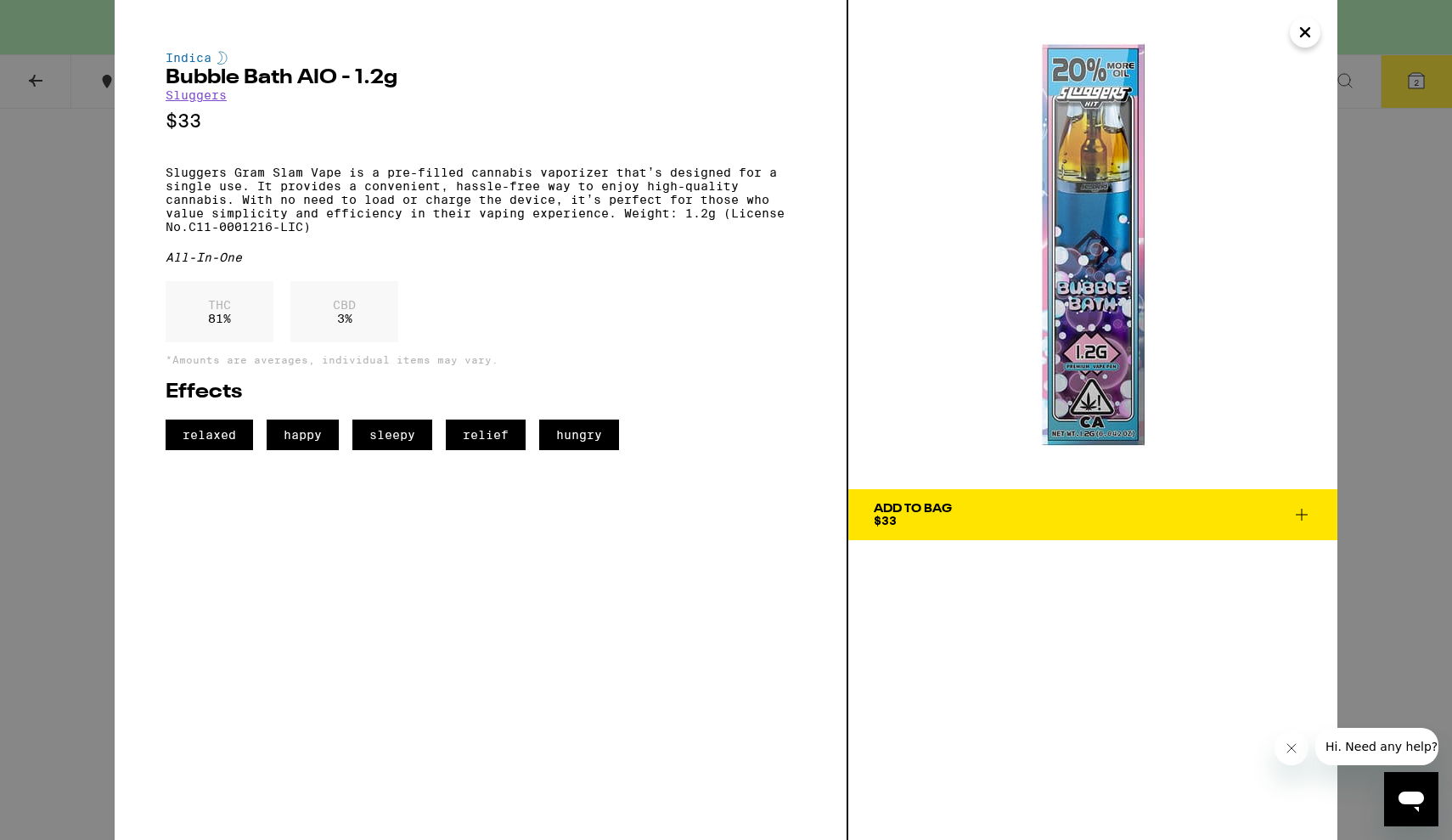
click at [221, 312] on p "THC" at bounding box center [219, 305] width 23 height 14
click at [1052, 519] on span "Add To Bag $33" at bounding box center [1093, 514] width 438 height 24
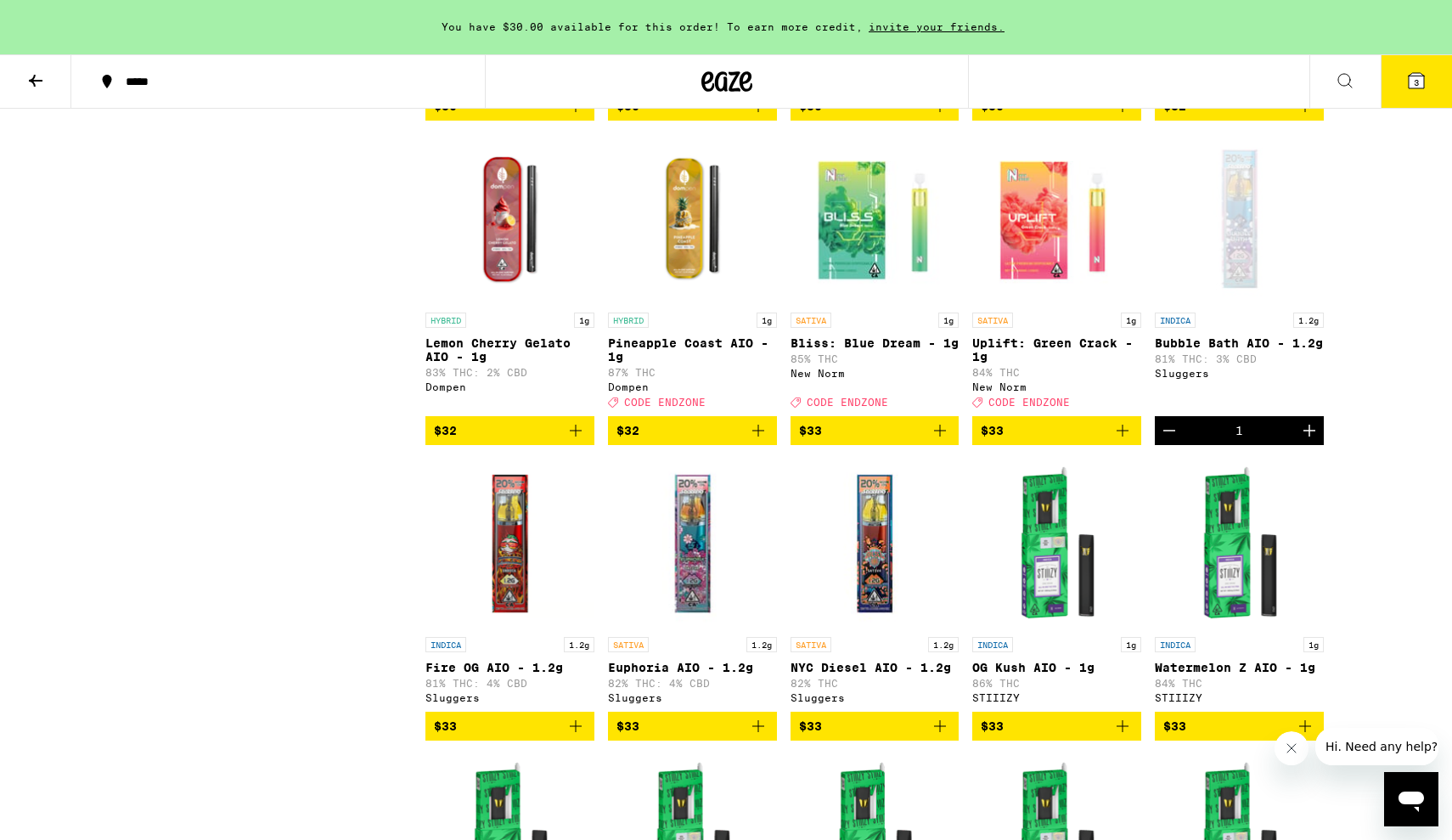
click at [1408, 90] on icon at bounding box center [1415, 80] width 21 height 21
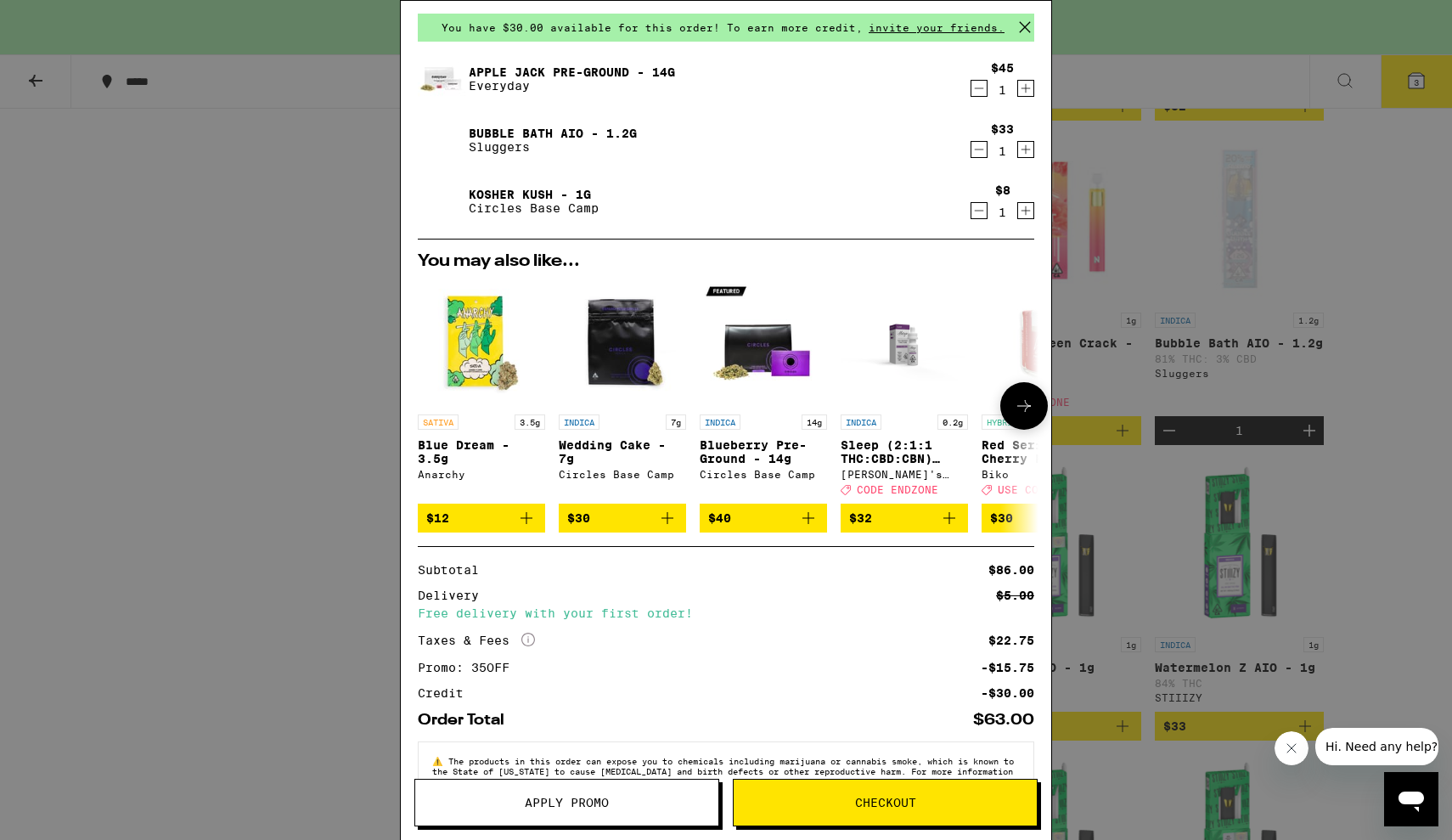
scroll to position [57, 0]
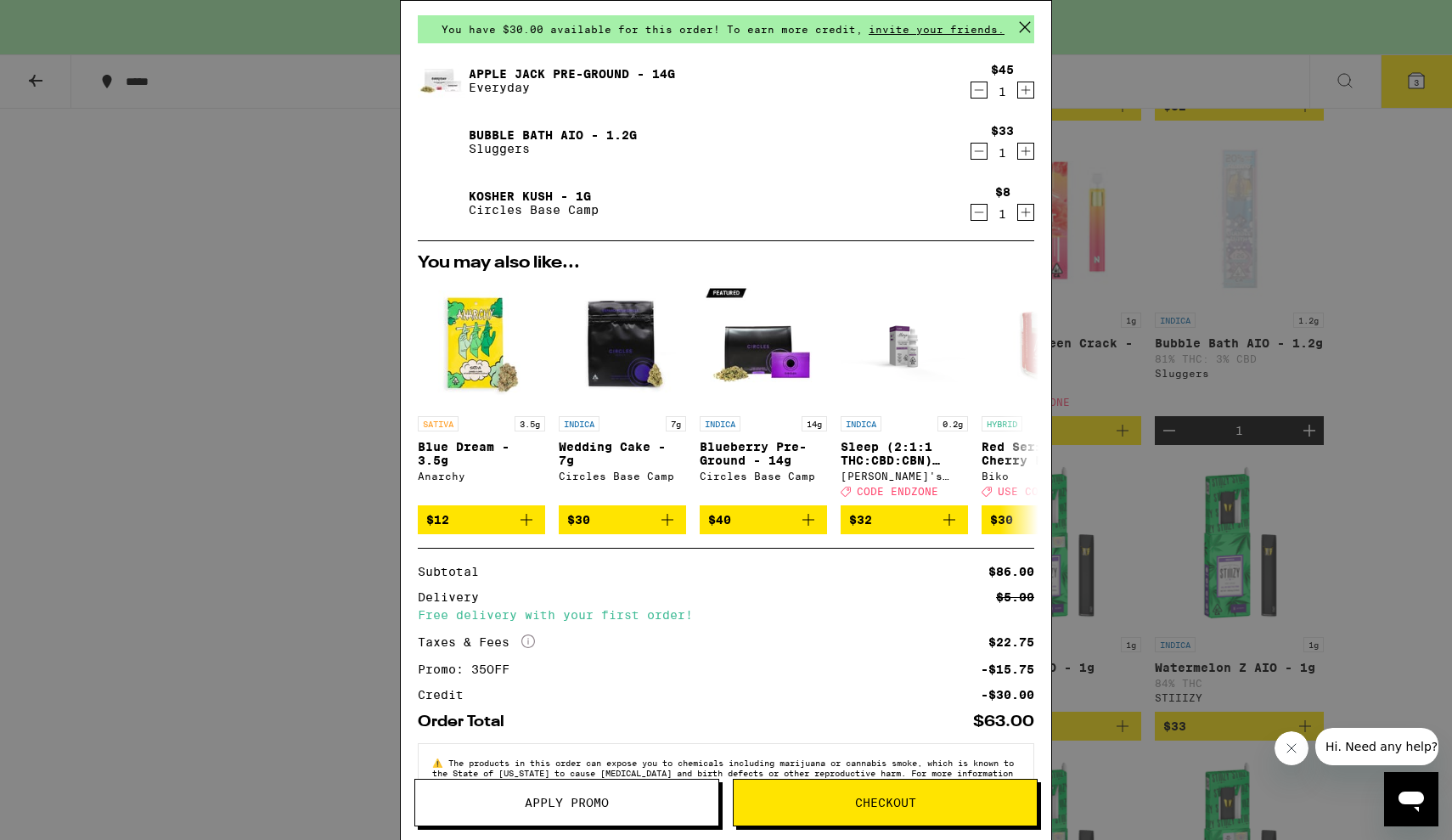
click at [977, 154] on icon "Decrement" at bounding box center [978, 151] width 15 height 21
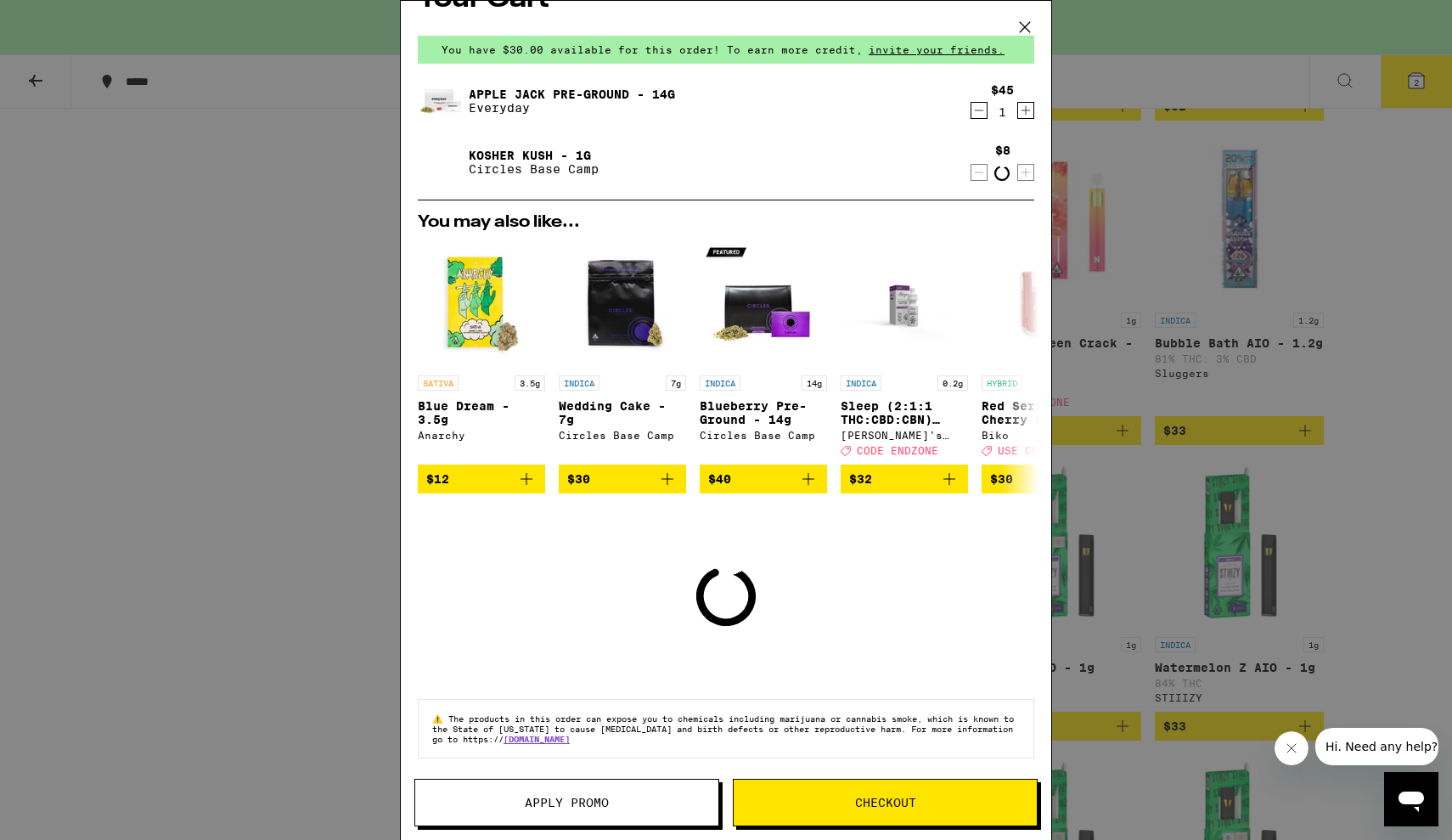
scroll to position [48, 0]
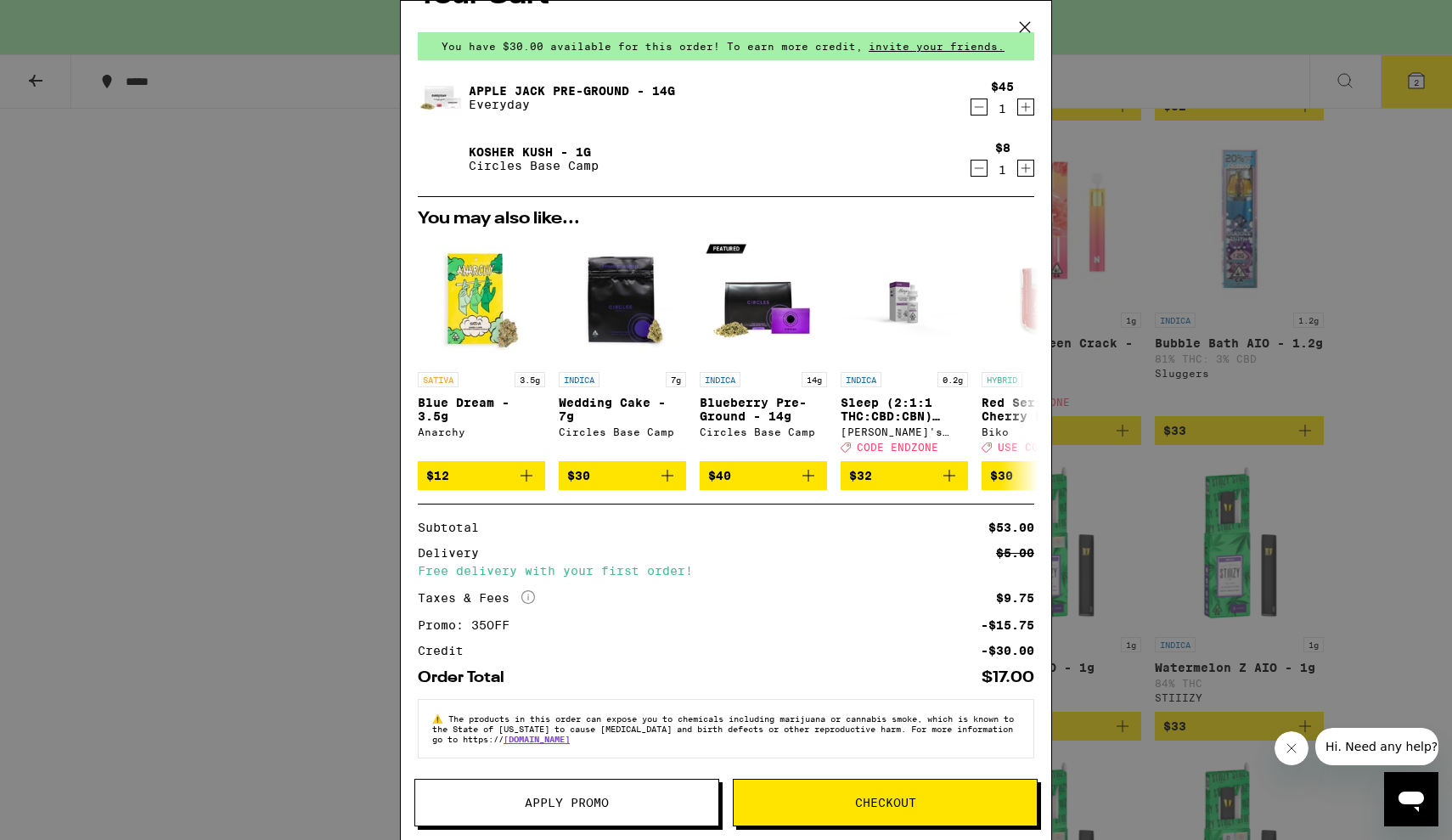
click at [1025, 25] on icon at bounding box center [1025, 28] width 26 height 26
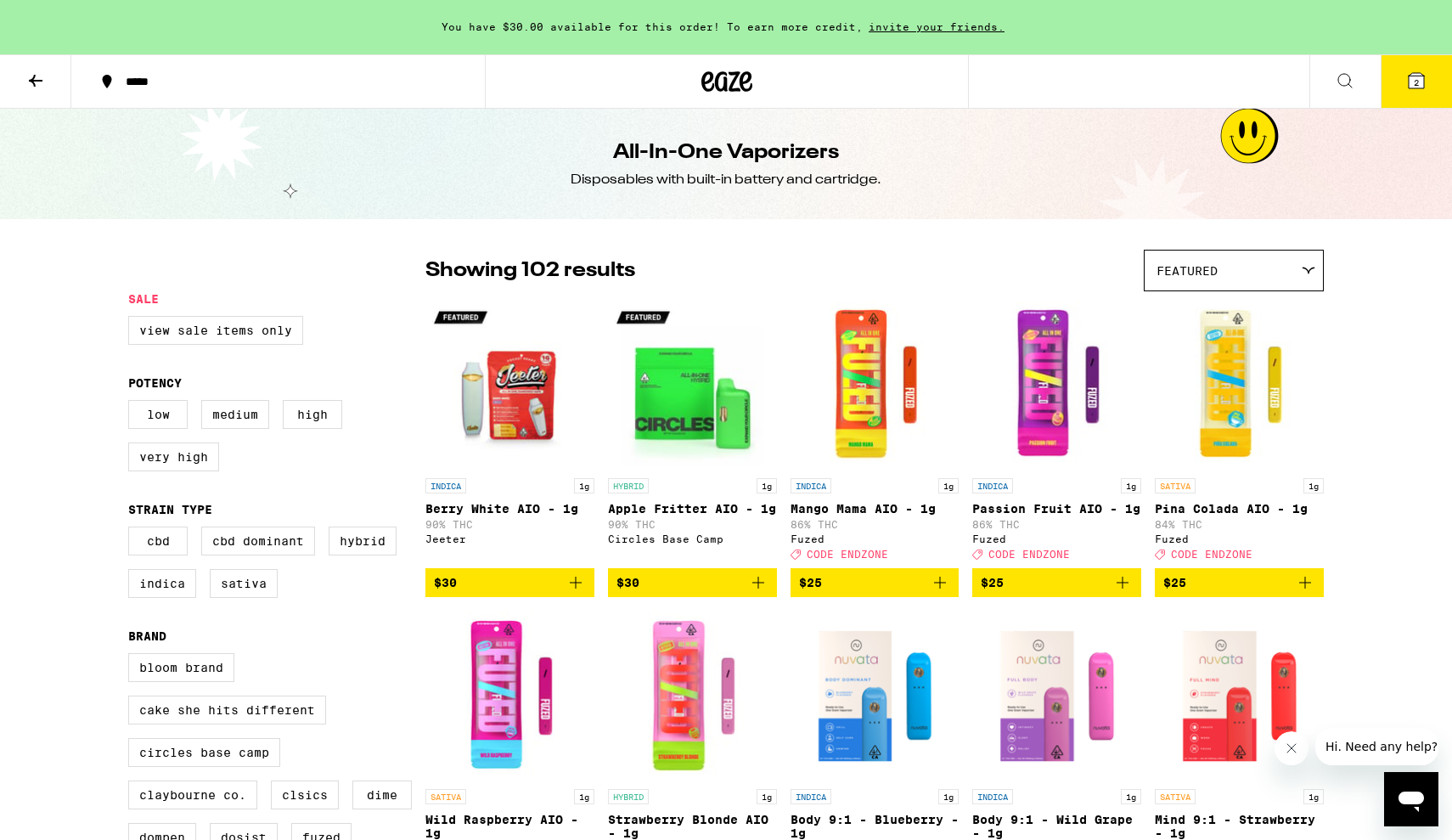
click at [29, 84] on icon at bounding box center [36, 80] width 21 height 21
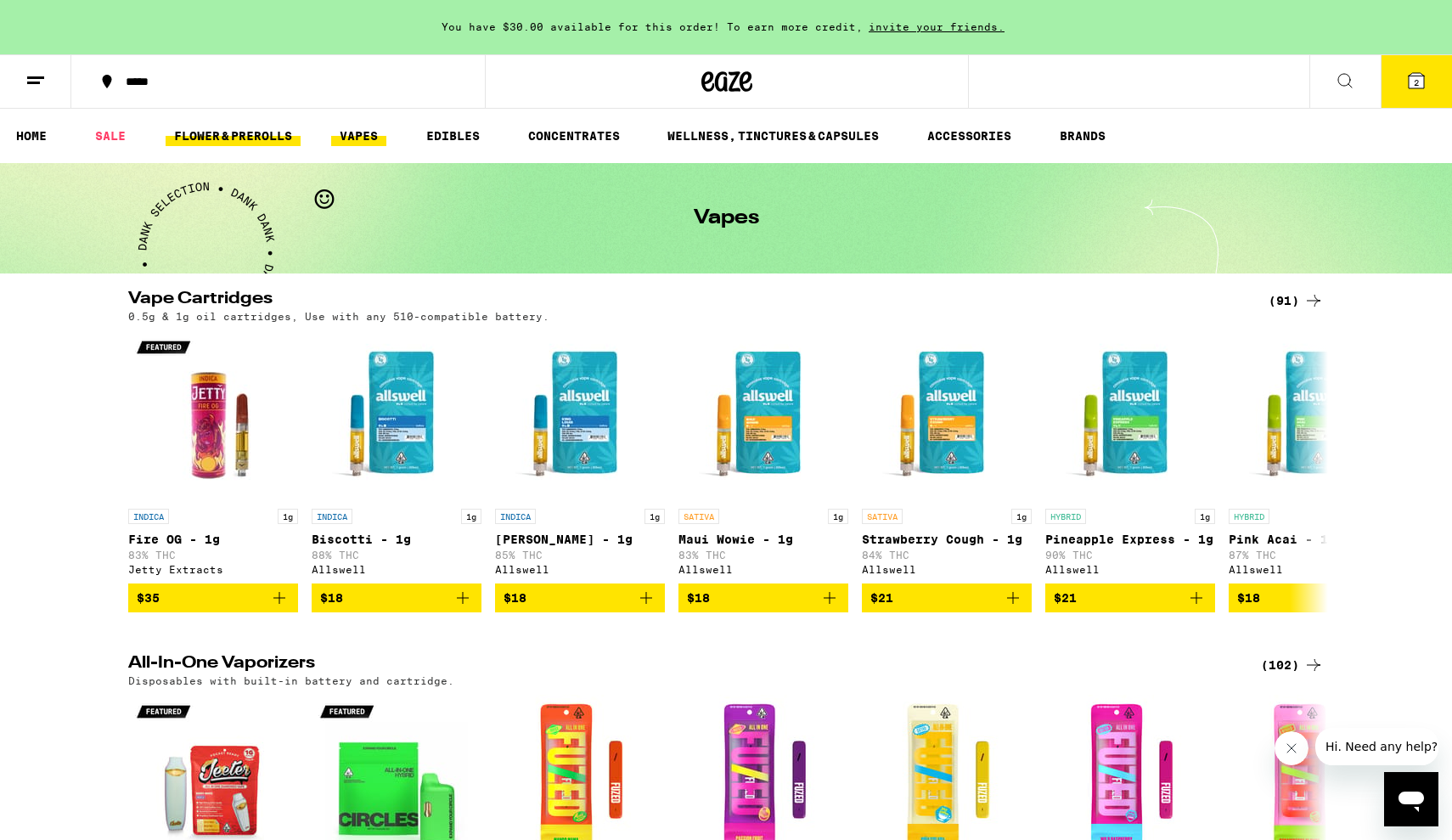
click at [260, 132] on link "FLOWER & PREROLLS" at bounding box center [233, 135] width 135 height 21
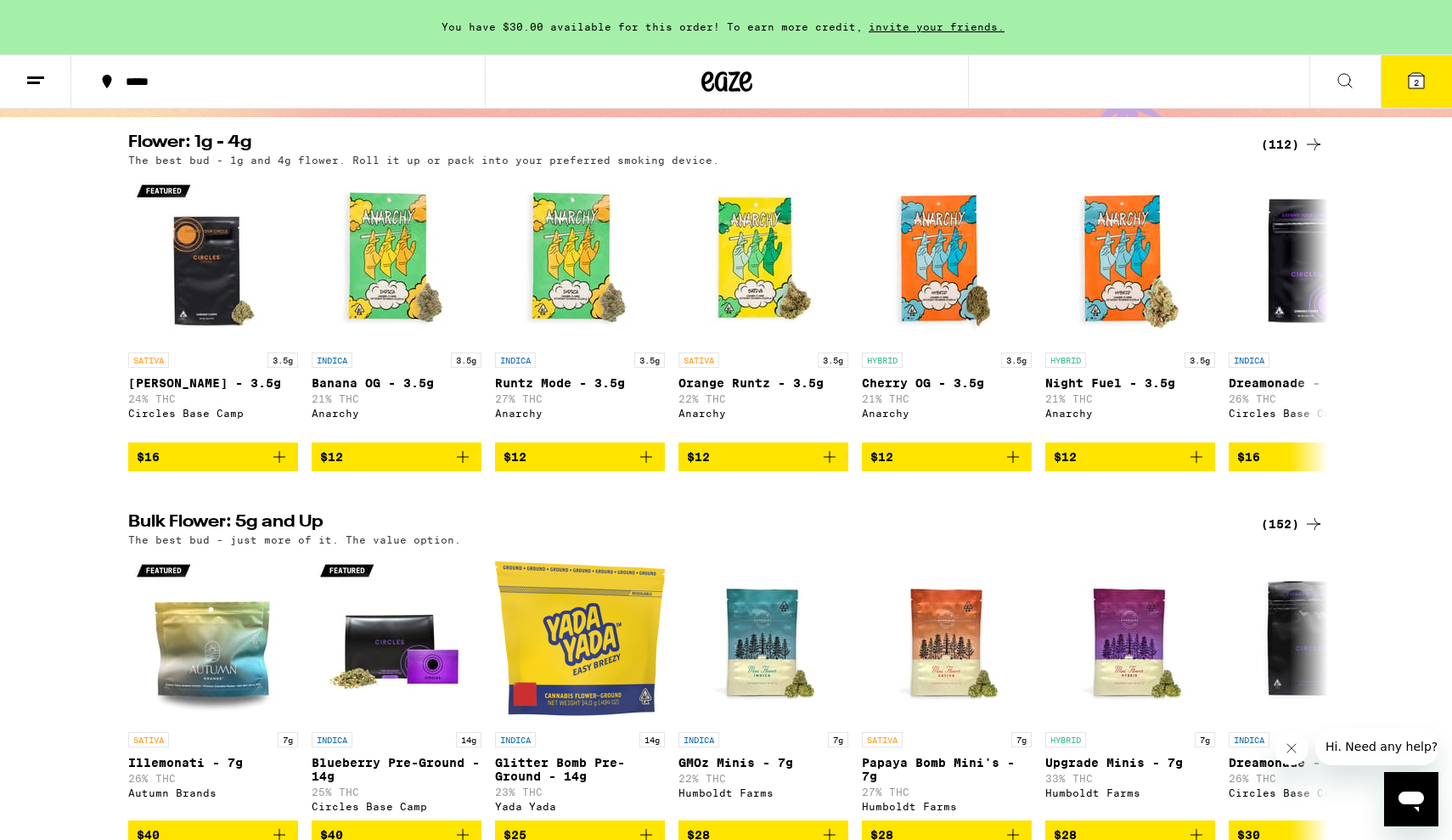
scroll to position [155, 0]
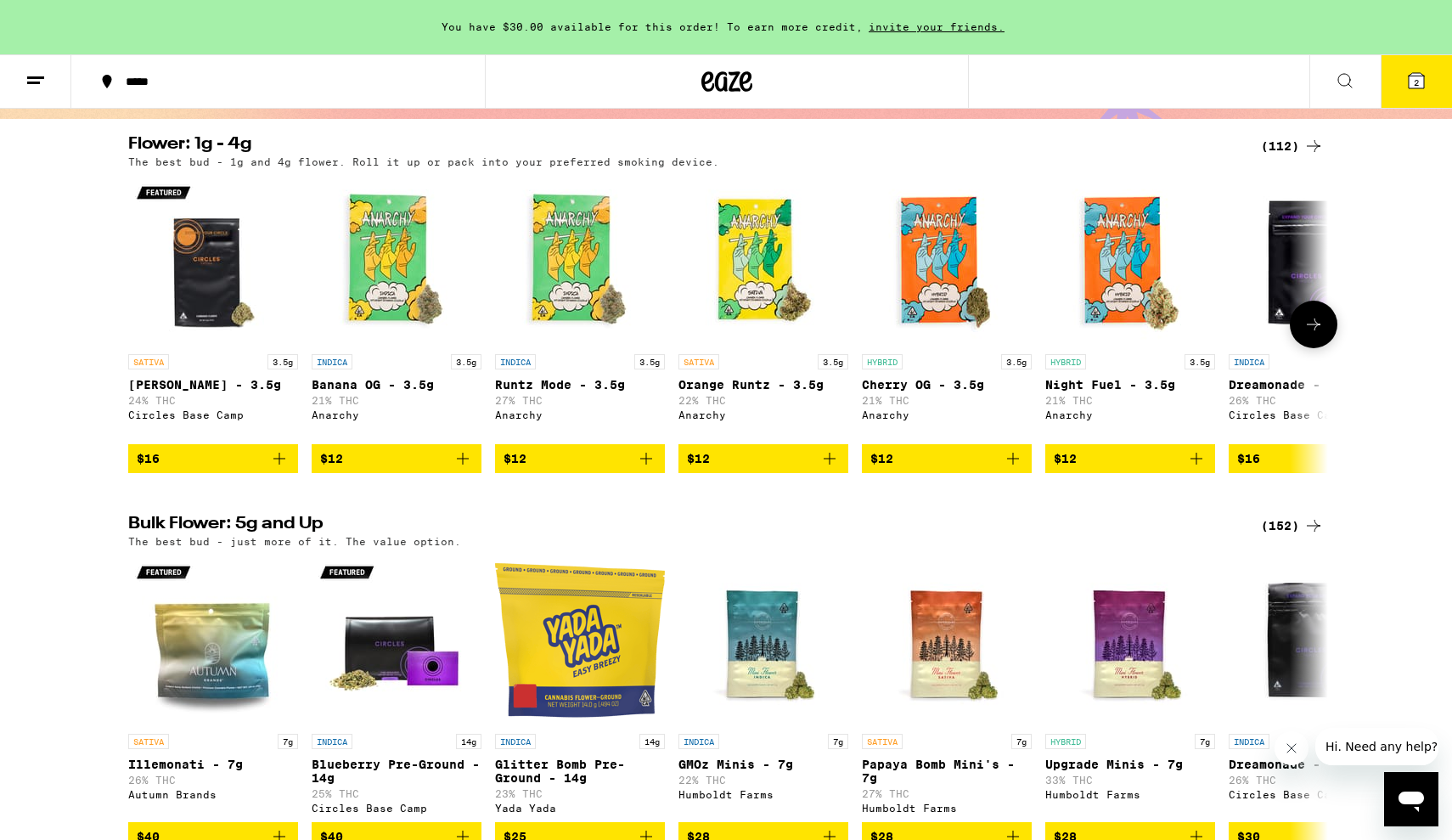
click at [385, 391] on p "Banana OG - 3.5g" at bounding box center [397, 385] width 170 height 14
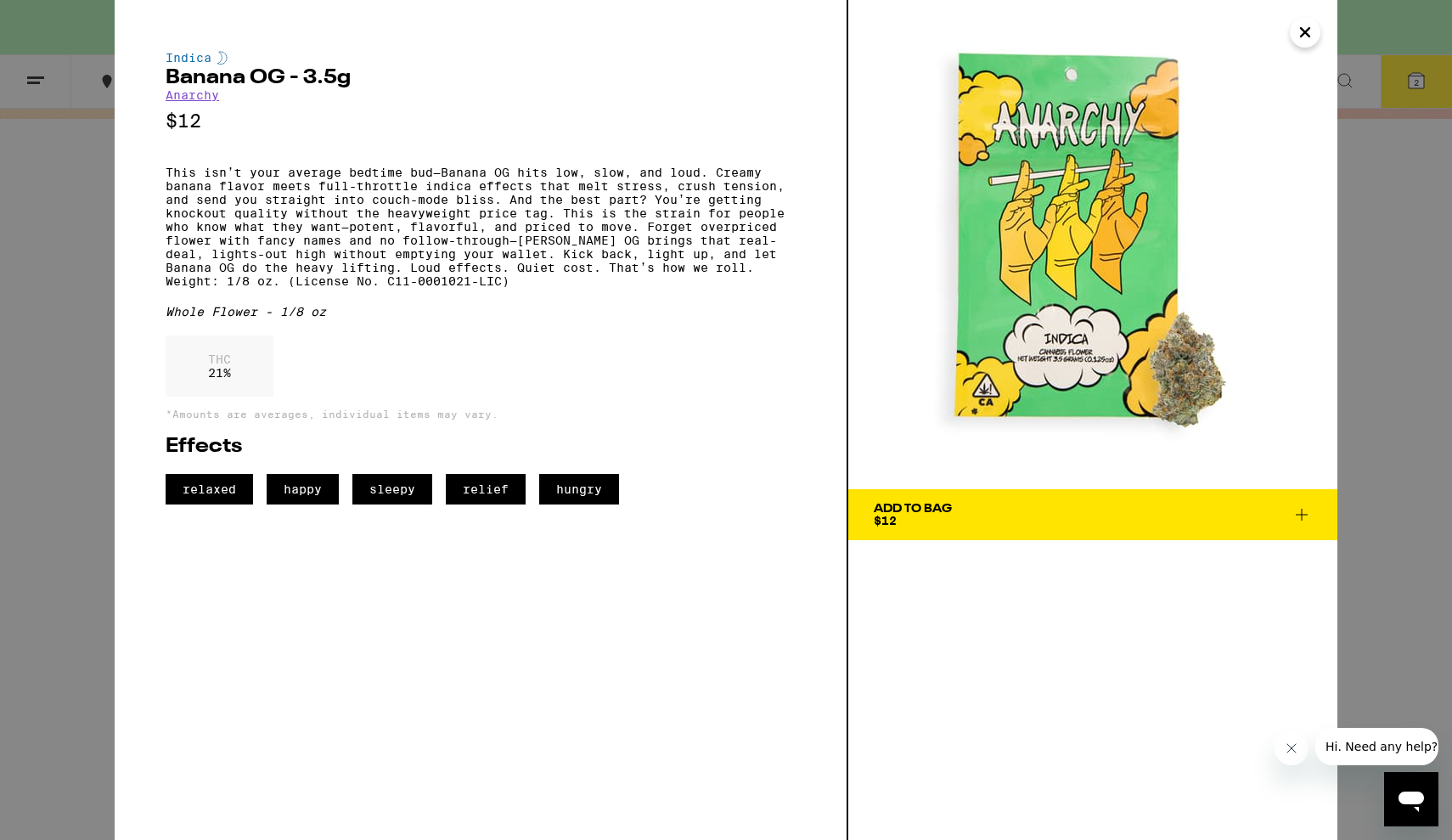
click at [1299, 35] on icon "Close" at bounding box center [1305, 33] width 21 height 26
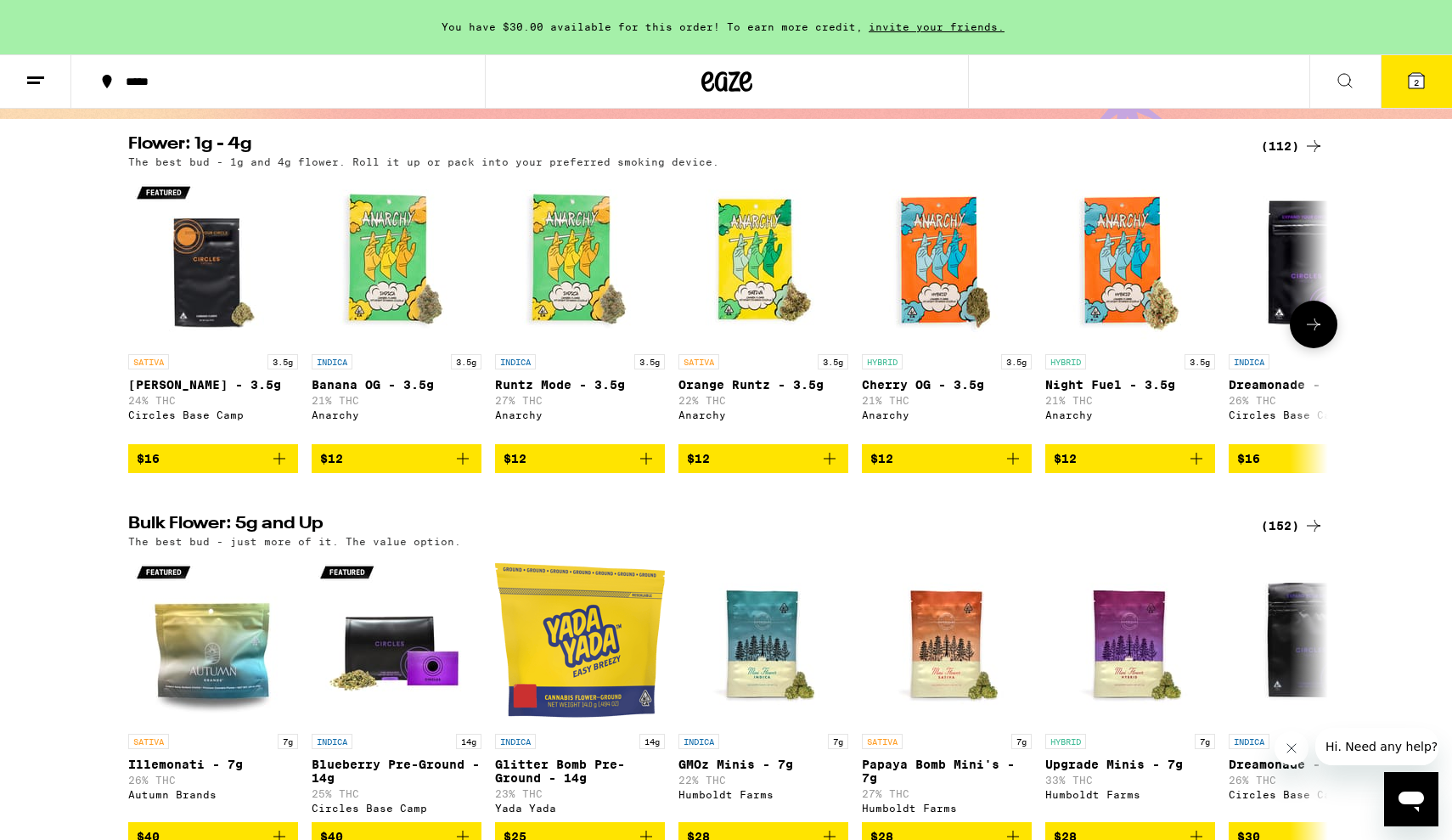
click at [550, 385] on p "Runtz Mode - 3.5g" at bounding box center [579, 385] width 170 height 14
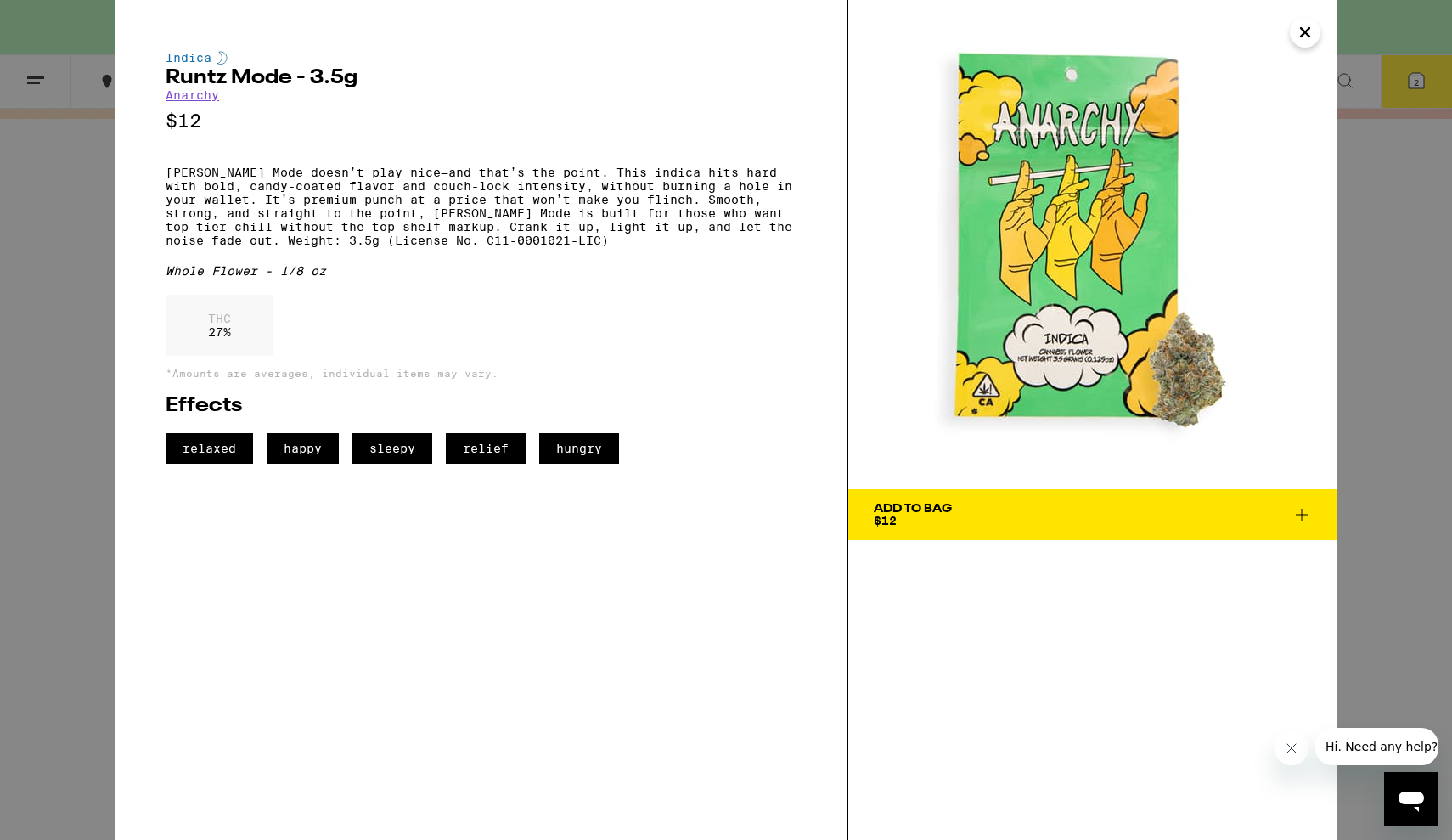
click at [1300, 34] on icon "Close" at bounding box center [1305, 33] width 21 height 26
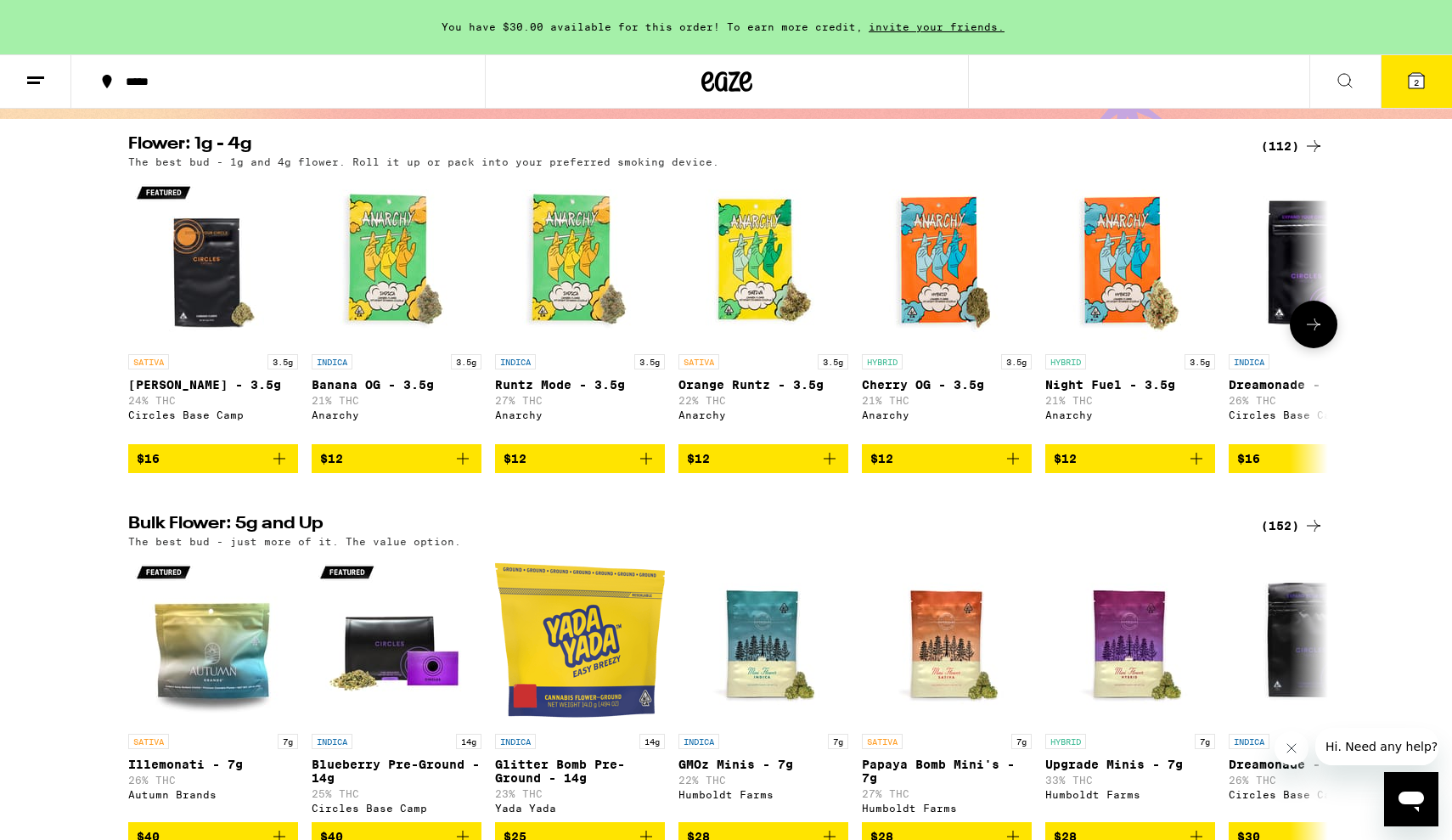
click at [757, 327] on img "Open page for Orange Runtz - 3.5g from Anarchy" at bounding box center [763, 261] width 170 height 170
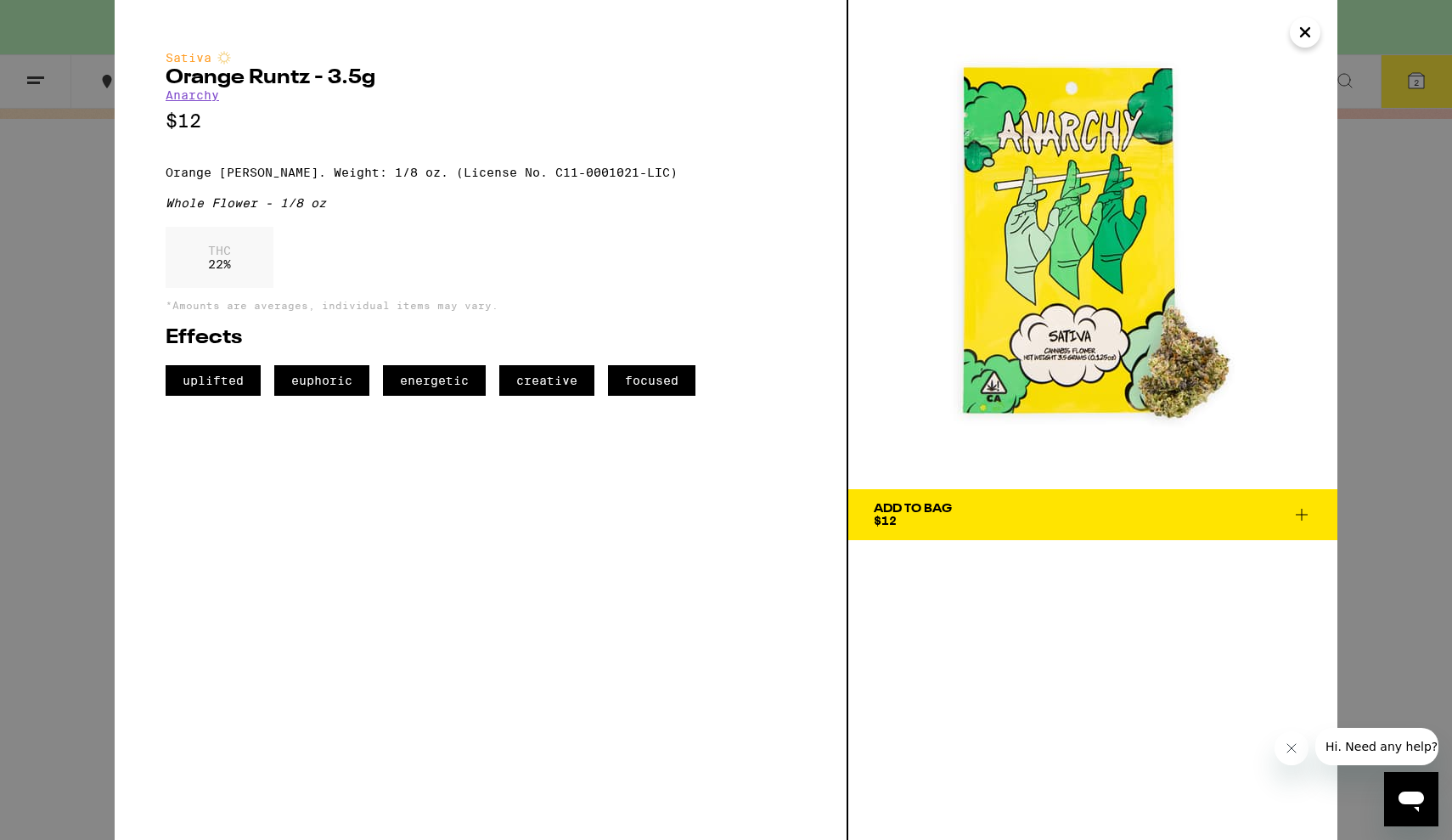
click at [1299, 33] on icon "Close" at bounding box center [1305, 33] width 21 height 26
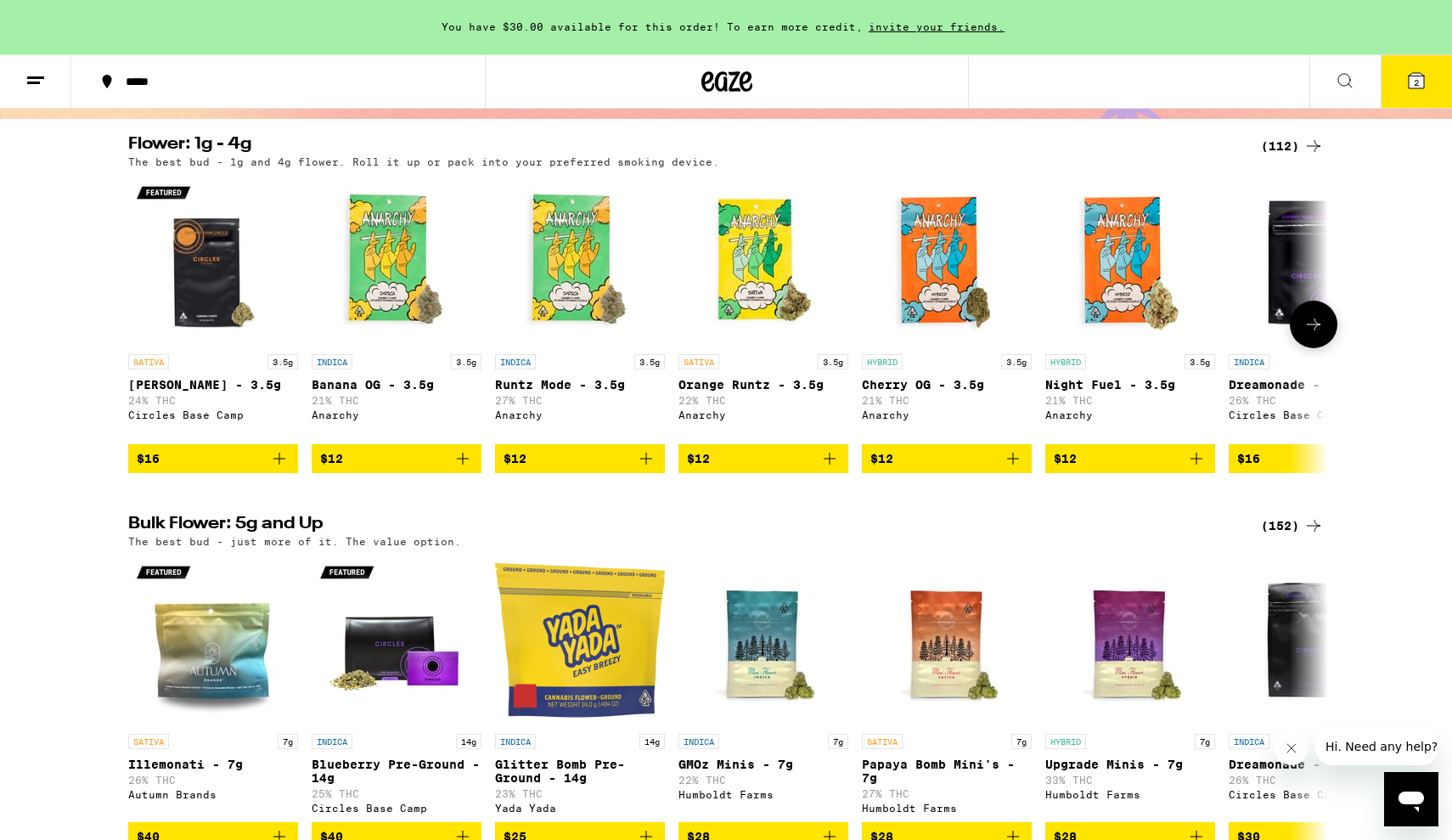
click at [921, 396] on div "HYBRID 3.5g Cherry OG - 3.5g 21% THC Anarchy" at bounding box center [947, 395] width 170 height 82
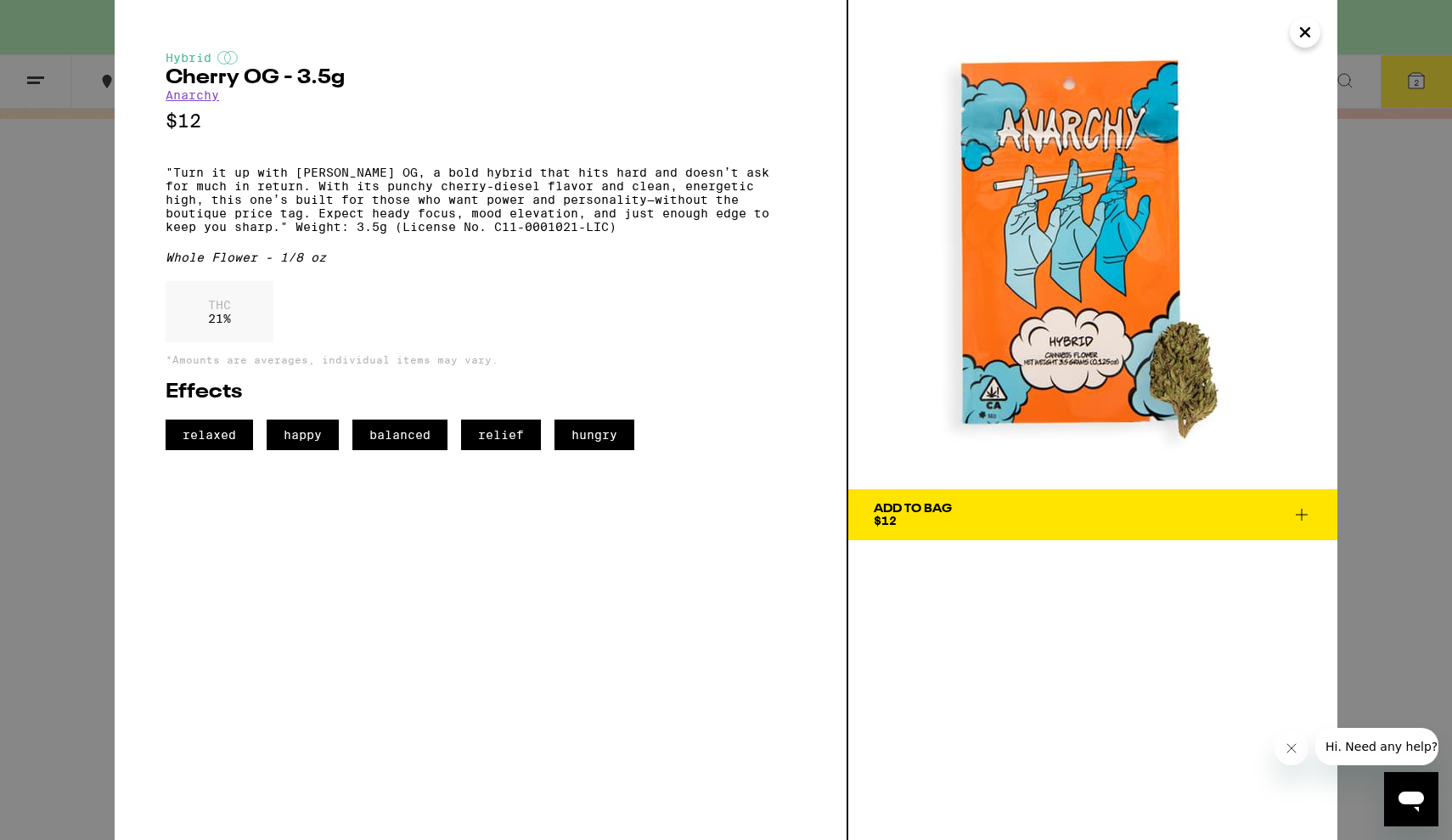
click at [1304, 25] on icon "Close" at bounding box center [1305, 33] width 21 height 26
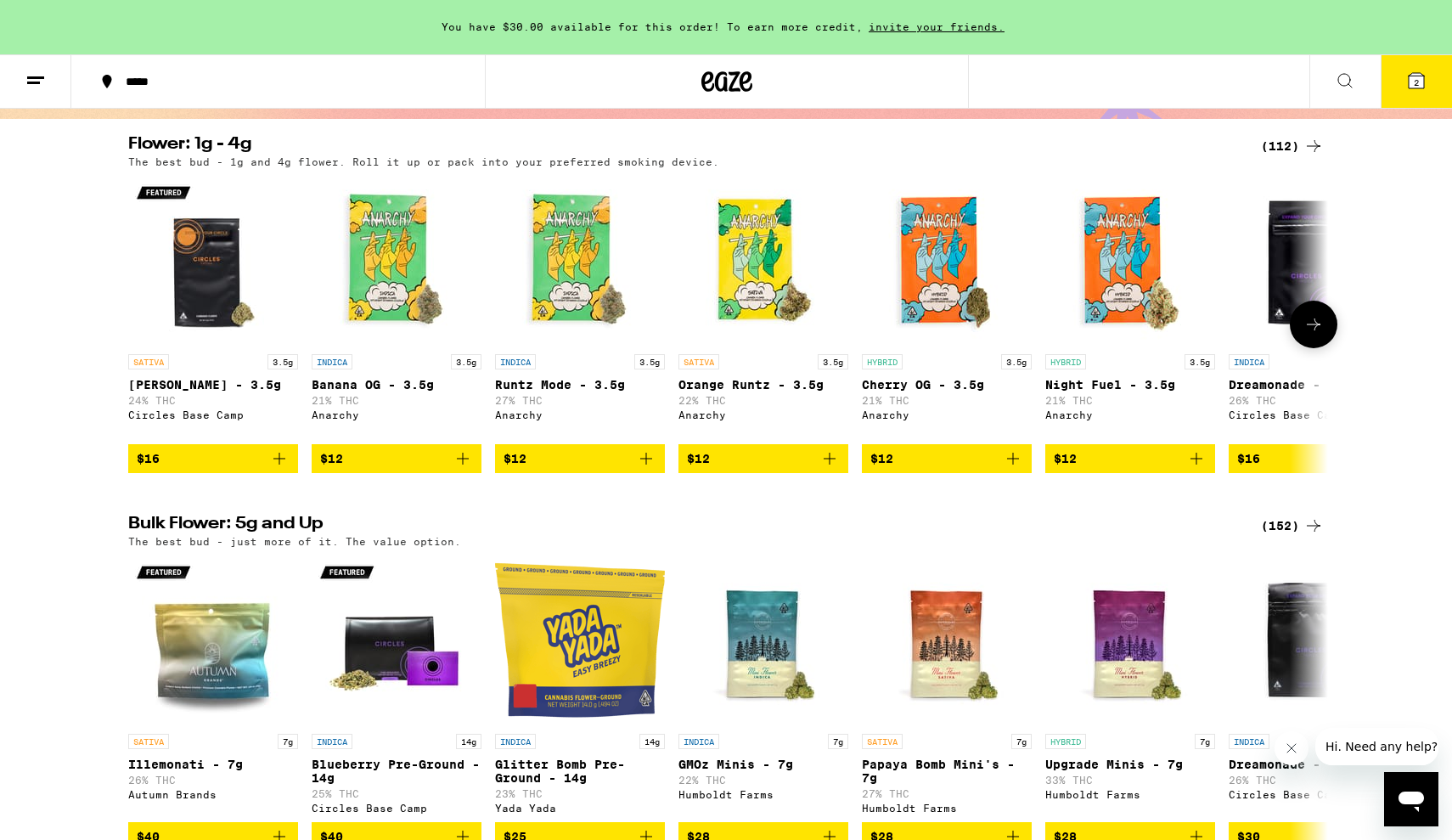
click at [1108, 401] on p "21% THC" at bounding box center [1130, 400] width 170 height 11
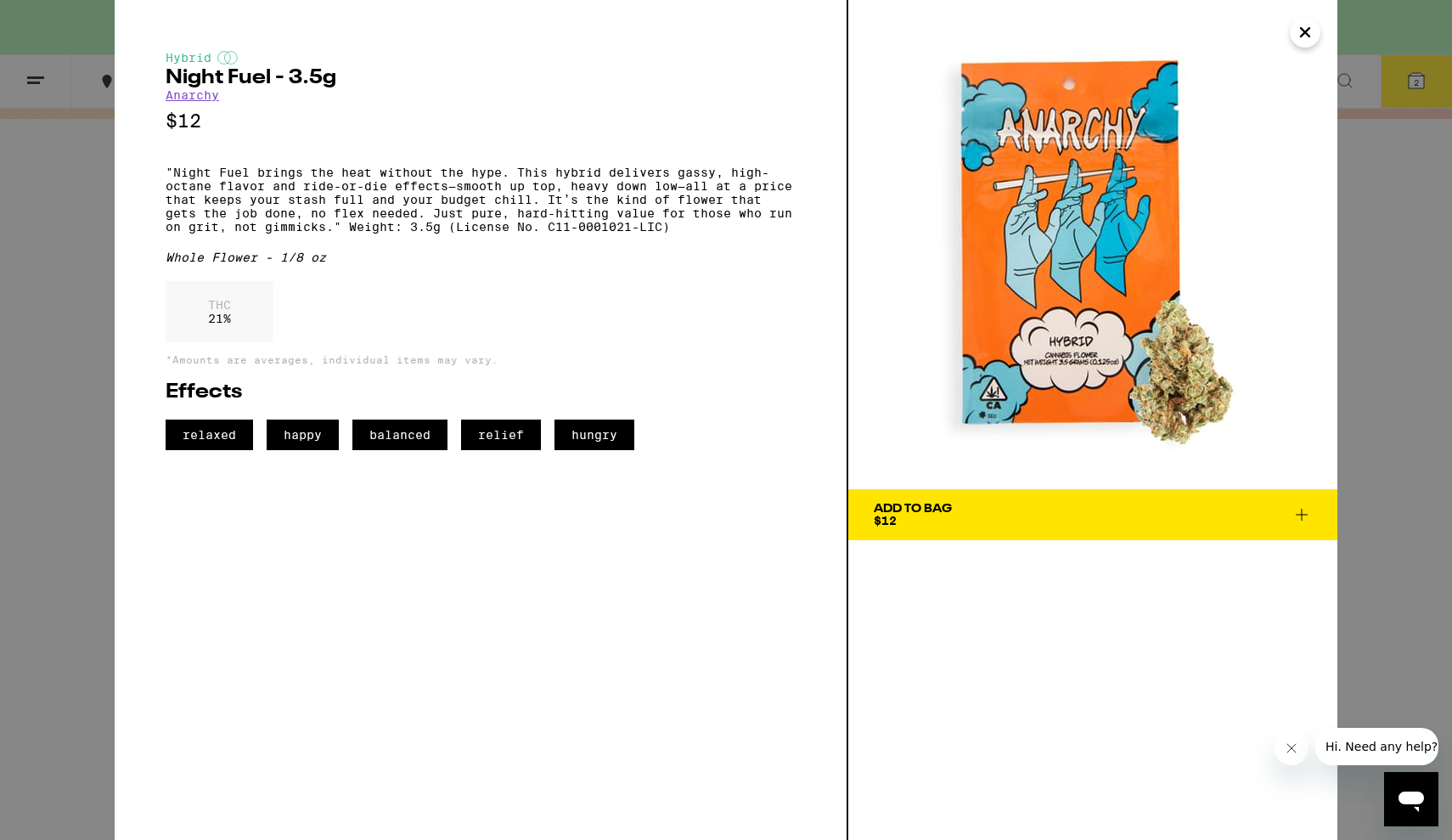
click at [1303, 31] on icon "Close" at bounding box center [1305, 32] width 9 height 9
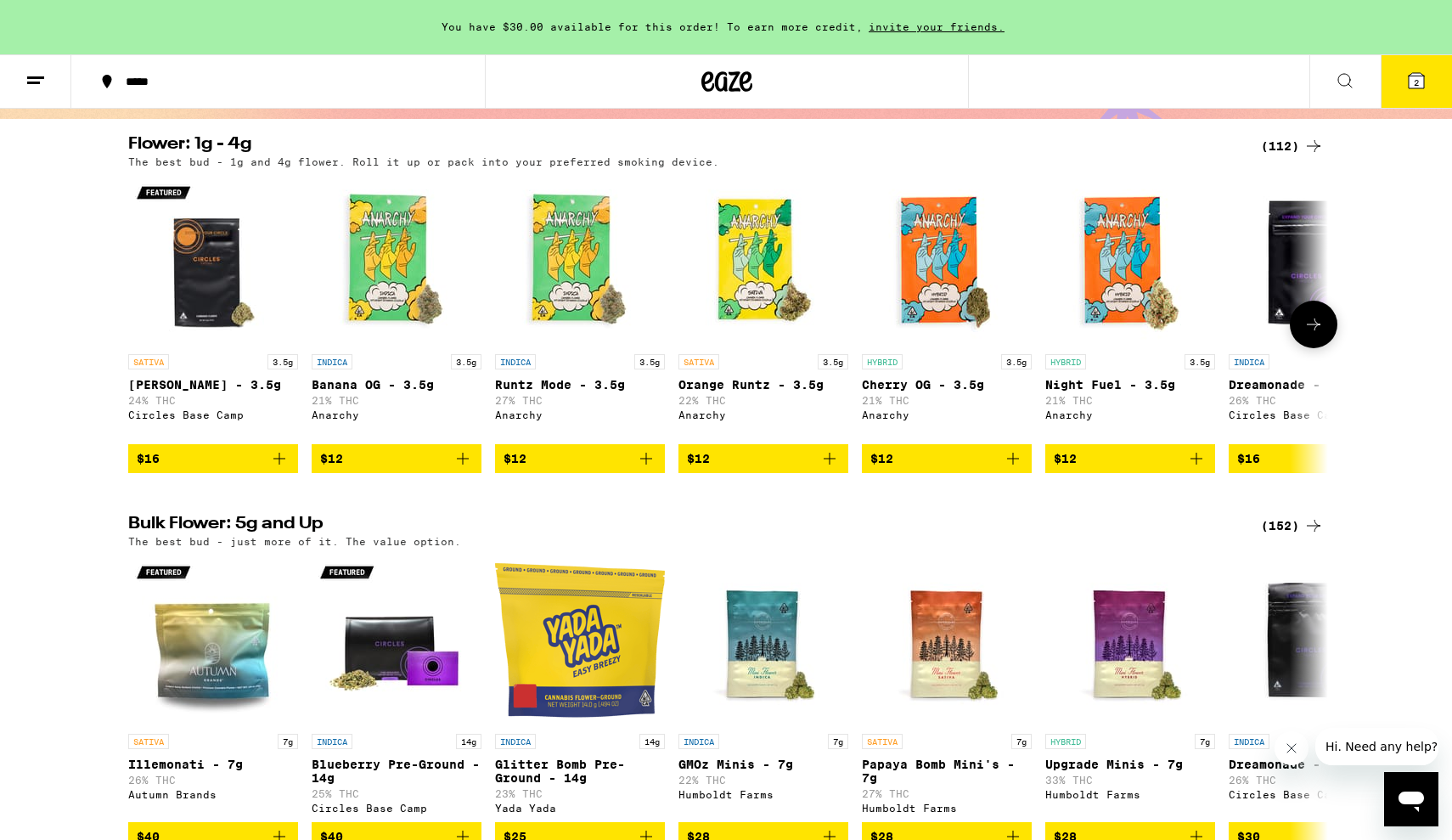
click at [1252, 401] on p "26% THC" at bounding box center [1314, 400] width 170 height 11
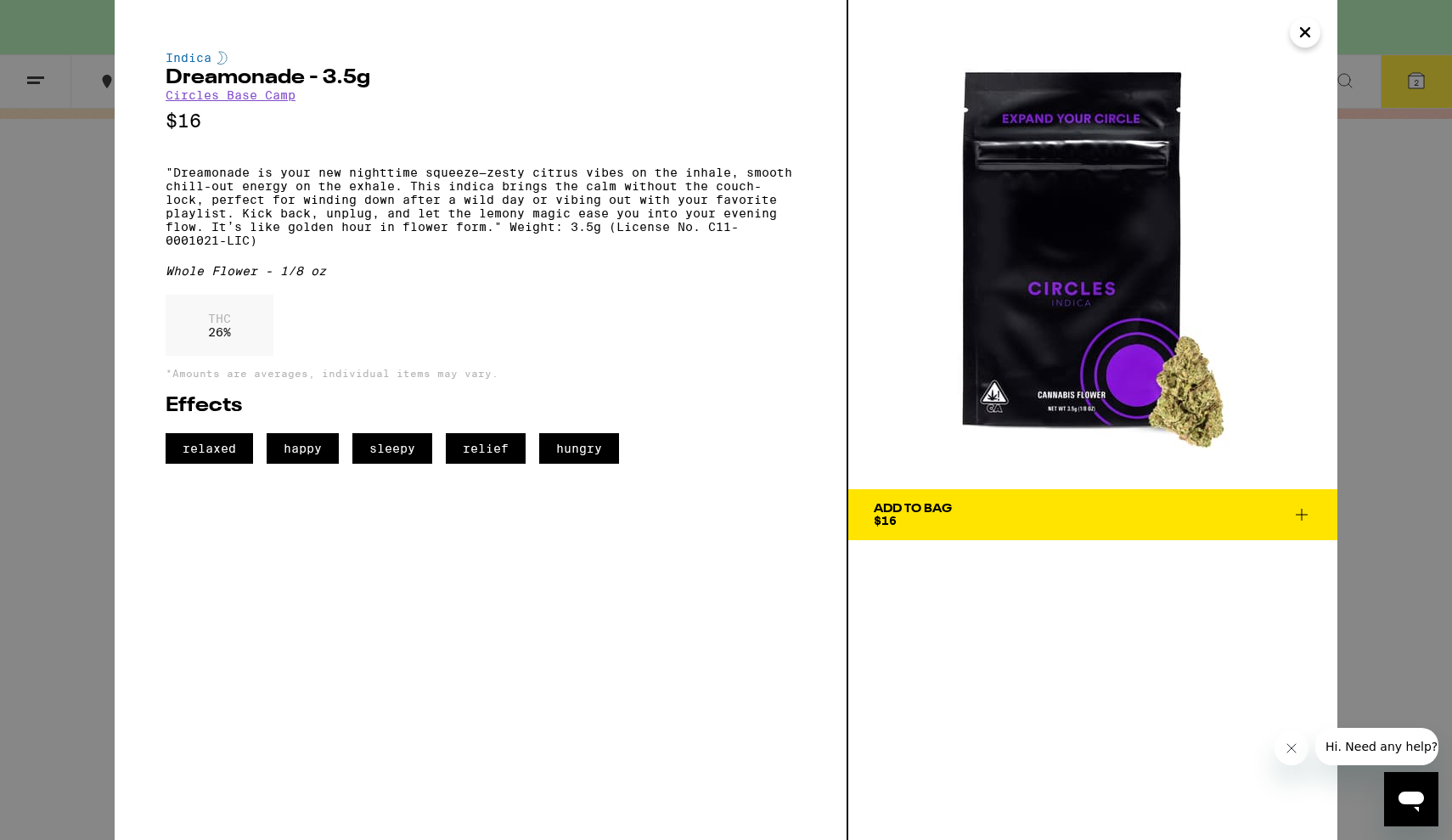
click at [1314, 28] on icon "Close" at bounding box center [1305, 33] width 21 height 26
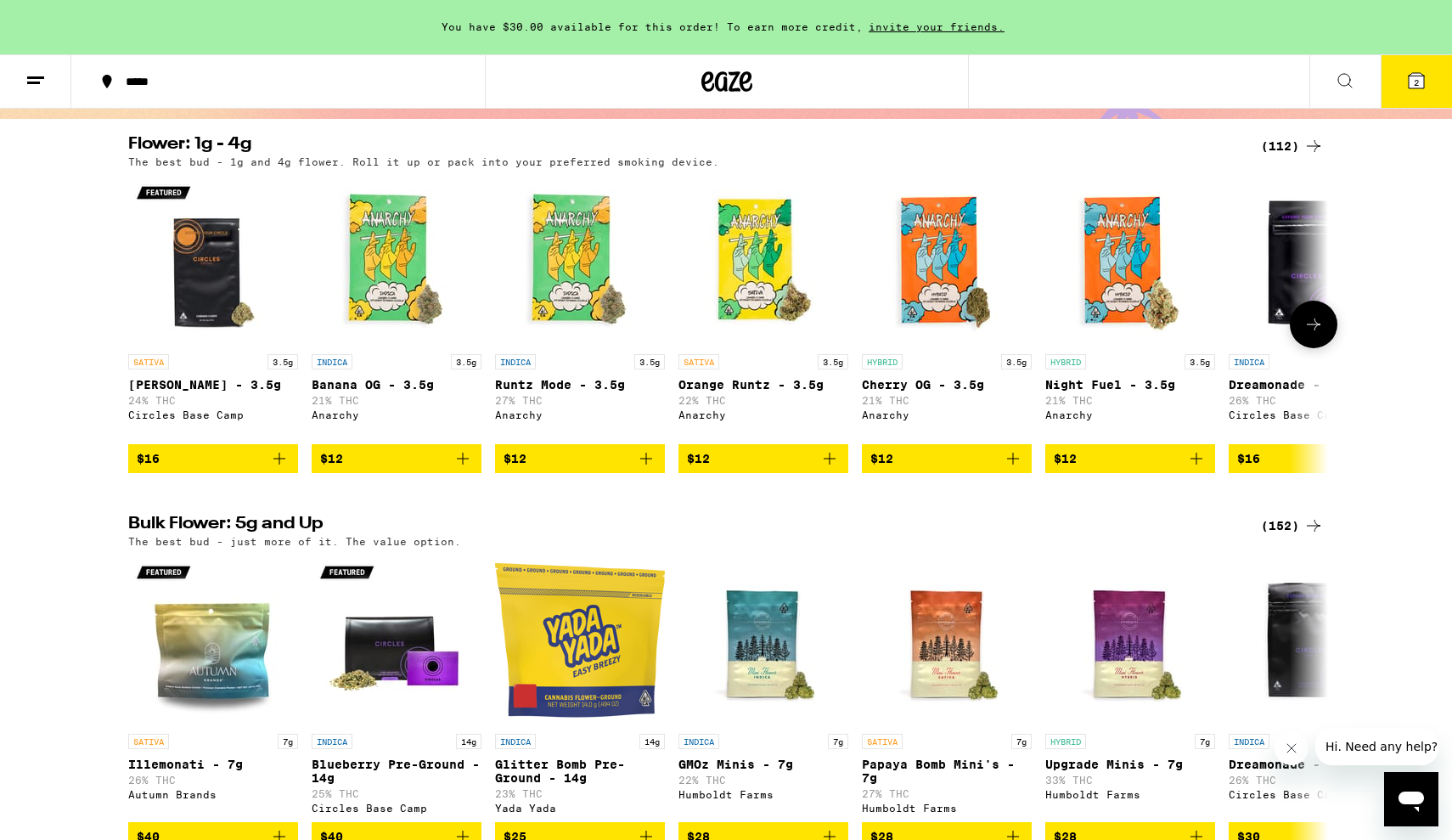
click at [1319, 335] on icon at bounding box center [1313, 324] width 21 height 21
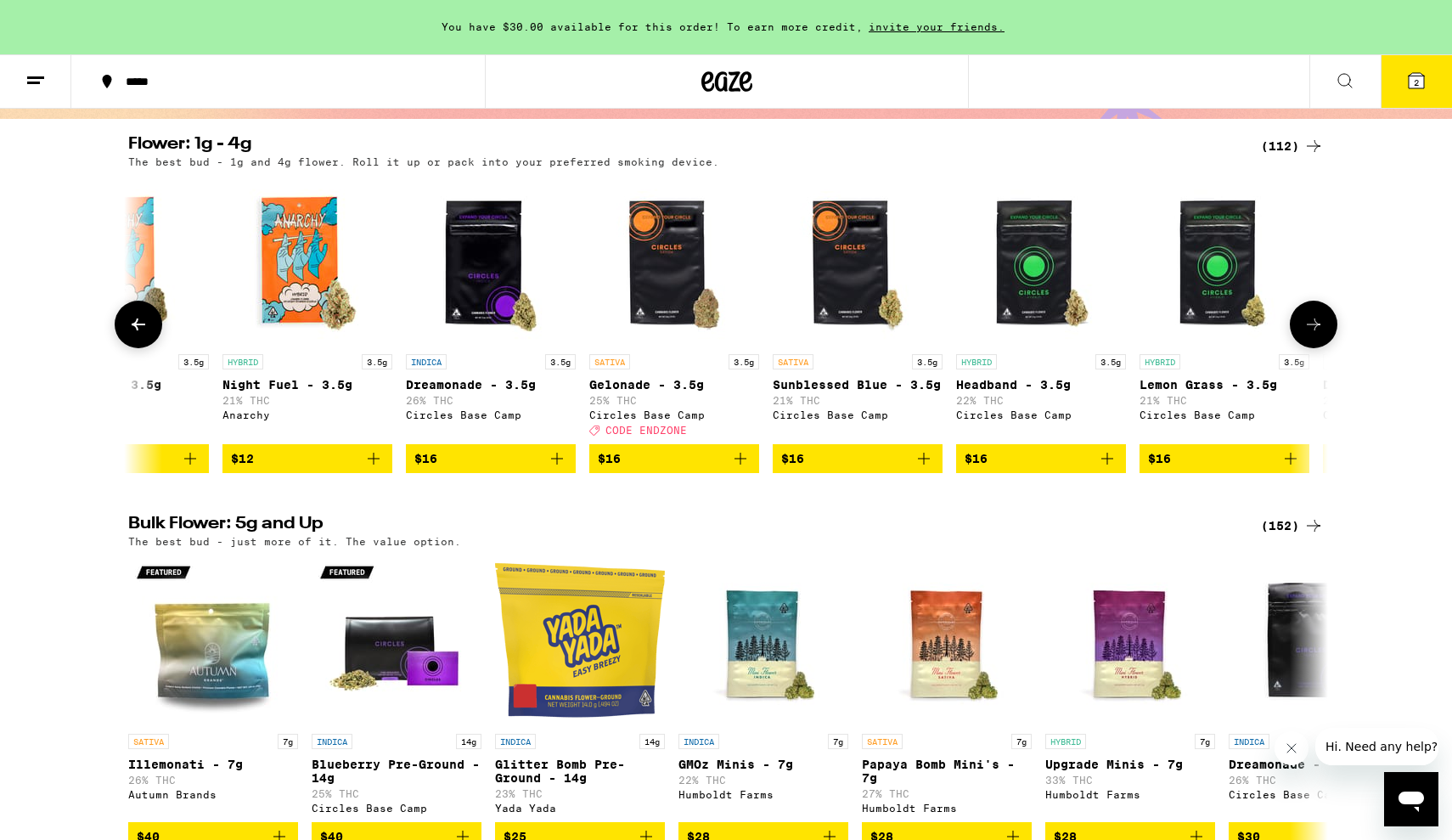
scroll to position [0, 1011]
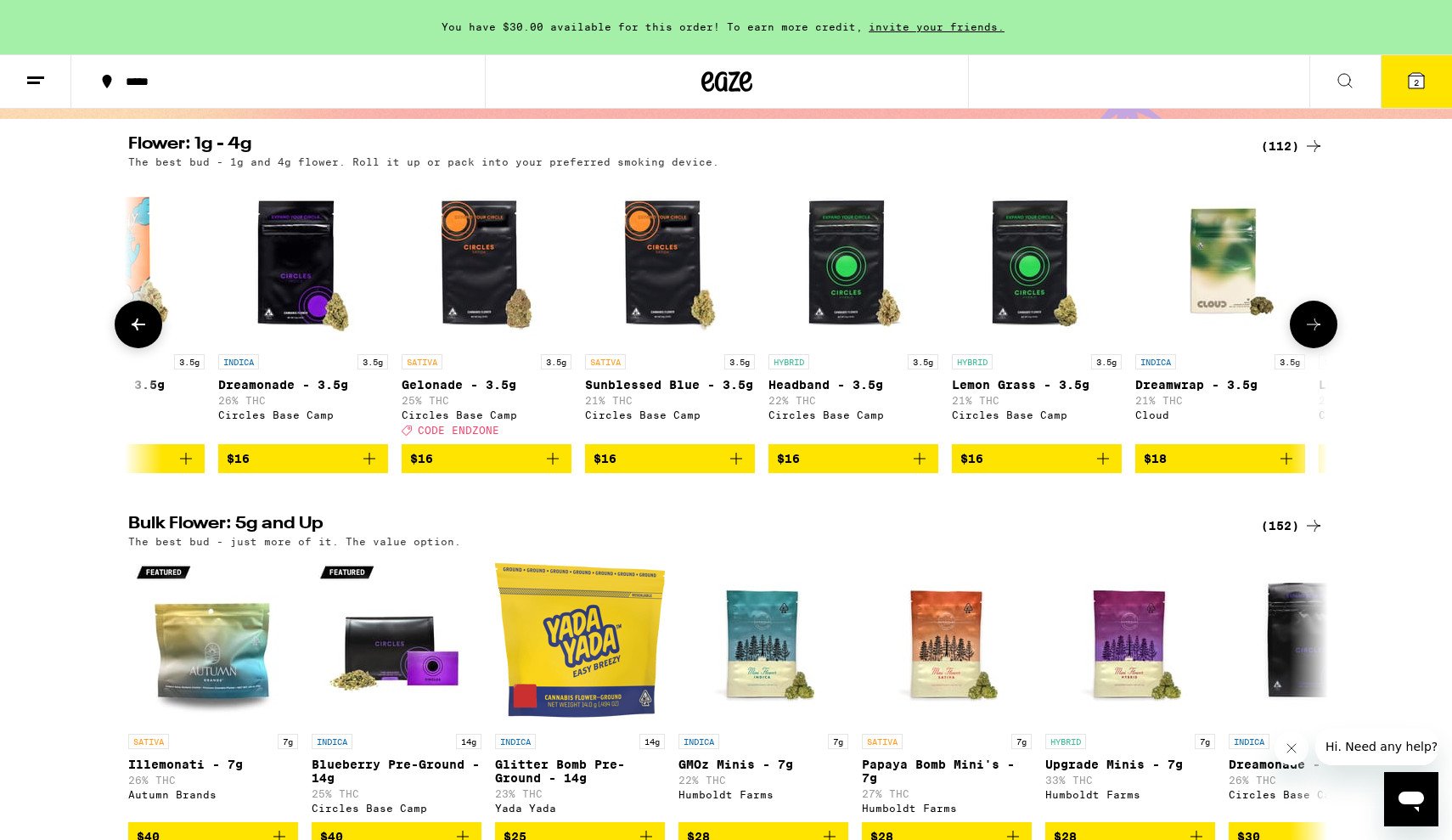
click at [397, 279] on div "SATIVA 3.5g Gush Rush - 3.5g 24% THC Circles Base Camp $16 INDICA 3.5g Banana O…" at bounding box center [726, 324] width 1223 height 297
click at [462, 279] on img "Open page for Gelonade - 3.5g from Circles Base Camp" at bounding box center [487, 261] width 170 height 170
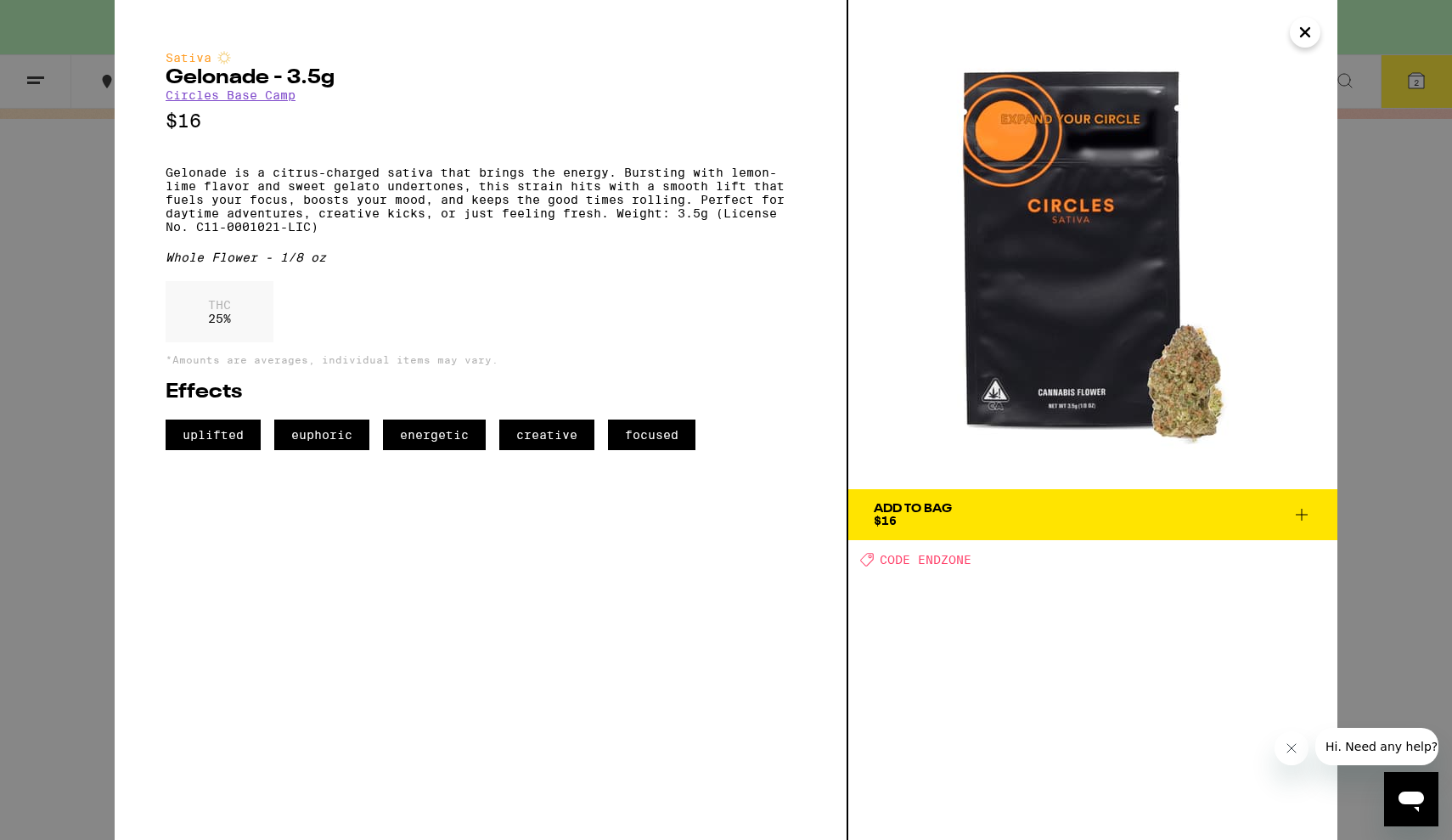
click at [1307, 23] on icon "Close" at bounding box center [1305, 33] width 21 height 26
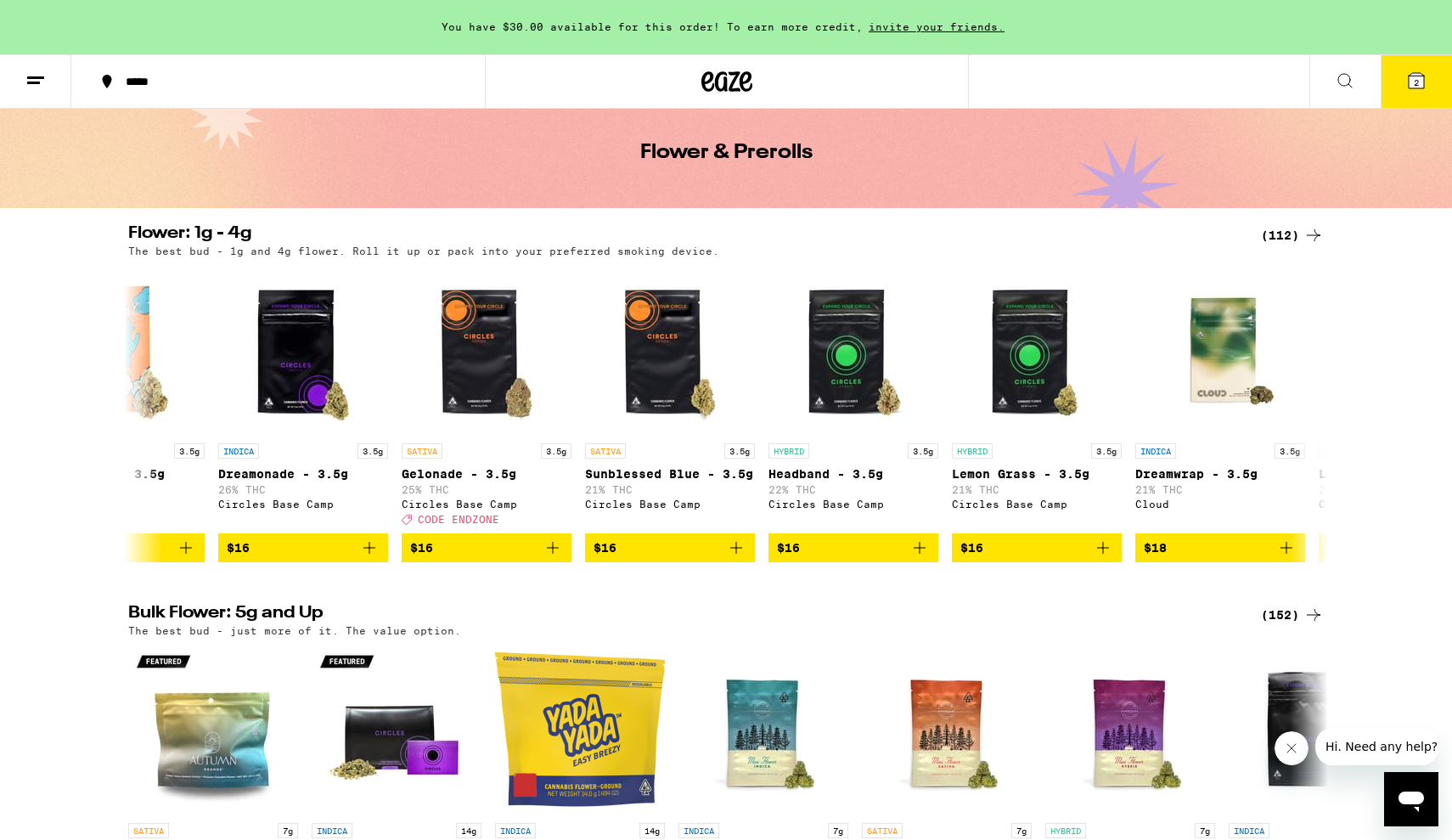
scroll to position [59, 0]
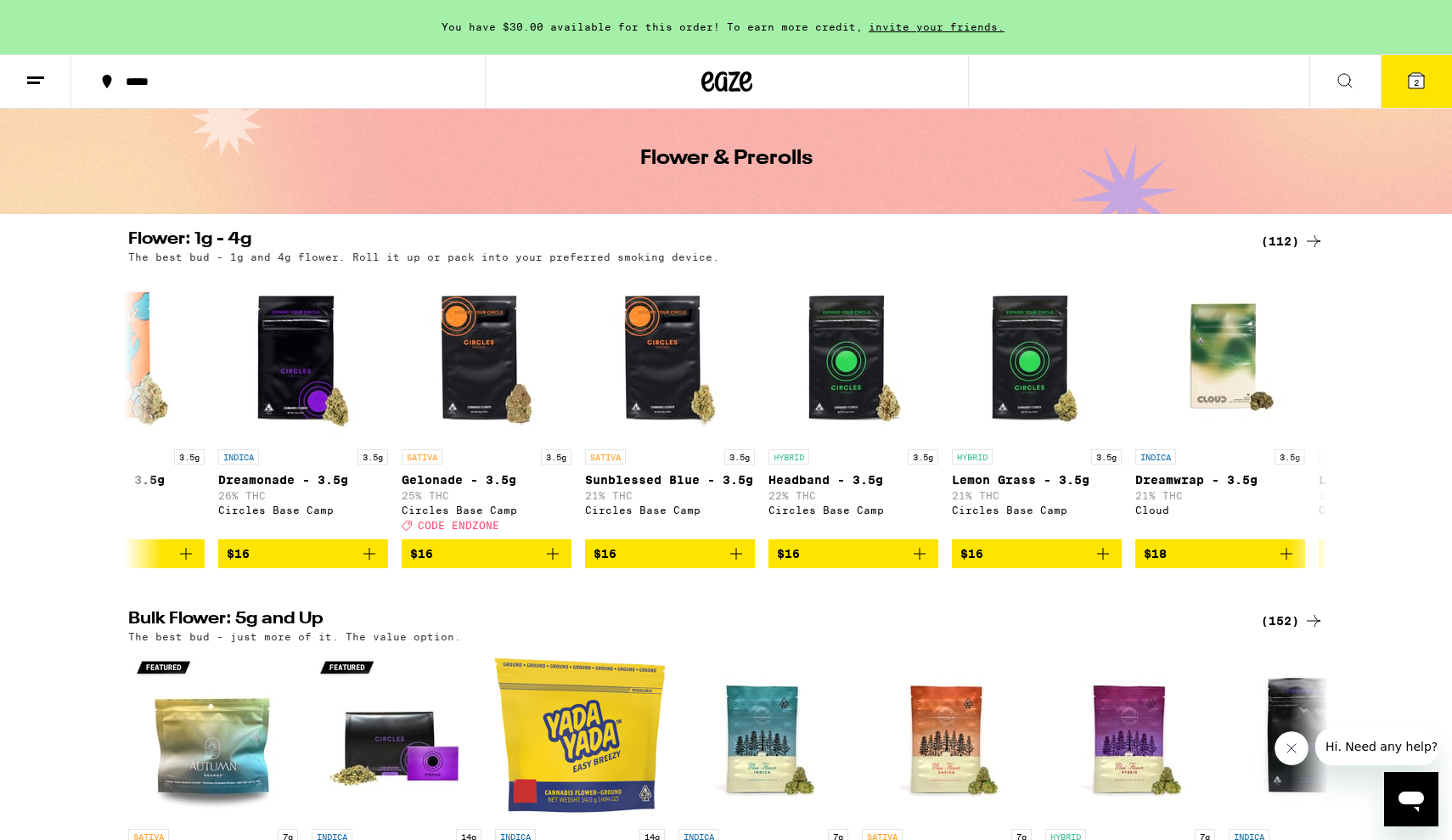
click at [1277, 242] on div "(112)" at bounding box center [1292, 241] width 63 height 21
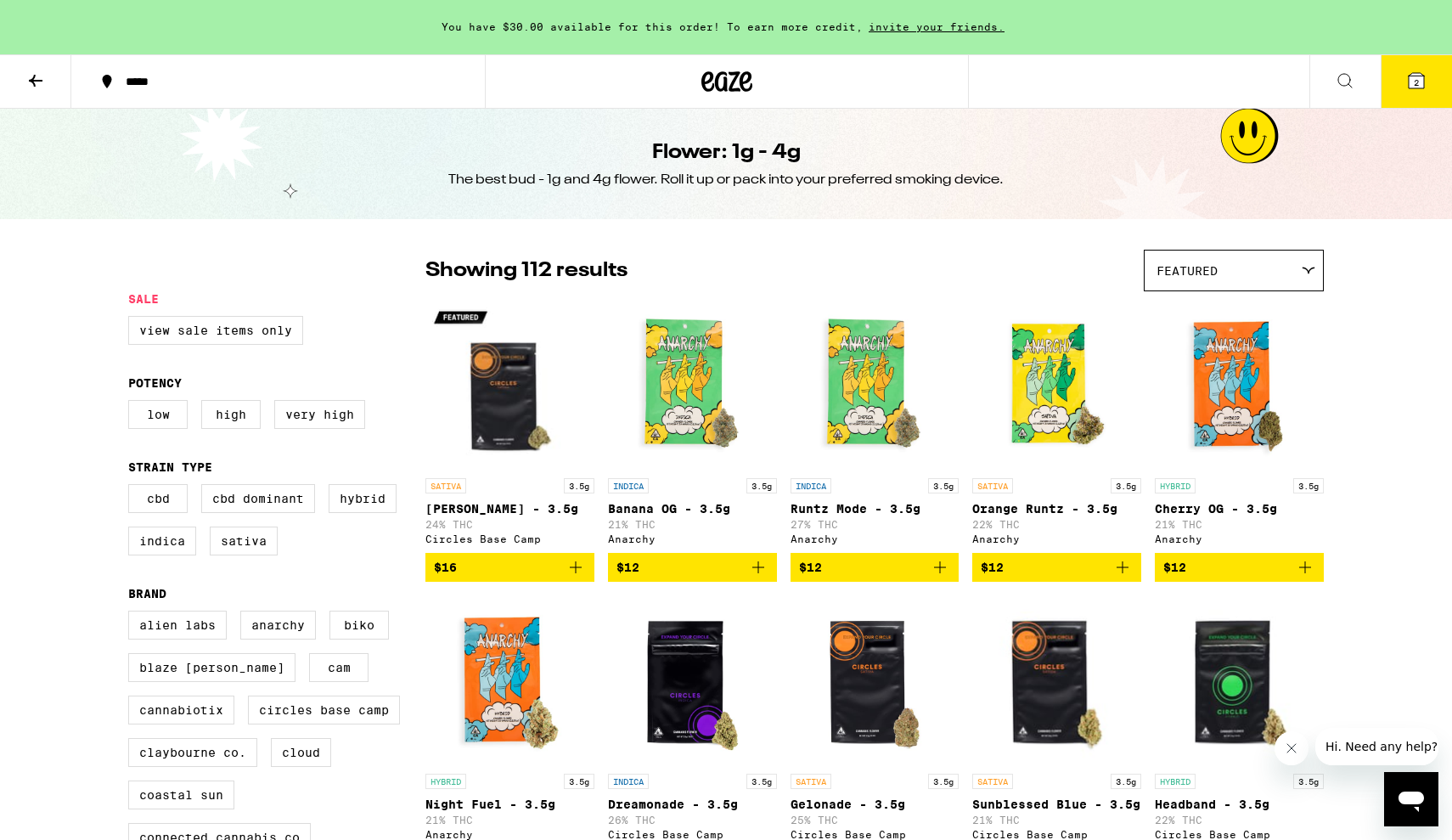
scroll to position [104, 0]
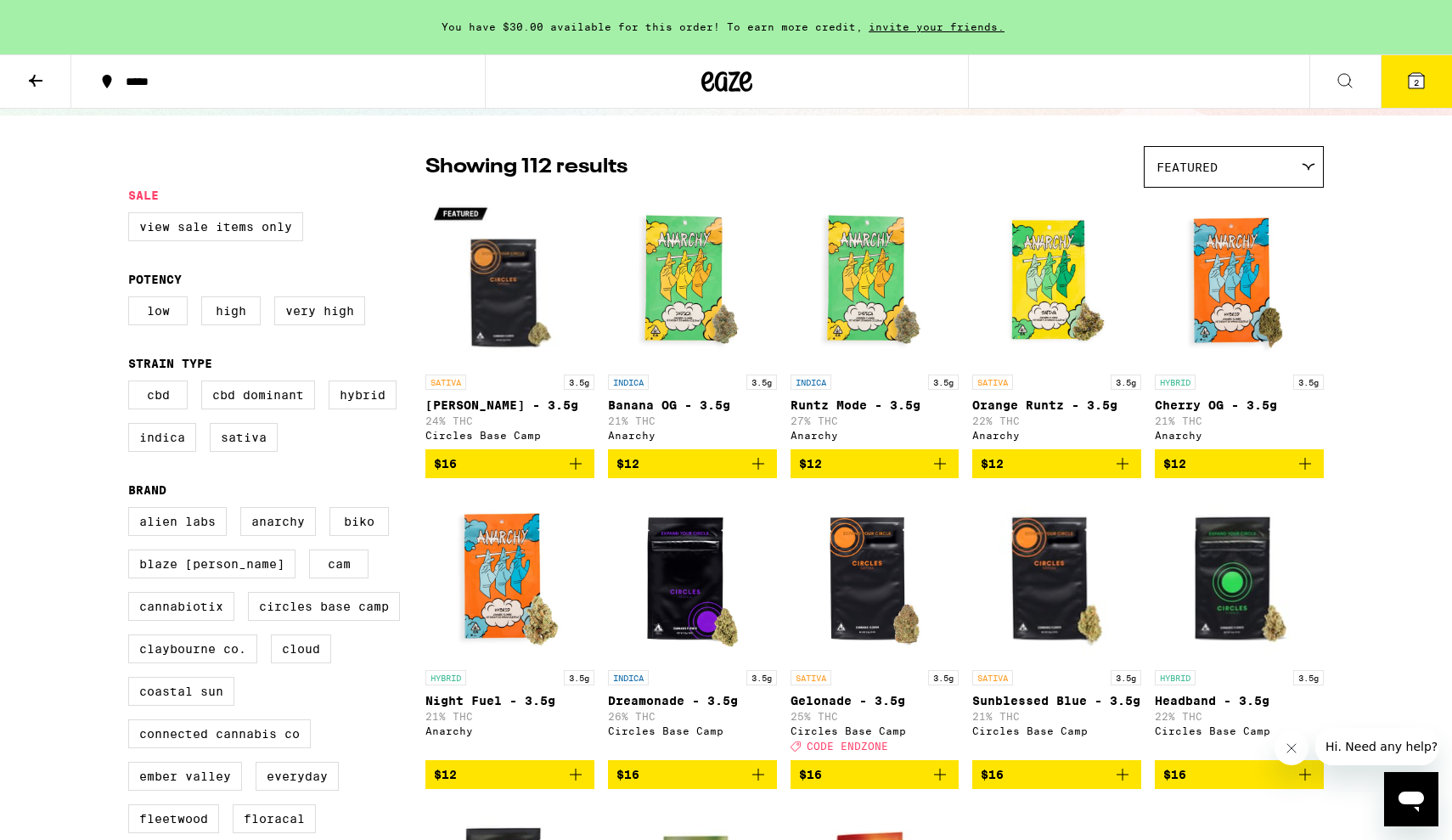
click at [1169, 173] on span "Featured" at bounding box center [1186, 168] width 61 height 14
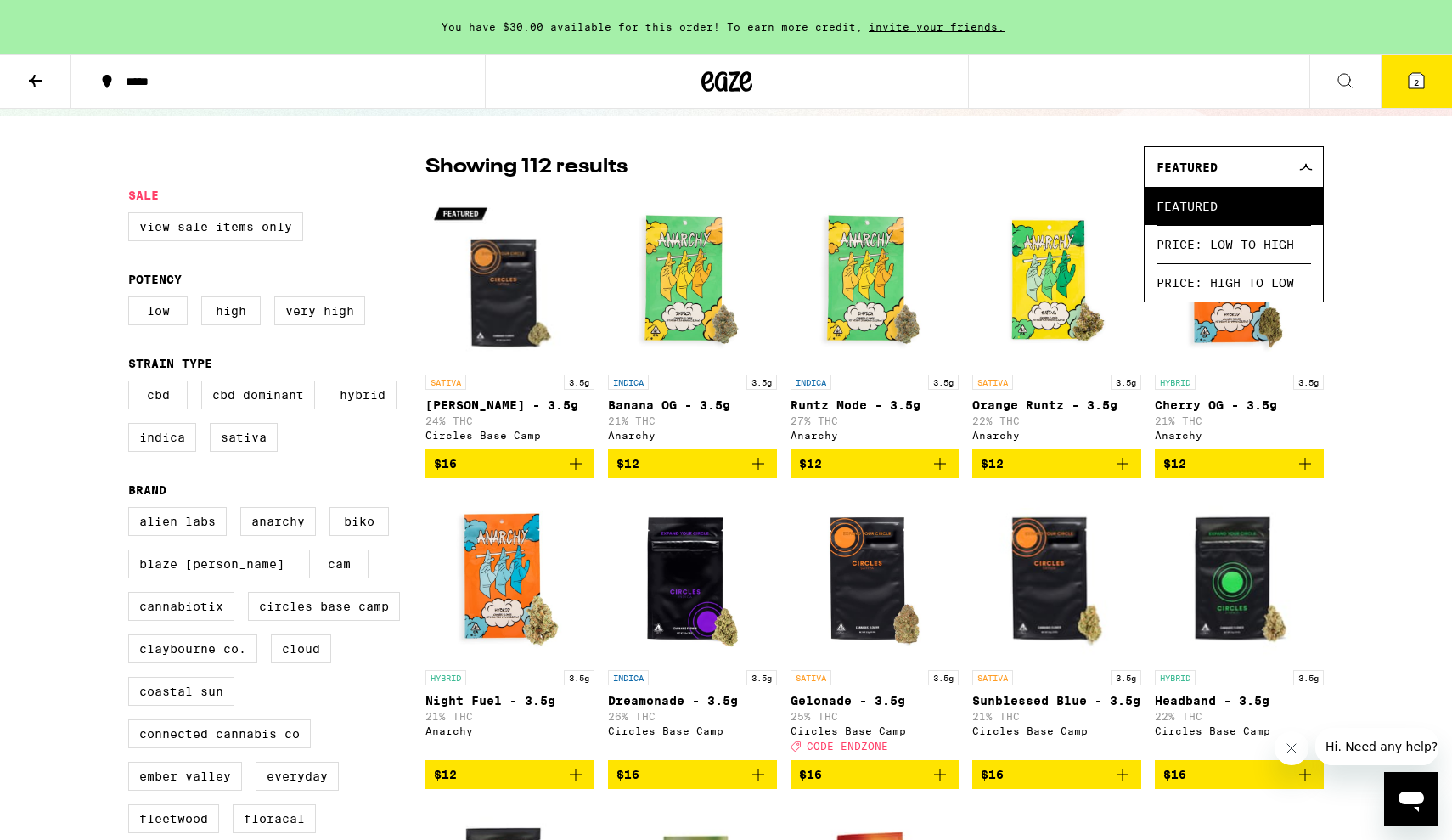
click at [321, 183] on div at bounding box center [276, 167] width 297 height 42
click at [209, 320] on label "High" at bounding box center [231, 310] width 59 height 29
click at [132, 300] on input "High" at bounding box center [131, 299] width 1 height 1
checkbox input "true"
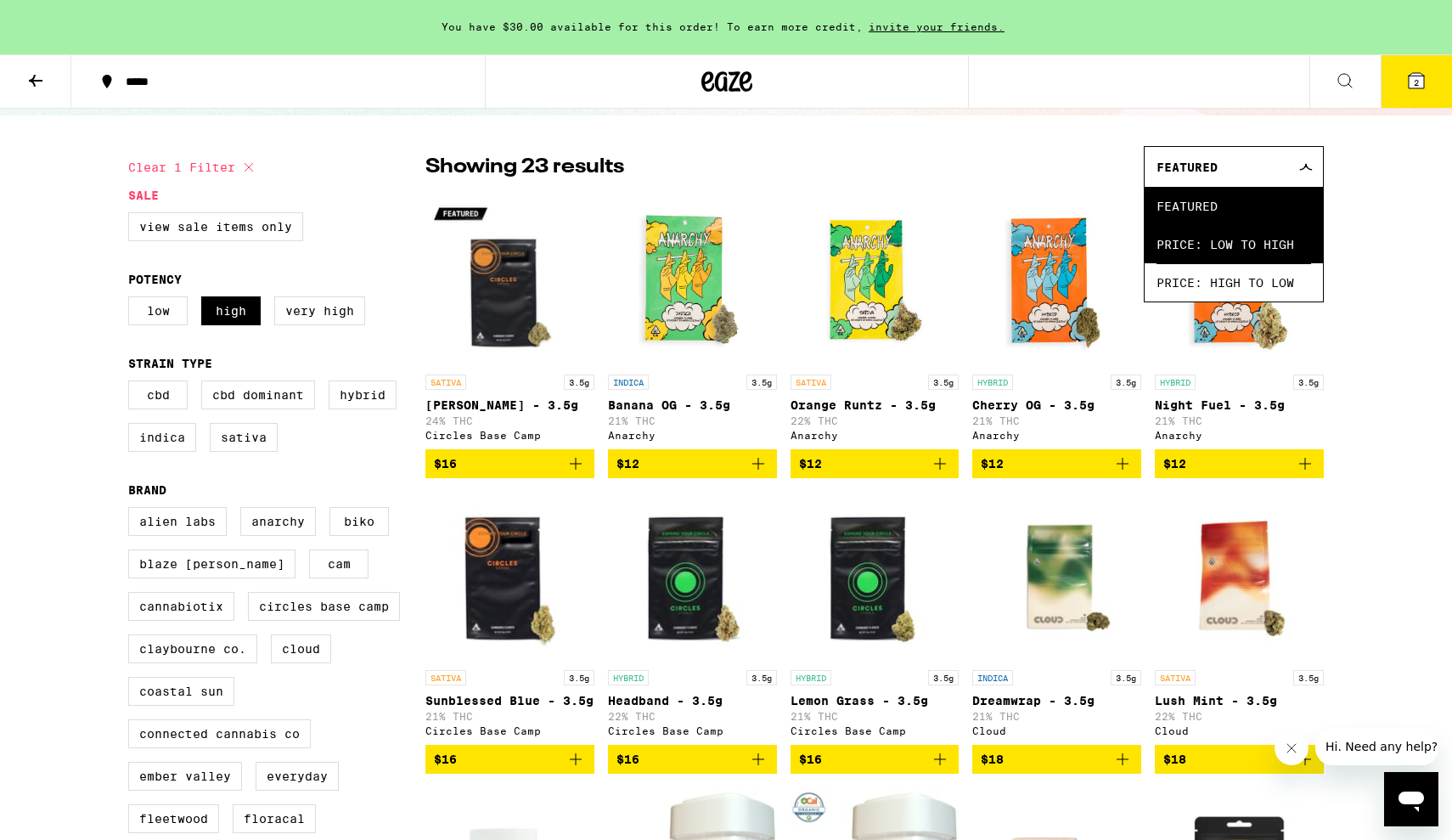
click at [1166, 246] on span "Price: Low to High" at bounding box center [1233, 244] width 155 height 38
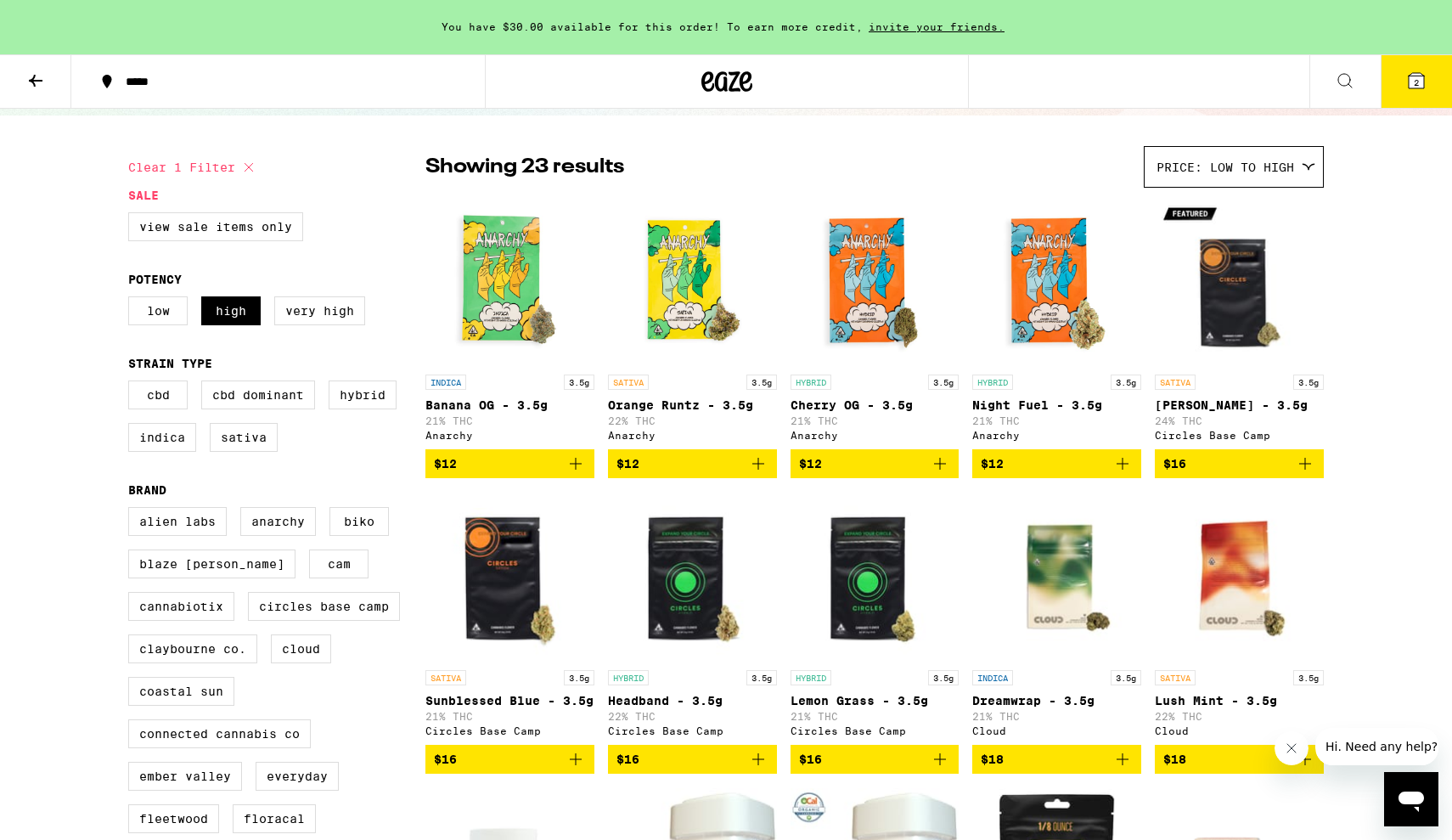
click at [488, 416] on div "INDICA 3.5g Banana OG - 3.5g 21% THC Anarchy" at bounding box center [509, 407] width 169 height 66
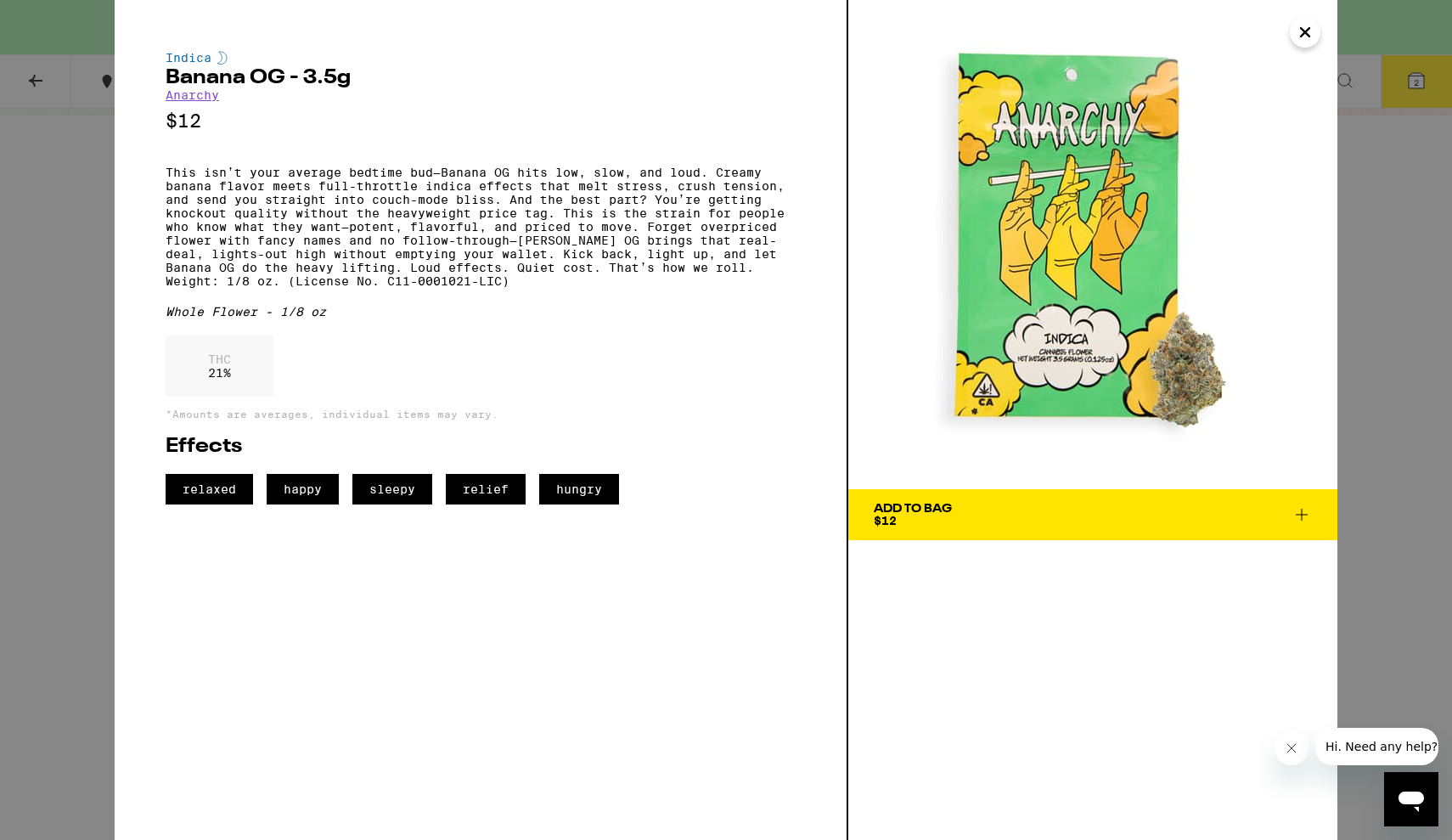
click at [1311, 30] on icon "Close" at bounding box center [1305, 33] width 21 height 26
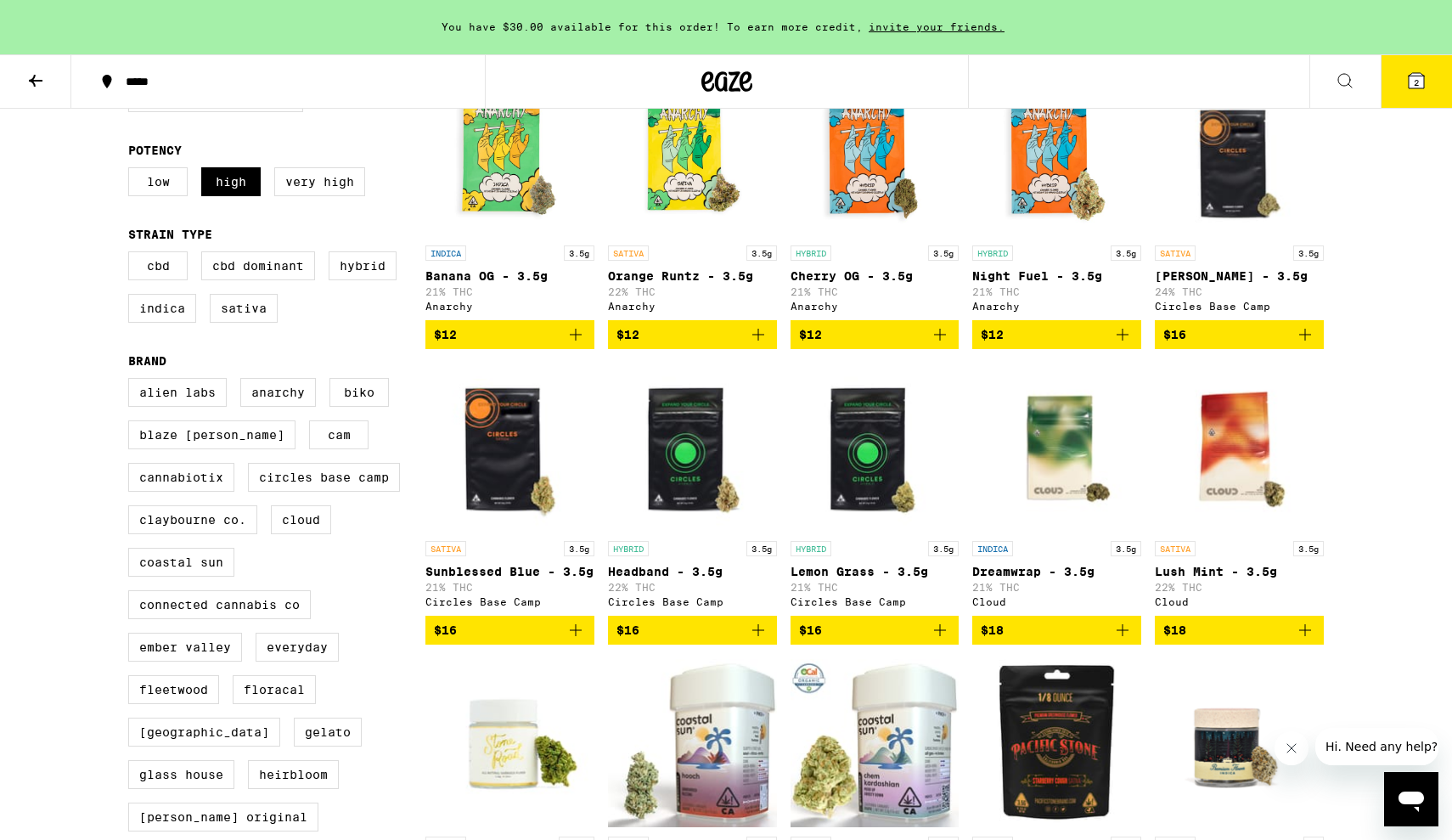
scroll to position [233, 0]
click at [1269, 340] on span "$16" at bounding box center [1239, 335] width 152 height 21
click at [1438, 86] on button "3" at bounding box center [1416, 81] width 71 height 52
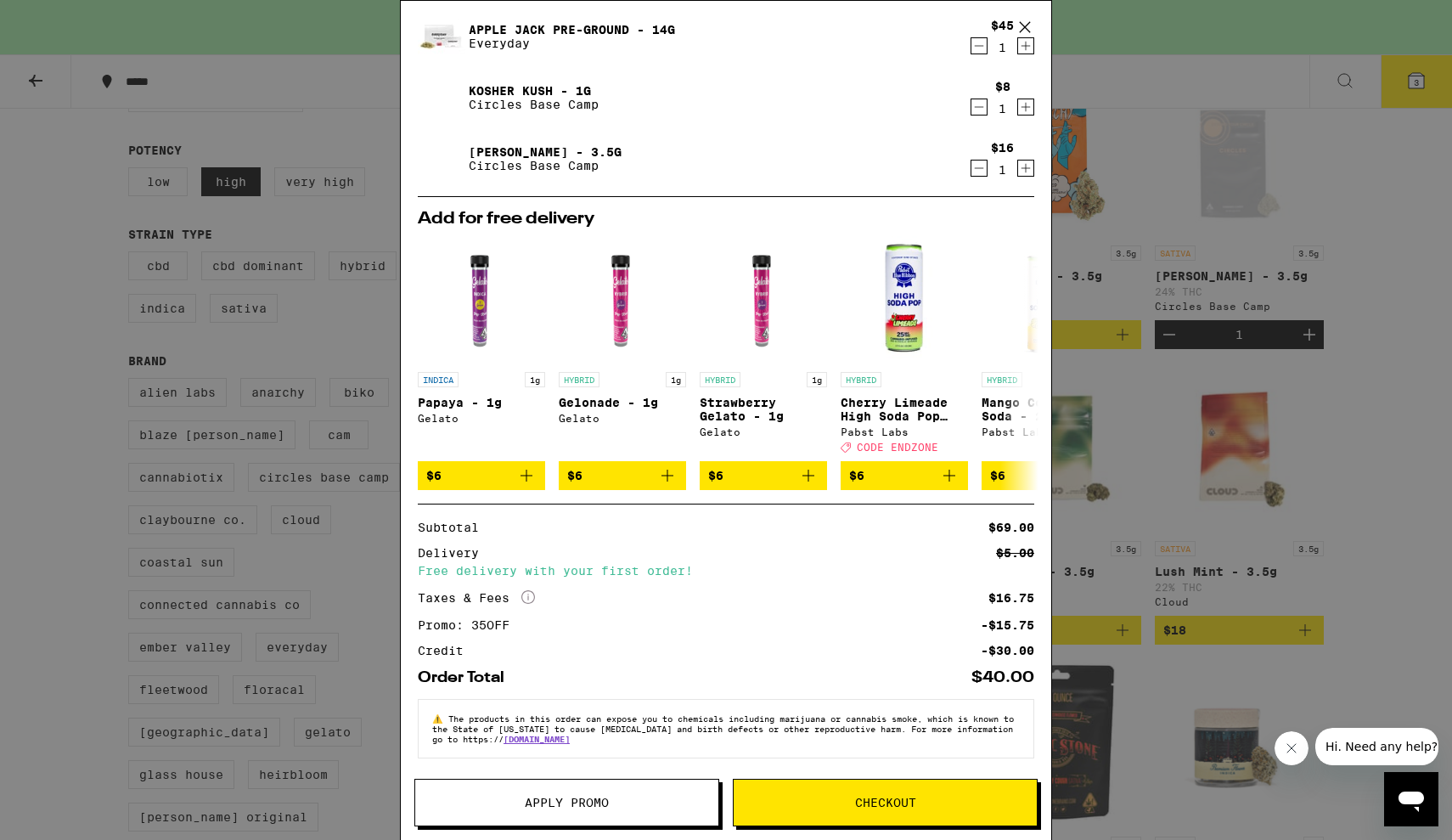
scroll to position [115, 0]
click at [812, 801] on span "Checkout" at bounding box center [884, 802] width 303 height 12
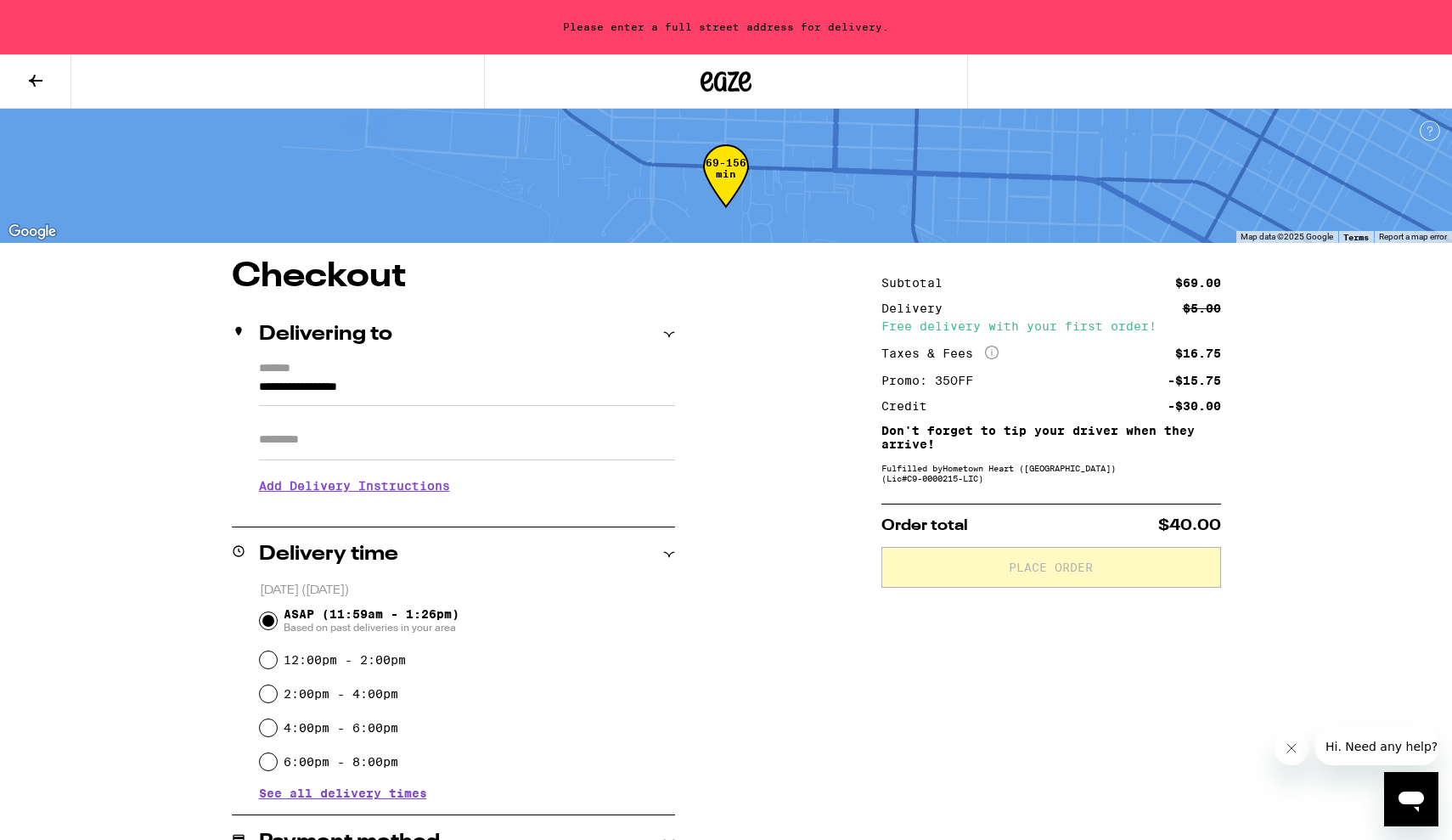
click at [400, 453] on input "Apt/Suite" at bounding box center [466, 439] width 416 height 40
click at [391, 386] on input "**********" at bounding box center [466, 391] width 416 height 29
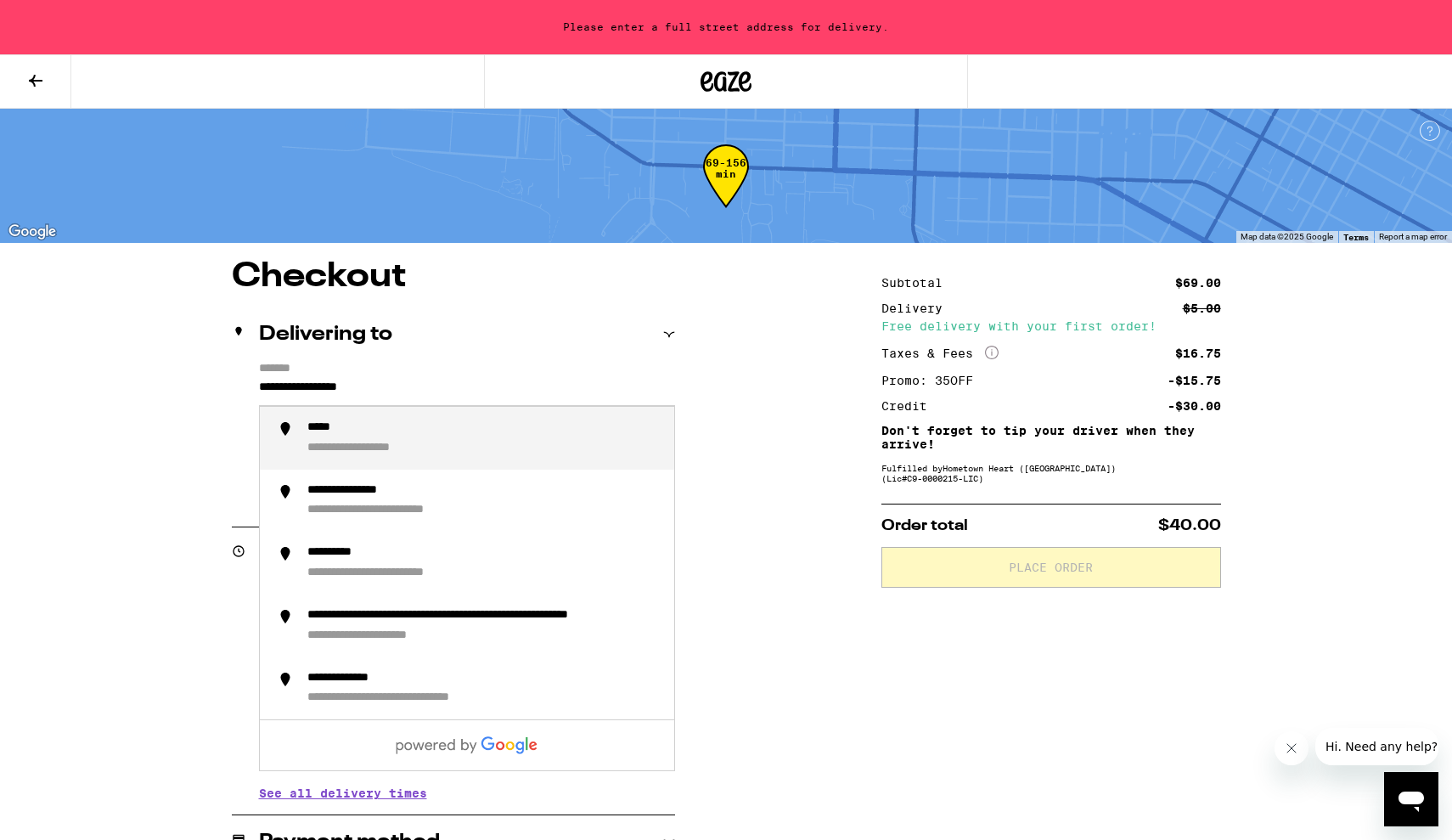
click at [406, 388] on input "**********" at bounding box center [466, 391] width 416 height 29
type input "*"
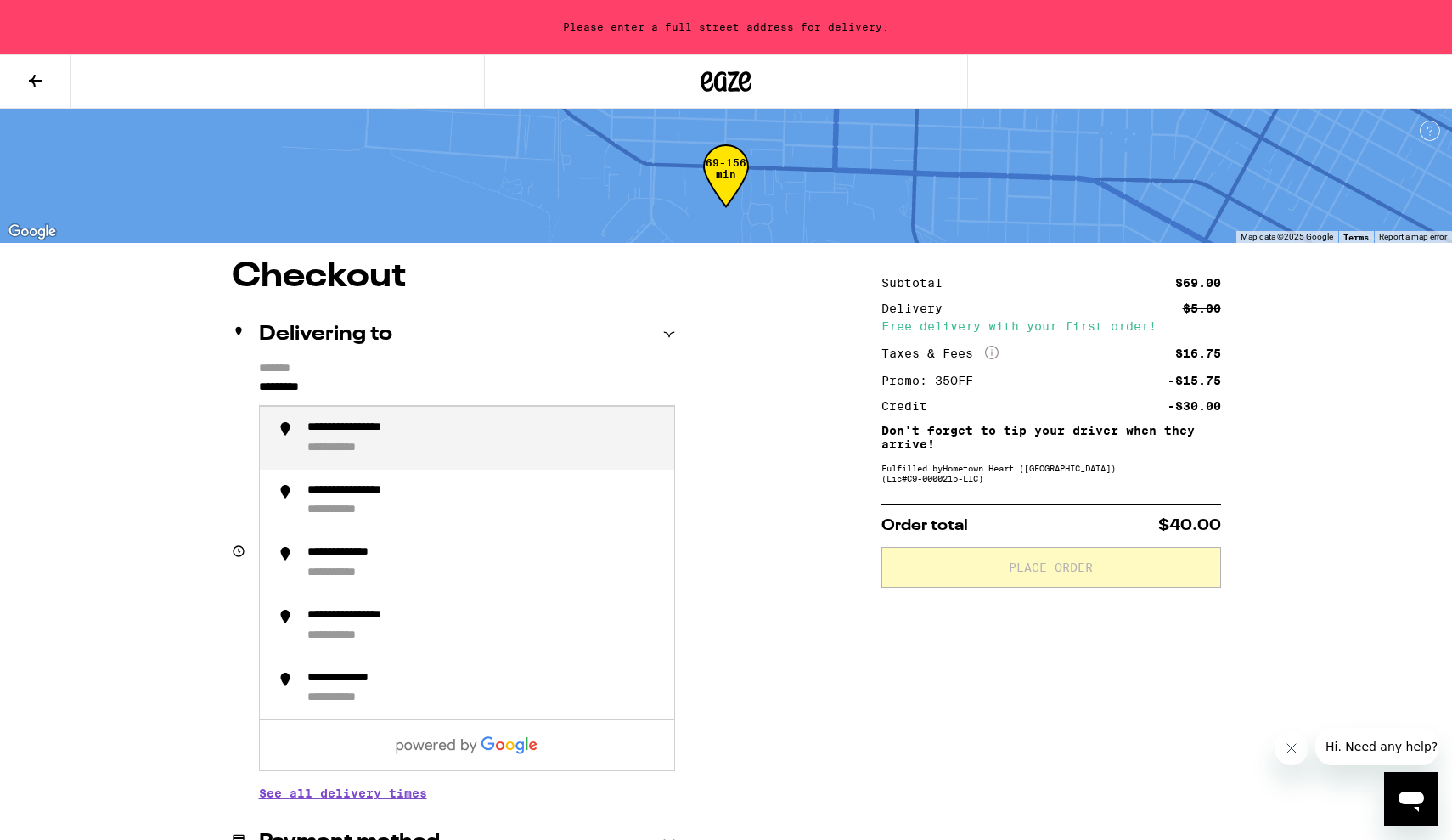
click at [397, 435] on div "**********" at bounding box center [372, 427] width 130 height 15
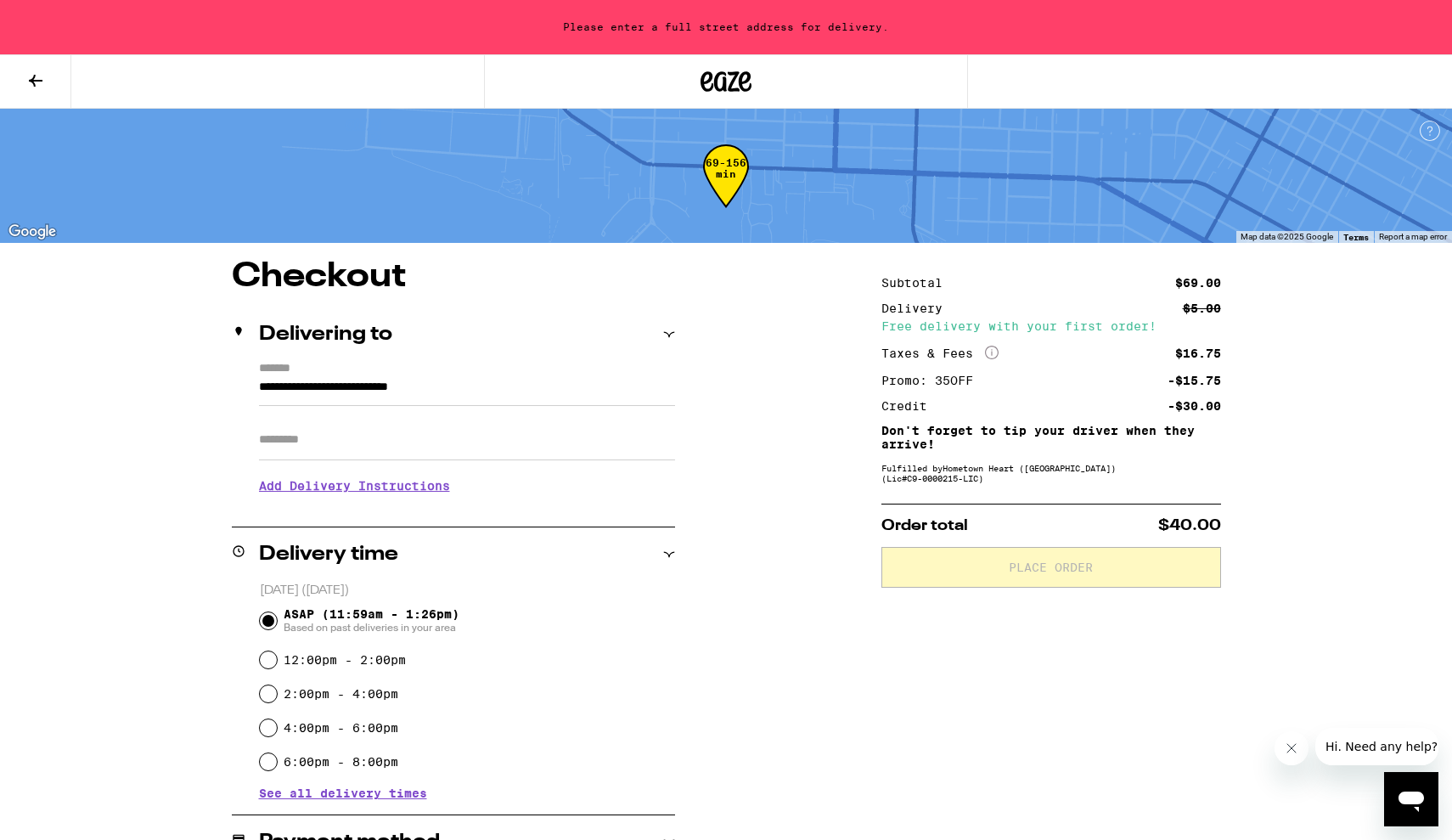
type input "**********"
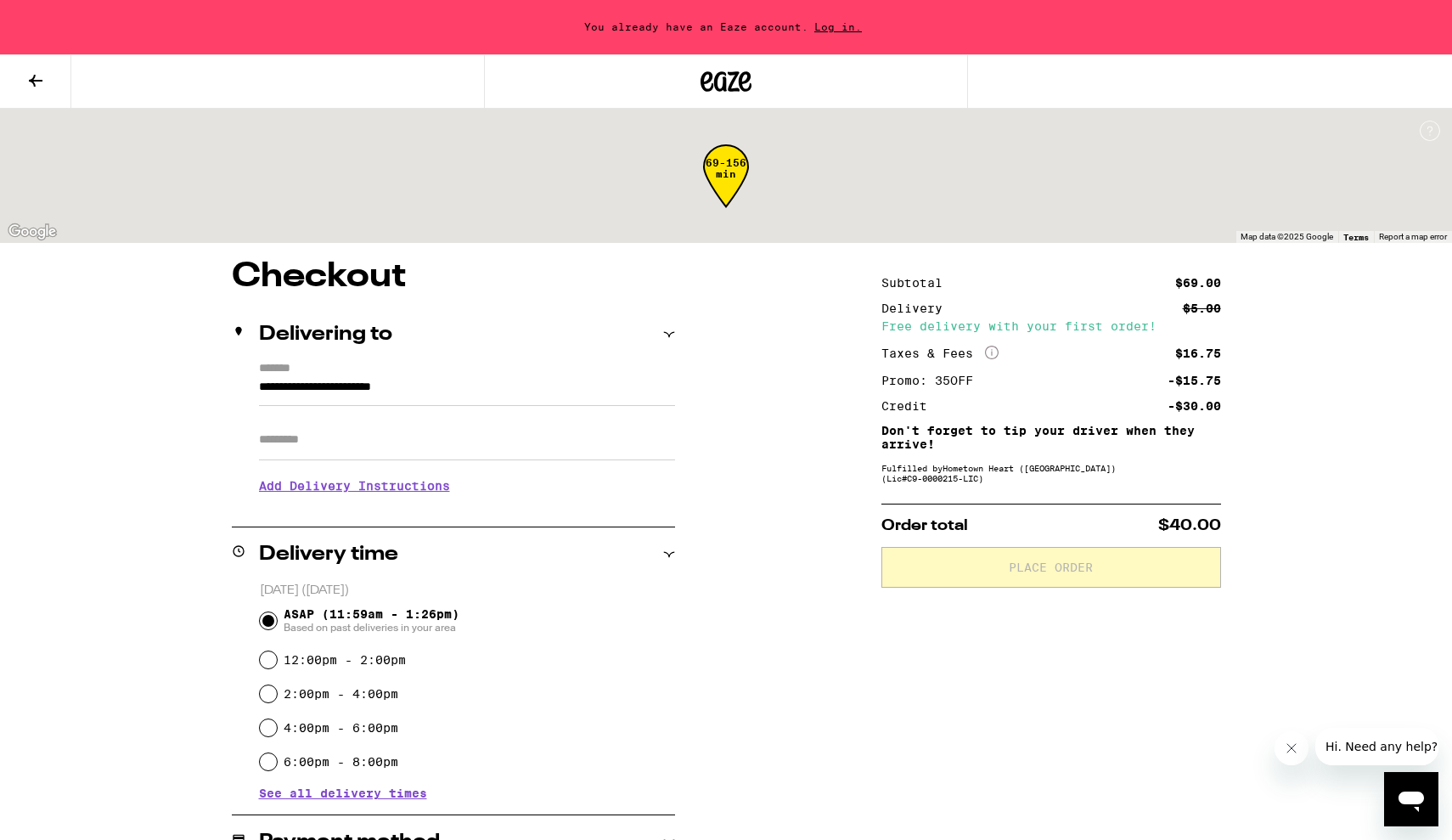
click at [356, 452] on input "Apt/Suite" at bounding box center [466, 439] width 416 height 40
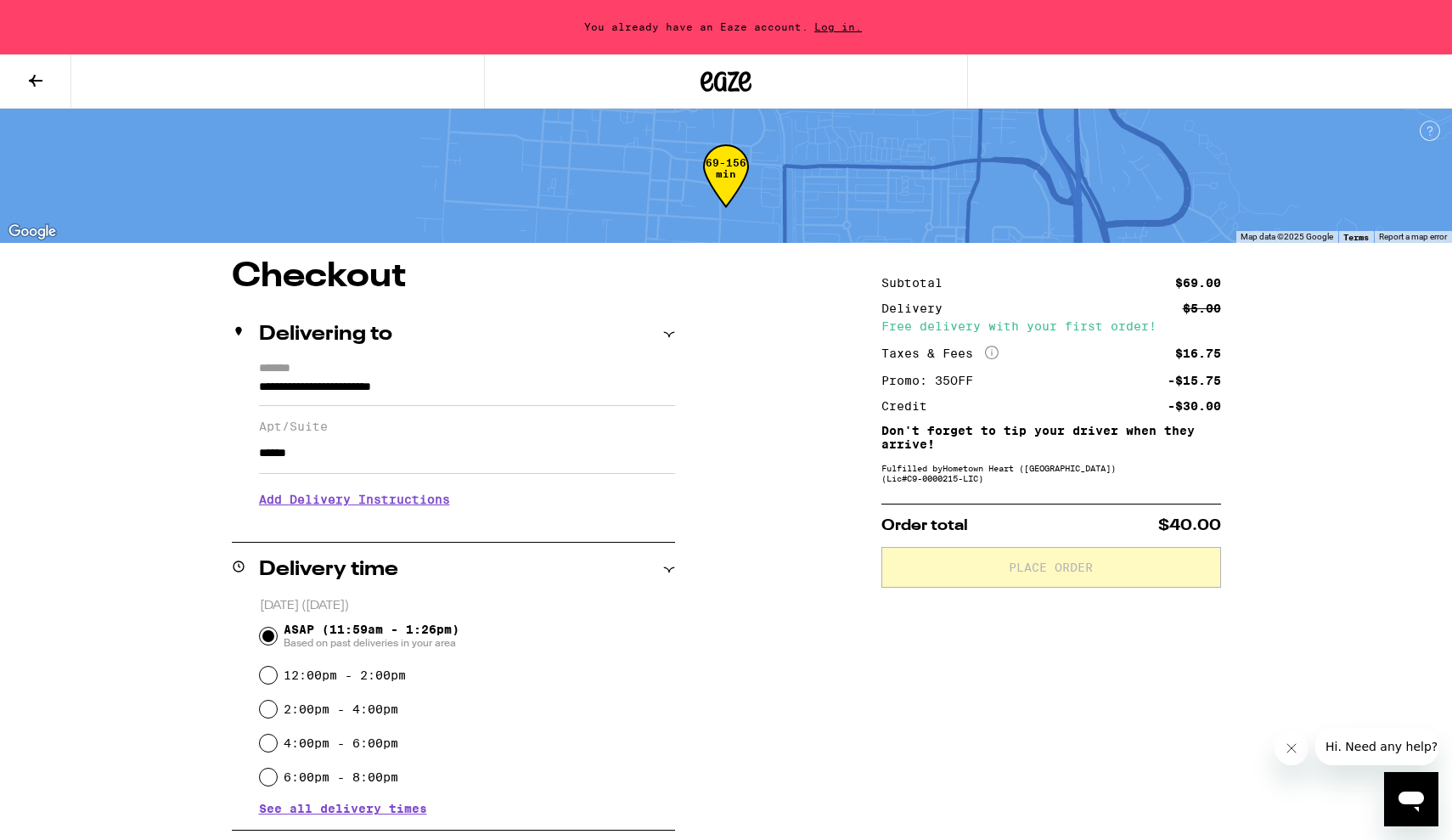
type input "******"
click at [142, 483] on div "**********" at bounding box center [726, 763] width 1223 height 1008
click at [280, 512] on h3 "Add Delivery Instructions" at bounding box center [466, 499] width 416 height 39
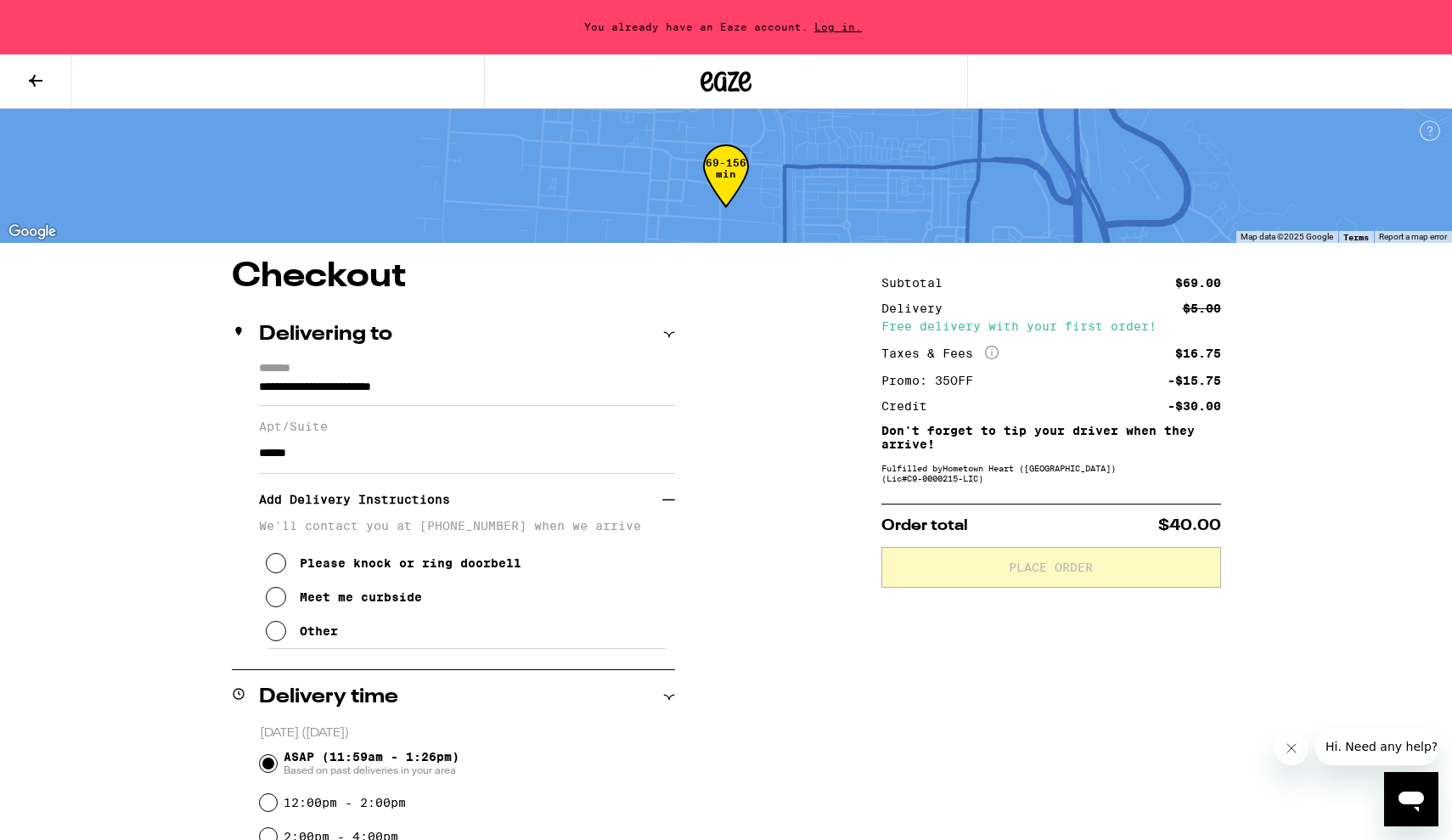
click at [290, 603] on button "Meet me curbside" at bounding box center [344, 596] width 156 height 34
click at [276, 636] on icon at bounding box center [275, 631] width 21 height 21
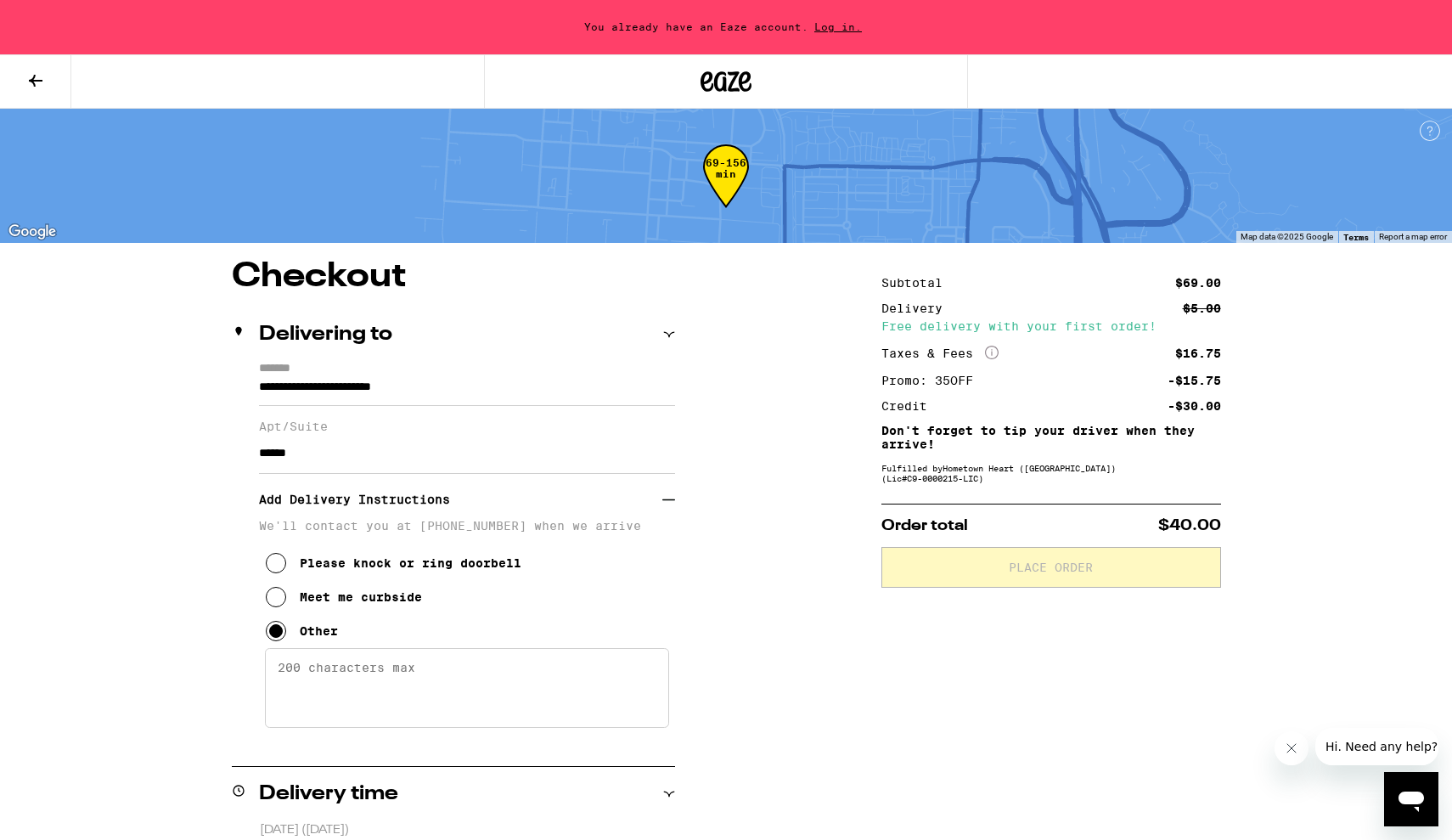
click at [309, 690] on textarea "Enter any other delivery instructions you want driver to know" at bounding box center [466, 687] width 404 height 80
click at [277, 602] on icon at bounding box center [275, 596] width 21 height 21
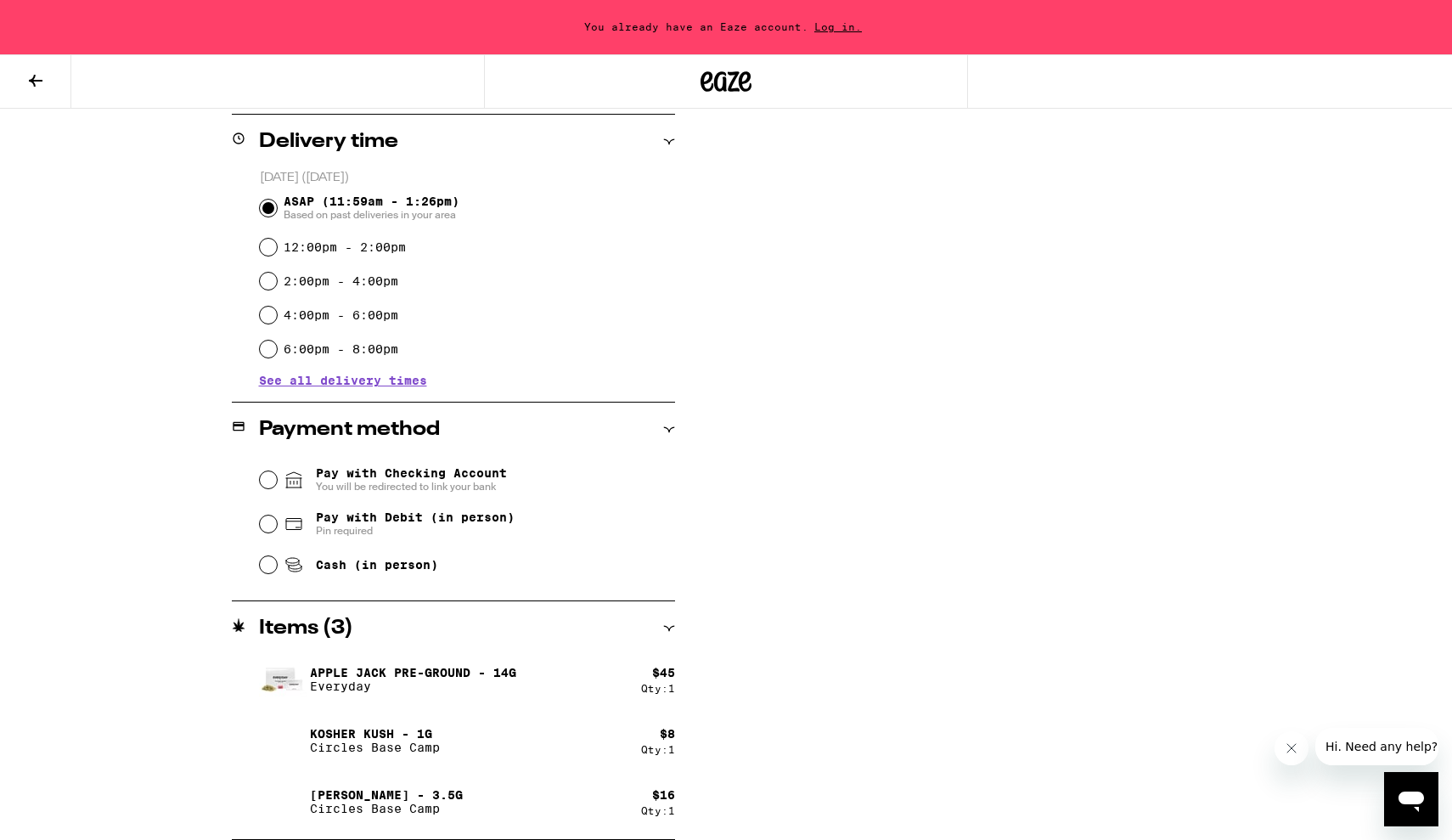
scroll to position [556, 0]
click at [262, 567] on input "Cash (in person)" at bounding box center [267, 564] width 17 height 17
radio input "true"
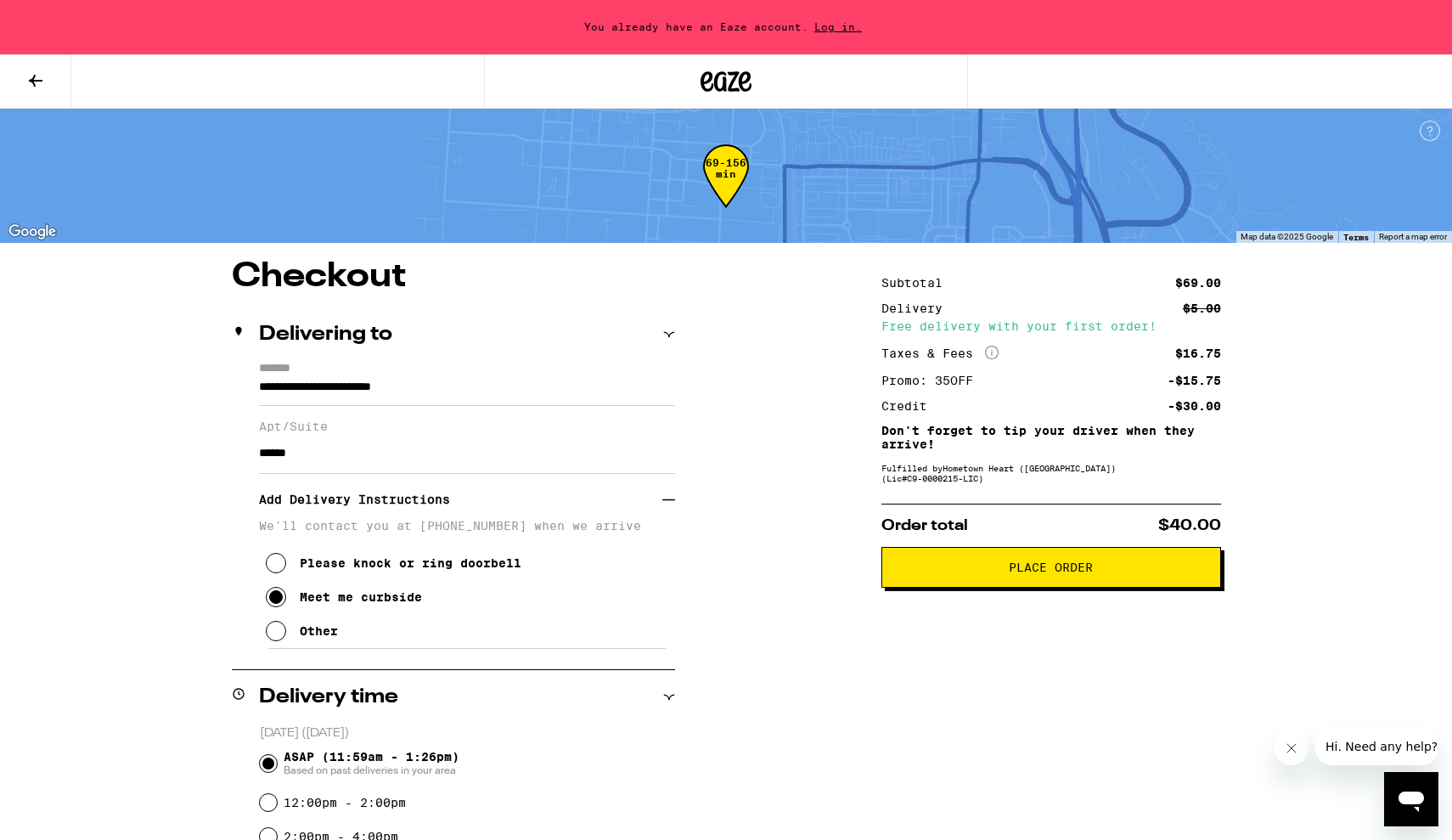
scroll to position [0, 0]
click at [919, 573] on span "Place Order" at bounding box center [1050, 568] width 311 height 12
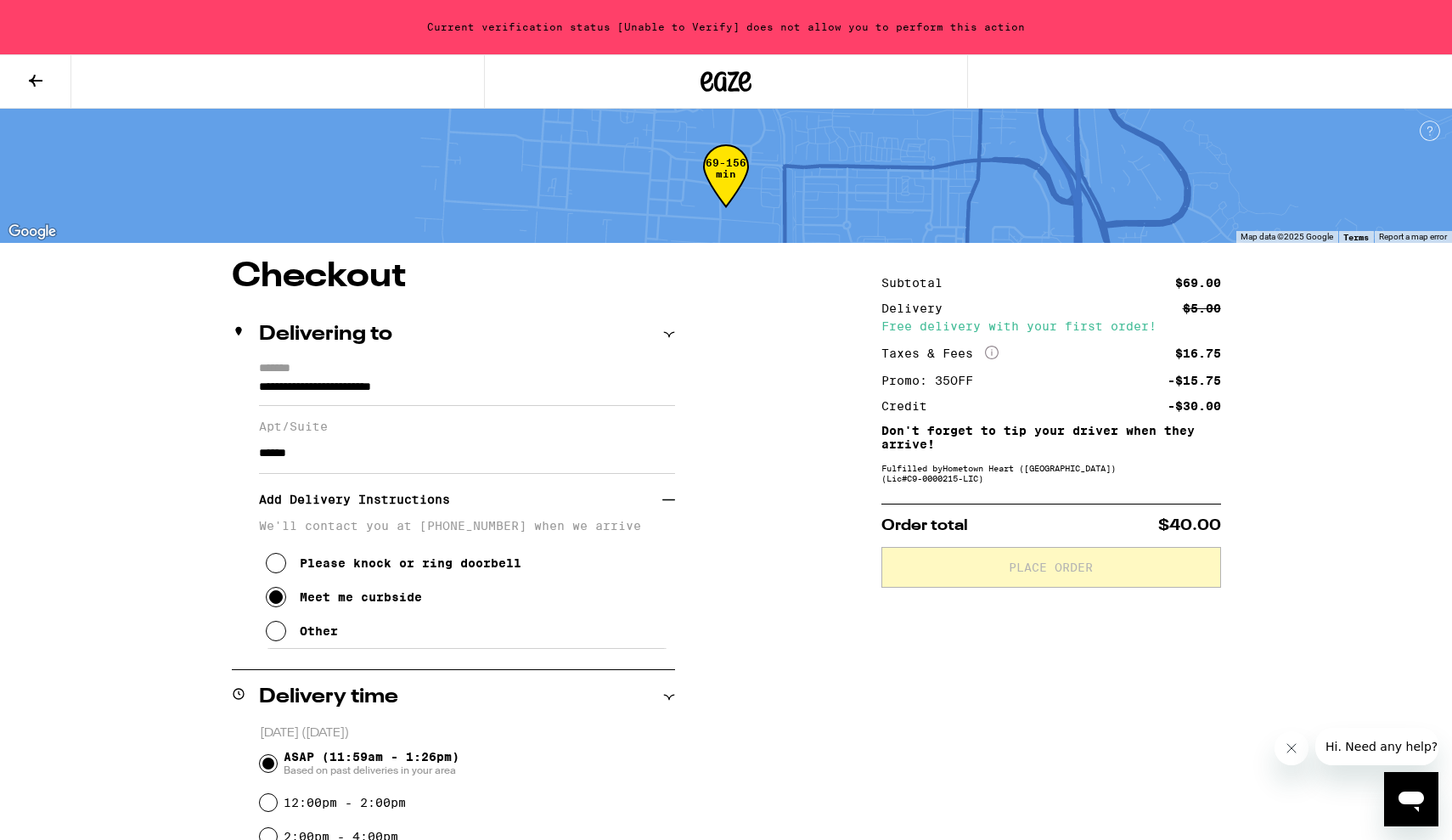
click at [22, 88] on button at bounding box center [36, 82] width 71 height 53
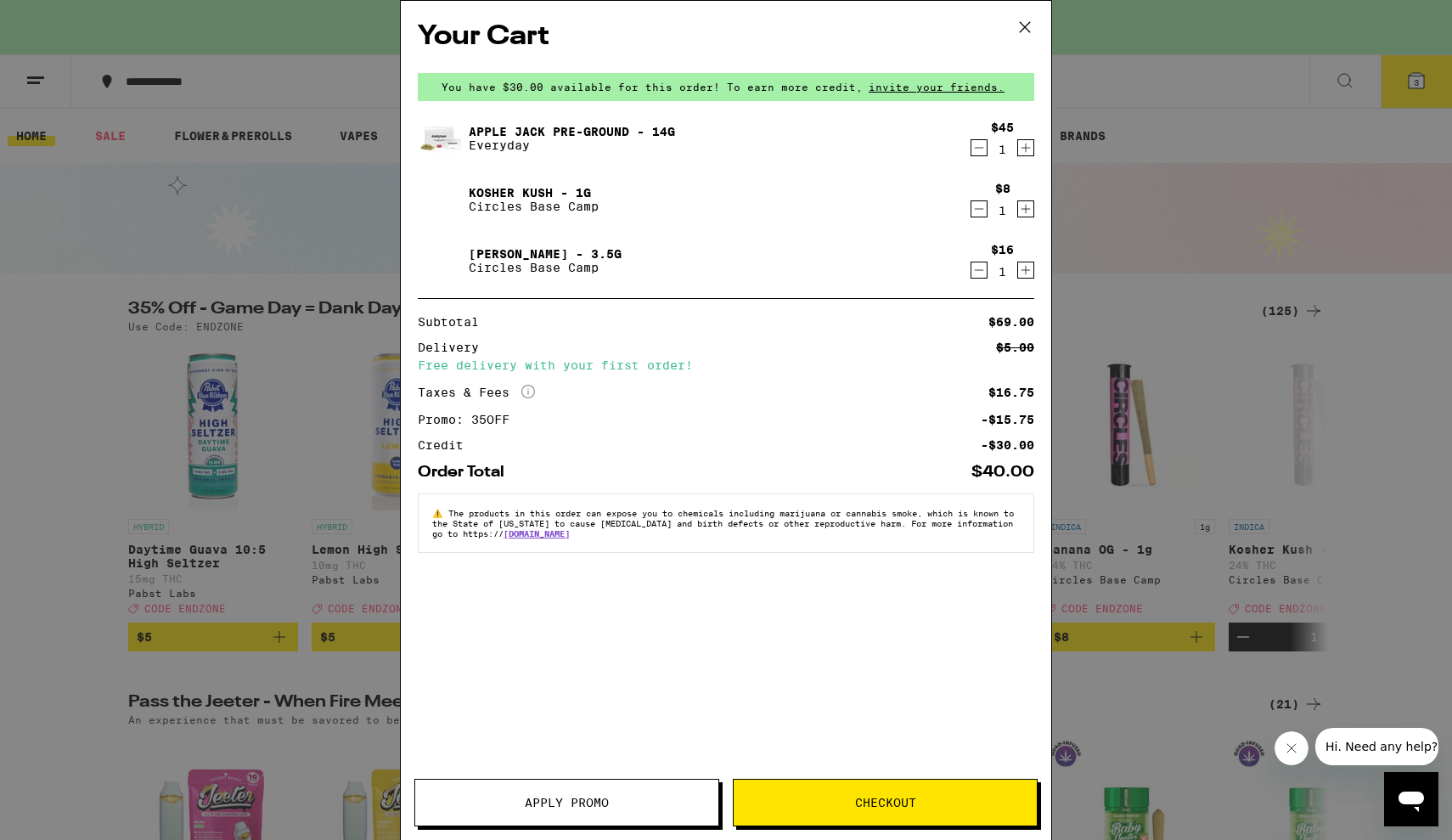
click at [827, 788] on button "Checkout" at bounding box center [884, 802] width 305 height 47
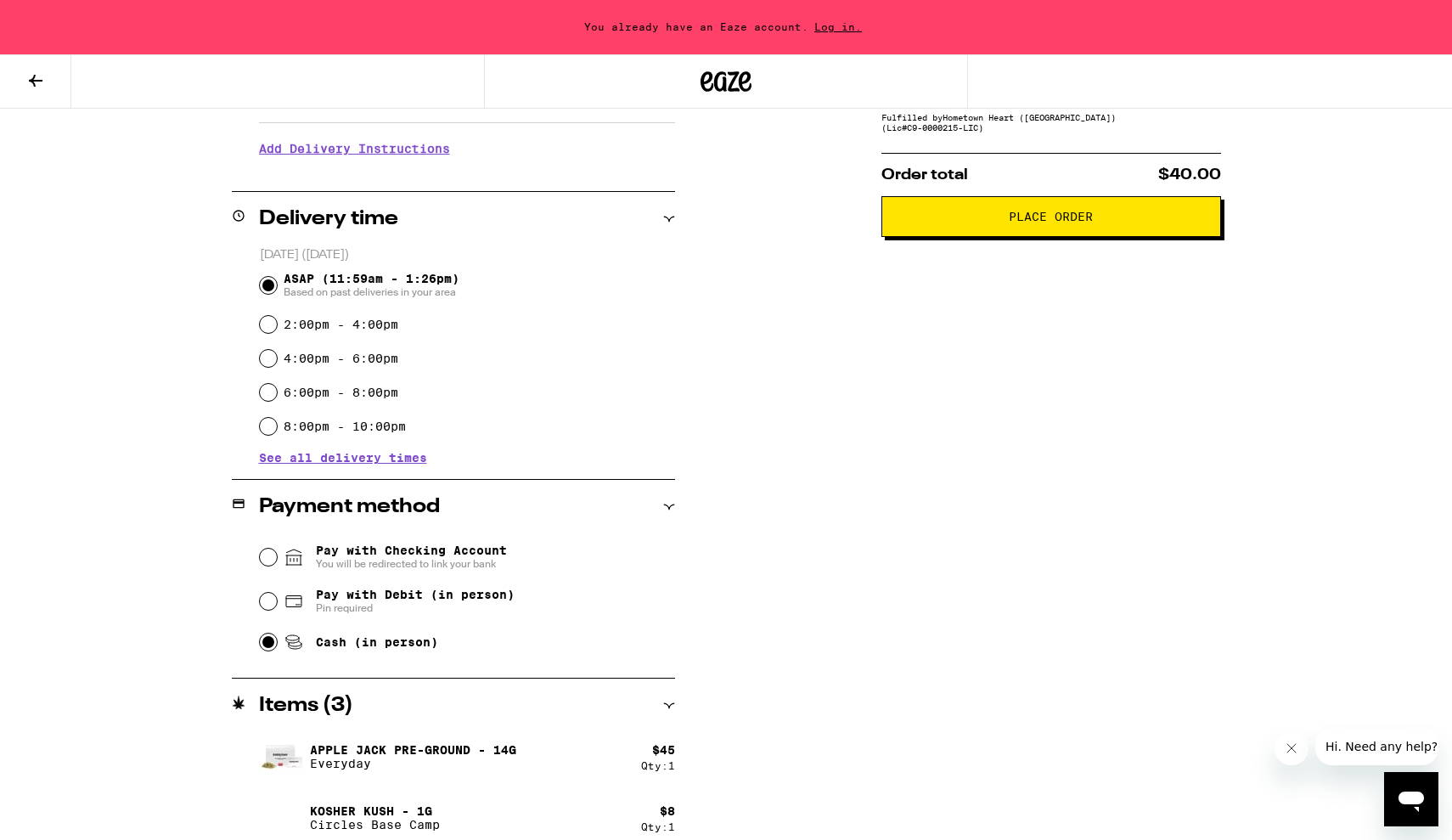
scroll to position [360, 0]
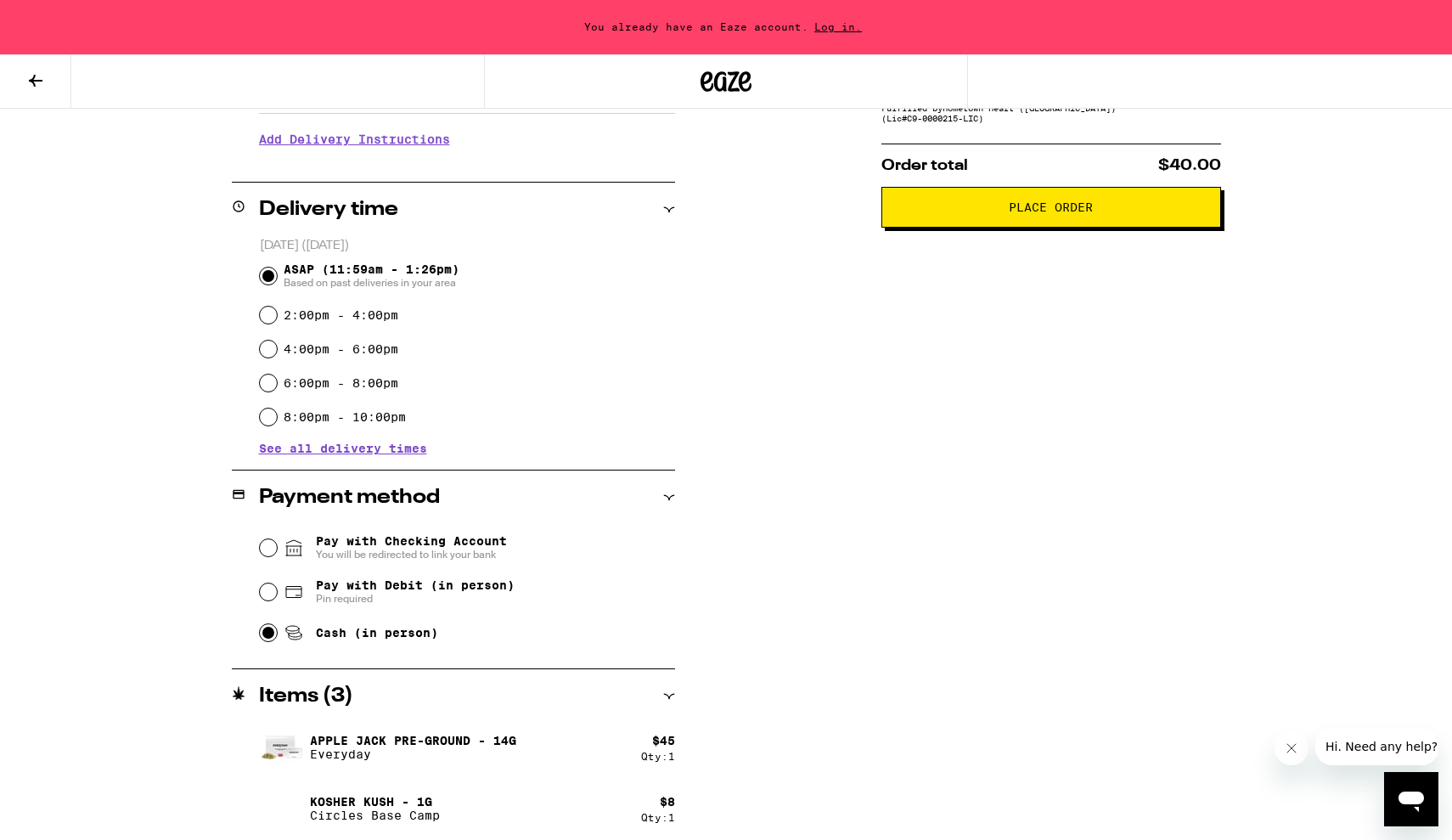
click at [264, 314] on input "2:00pm - 4:00pm" at bounding box center [267, 314] width 17 height 17
radio input "true"
click at [274, 273] on input "ASAP (11:59am - 1:26pm) Based on past deliveries in your area" at bounding box center [267, 275] width 17 height 17
radio input "true"
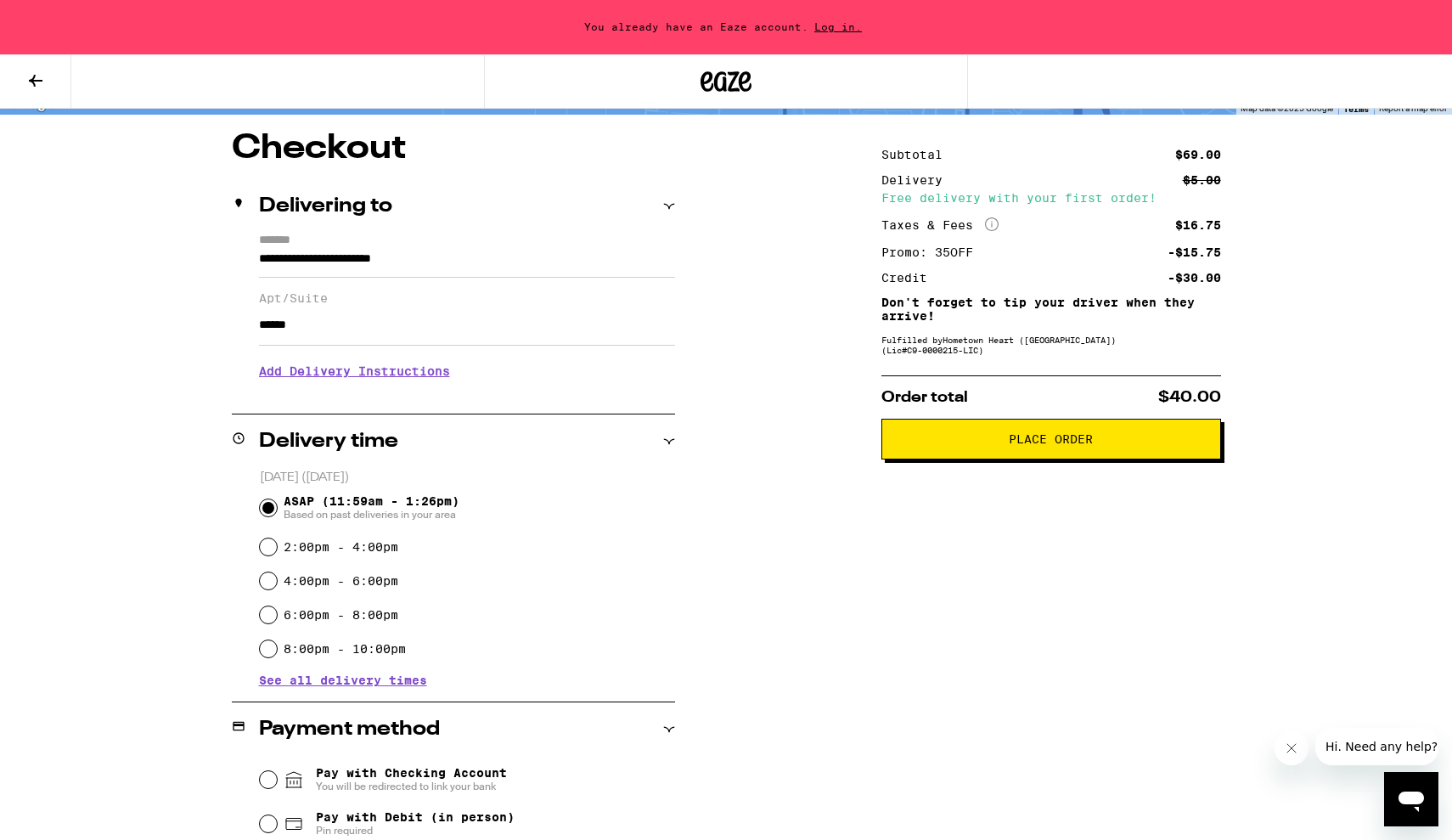
scroll to position [65, 0]
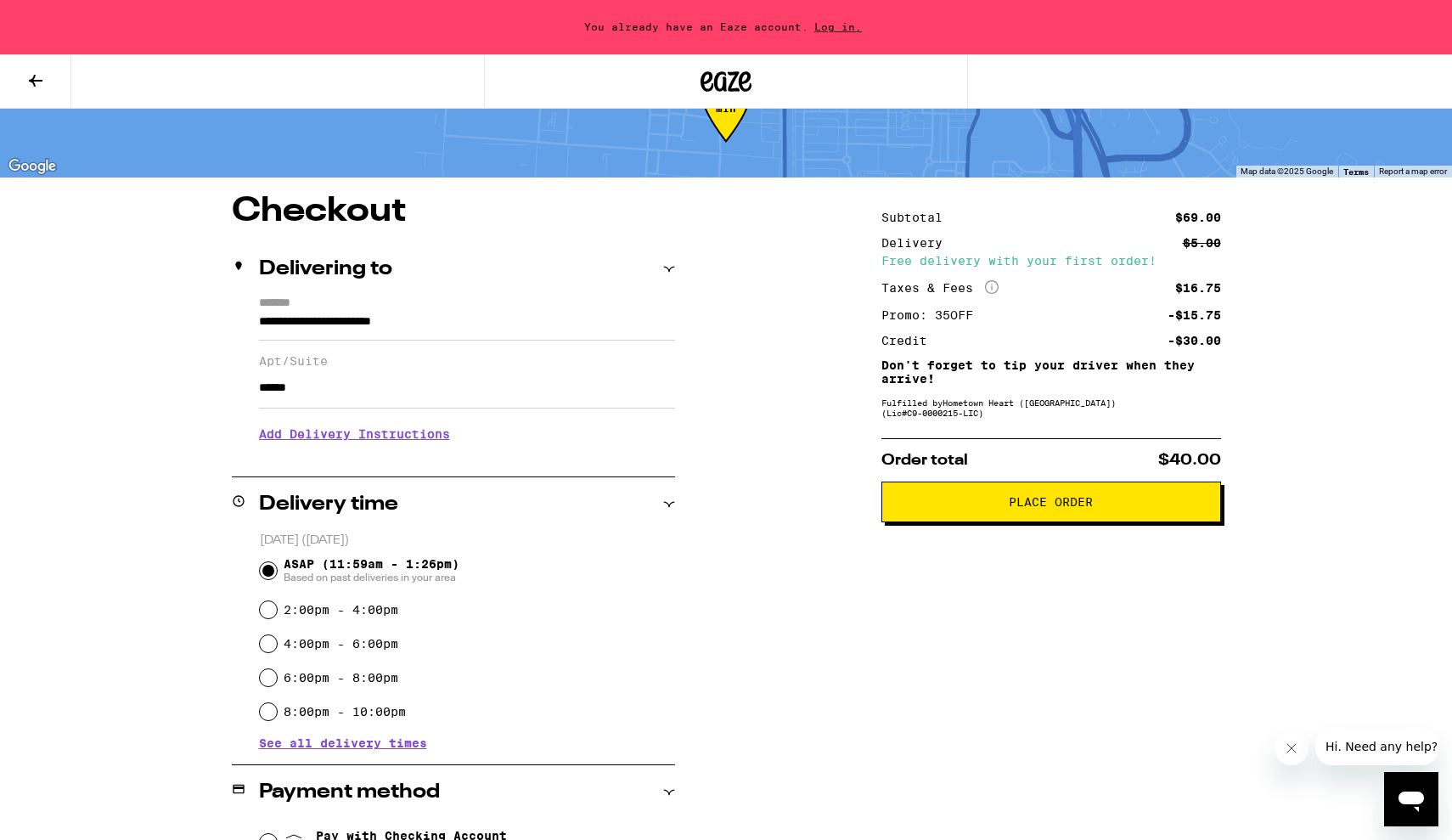
click at [933, 506] on span "Place Order" at bounding box center [1050, 501] width 311 height 12
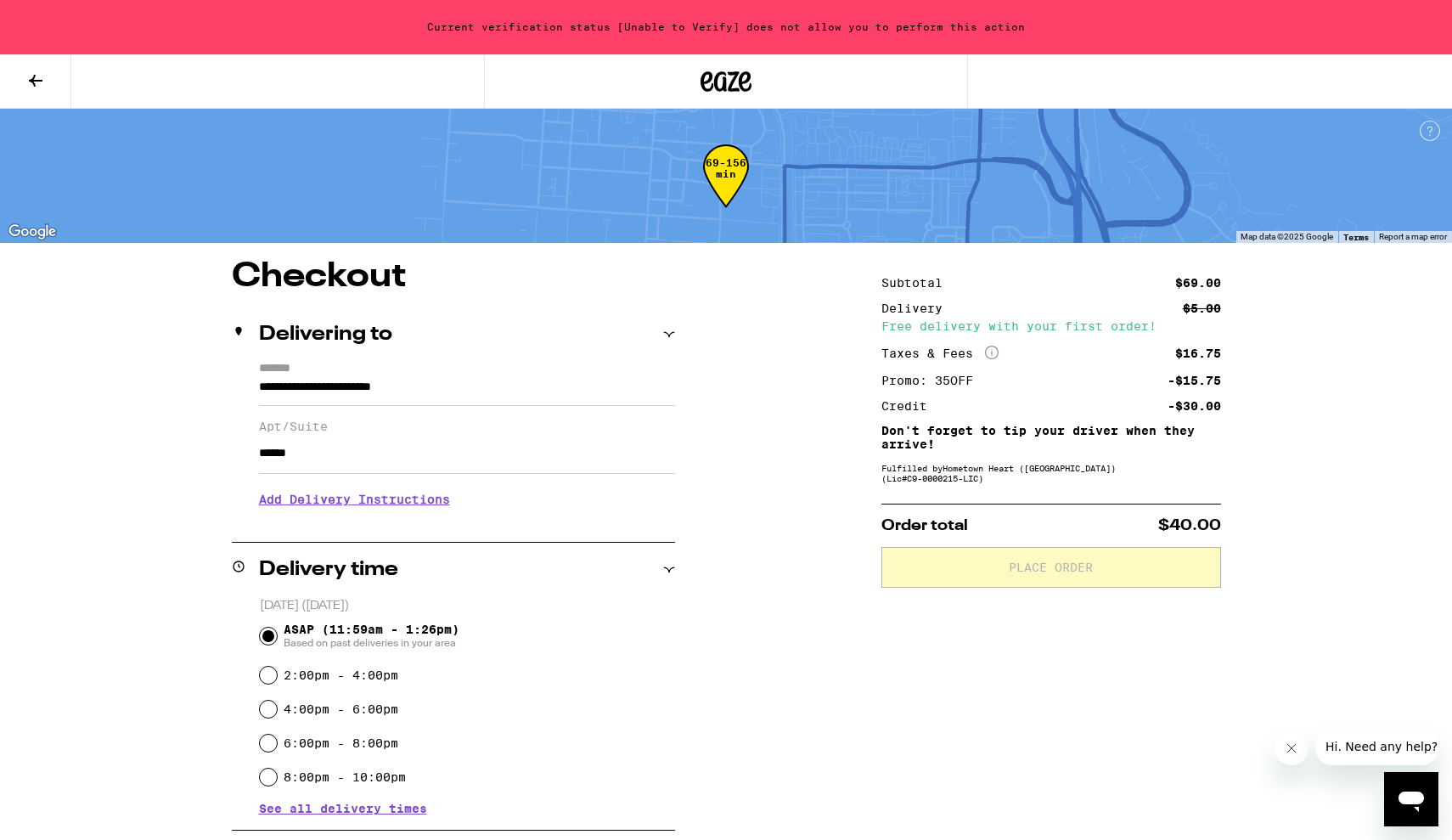
scroll to position [0, 0]
click at [22, 94] on button at bounding box center [36, 82] width 71 height 53
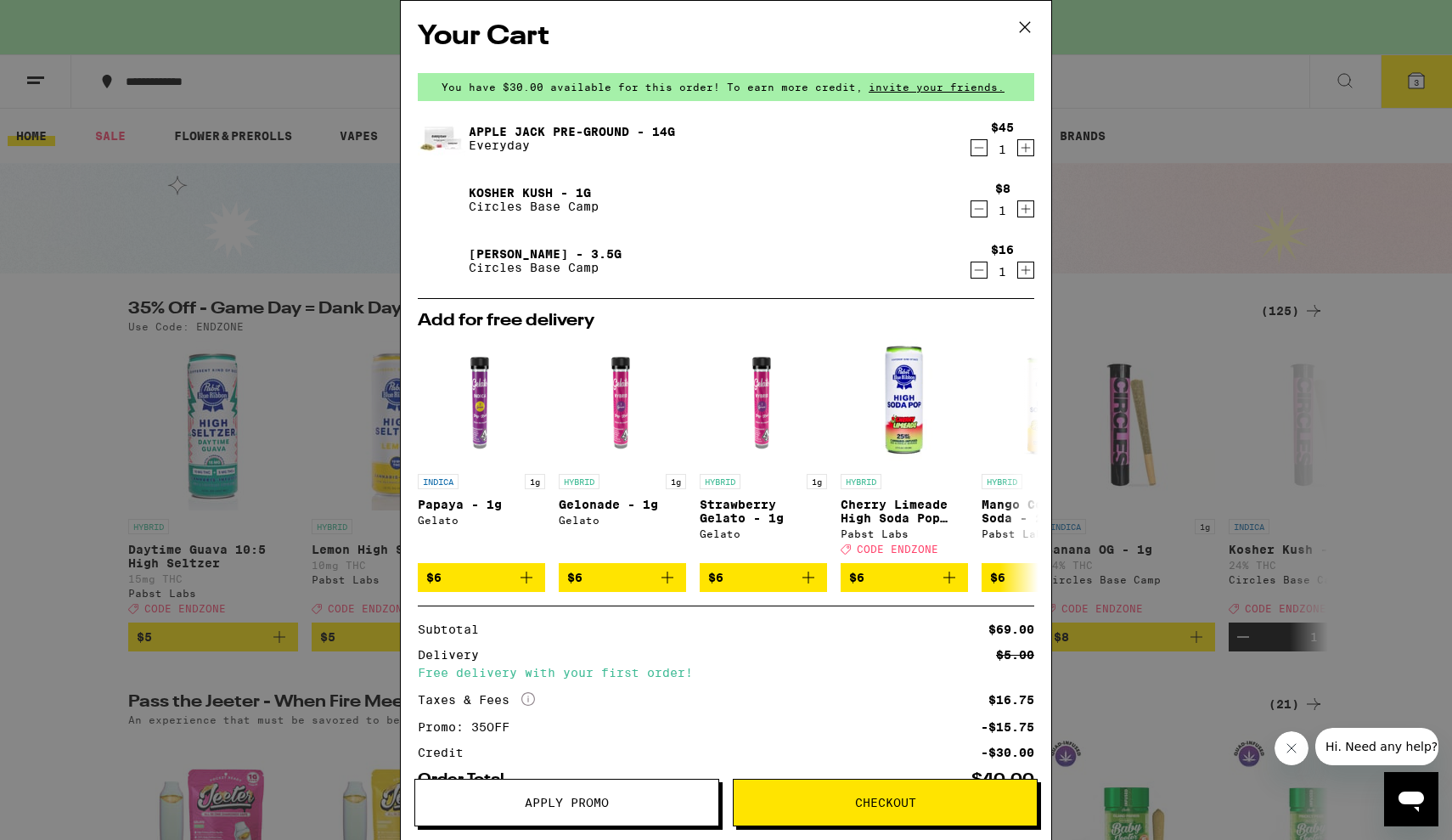
click at [865, 791] on button "Checkout" at bounding box center [884, 802] width 305 height 47
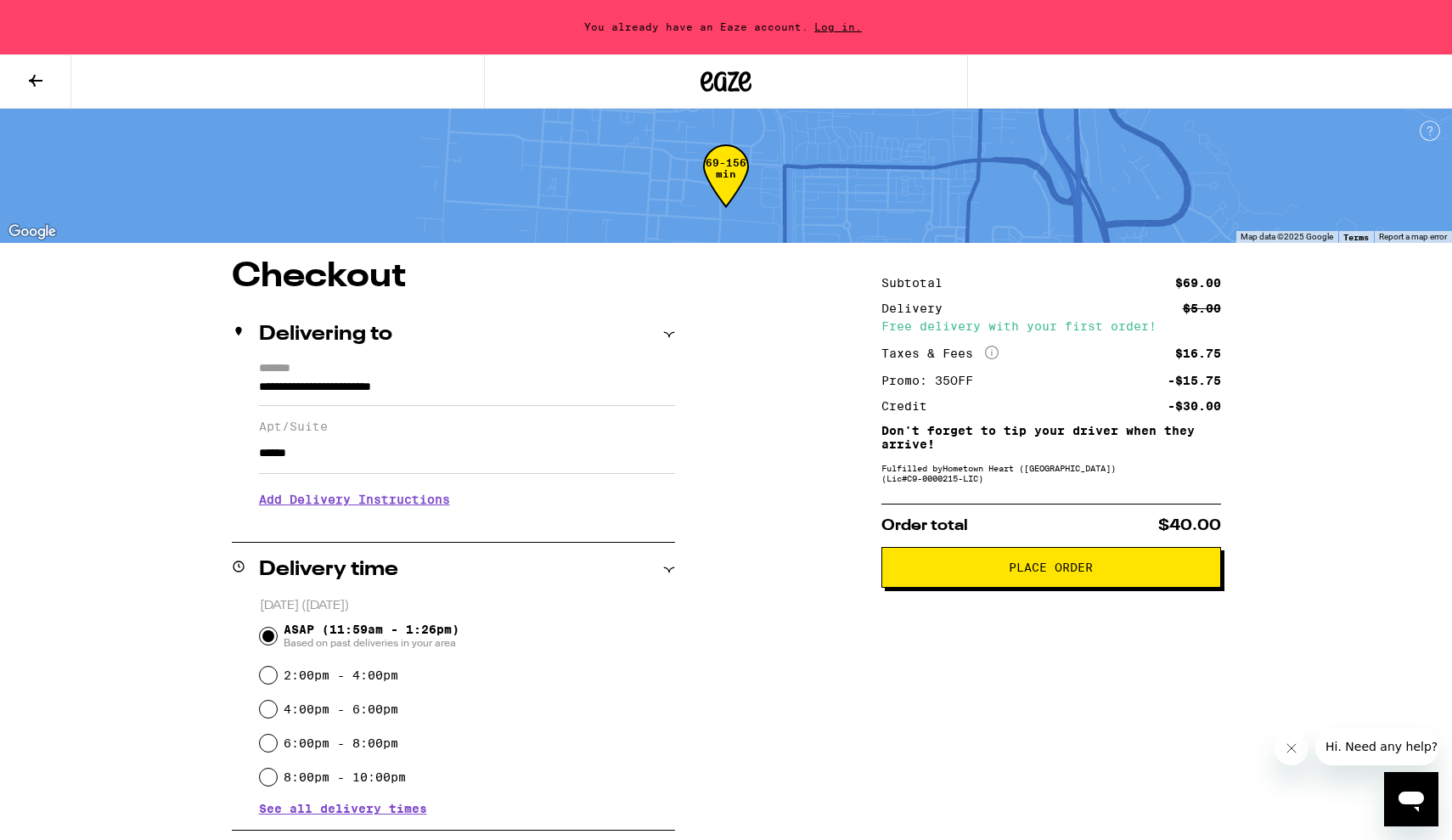
click at [830, 22] on span "Log in." at bounding box center [838, 27] width 59 height 11
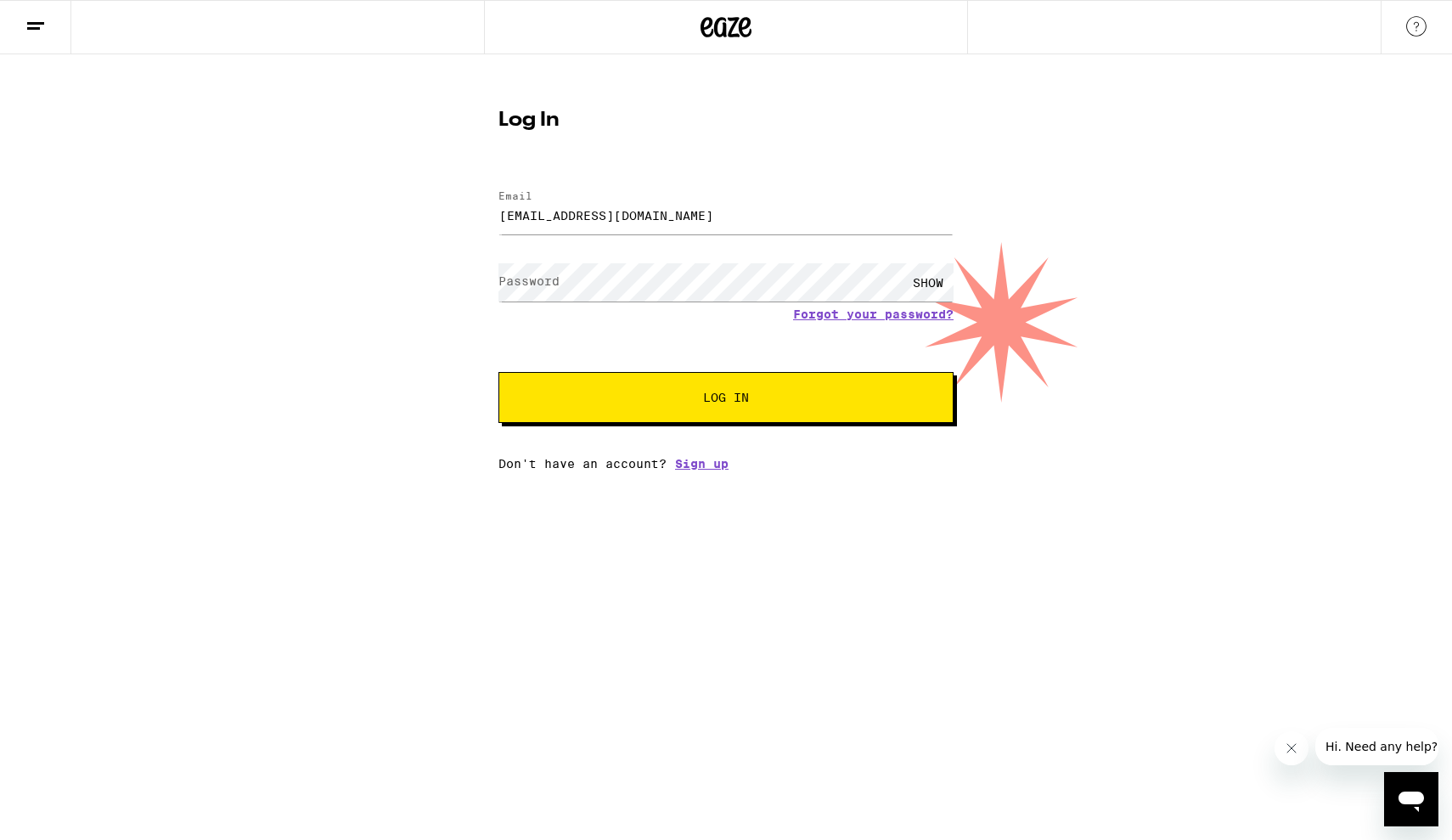
type input "sheppardalyssa14@gmail.com"
click at [589, 374] on button "Log In" at bounding box center [726, 398] width 455 height 51
